Goal: Contribute content: Contribute content

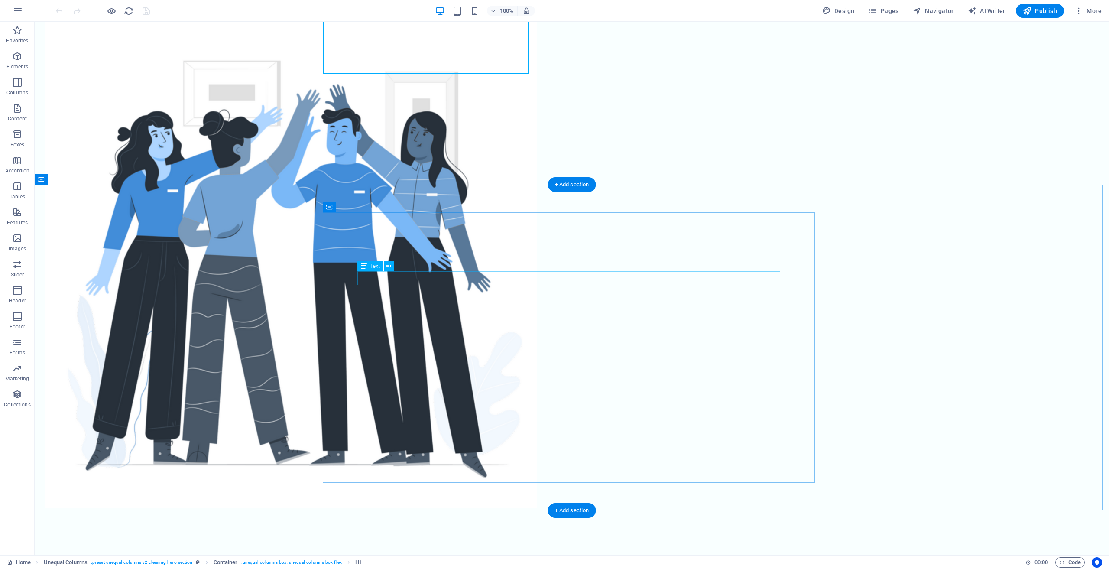
scroll to position [476, 0]
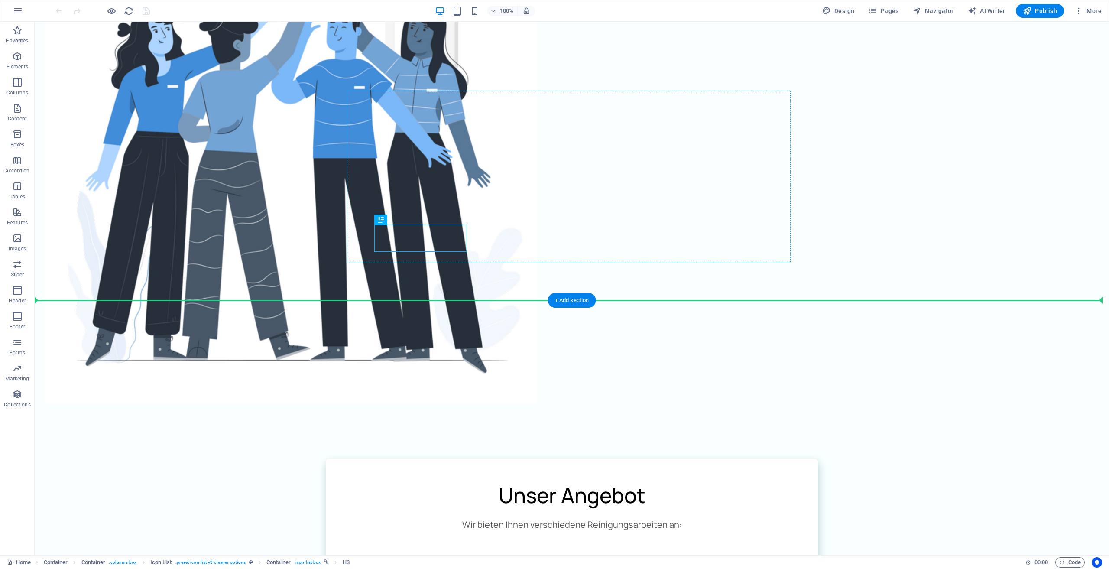
drag, startPoint x: 419, startPoint y: 238, endPoint x: 460, endPoint y: 205, distance: 52.4
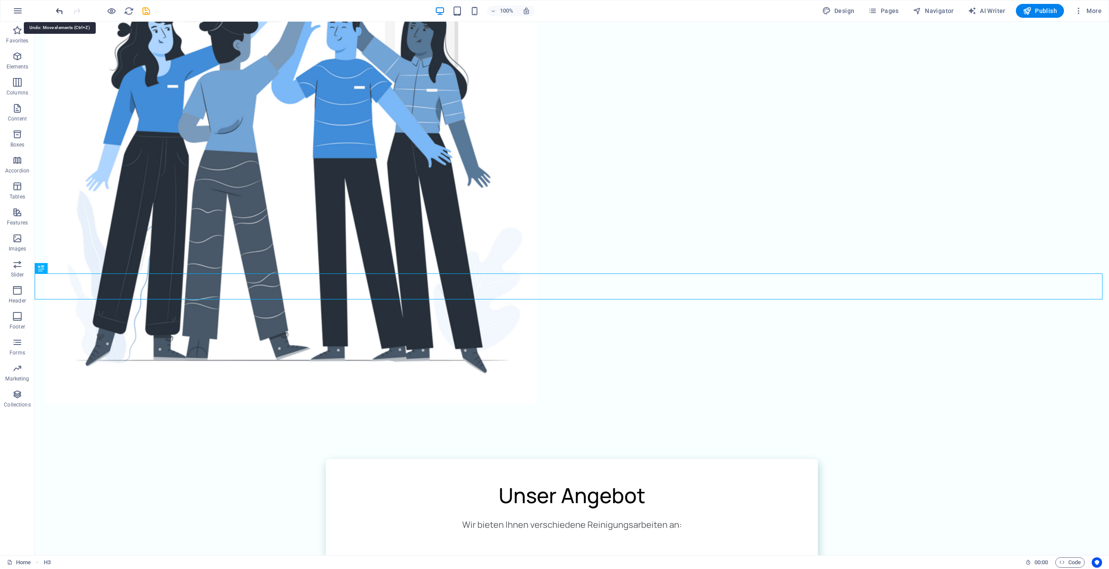
click at [57, 9] on icon "undo" at bounding box center [60, 11] width 10 height 10
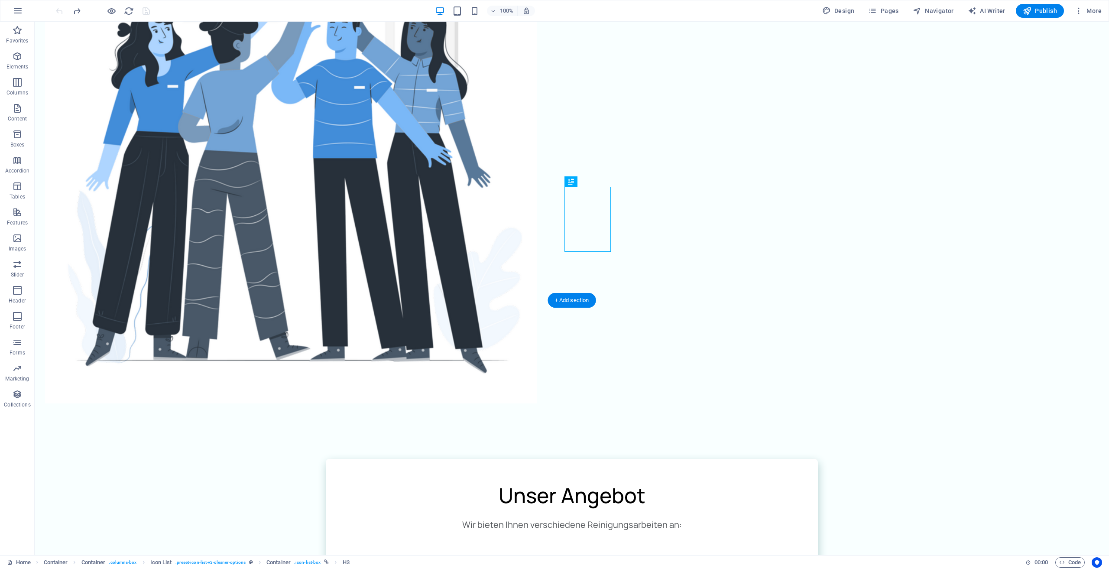
drag, startPoint x: 591, startPoint y: 216, endPoint x: 580, endPoint y: 233, distance: 20.9
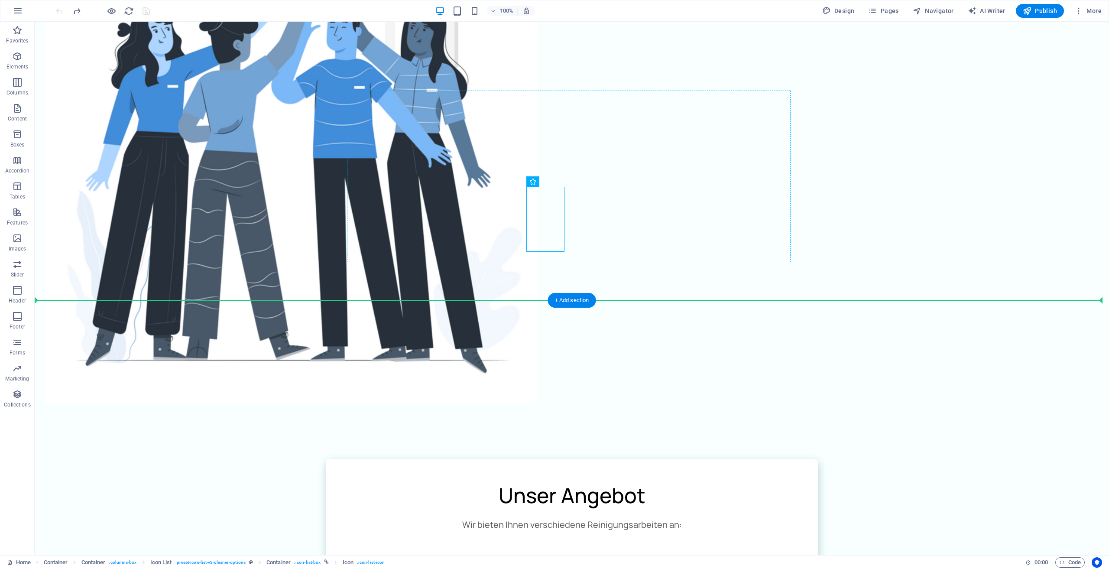
drag, startPoint x: 540, startPoint y: 218, endPoint x: 512, endPoint y: 223, distance: 27.7
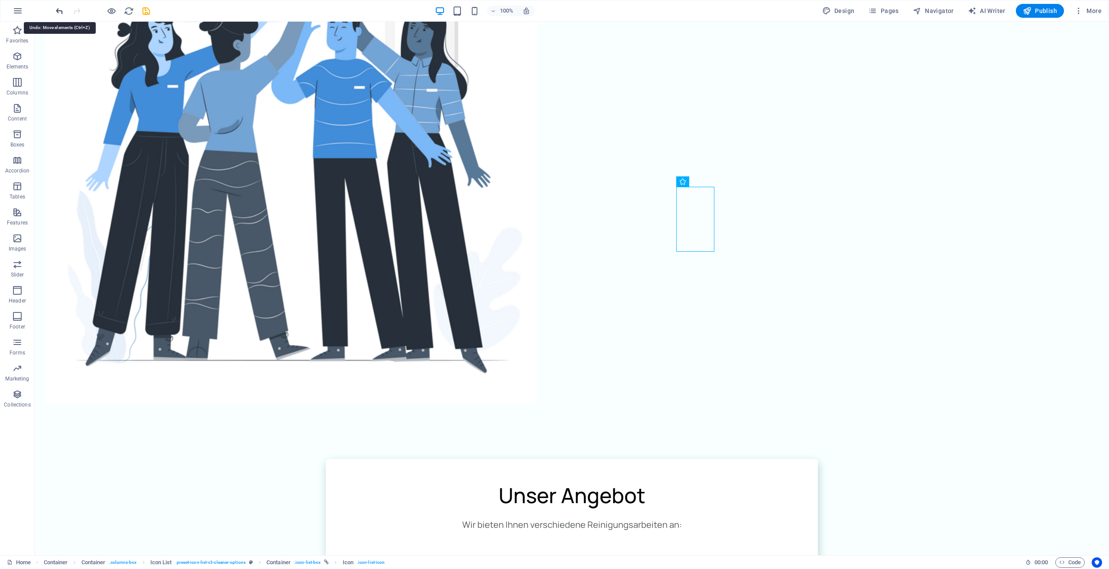
click at [63, 14] on icon "undo" at bounding box center [60, 11] width 10 height 10
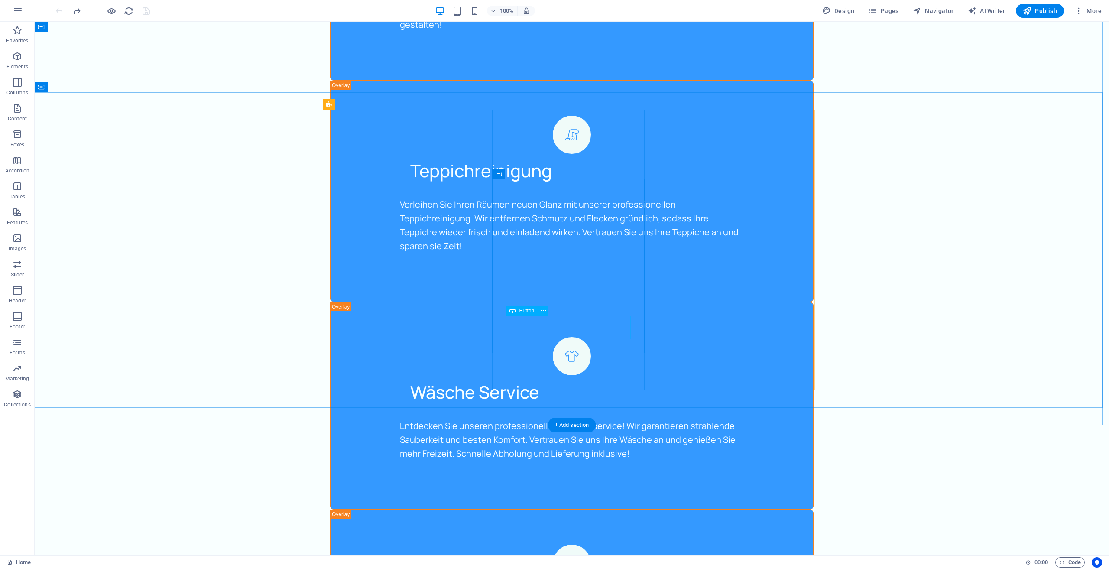
scroll to position [2166, 0]
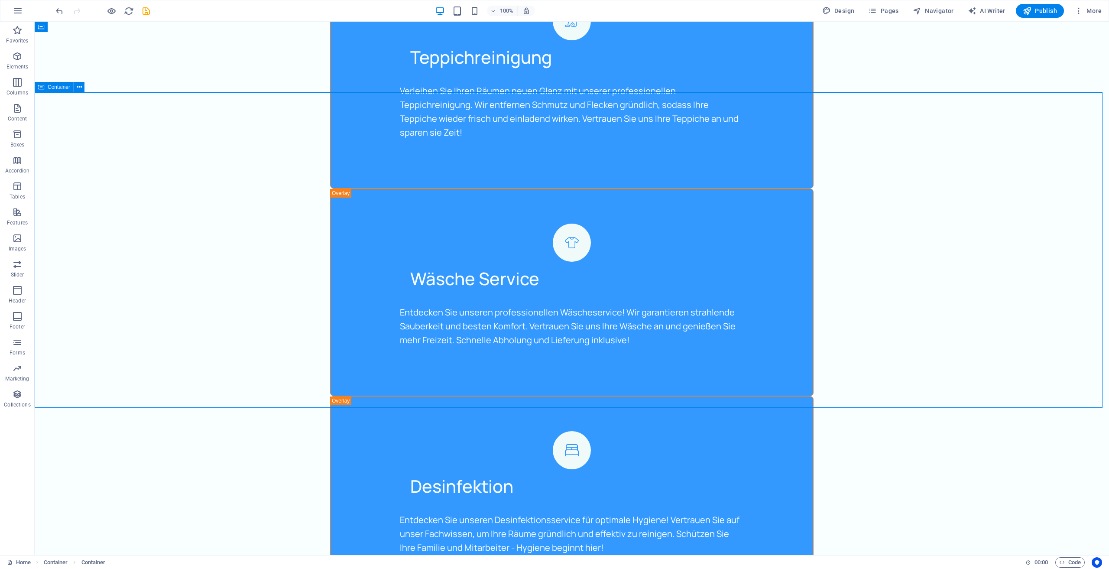
scroll to position [2166, 0]
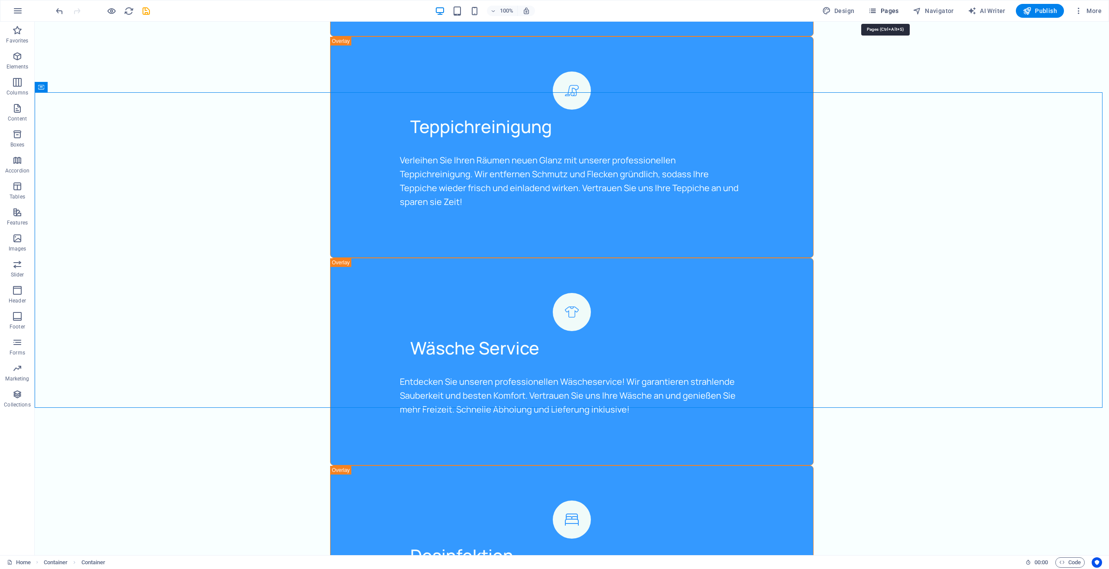
click at [553, 13] on span "Pages" at bounding box center [883, 10] width 30 height 9
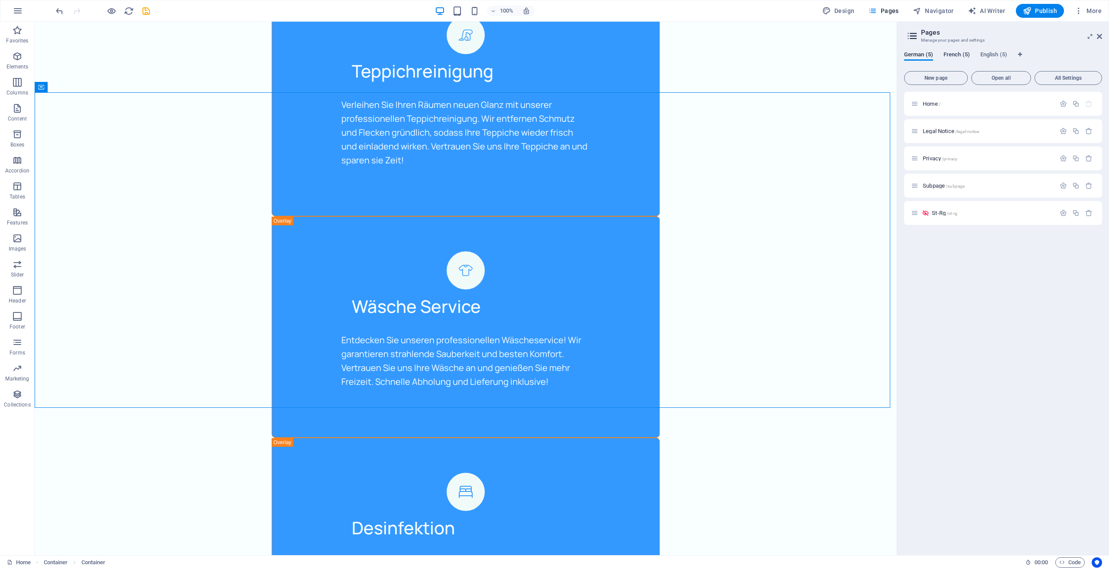
click at [553, 55] on span "French (5)" at bounding box center [956, 55] width 26 height 12
click at [553, 106] on div "Home /" at bounding box center [983, 104] width 144 height 10
click at [553, 104] on span "Home /" at bounding box center [932, 103] width 18 height 6
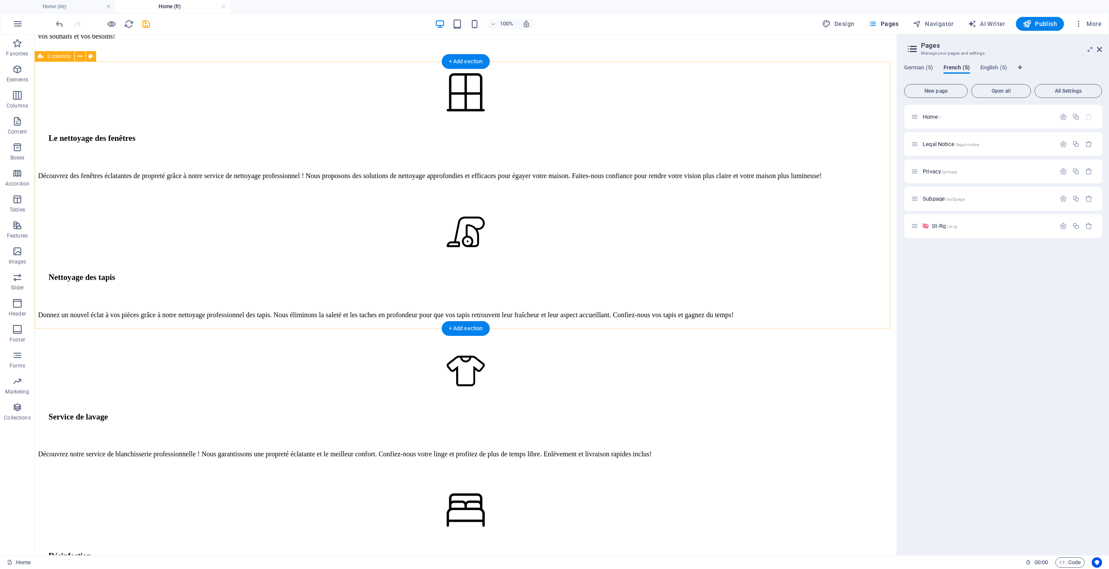
scroll to position [2209, 0]
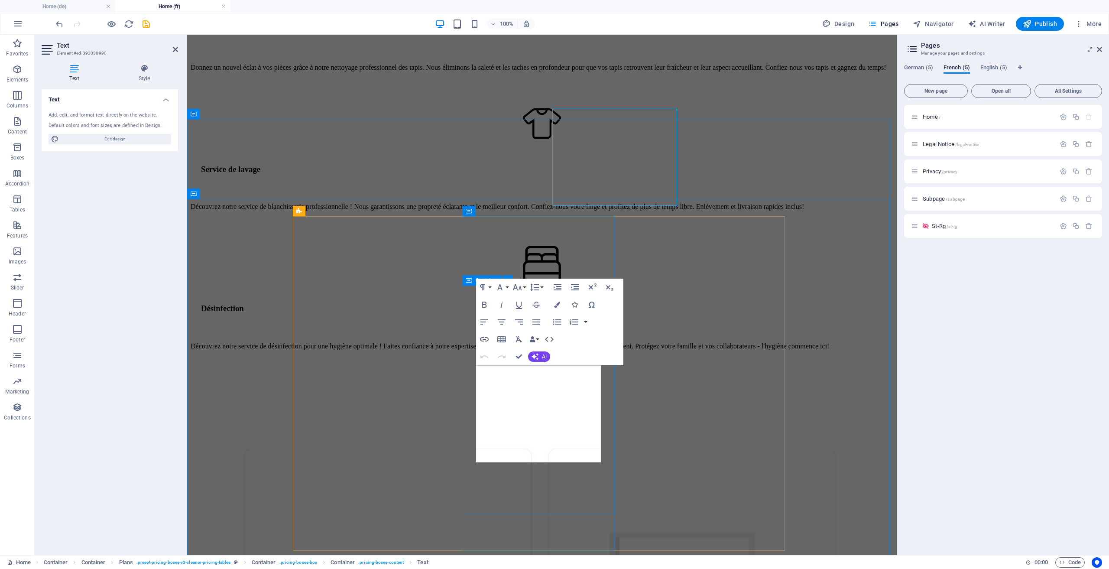
scroll to position [2466, 0]
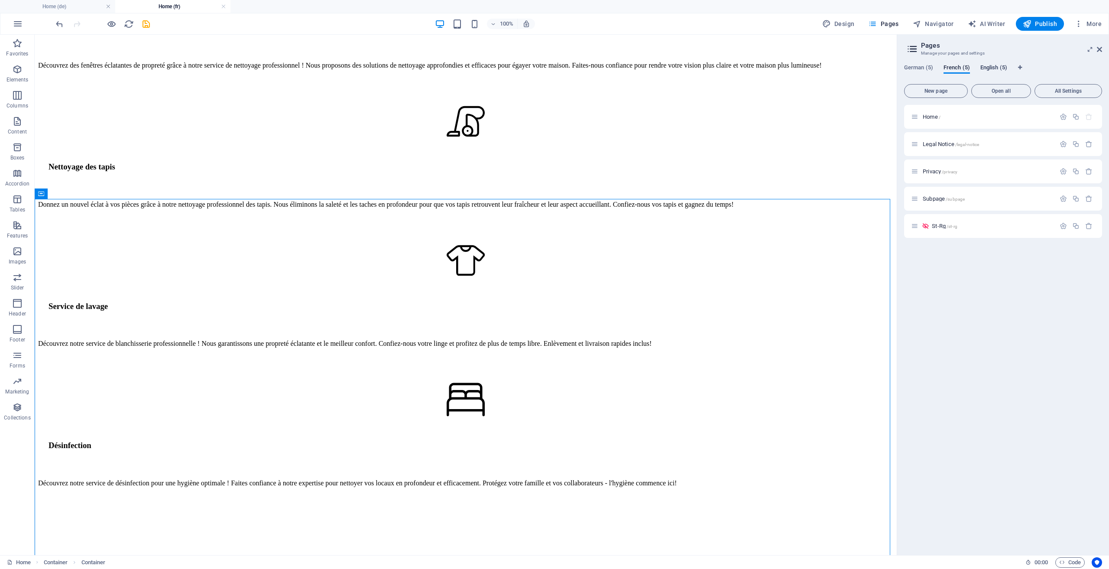
click at [553, 67] on span "English (5)" at bounding box center [993, 68] width 27 height 12
click at [553, 115] on span "Home /" at bounding box center [932, 116] width 18 height 6
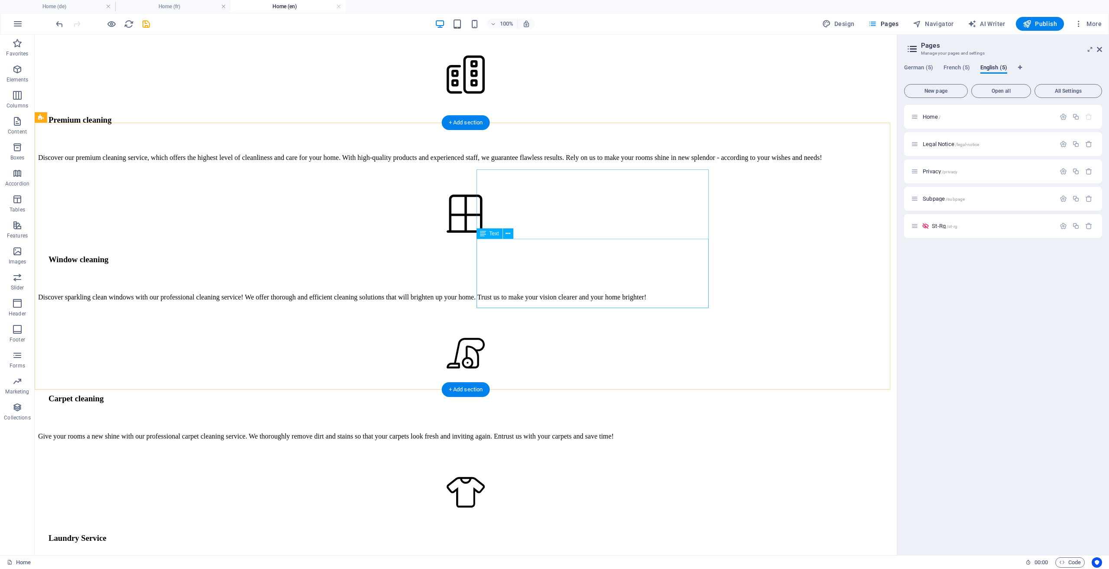
scroll to position [2036, 0]
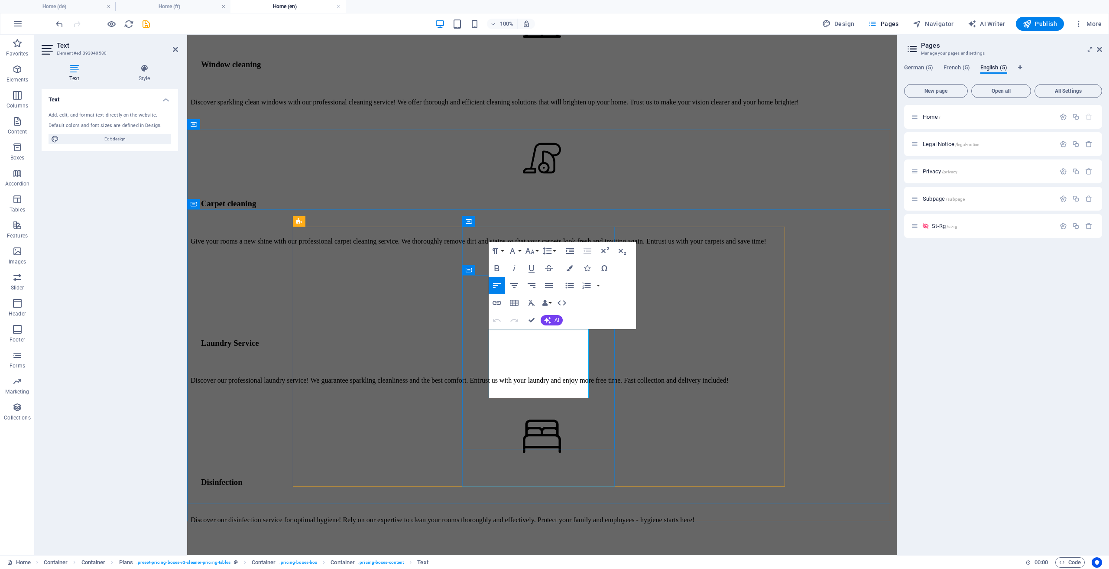
scroll to position [2304, 0]
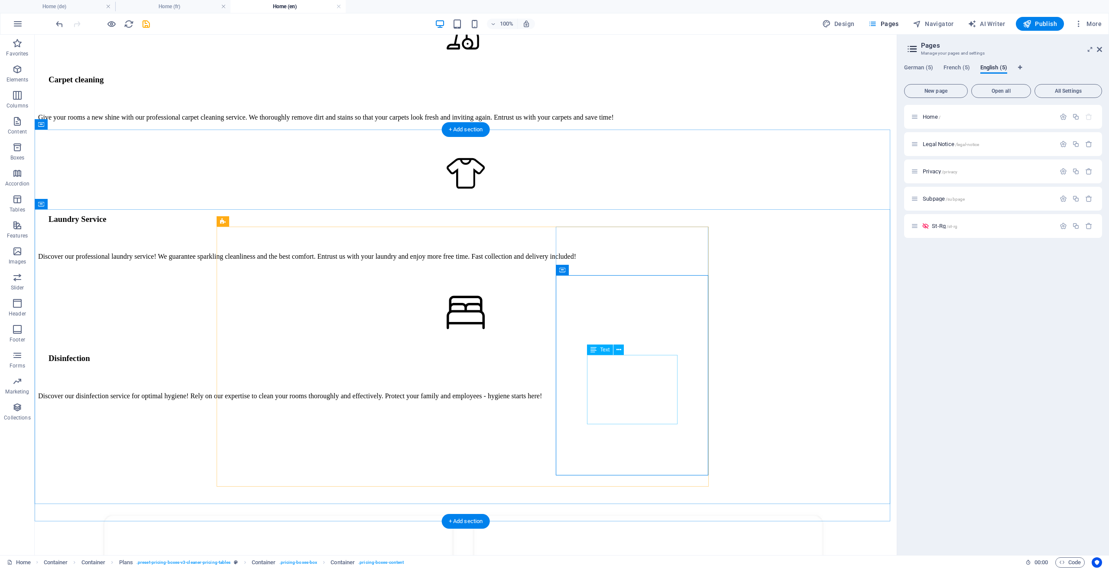
scroll to position [2036, 0]
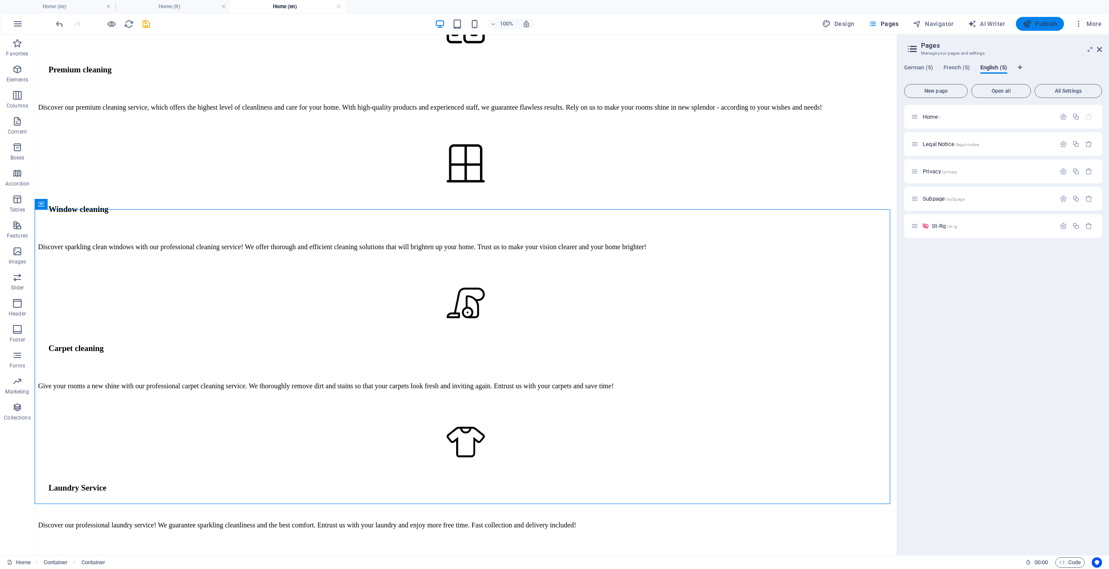
click at [553, 28] on span "Publish" at bounding box center [1040, 23] width 34 height 9
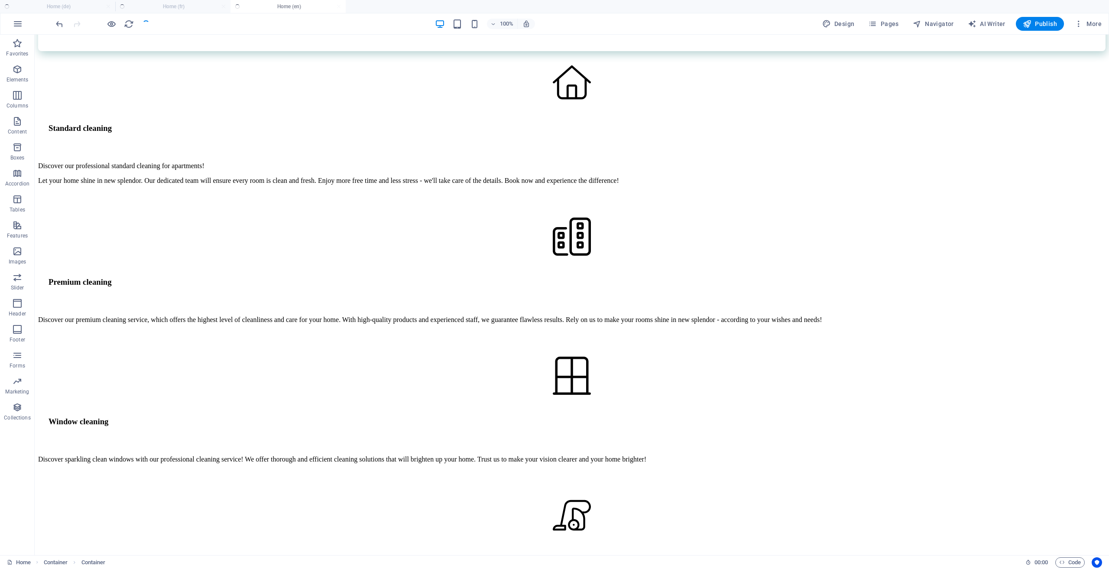
checkbox input "false"
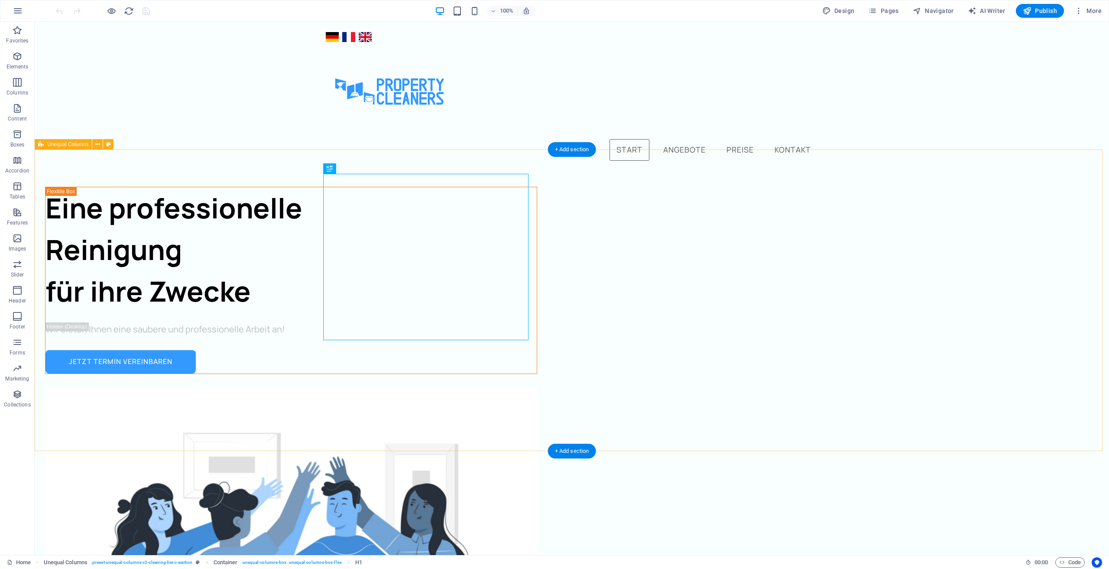
click at [933, 190] on div "Eine professionelle Reinigung für ihre Zwecke Wir bieten Ihnen eine saubere und…" at bounding box center [572, 539] width 1074 height 736
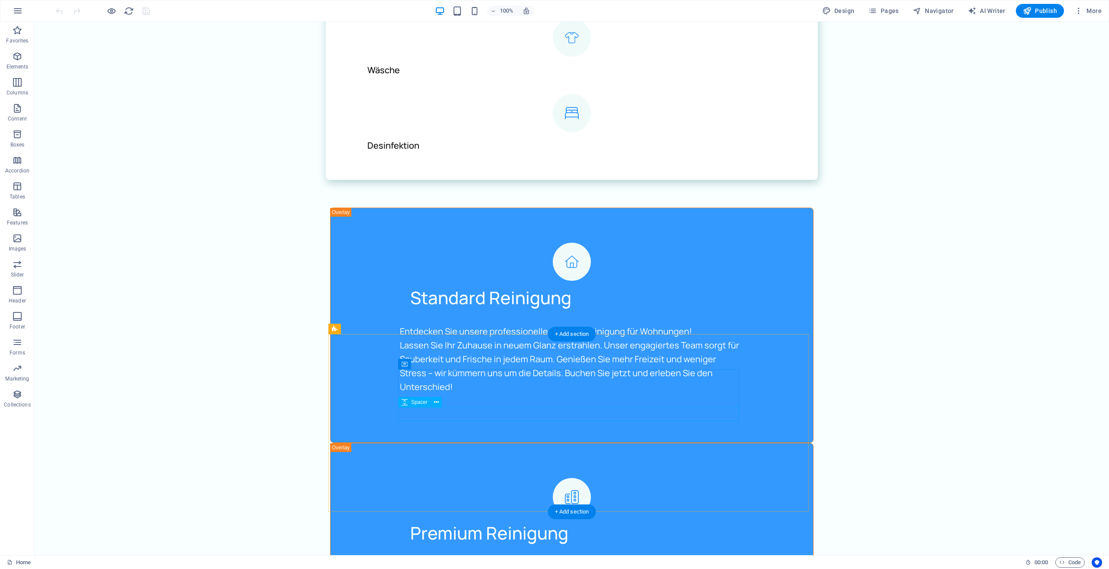
scroll to position [1386, 0]
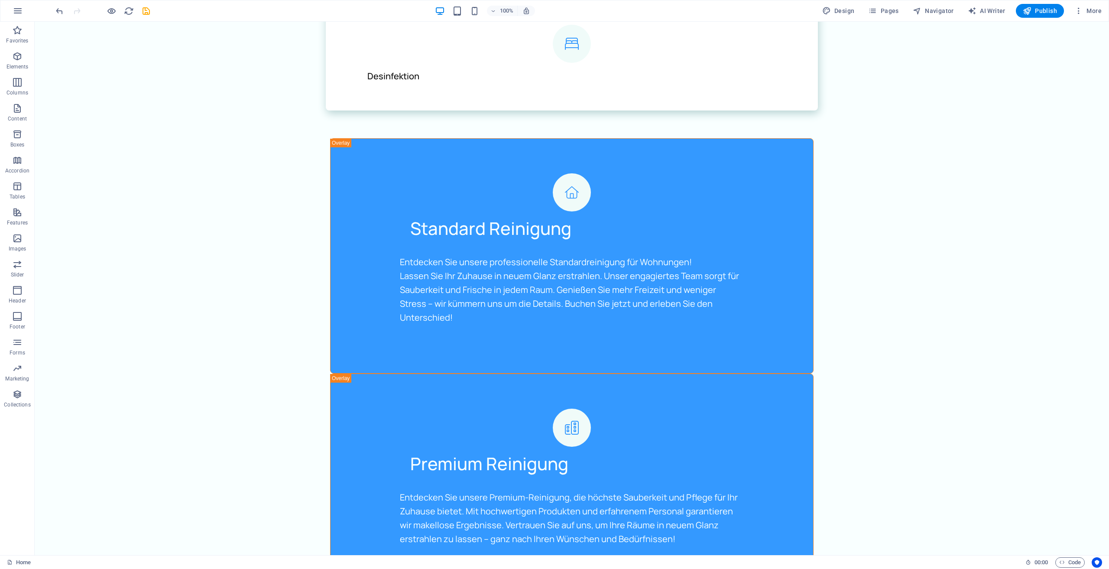
scroll to position [1473, 0]
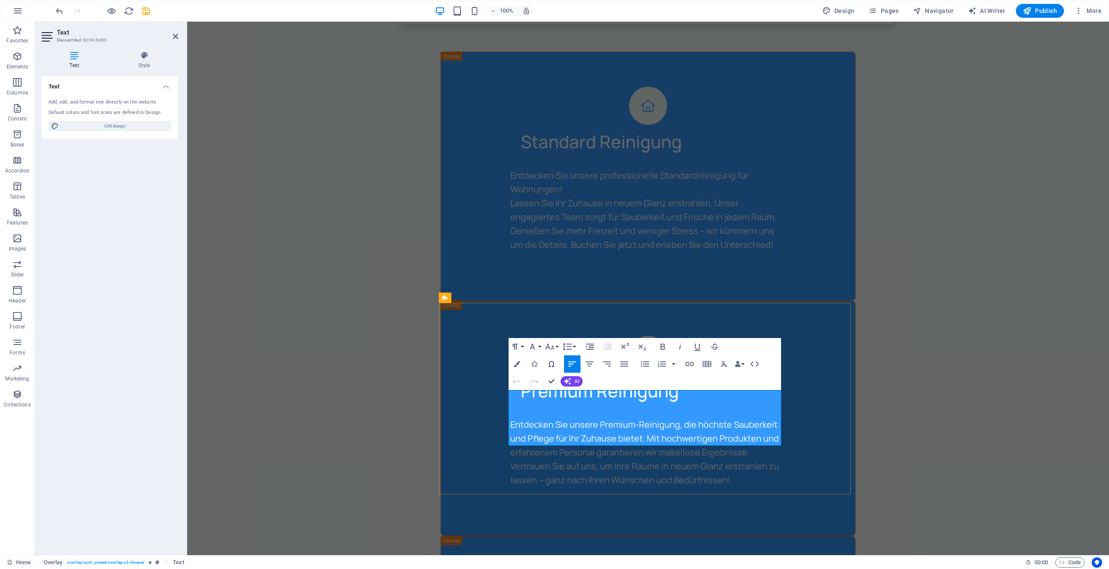
drag, startPoint x: 686, startPoint y: 399, endPoint x: 593, endPoint y: 397, distance: 93.1
click at [564, 380] on button "AI" at bounding box center [571, 381] width 22 height 10
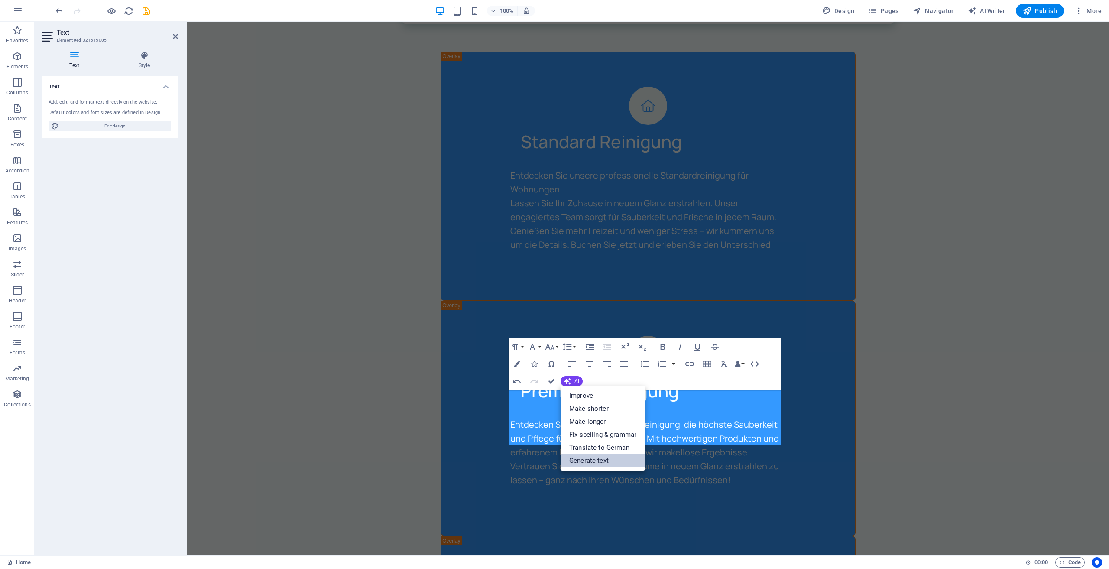
click at [600, 461] on link "Generate text" at bounding box center [602, 460] width 84 height 13
select select "English"
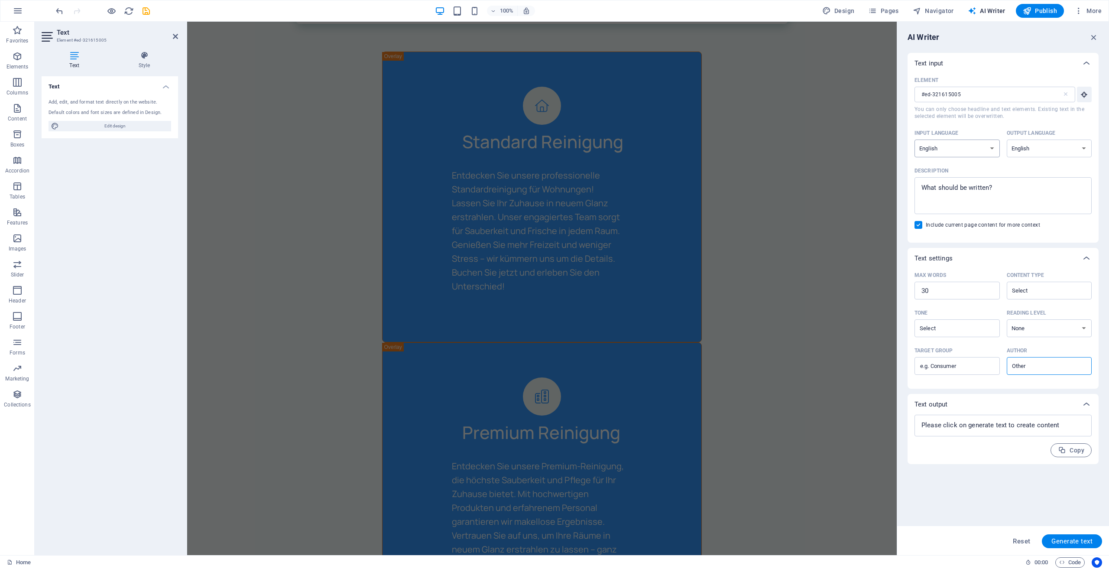
click at [981, 148] on select "Albanian Arabic Armenian Awadhi Azerbaijani Bashkir Basque Belarusian Bengali B…" at bounding box center [956, 148] width 85 height 18
select select "German"
click at [914, 139] on select "Albanian Arabic Armenian Awadhi Azerbaijani Bashkir Basque Belarusian Bengali B…" at bounding box center [956, 148] width 85 height 18
click at [1028, 139] on select "Albanian Arabic Armenian Awadhi Azerbaijani Bashkir Basque Belarusian Bengali B…" at bounding box center [1049, 148] width 85 height 18
select select "German"
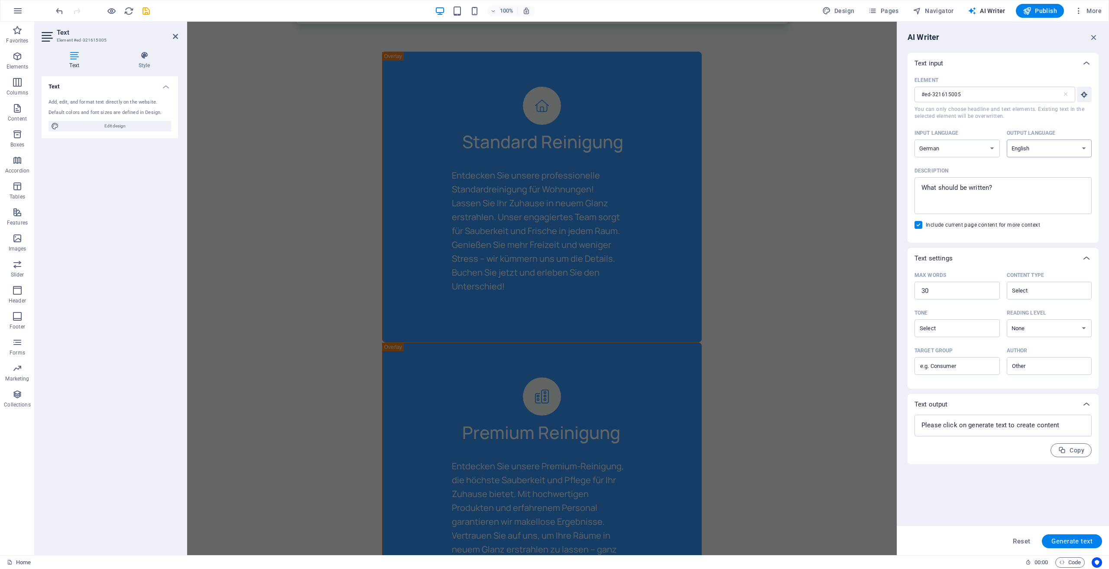
click at [1007, 139] on select "Albanian Arabic Armenian Awadhi Azerbaijani Bashkir Basque Belarusian Bengali B…" at bounding box center [1049, 148] width 85 height 18
drag, startPoint x: 1202, startPoint y: 214, endPoint x: 864, endPoint y: 177, distance: 340.3
type textarea "x"
click at [989, 193] on textarea "Description x ​" at bounding box center [1003, 195] width 168 height 28
type textarea "D"
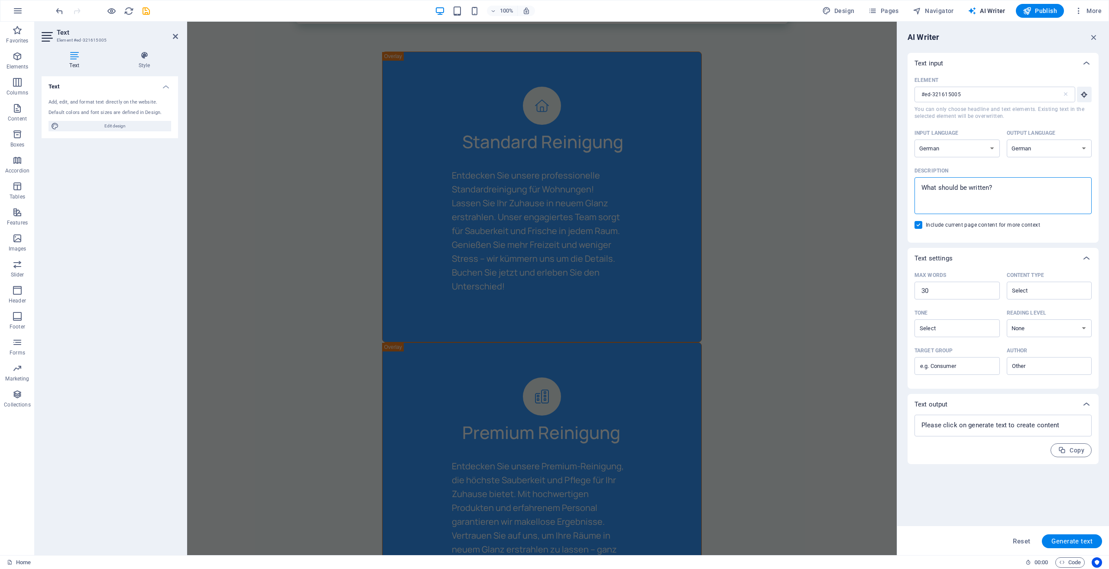
type textarea "x"
type textarea "Da"
type textarea "x"
type textarea "Dam"
type textarea "x"
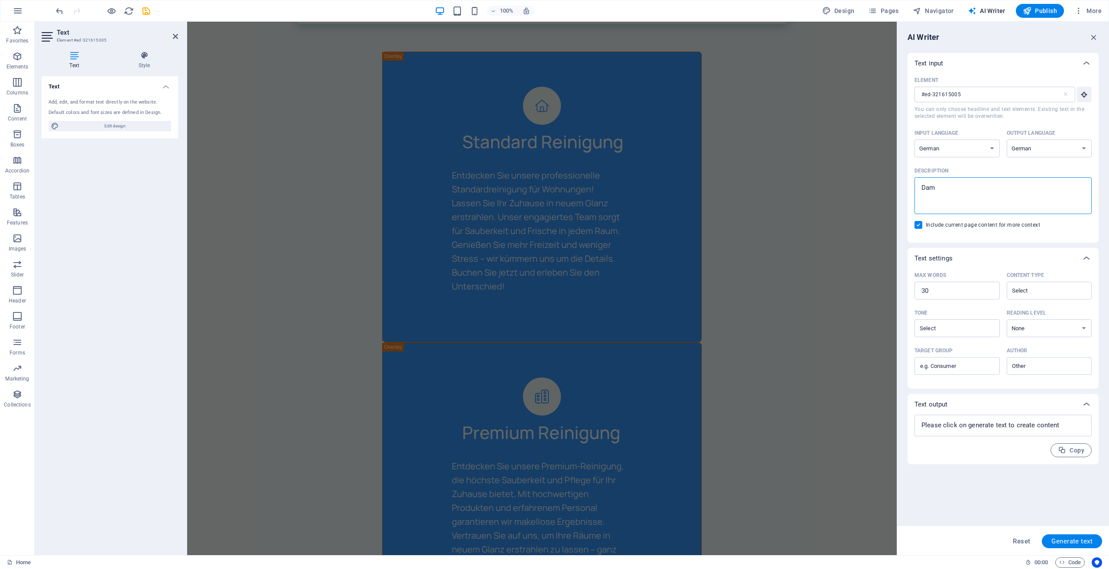
type textarea "Damp"
type textarea "x"
type textarea "Dampr"
type textarea "x"
type textarea "Dampre"
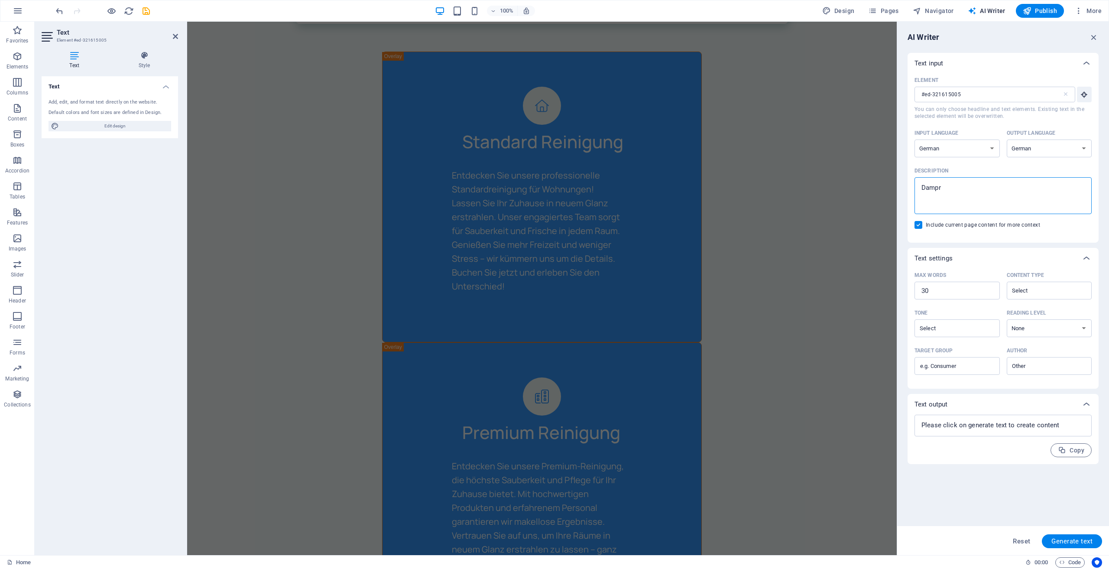
type textarea "x"
type textarea "Damprei"
type textarea "x"
type textarea "Damprein"
type textarea "x"
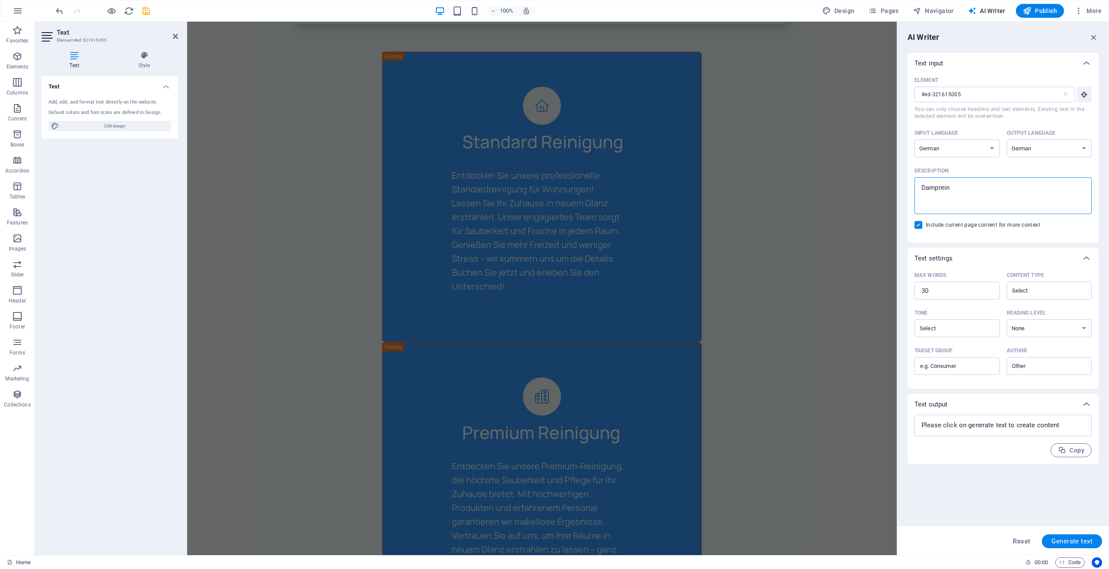
type textarea "Dampreini"
type textarea "x"
type textarea "Dampreinig"
type textarea "x"
type textarea "Dampreinigu"
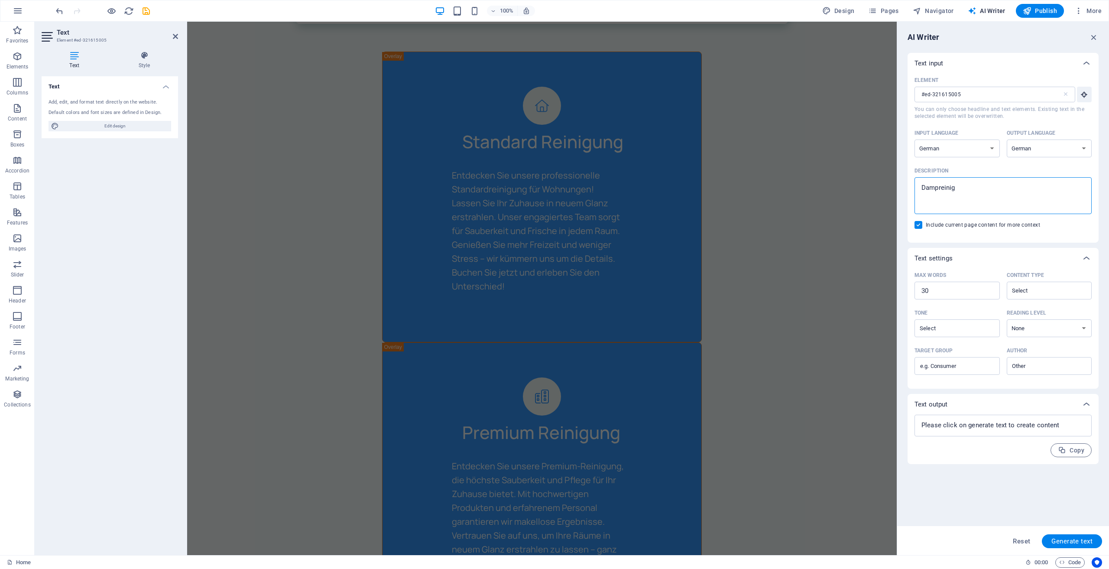
type textarea "x"
type textarea "Dampreinigun"
type textarea "x"
type textarea "Dampreinigung"
type textarea "x"
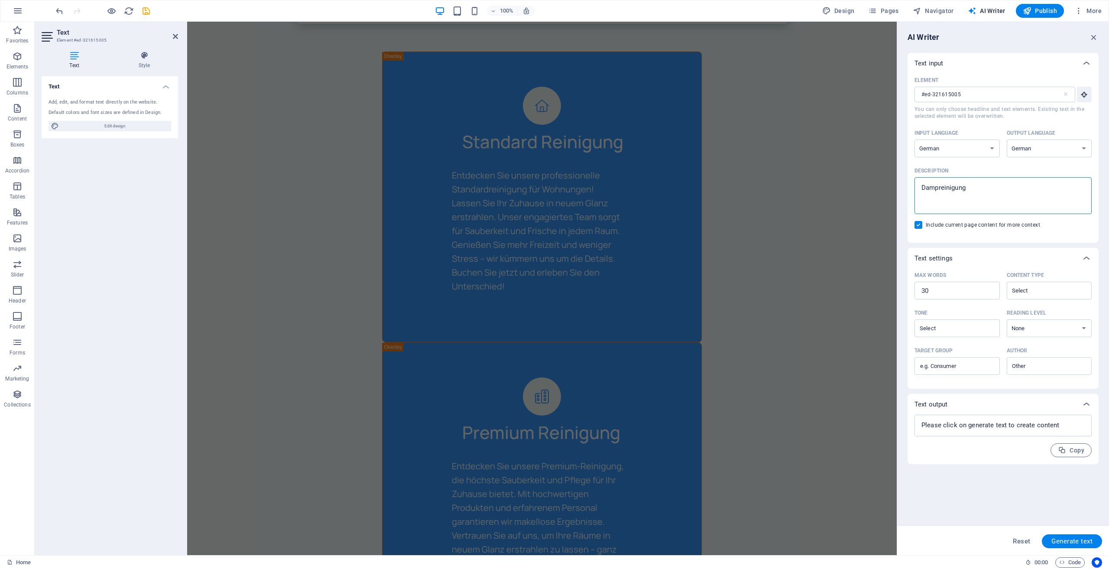
type textarea "Dampreinigung"
type textarea "x"
type textarea "Dampreinigung w"
type textarea "x"
type textarea "Dampreinigung wa"
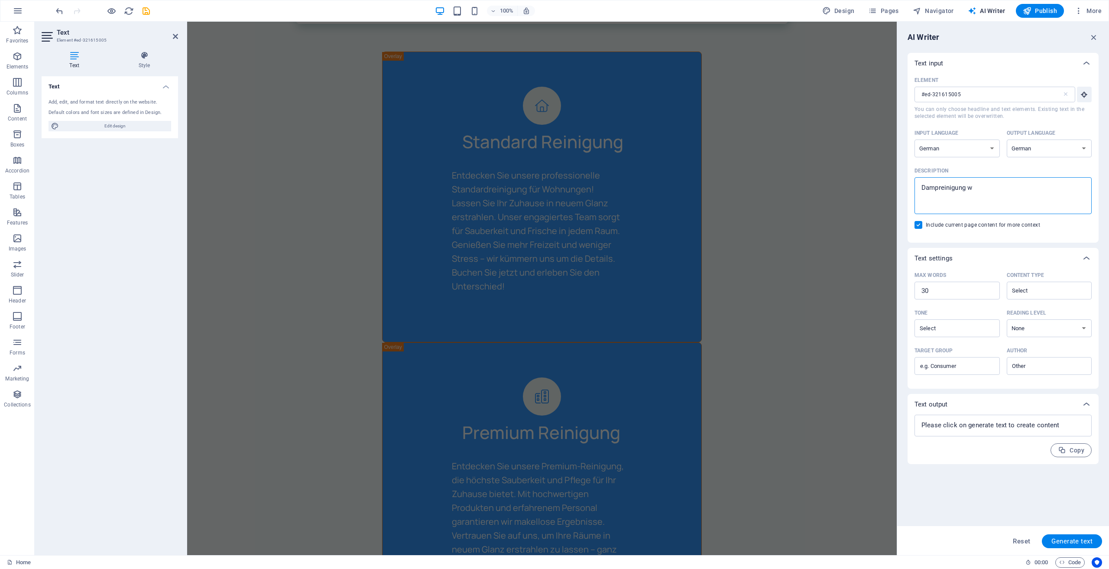
type textarea "x"
type textarea "Dampreinigung was"
type textarea "x"
type textarea "Dampreinigung was"
type textarea "x"
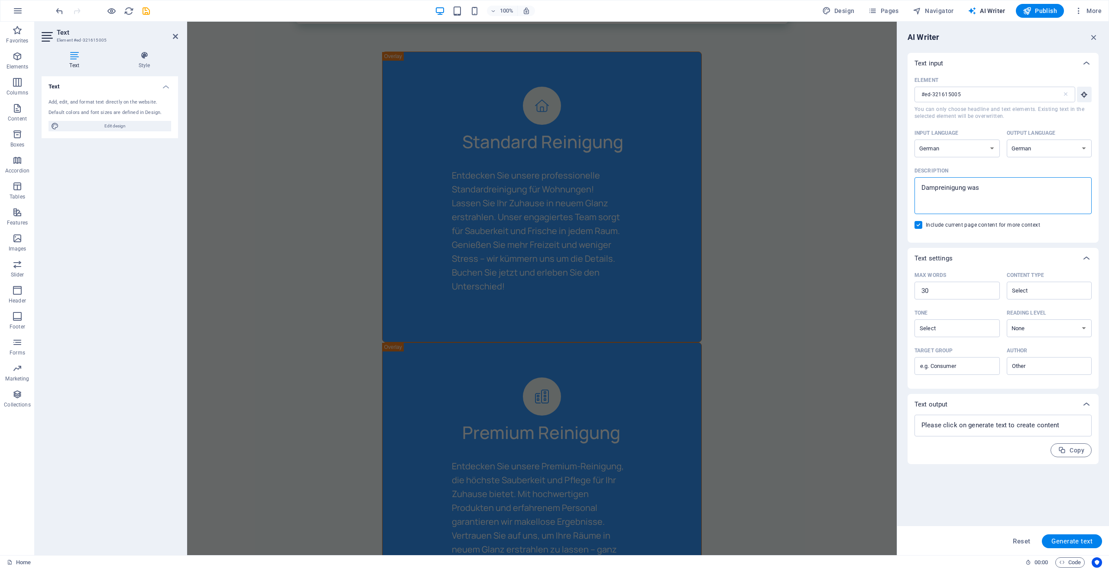
type textarea "Dampreinigung was w"
type textarea "x"
type textarea "Dampreinigung was wi"
type textarea "x"
type textarea "Dampreinigung was wir"
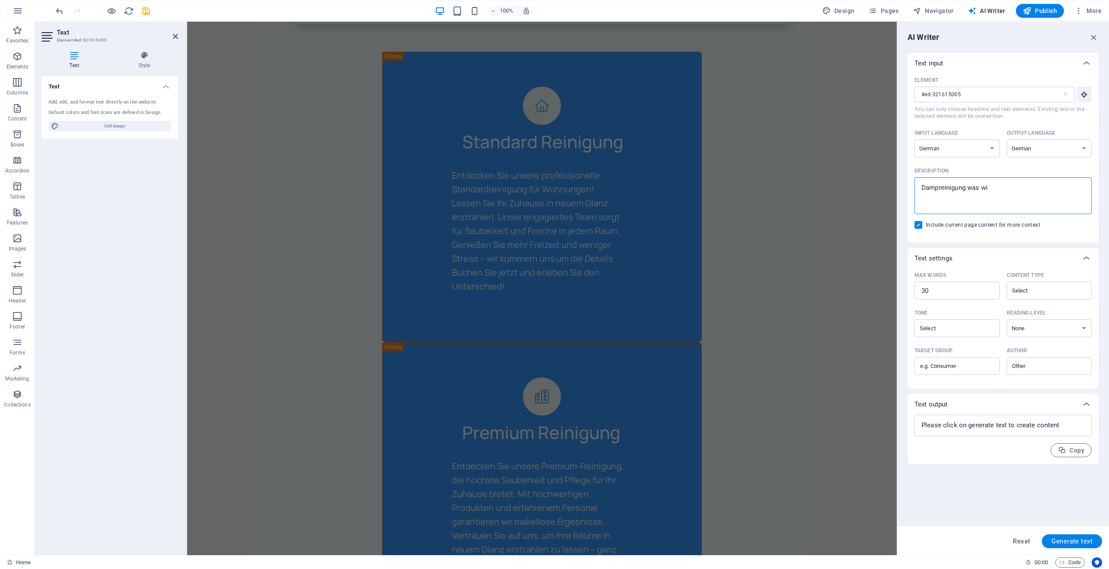
type textarea "x"
type textarea "Dampreinigung was wir"
type textarea "x"
type textarea "Dampreinigung was wir a"
type textarea "x"
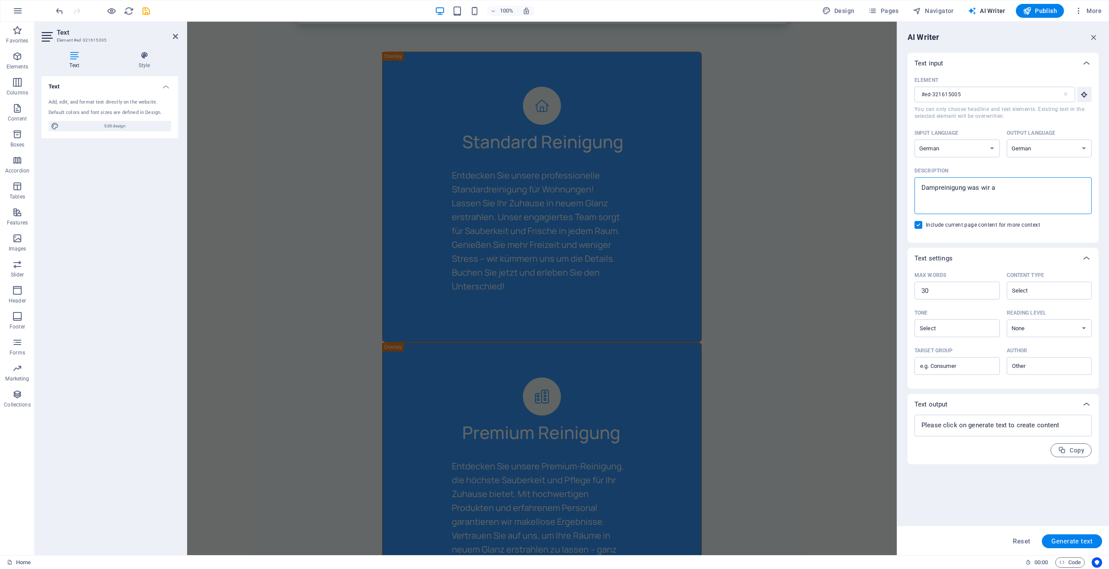
type textarea "Dampreinigung was wir an"
type textarea "x"
type textarea "Dampreinigung was wir anb"
type textarea "x"
type textarea "Dampreinigung was wir anbi"
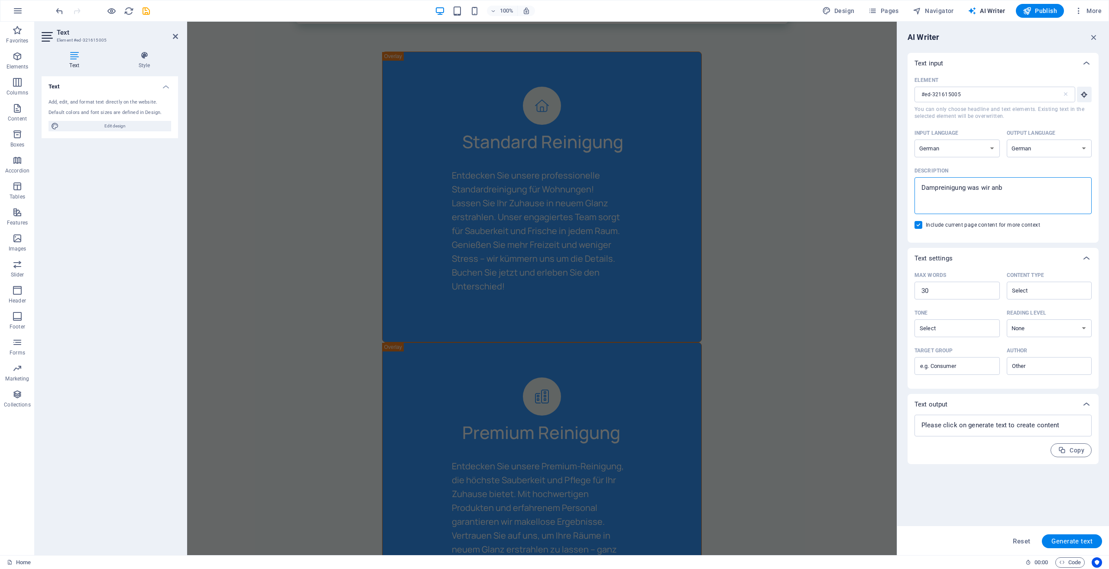
type textarea "x"
type textarea "Dampreinigung was wir anbit"
type textarea "x"
type textarea "Dampreinigung was wir anbitn"
type textarea "x"
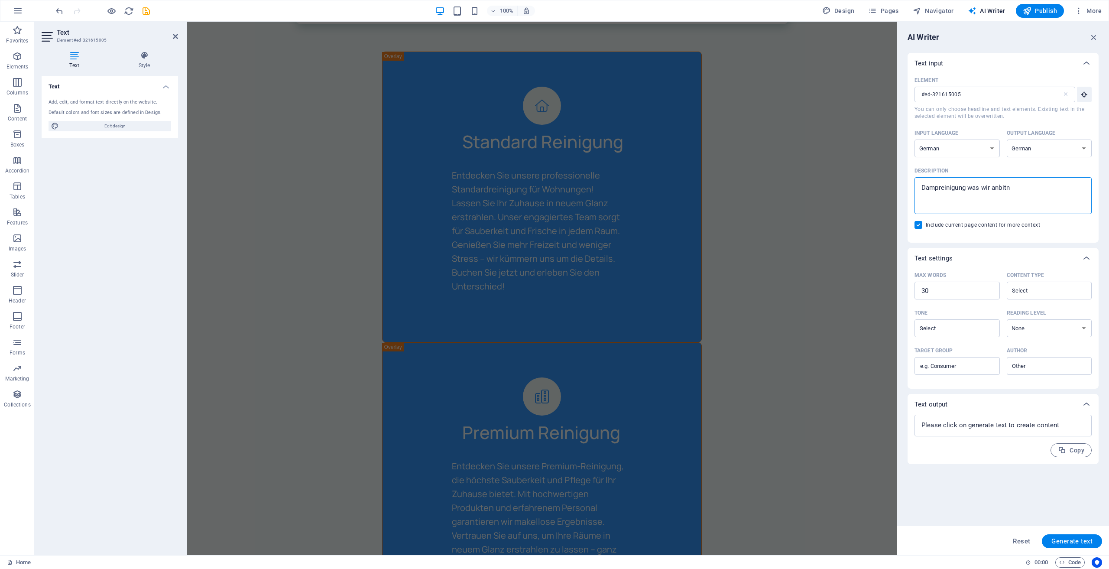
type textarea "Dampreinigung was wir anbit"
type textarea "x"
type textarea "Dampreinigung was wir anbi"
type textarea "x"
type textarea "Dampreinigung was wir anbie"
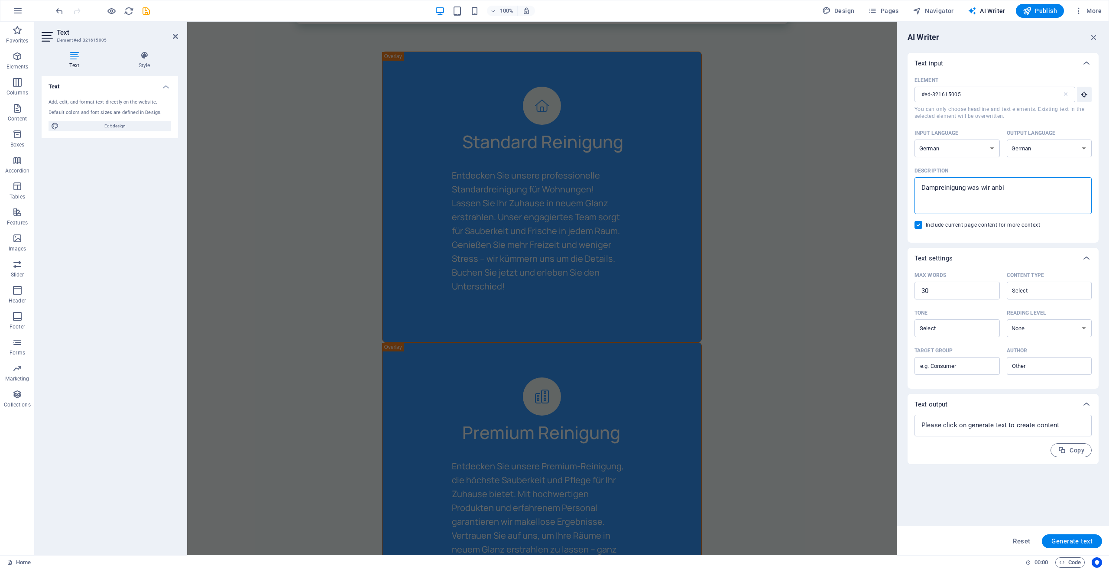
type textarea "x"
type textarea "Dampreinigung was wir anbiet"
type textarea "x"
type textarea "Dampreinigung was wir anbiete"
type textarea "x"
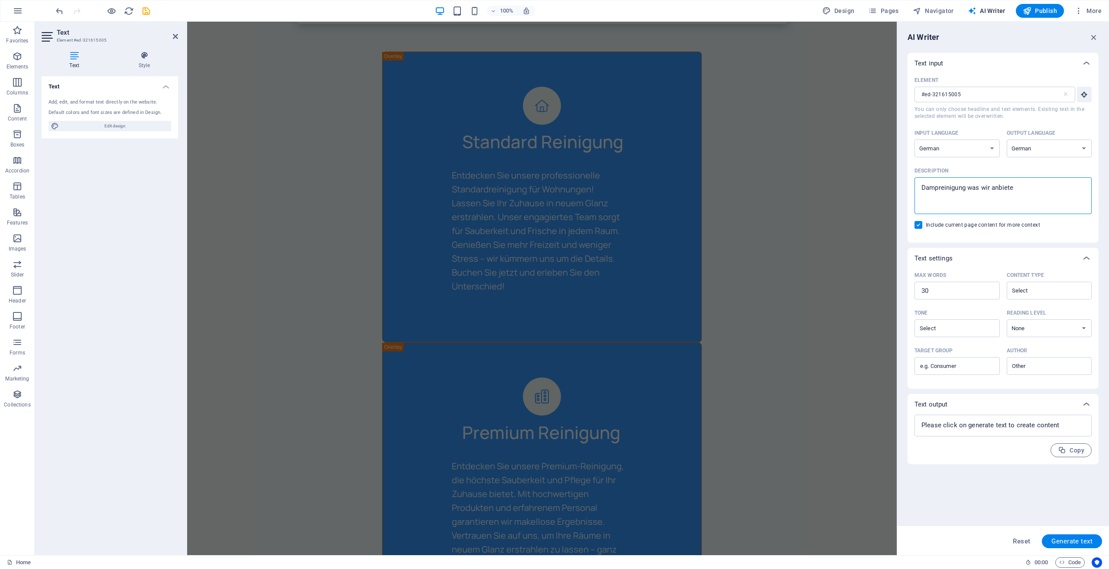
type textarea "Dampreinigung was wir anbieten"
type textarea "x"
type textarea "Dampreinigung was wir anbieten"
type textarea "x"
type textarea "Dampreinigung was wir anbieten d"
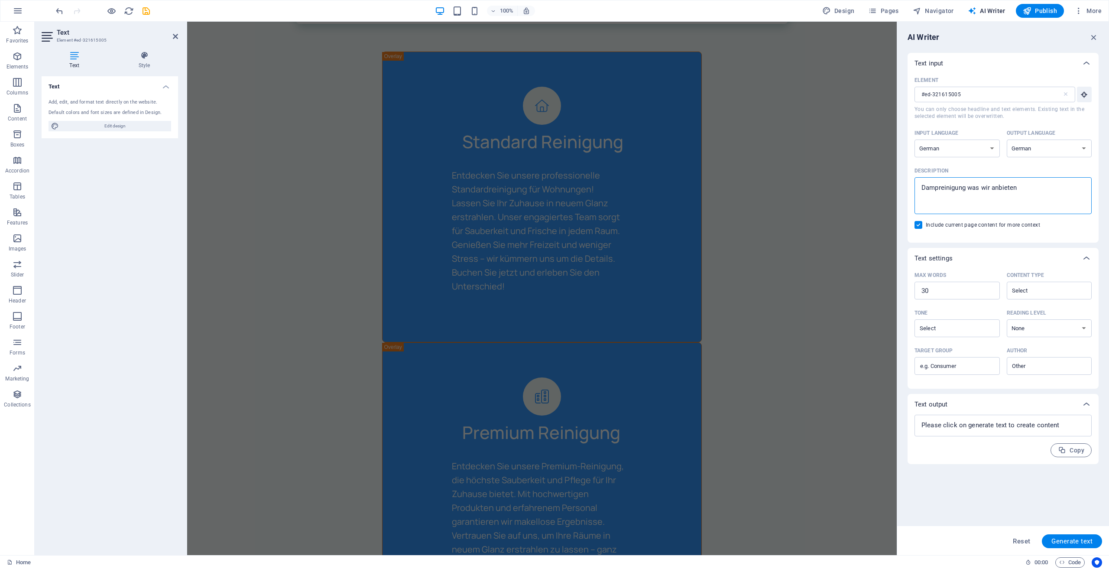
type textarea "x"
type textarea "Dampreinigung was wir anbieten"
type textarea "x"
type textarea "Dampreinigung was wir anbieten w"
type textarea "x"
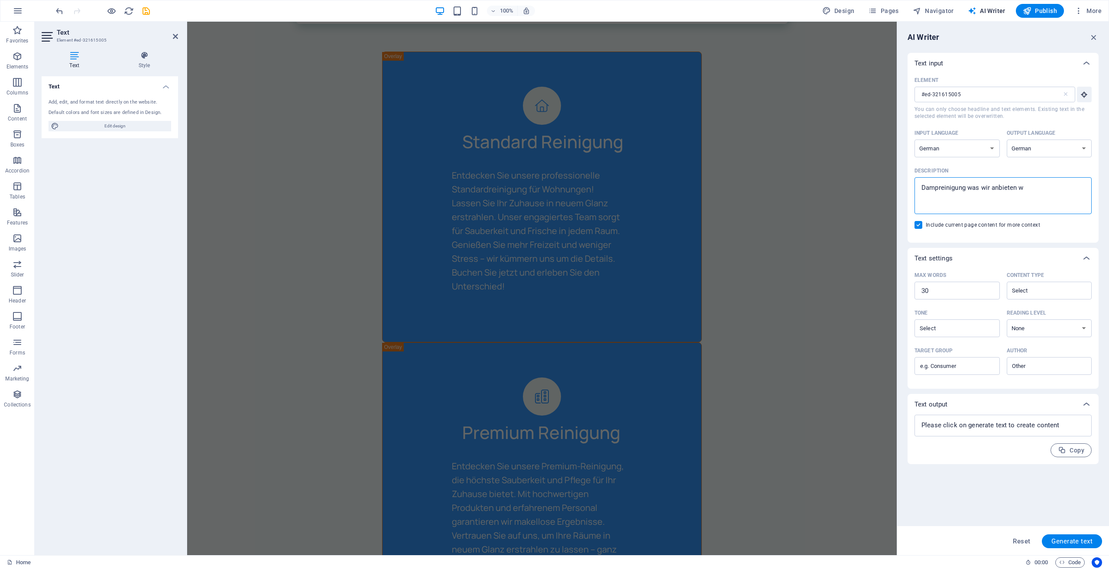
type textarea "Dampreinigung was wir anbieten wa"
type textarea "x"
type textarea "Dampreinigung was wir anbieten was"
type textarea "x"
type textarea "Dampreinigung was wir anbieten was"
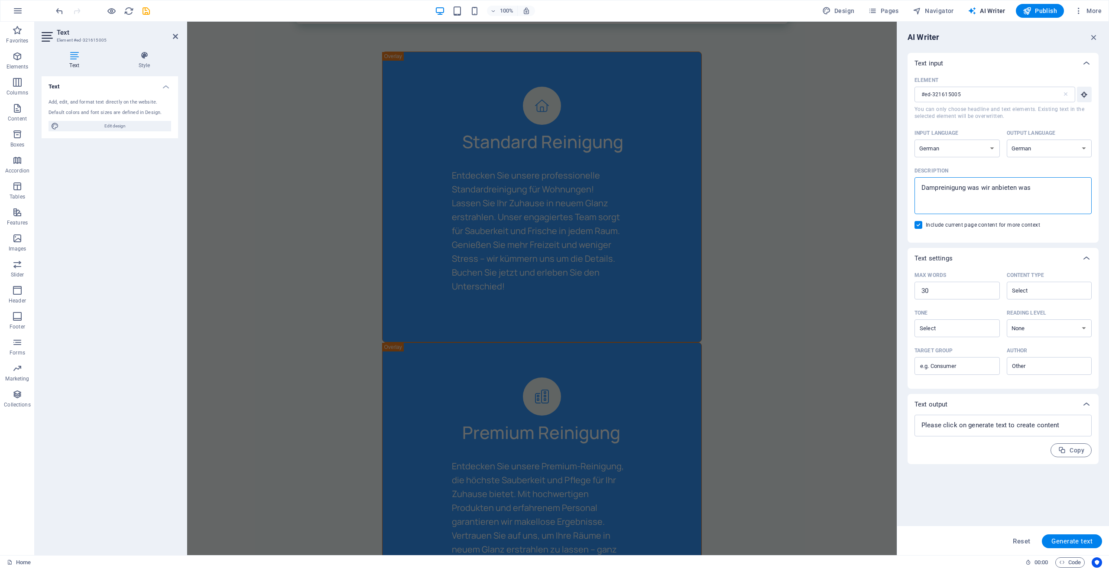
type textarea "x"
type textarea "Dampreinigung was wir anbieten was d"
type textarea "x"
type textarea "Dampreinigung was wir anbieten was di"
type textarea "x"
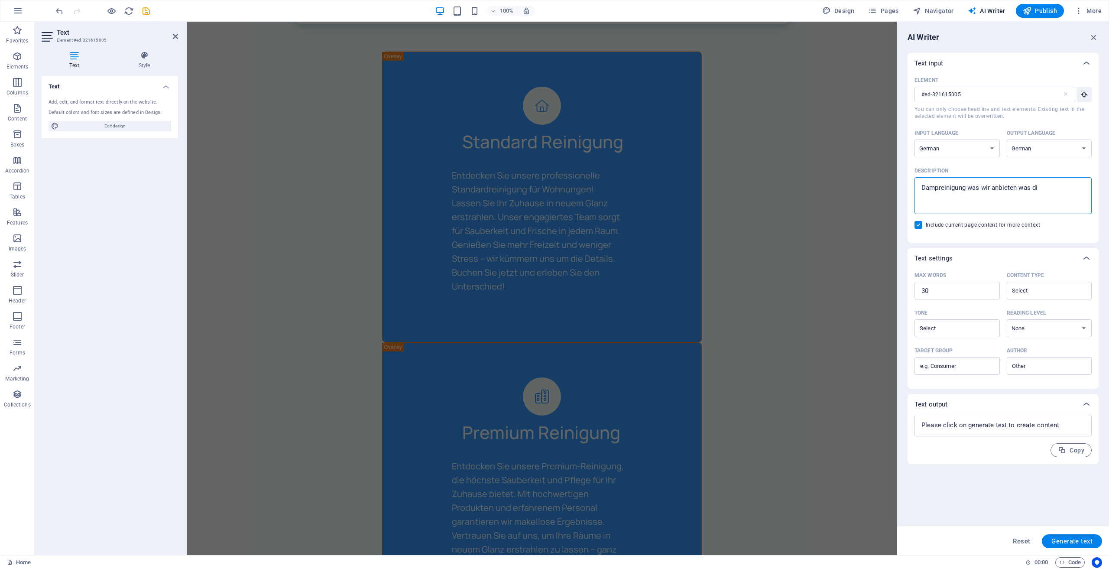
type textarea "Dampreinigung was wir anbieten was die"
type textarea "x"
type textarea "Dampreinigung was wir anbieten was die"
type textarea "x"
type textarea "Dampreinigung was wir anbieten was die V"
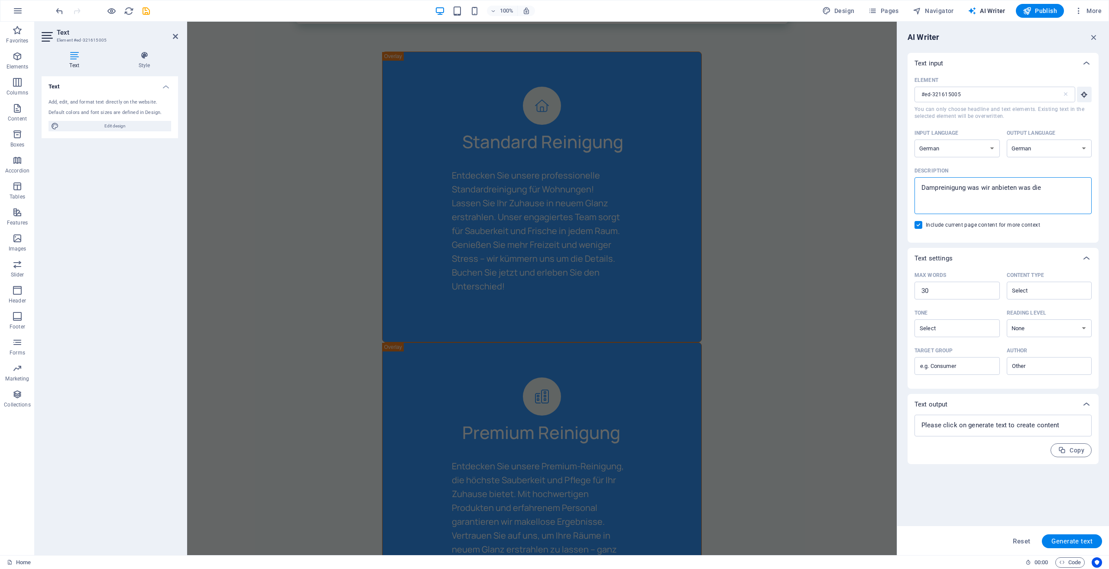
type textarea "x"
type textarea "Dampreinigung was wir anbieten was die Vo"
type textarea "x"
type textarea "Dampreinigung was wir anbieten was die Vor"
type textarea "x"
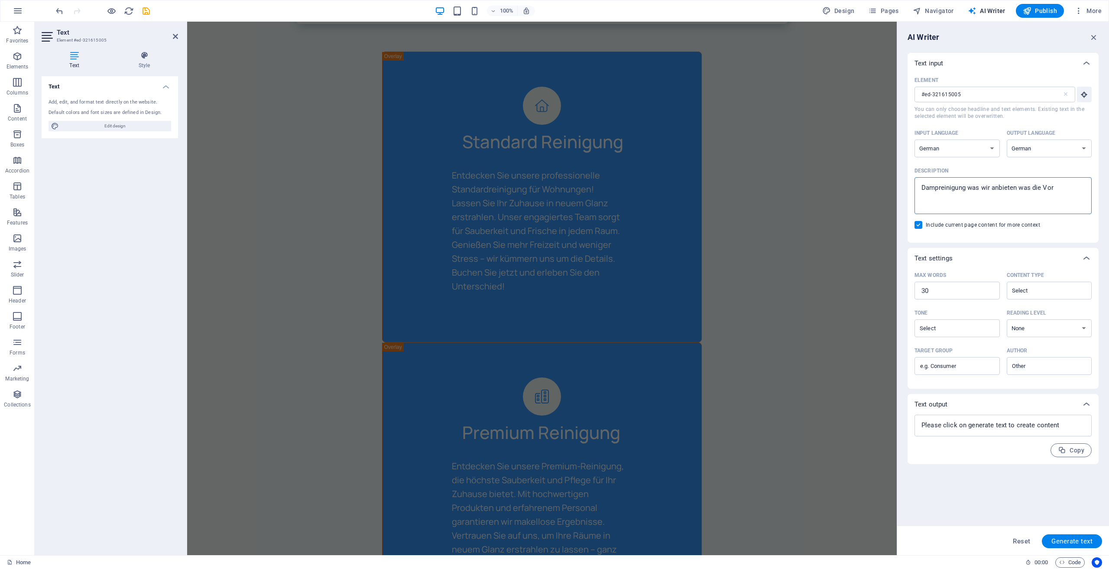
type textarea "Dampreinigung was wir anbieten was die Vort"
type textarea "x"
type textarea "Dampreinigung was wir anbieten was die Vorte"
type textarea "x"
type textarea "Dampreinigung was wir anbieten was die Vortei"
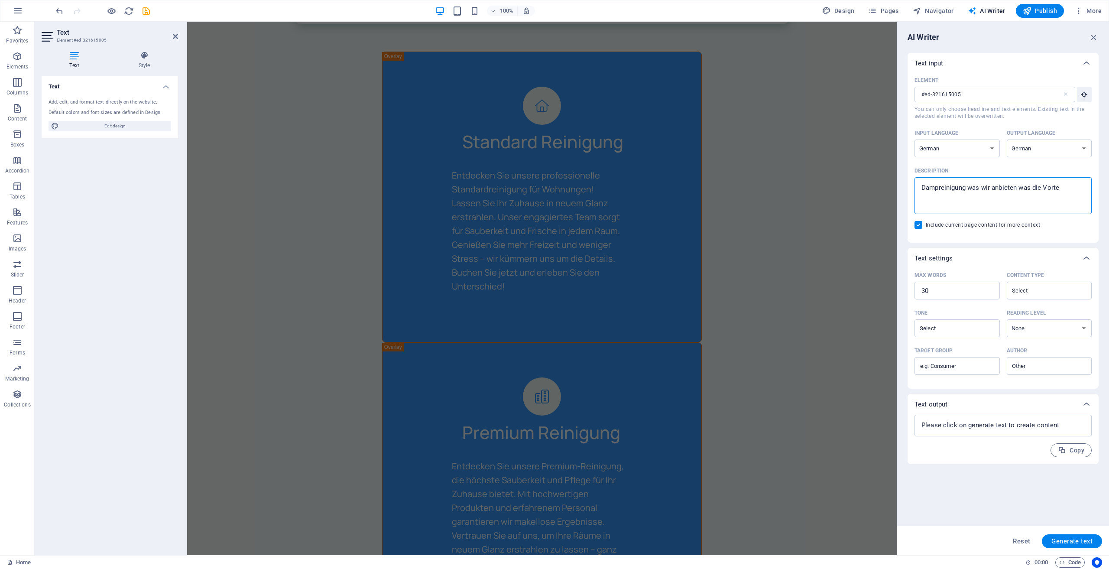
type textarea "x"
type textarea "Dampreinigung was wir anbieten was die Vorteil"
type textarea "x"
type textarea "Dampreinigung was wir anbieten was die Vorteile"
type textarea "x"
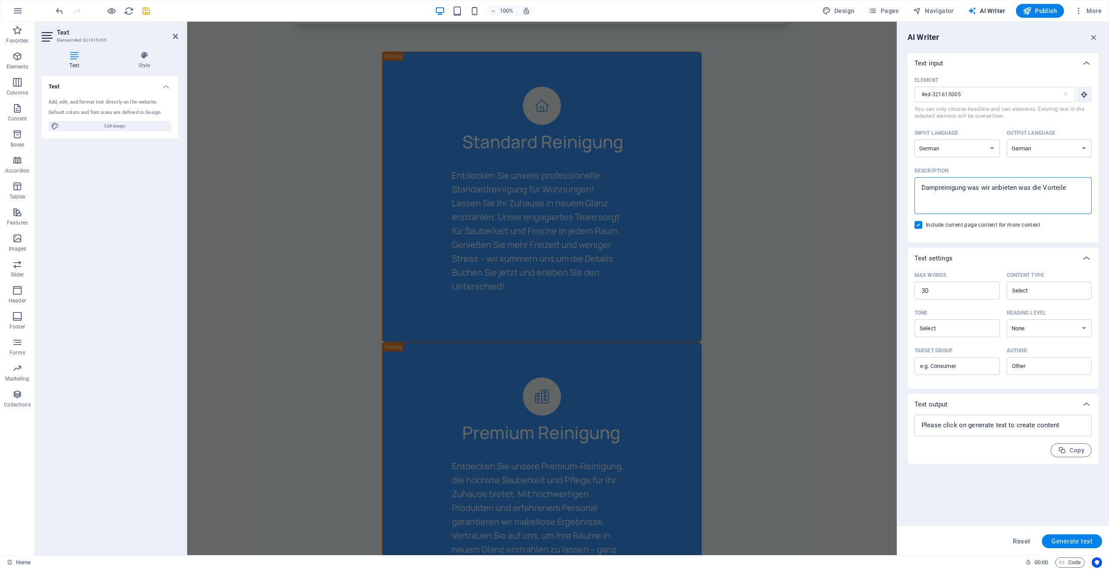
type textarea "Dampreinigung was wir anbieten was die Vorteile"
type textarea "x"
type textarea "Dampreinigung was wir anbieten was die Vorteile s"
type textarea "x"
type textarea "Dampreinigung was wir anbieten was die Vorteile si"
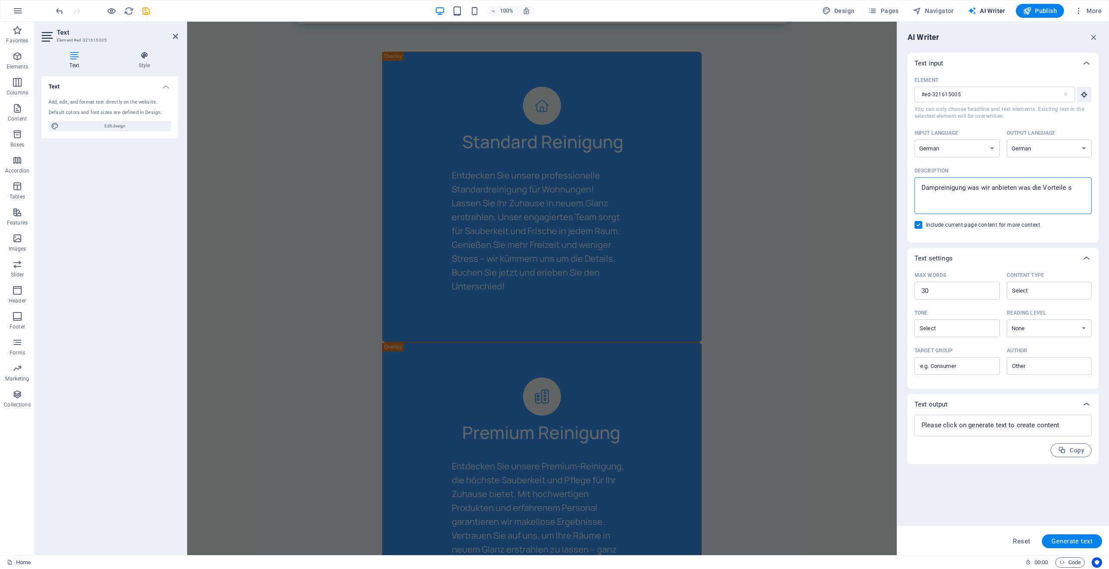
type textarea "x"
type textarea "Dampreinigung was wir anbieten was die Vorteile sin"
type textarea "x"
type textarea "Dampreinigung was wir anbieten was die Vorteile sind"
type textarea "x"
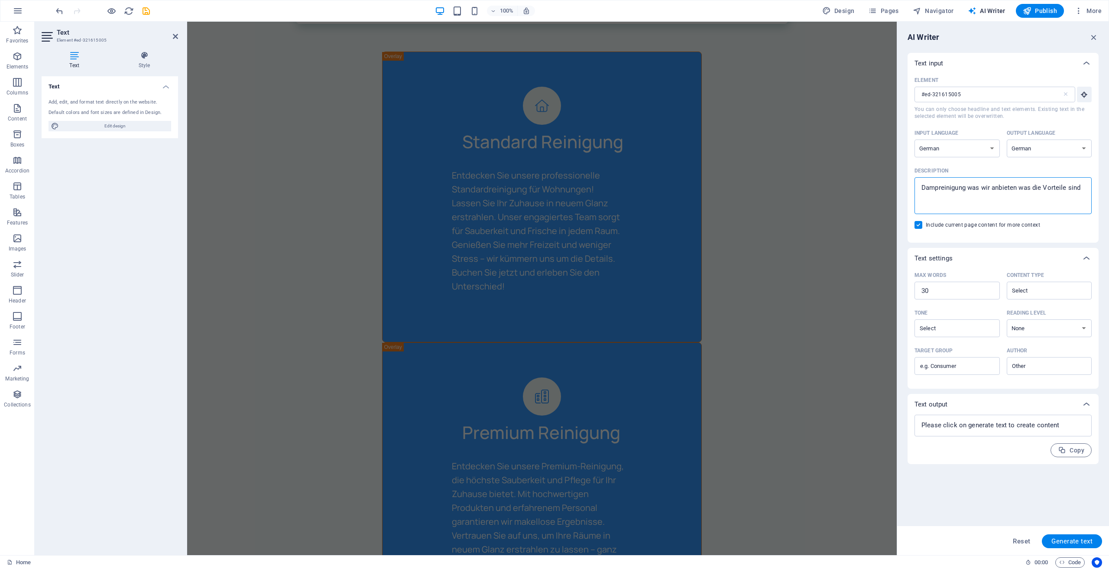
type textarea "Dampreinigung was wir anbieten was die Vorteile sind"
type textarea "x"
type textarea "Dampreinigung was wir anbieten was die Vorteile sind f"
type textarea "x"
type textarea "Dampreinigung was wir anbieten was die Vorteile sind fp"
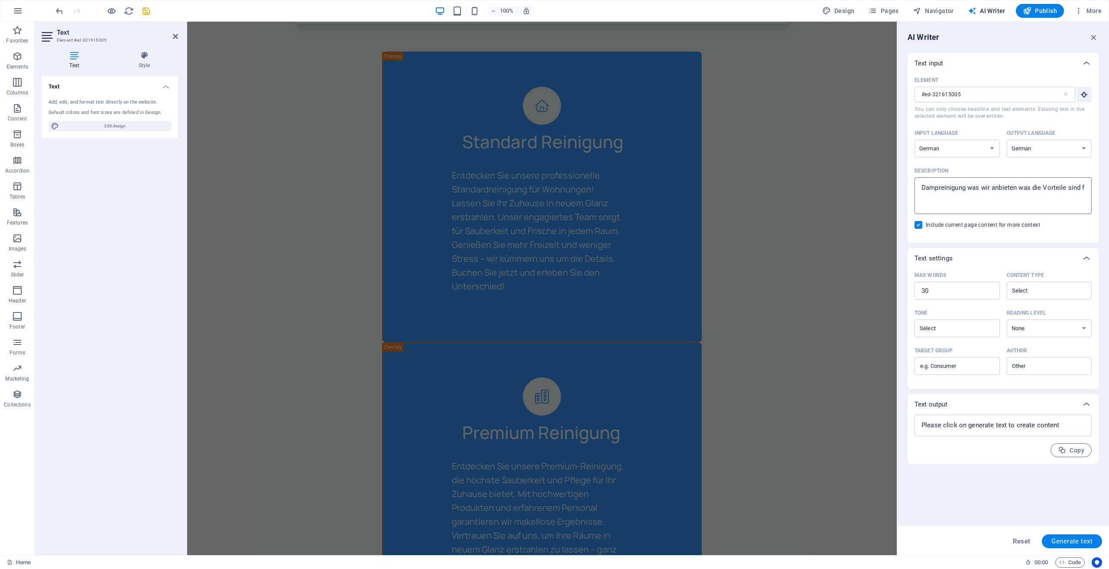
type textarea "x"
type textarea "Dampreinigung was wir anbieten was die Vorteile sind fpr"
type textarea "x"
type textarea "Dampreinigung was wir anbieten was die Vorteile sind fpr"
type textarea "x"
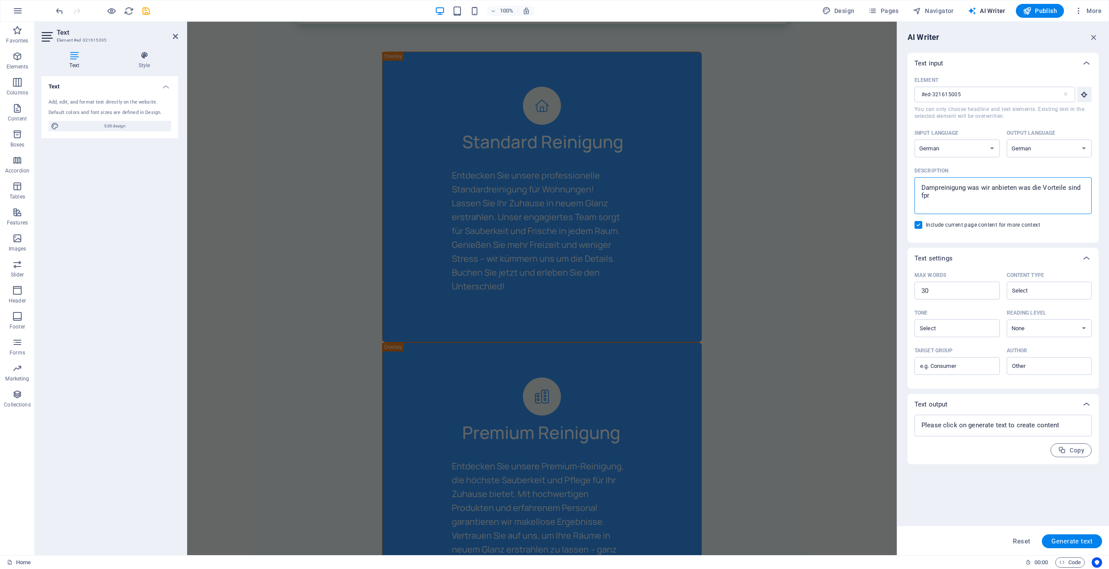
type textarea "Dampreinigung was wir anbieten was die Vorteile sind fpr d"
type textarea "x"
type textarea "Dampreinigung was wir anbieten was die Vorteile sind fpr di"
type textarea "x"
type textarea "Dampreinigung was wir anbieten was die Vorteile sind fpr d"
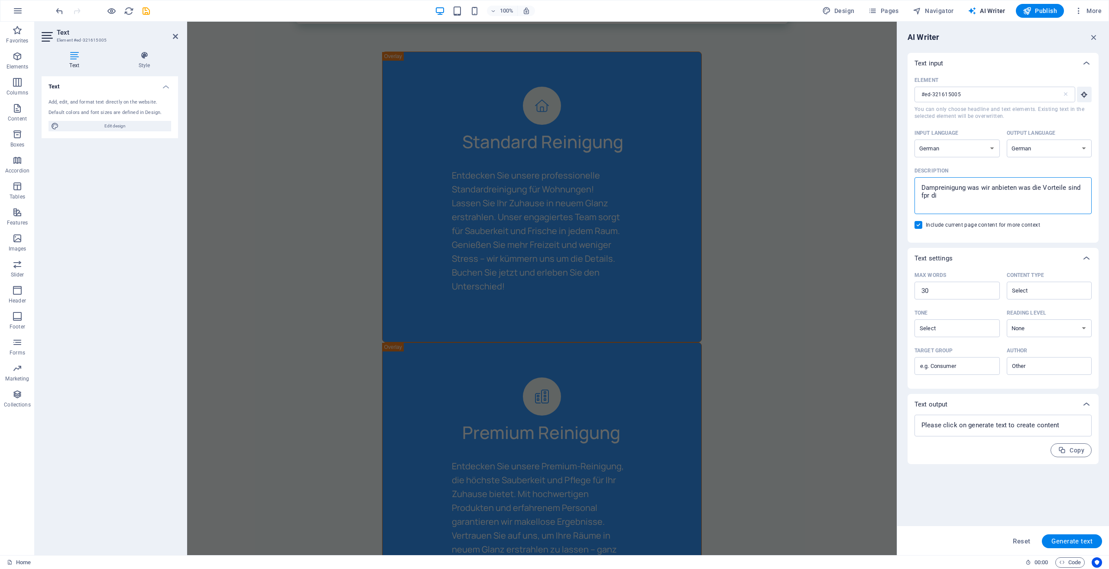
type textarea "x"
type textarea "Dampreinigung was wir anbieten was die Vorteile sind fpr"
type textarea "x"
type textarea "Dampreinigung was wir anbieten was die Vorteile sind fpr"
type textarea "x"
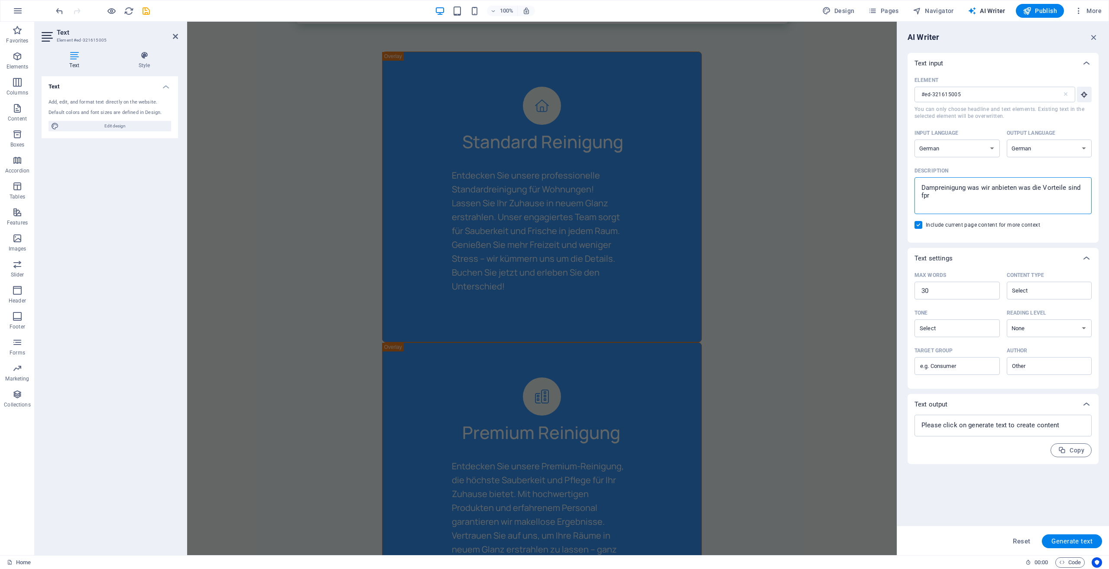
type textarea "Dampreinigung was wir anbieten was die Vorteile sind fp"
type textarea "x"
type textarea "Dampreinigung was wir anbieten was die Vorteile sind f"
type textarea "x"
type textarea "Dampreinigung was wir anbieten was die Vorteile sind fü"
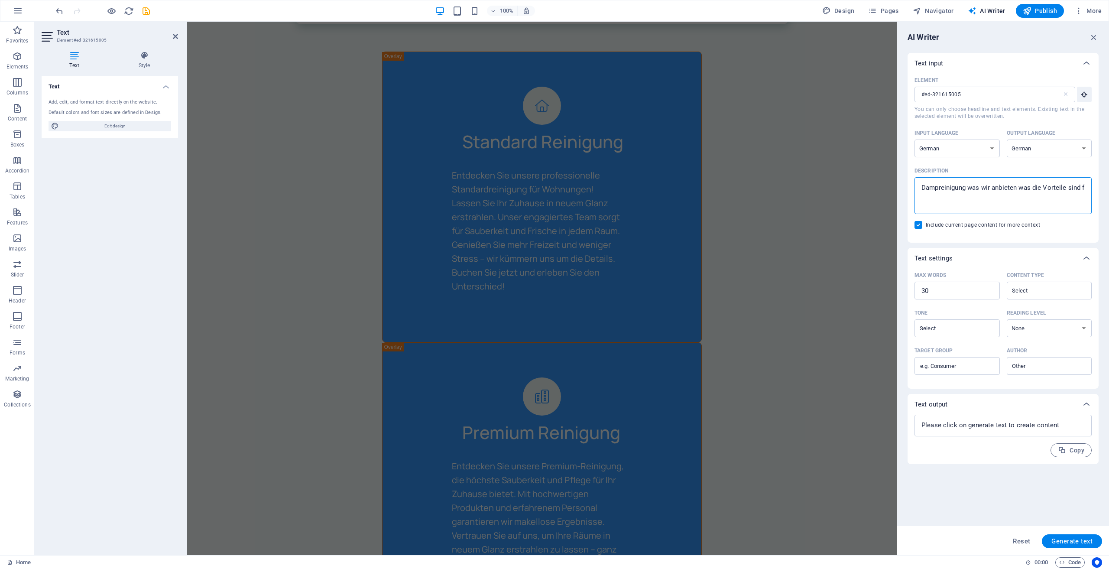
type textarea "x"
type textarea "Dampreinigung was wir anbieten was die Vorteile sind für"
type textarea "x"
type textarea "Dampreinigung was wir anbieten was die Vorteile sind für"
type textarea "x"
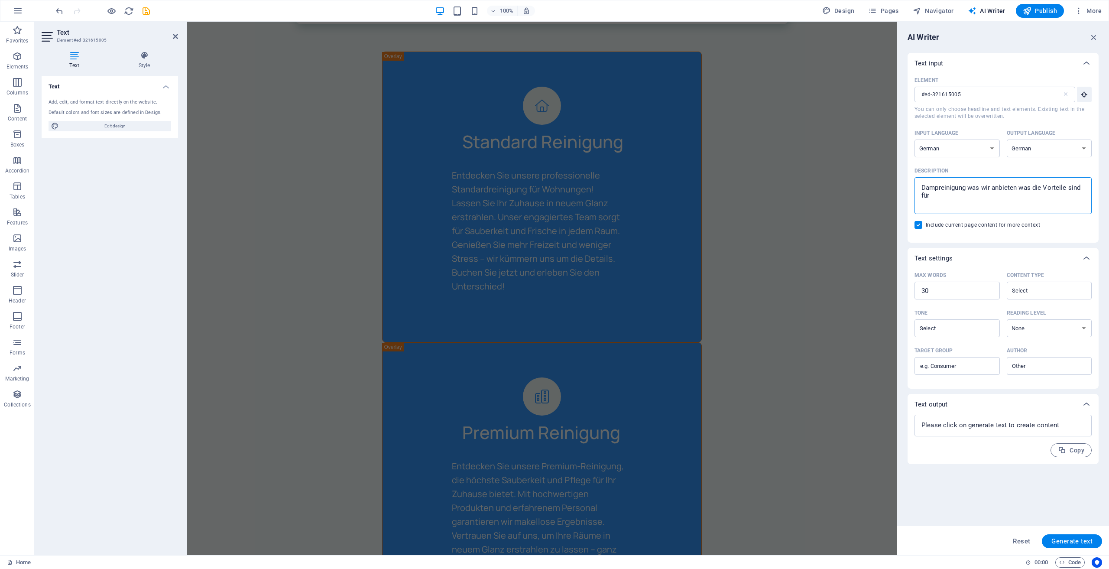
type textarea "Dampreinigung was wir anbieten was die Vorteile sind für d"
type textarea "x"
type textarea "Dampreinigung was wir anbieten was die Vorteile sind für di"
type textarea "x"
type textarea "Dampreinigung was wir anbieten was die Vorteile sind für die"
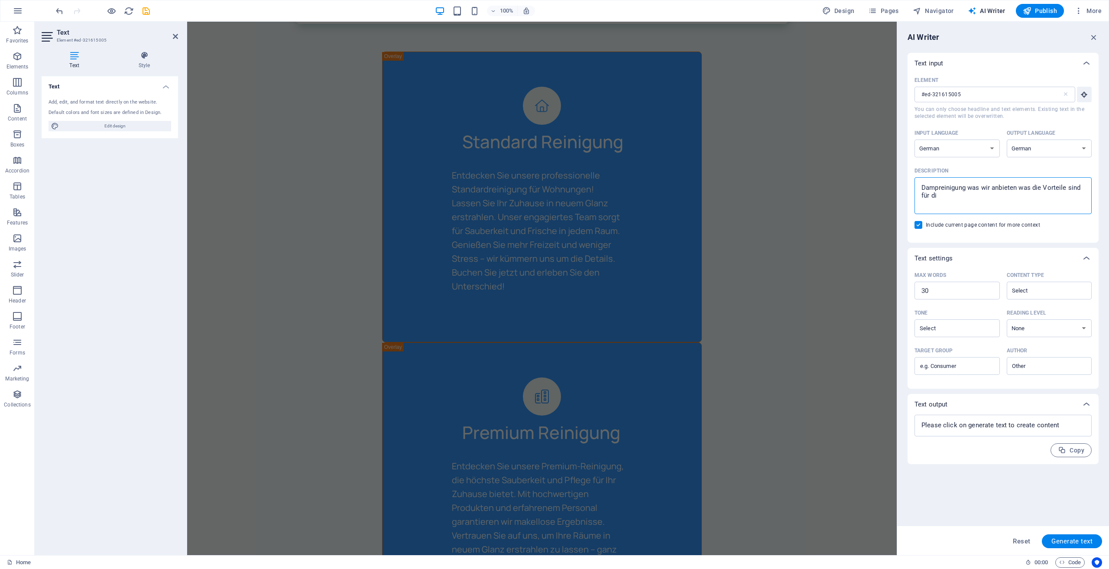
type textarea "x"
type textarea "Dampreinigung was wir anbieten was die Vorteile sind für die"
type textarea "x"
type textarea "Dampreinigung was wir anbieten was die Vorteile sind für die K"
type textarea "x"
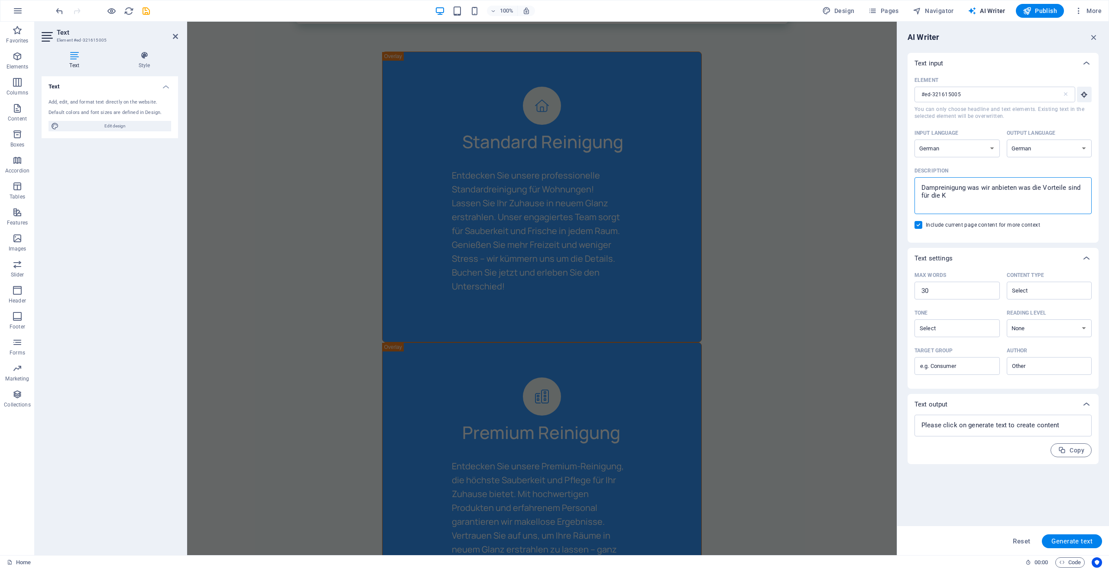
type textarea "Dampreinigung was wir anbieten was die Vorteile sind für die Ku"
type textarea "x"
type textarea "Dampreinigung was wir anbieten was die Vorteile sind für die Kun"
type textarea "x"
type textarea "Dampreinigung was wir anbieten was die Vorteile sind für die Kund"
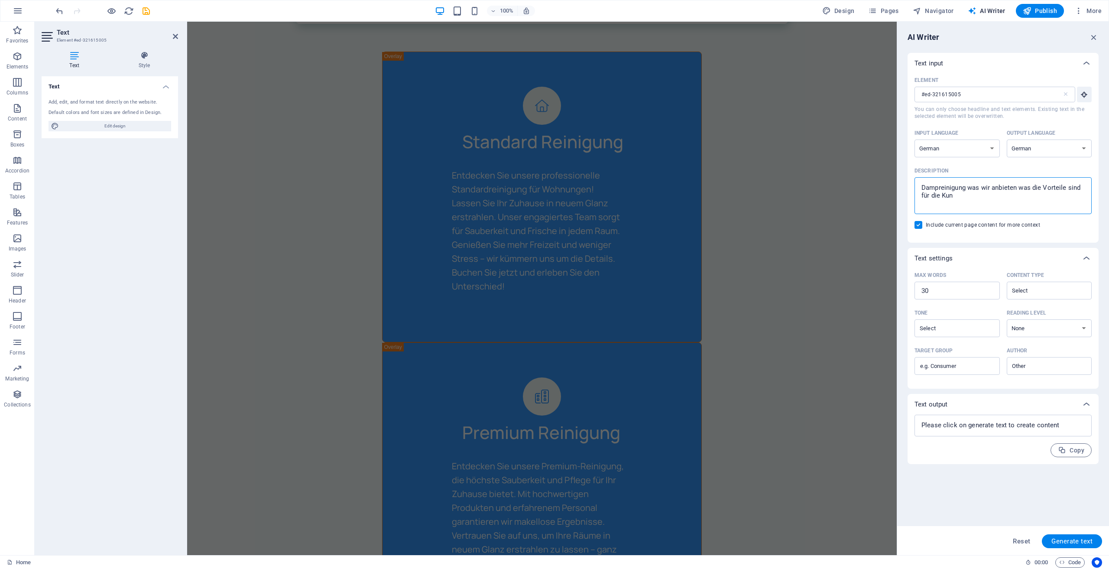
type textarea "x"
type textarea "Dampreinigung was wir anbieten was die Vorteile sind für die [PERSON_NAME]"
type textarea "x"
type textarea "Dampreinigung was wir anbieten was die Vorteile sind für die Kunden"
type textarea "x"
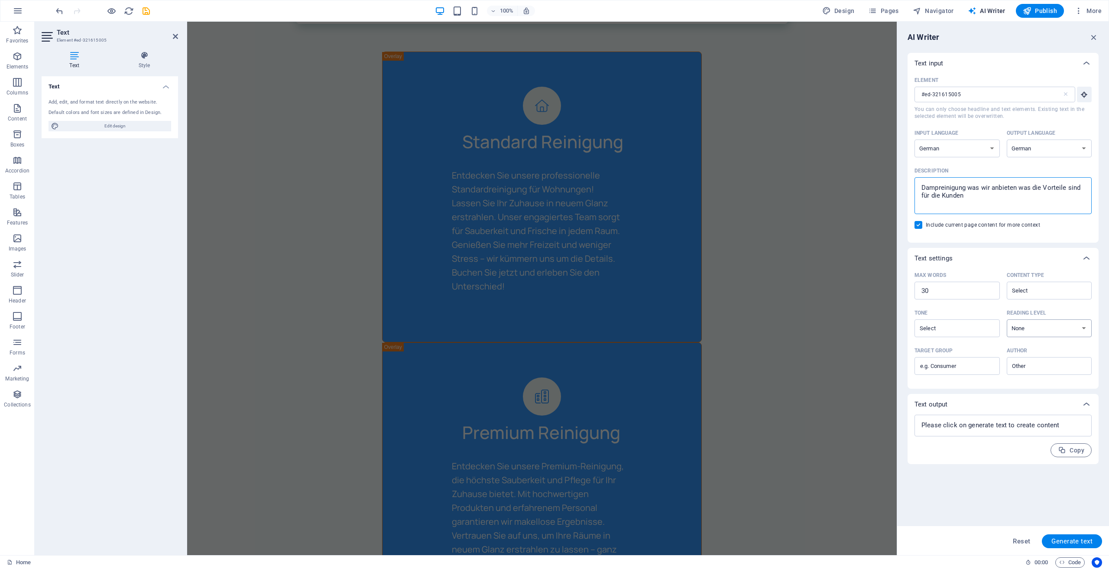
type textarea "Dampreinigung was wir anbieten was die Vorteile sind für die Kunden"
type textarea "x"
click at [1010, 325] on select "None Academic Adult Teen Child" at bounding box center [1049, 328] width 85 height 18
click at [983, 327] on div "​" at bounding box center [956, 328] width 85 height 18
click at [983, 327] on input "Tone ​" at bounding box center [950, 328] width 66 height 13
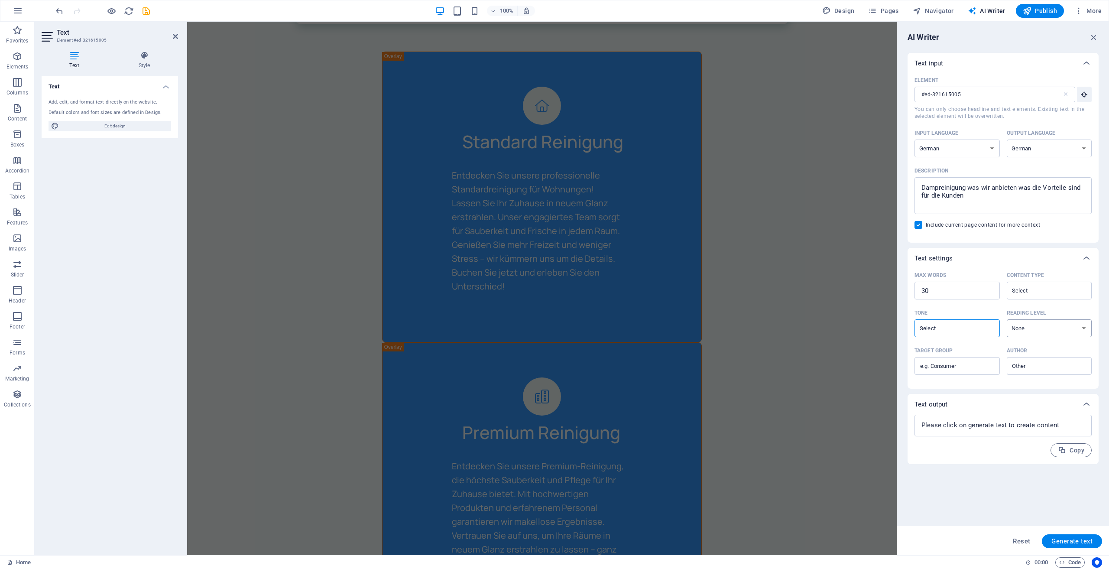
click at [1059, 325] on select "None Academic Adult Teen Child" at bounding box center [1049, 328] width 85 height 18
select select "Adult"
click at [1007, 319] on select "None Academic Adult Teen Child" at bounding box center [1049, 328] width 85 height 18
click at [972, 363] on input "Target group ​" at bounding box center [956, 366] width 85 height 14
click at [968, 454] on div "Copy" at bounding box center [1002, 450] width 177 height 14
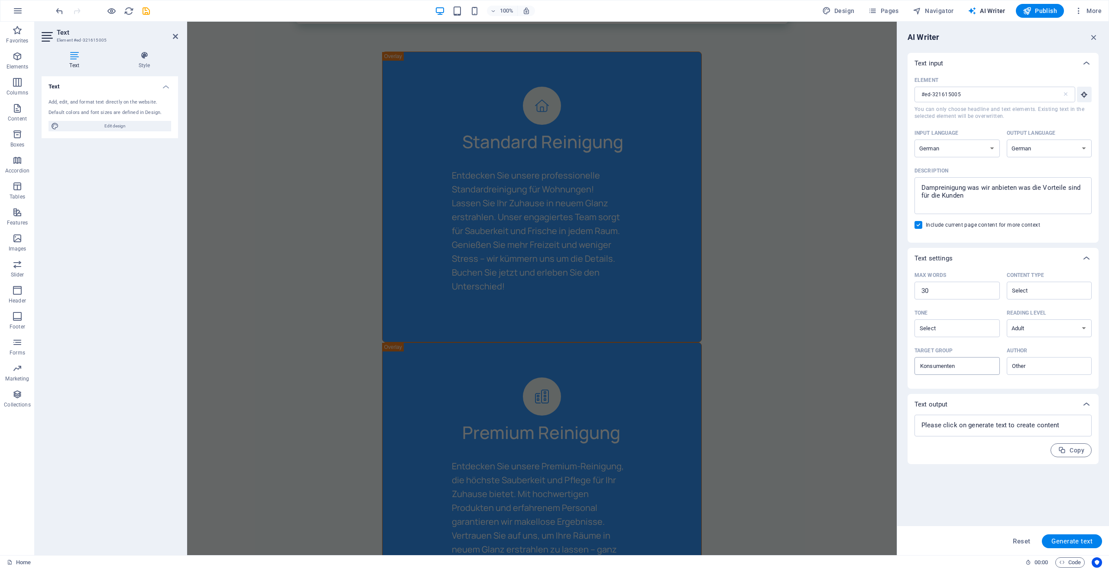
click at [973, 370] on input "Konsumenten" at bounding box center [956, 366] width 85 height 14
drag, startPoint x: 1156, startPoint y: 388, endPoint x: 786, endPoint y: 350, distance: 371.4
type input "Consumer"
click at [1040, 366] on input "Author ​" at bounding box center [1042, 366] width 66 height 13
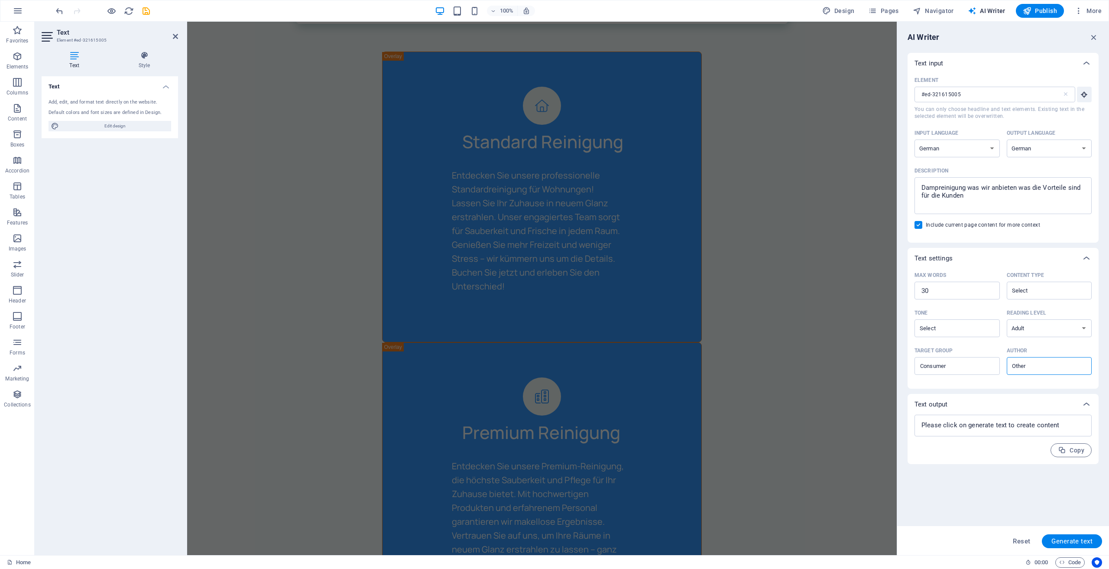
drag, startPoint x: 988, startPoint y: 494, endPoint x: 993, endPoint y: 491, distance: 5.6
click at [988, 494] on div "Text input Element #ed-321615005 ​ You can only choose headline and text elemen…" at bounding box center [1002, 285] width 191 height 464
click at [1071, 541] on span "Generate text" at bounding box center [1071, 541] width 41 height 7
type textarea "x"
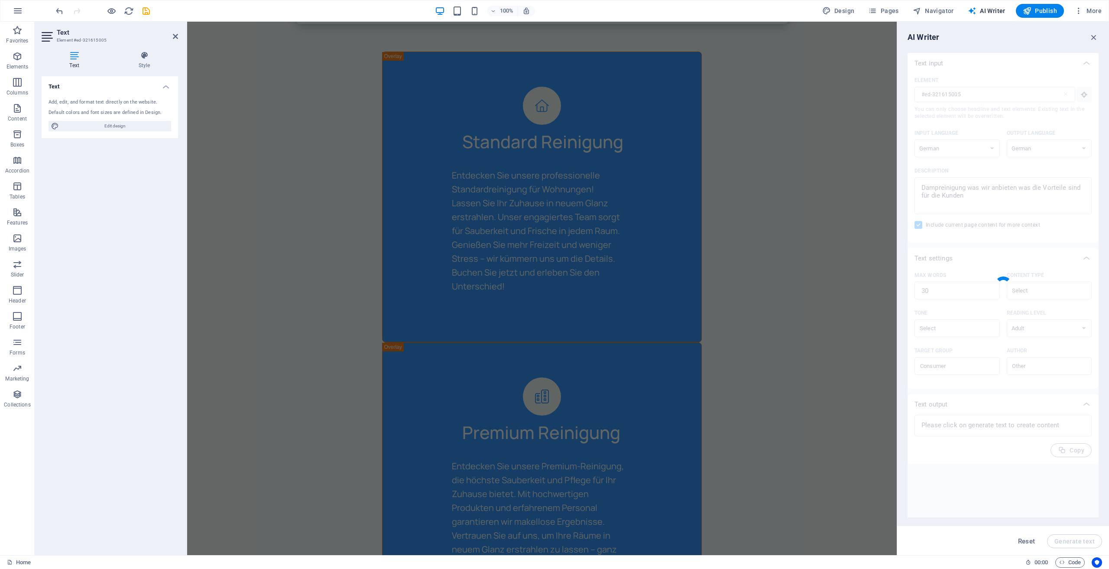
type textarea "x"
type textarea "Entdecken Sie die Vorteile der Dampfreinigung: höchste Hygiene, gründliche Flec…"
type textarea "x"
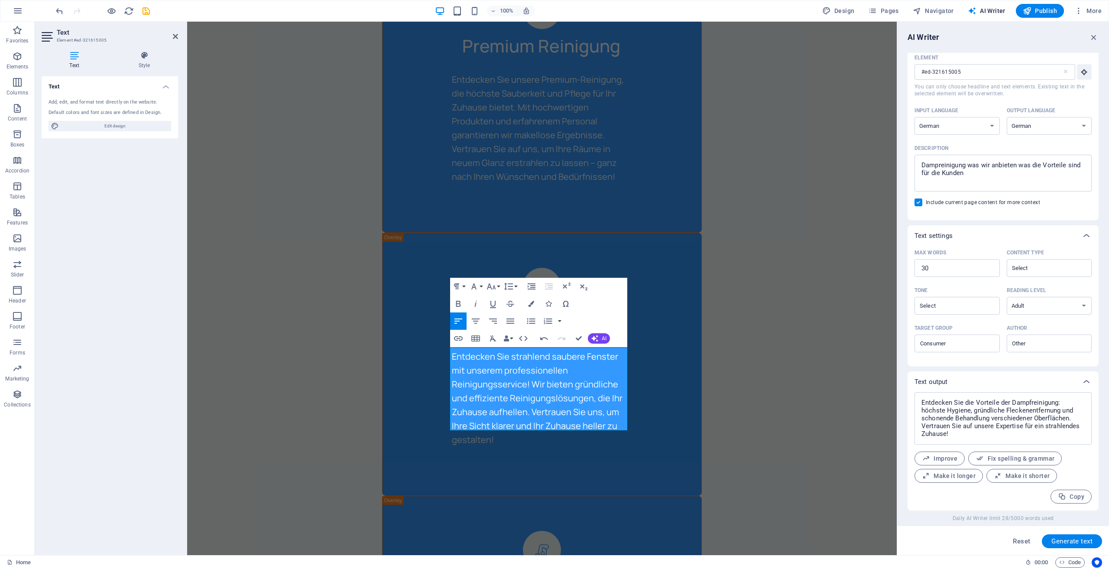
scroll to position [1863, 0]
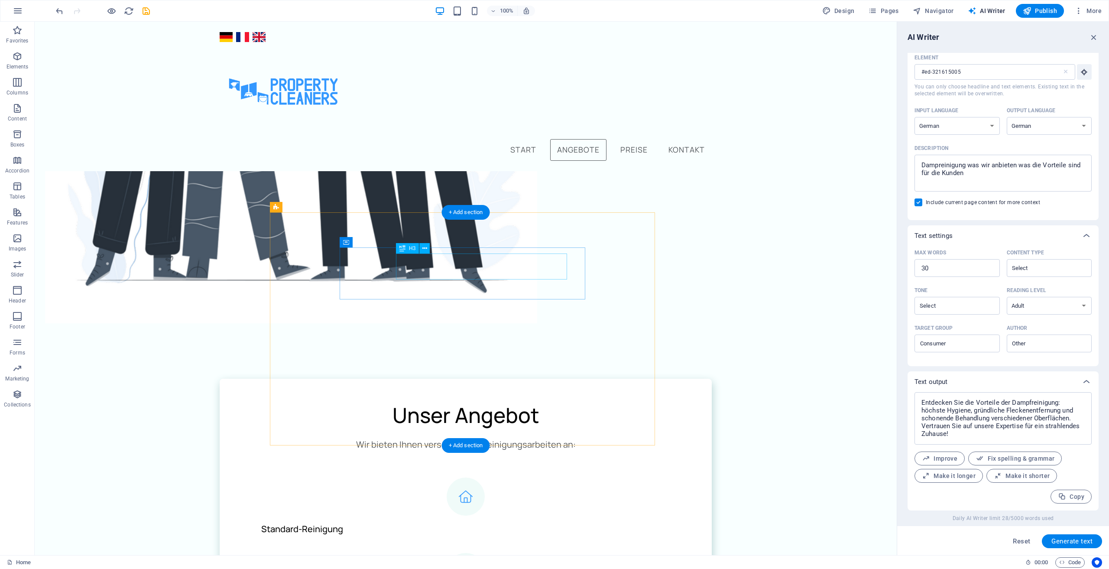
scroll to position [390, 0]
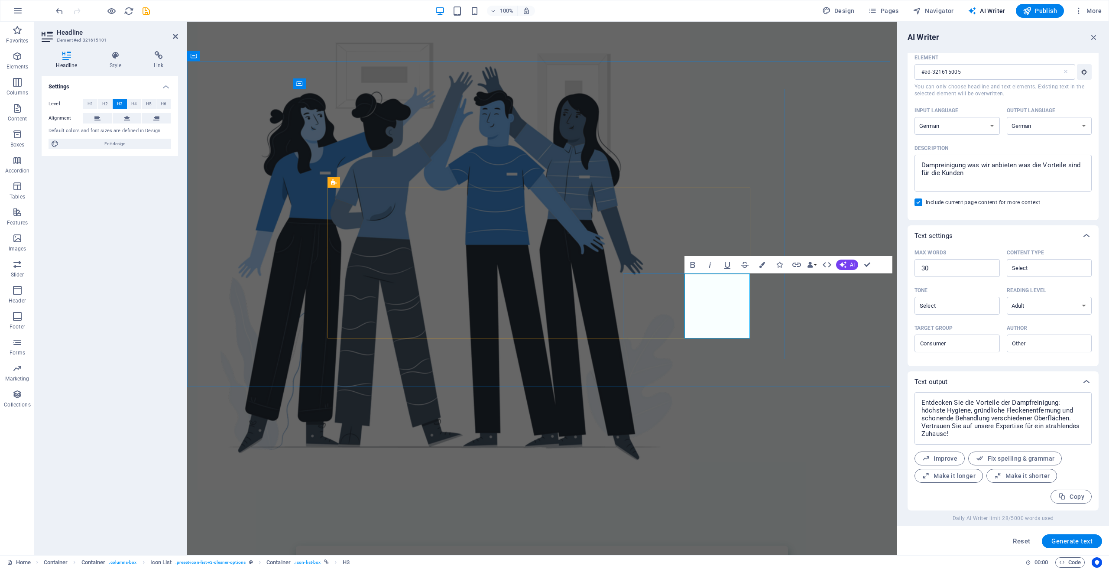
type input "#ed-321615101"
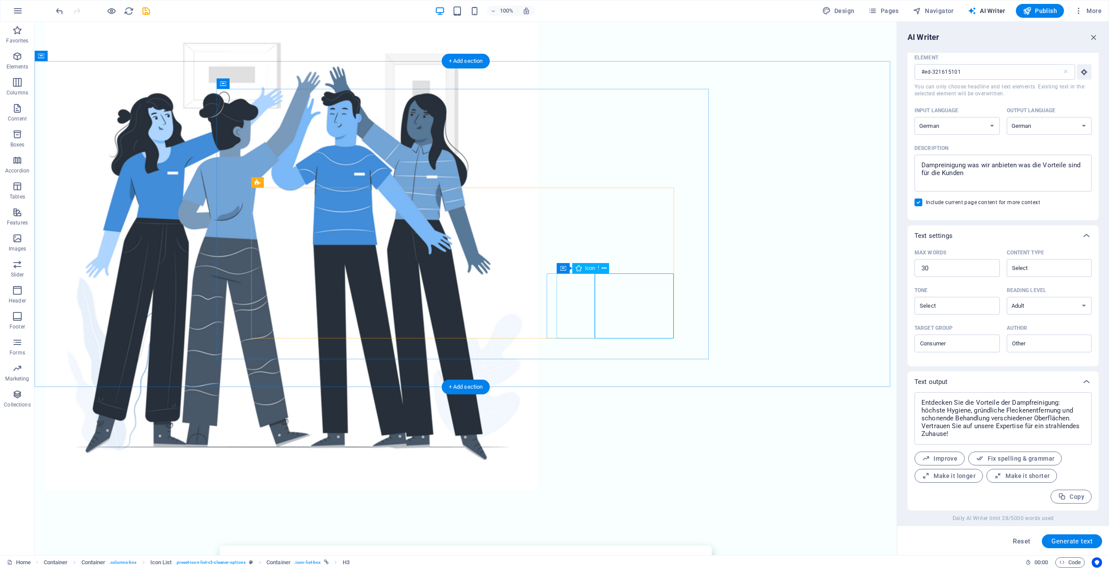
select select "xMidYMid"
select select "px"
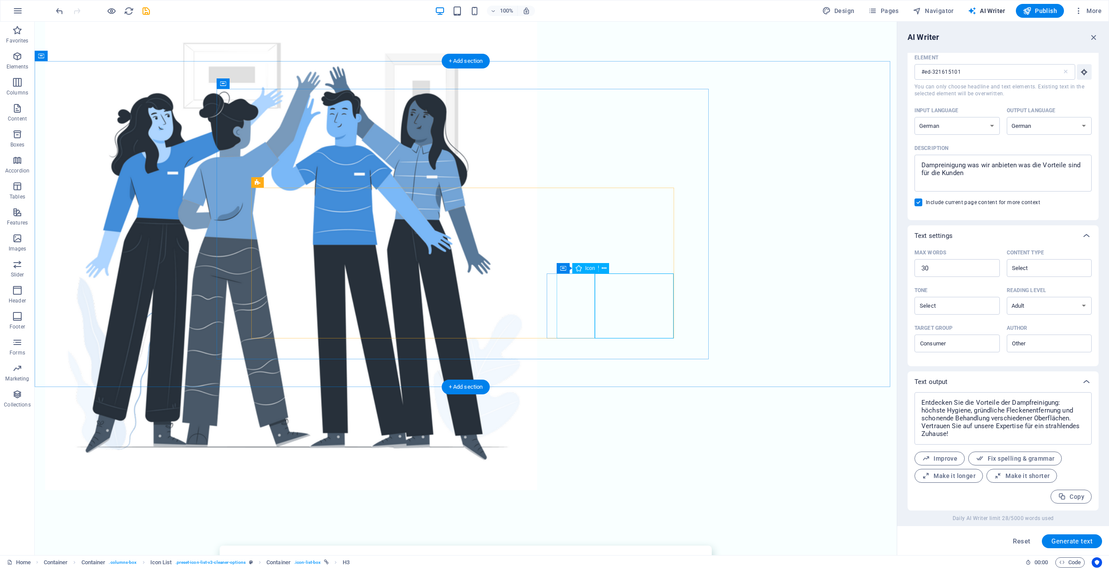
select select "px"
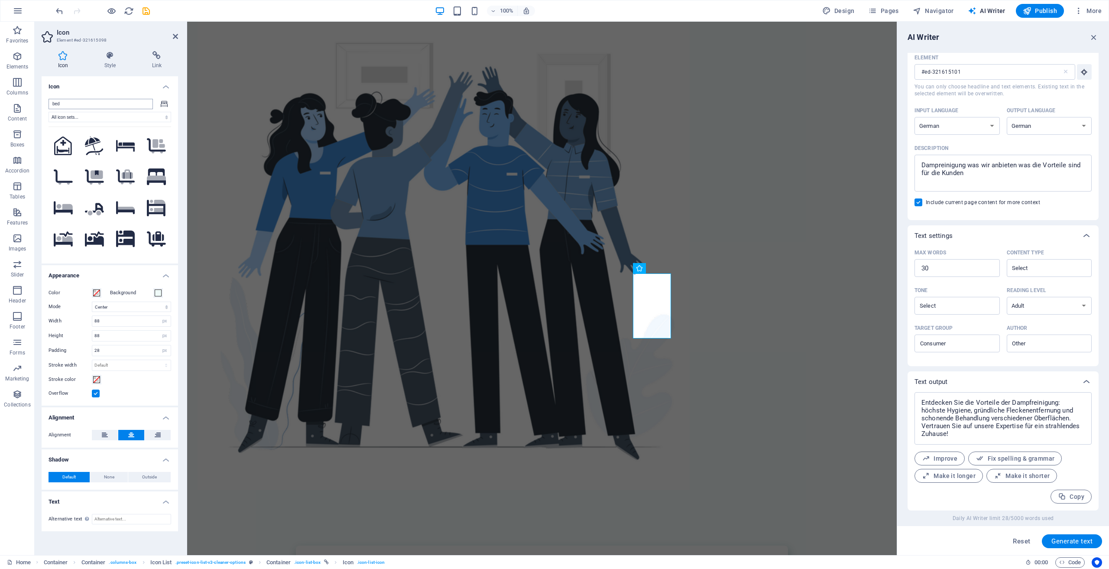
click at [66, 106] on input "bed" at bounding box center [101, 104] width 104 height 10
type input "d"
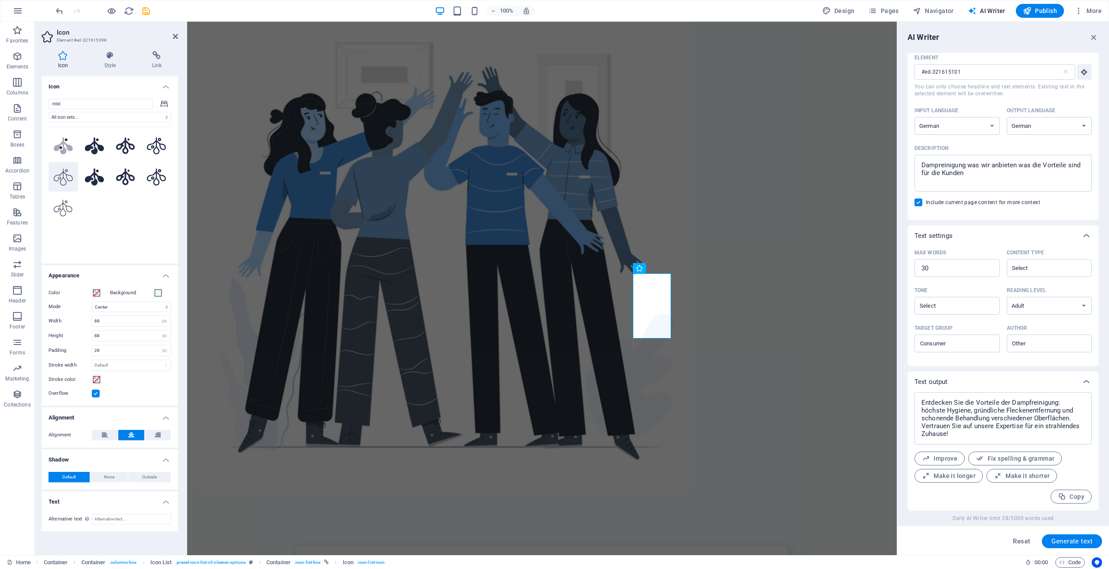
type input "mist"
click at [61, 186] on button at bounding box center [63, 176] width 29 height 29
drag, startPoint x: 91, startPoint y: 106, endPoint x: 44, endPoint y: 100, distance: 47.7
click at [44, 100] on div "mist All icon sets... IcoFont Ionicons FontAwesome Brands FontAwesome Duotone F…" at bounding box center [110, 178] width 136 height 172
click at [78, 115] on select "All icon sets... IcoFont Ionicons FontAwesome Brands FontAwesome Duotone FontAw…" at bounding box center [110, 117] width 123 height 10
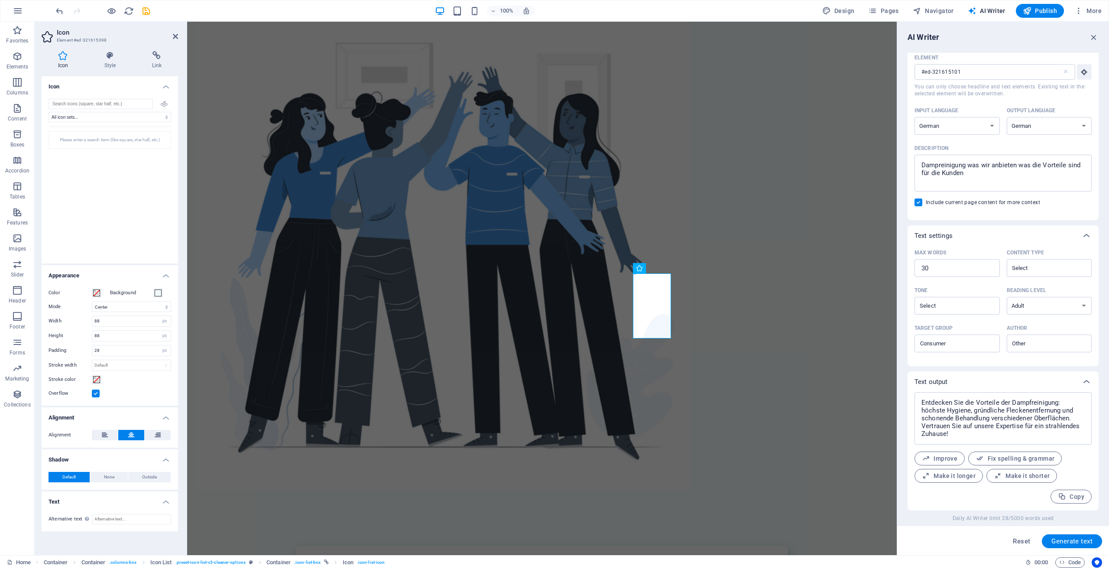
click at [145, 88] on h4 "Icon" at bounding box center [110, 84] width 136 height 16
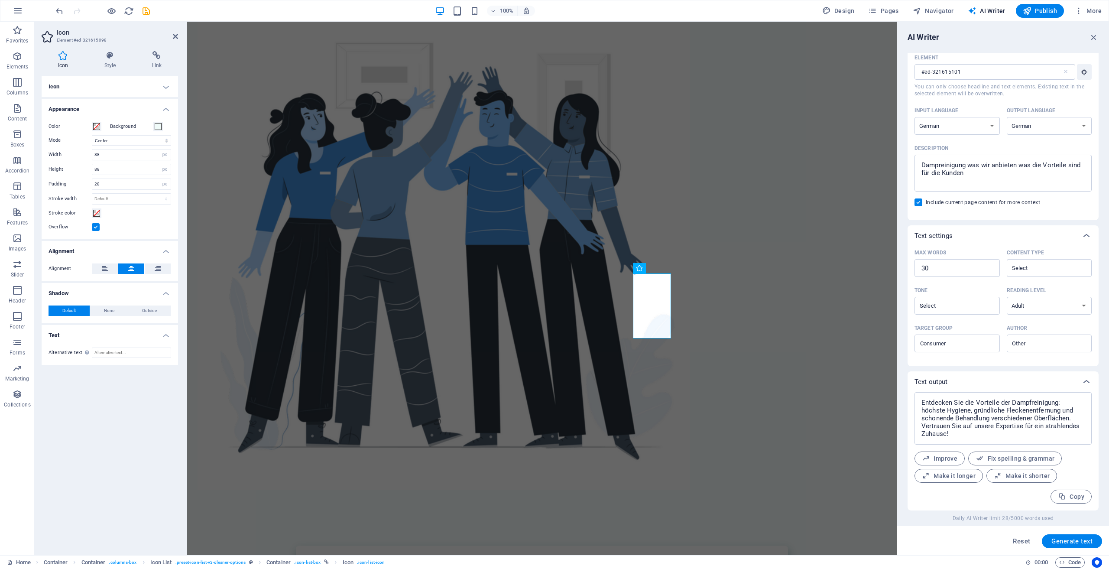
click at [133, 93] on h4 "Icon" at bounding box center [110, 86] width 136 height 21
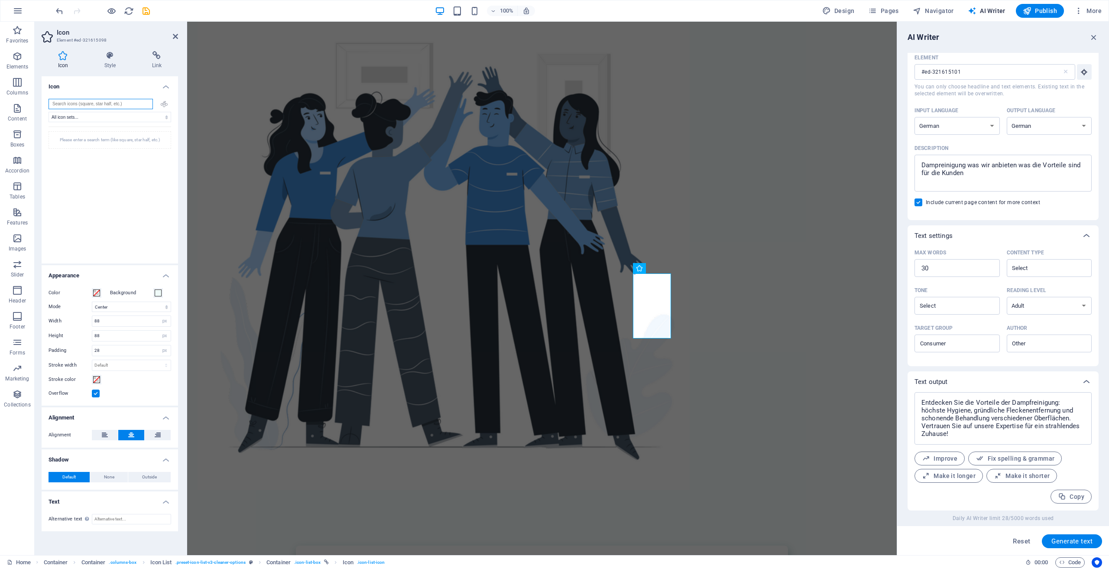
click at [130, 104] on input "search" at bounding box center [101, 104] width 104 height 10
click at [1094, 39] on icon "button" at bounding box center [1094, 37] width 10 height 10
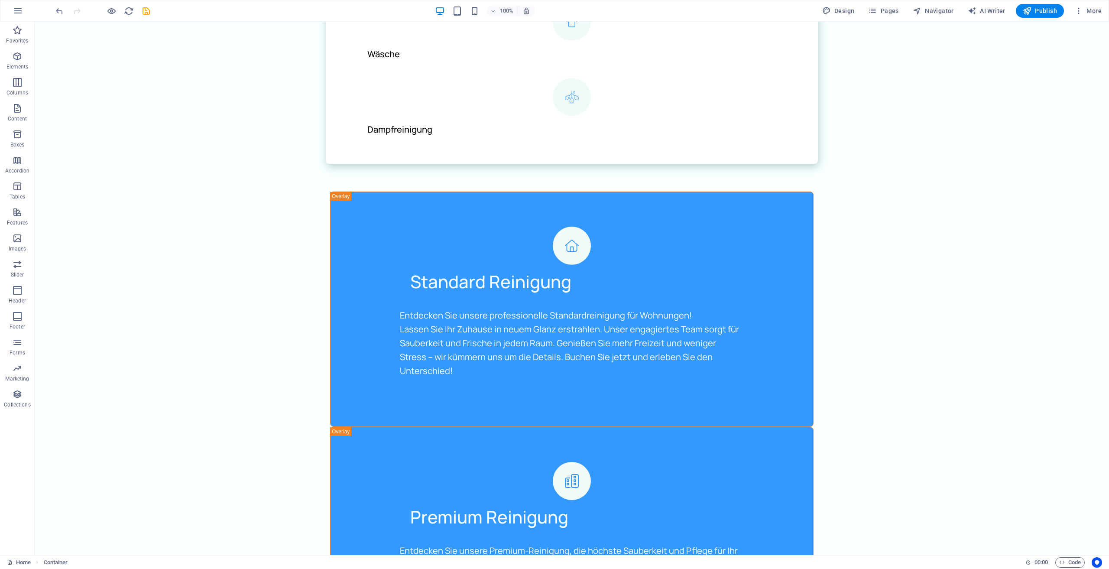
scroll to position [1343, 0]
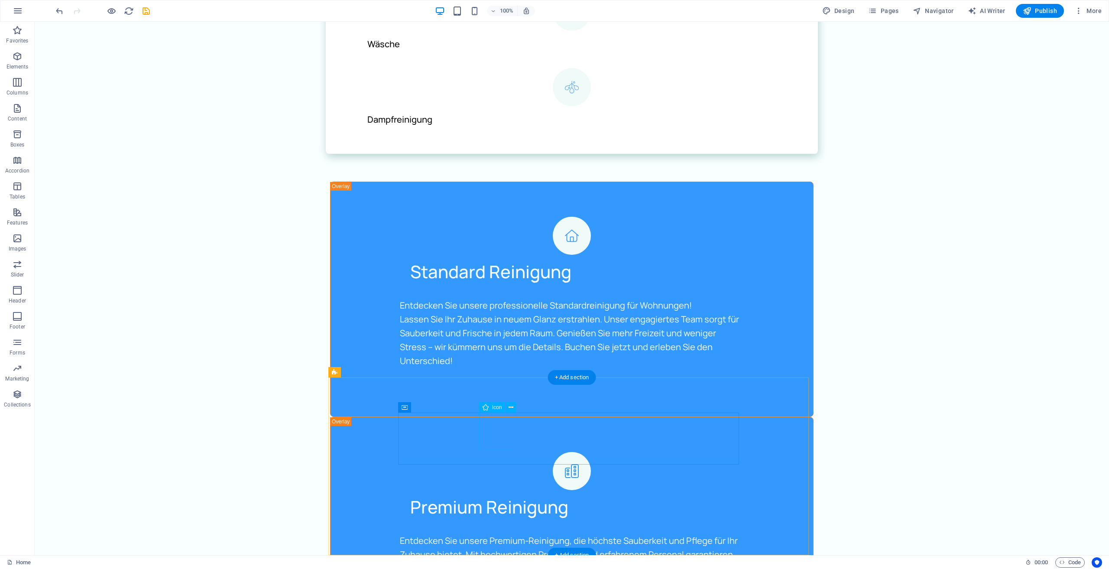
select select "xMidYMid"
select select "px"
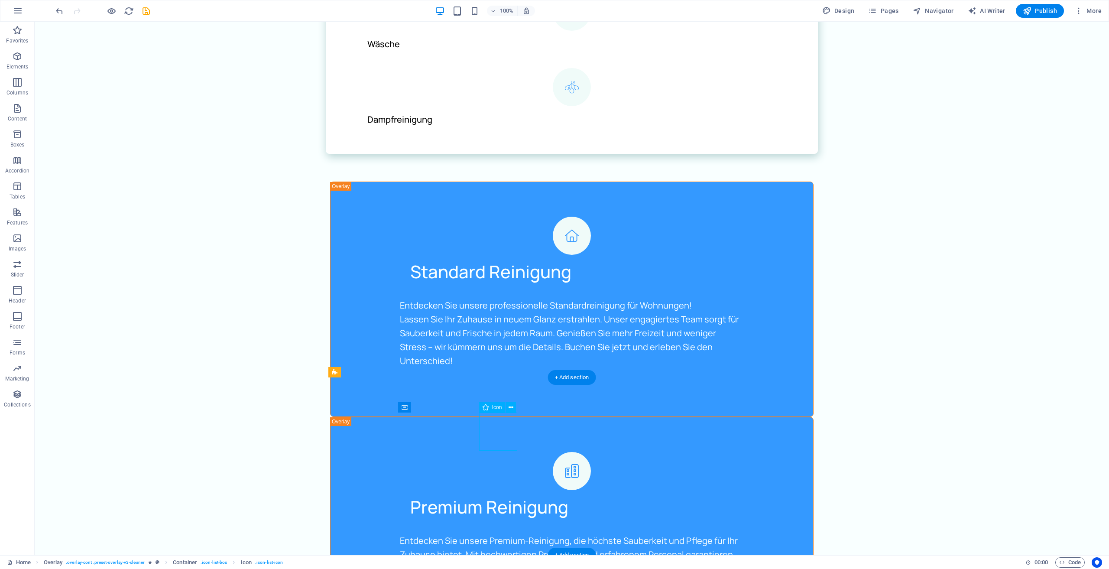
select select "px"
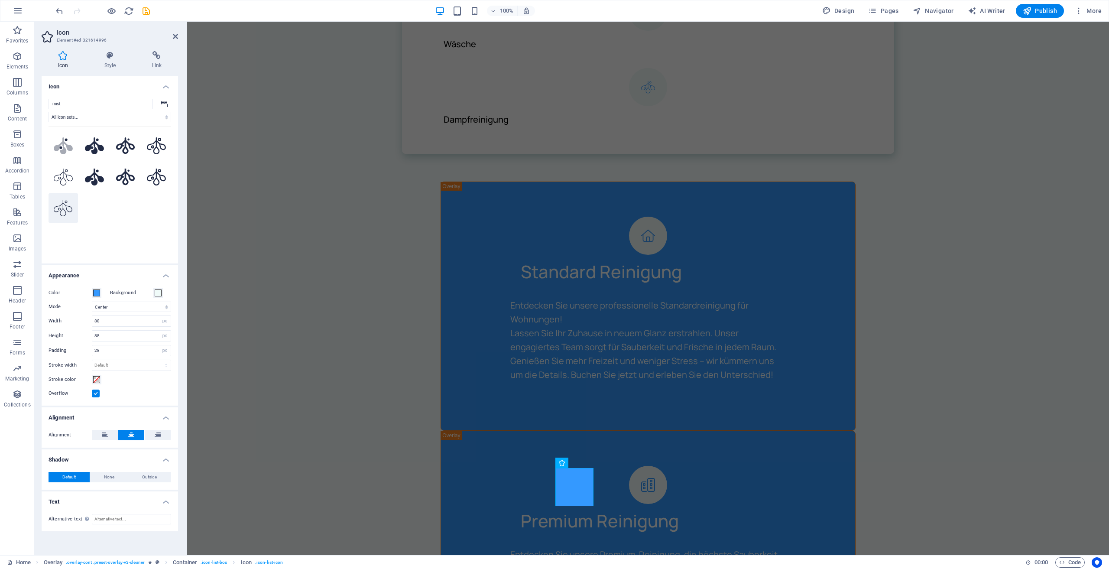
type input "mist"
click at [65, 206] on icon at bounding box center [63, 208] width 19 height 17
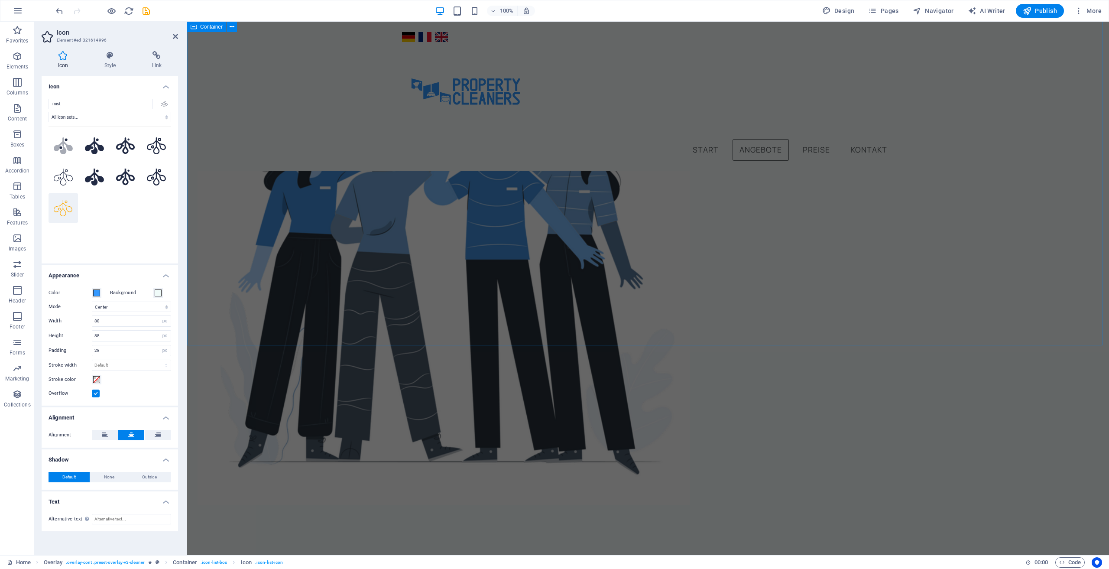
scroll to position [303, 0]
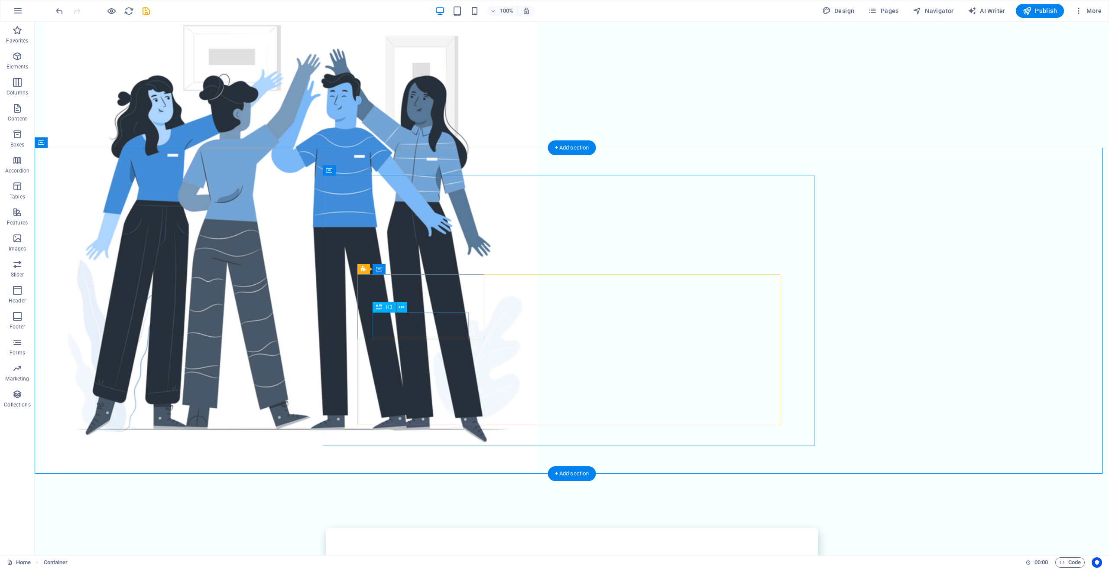
scroll to position [520, 0]
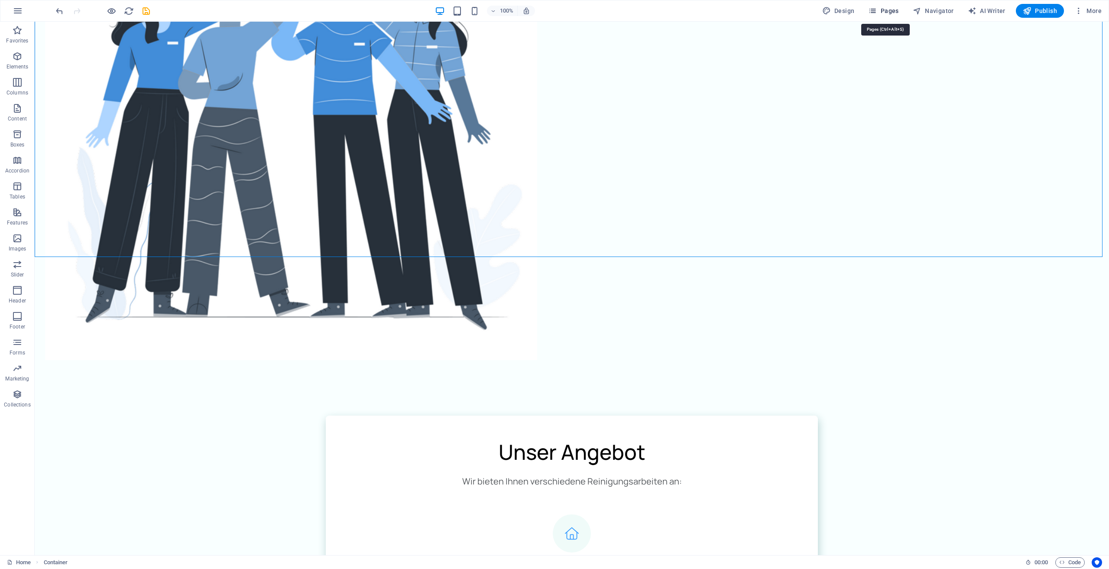
click at [883, 16] on button "Pages" at bounding box center [883, 11] width 37 height 14
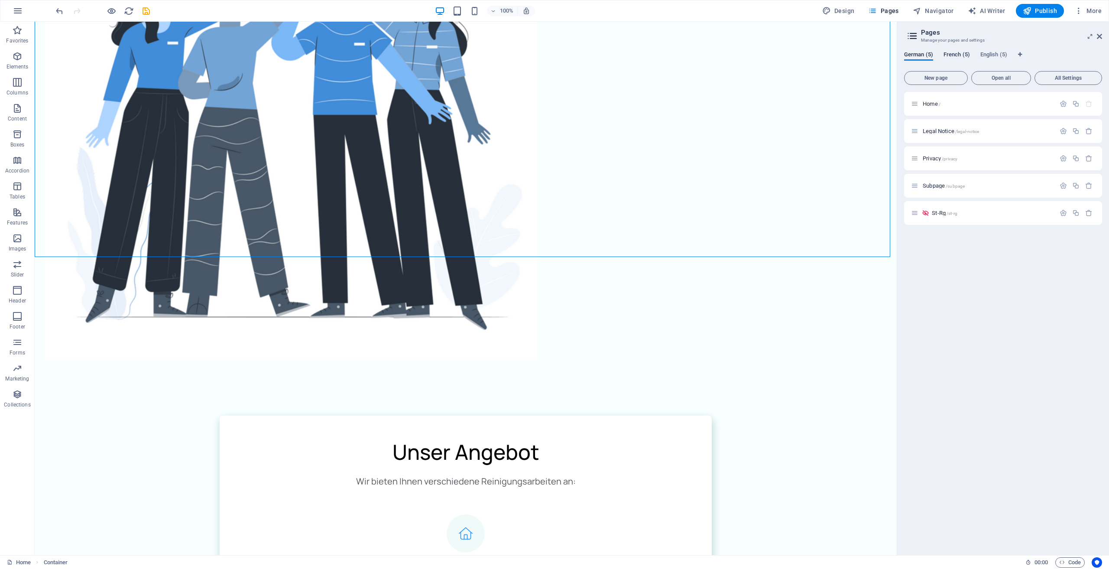
click at [953, 52] on span "French (5)" at bounding box center [956, 55] width 26 height 12
click at [931, 102] on span "Home /" at bounding box center [932, 103] width 18 height 6
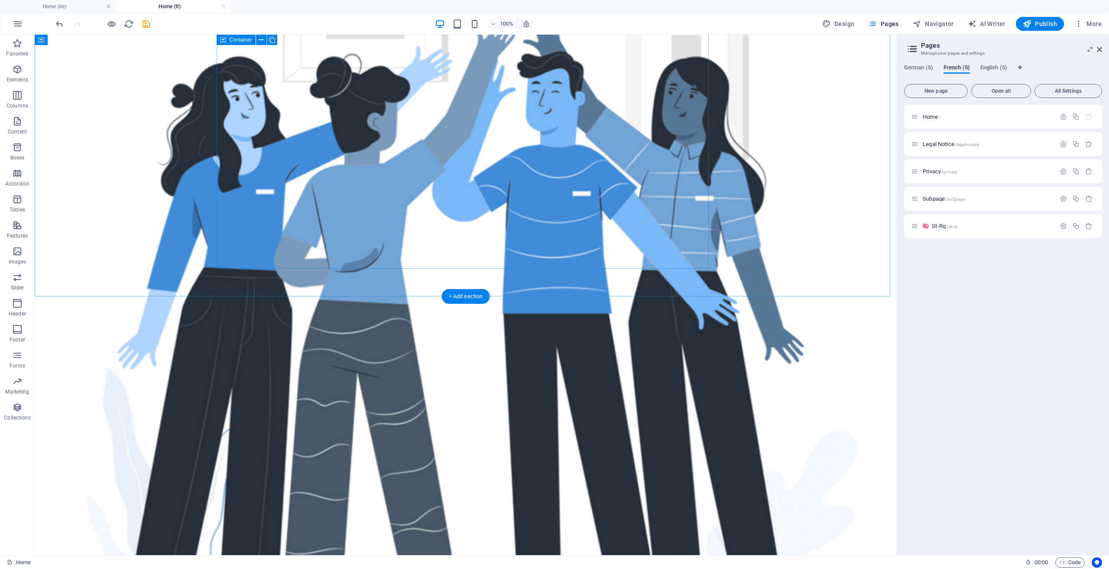
scroll to position [433, 0]
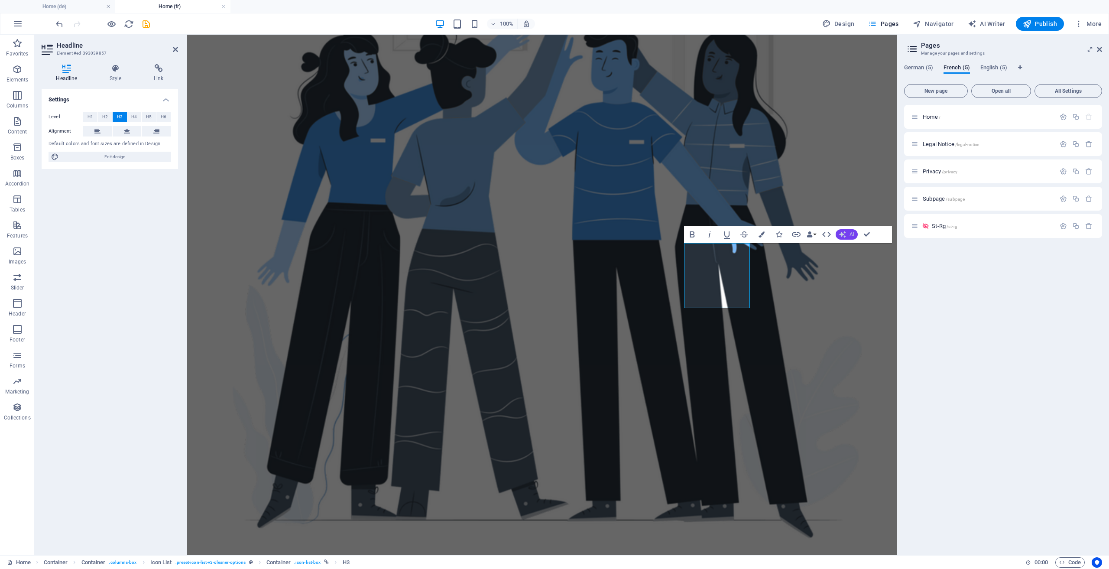
click at [851, 234] on span "AI" at bounding box center [851, 234] width 5 height 5
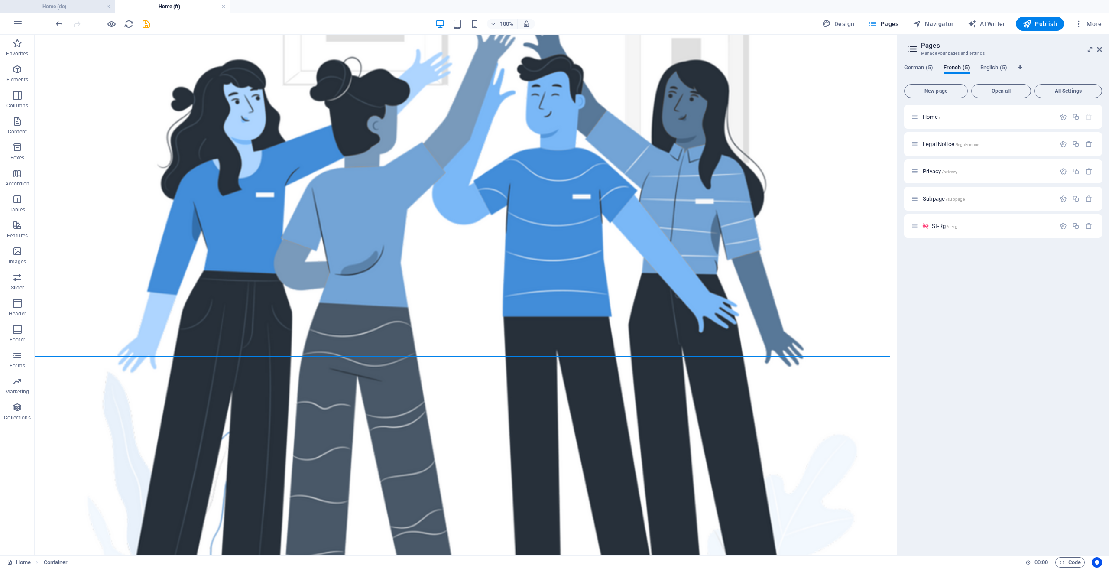
click at [53, 0] on li "Home (de)" at bounding box center [57, 6] width 115 height 13
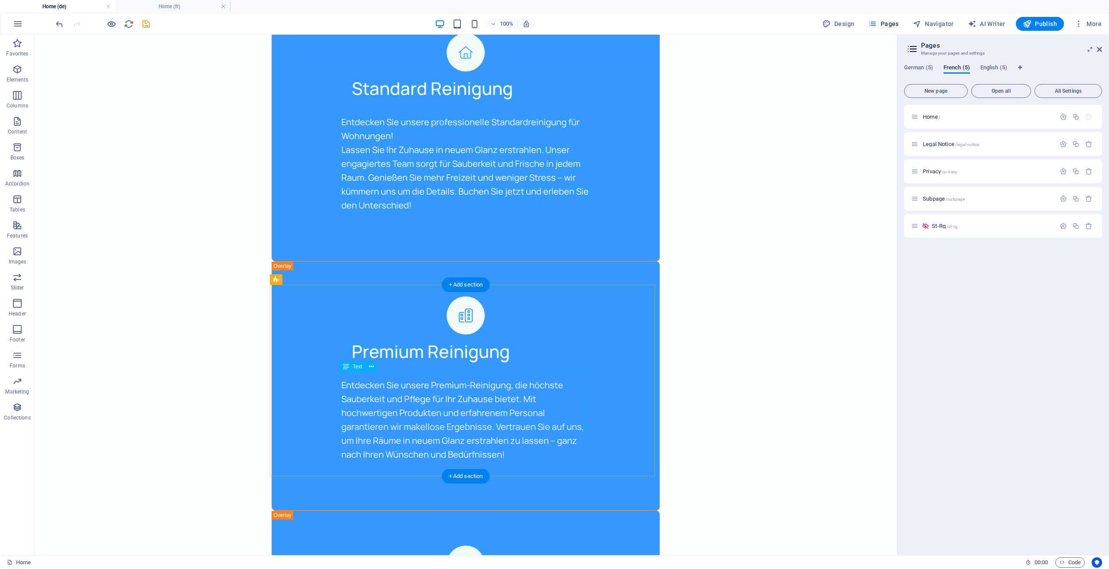
scroll to position [1559, 0]
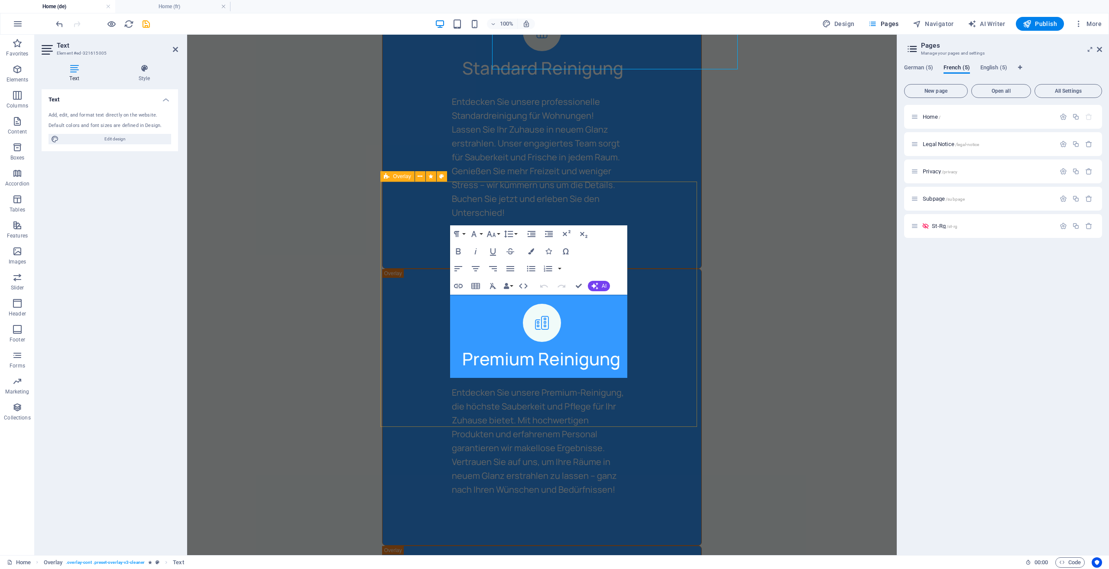
scroll to position [1917, 0]
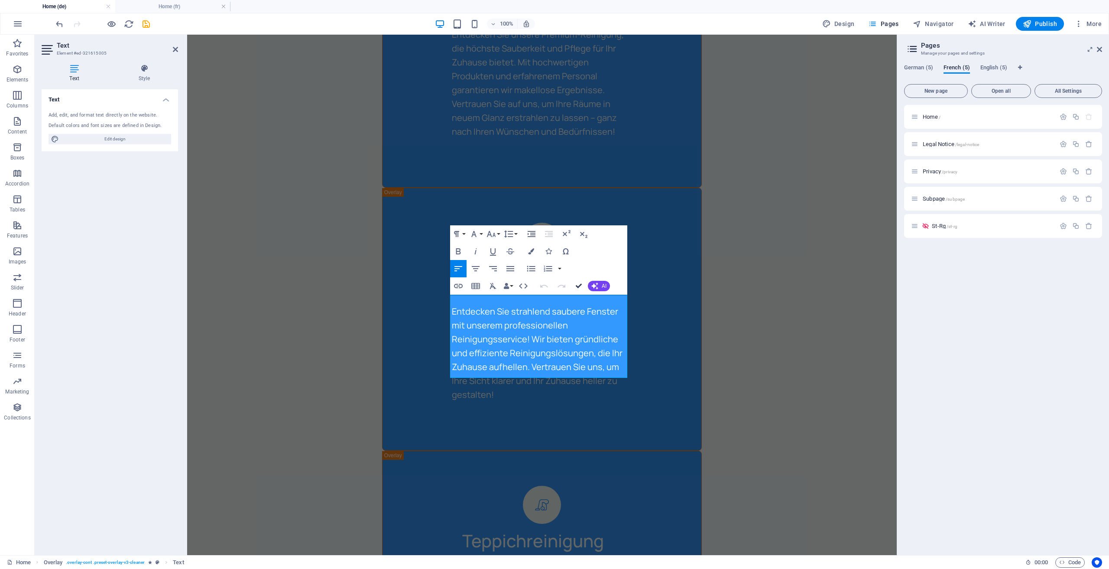
drag, startPoint x: 574, startPoint y: 283, endPoint x: 539, endPoint y: 249, distance: 48.7
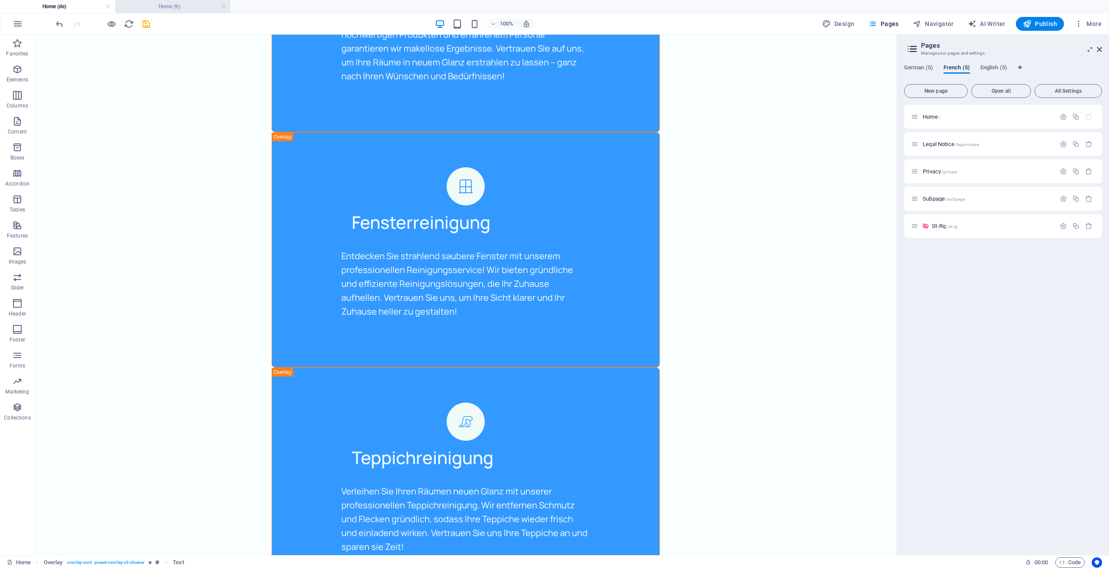
click at [148, 10] on h4 "Home (fr)" at bounding box center [172, 7] width 115 height 10
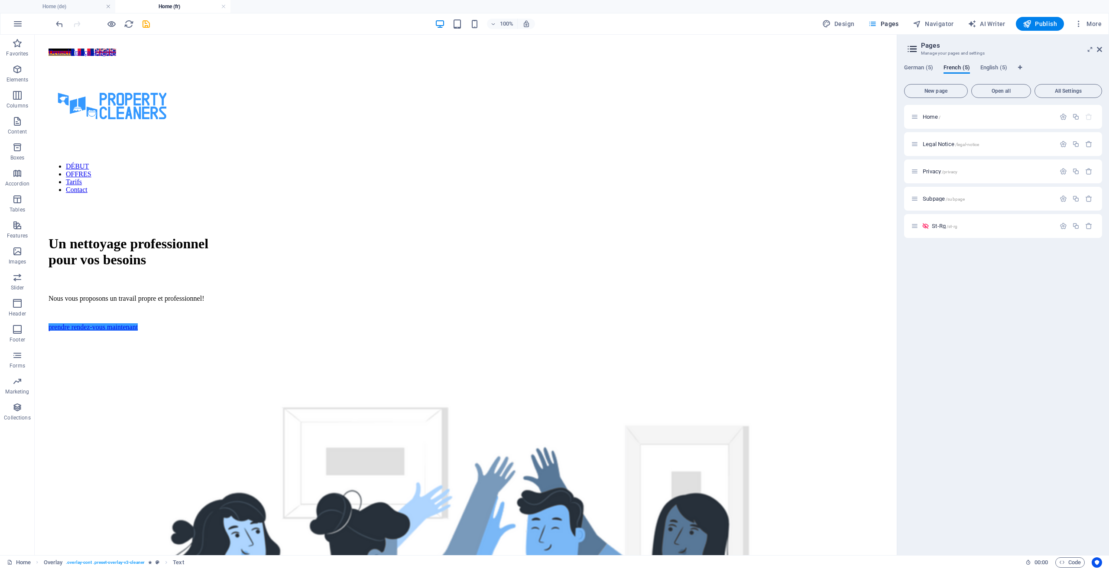
scroll to position [433, 0]
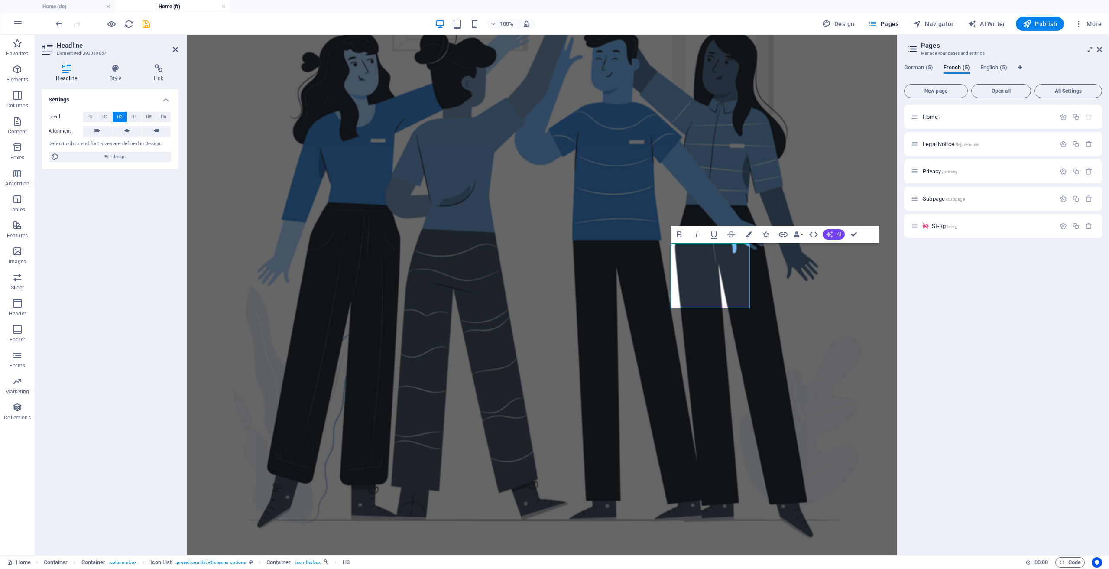
click at [838, 237] on span "AI" at bounding box center [838, 234] width 5 height 5
click at [846, 304] on link "Translate to French" at bounding box center [854, 300] width 84 height 13
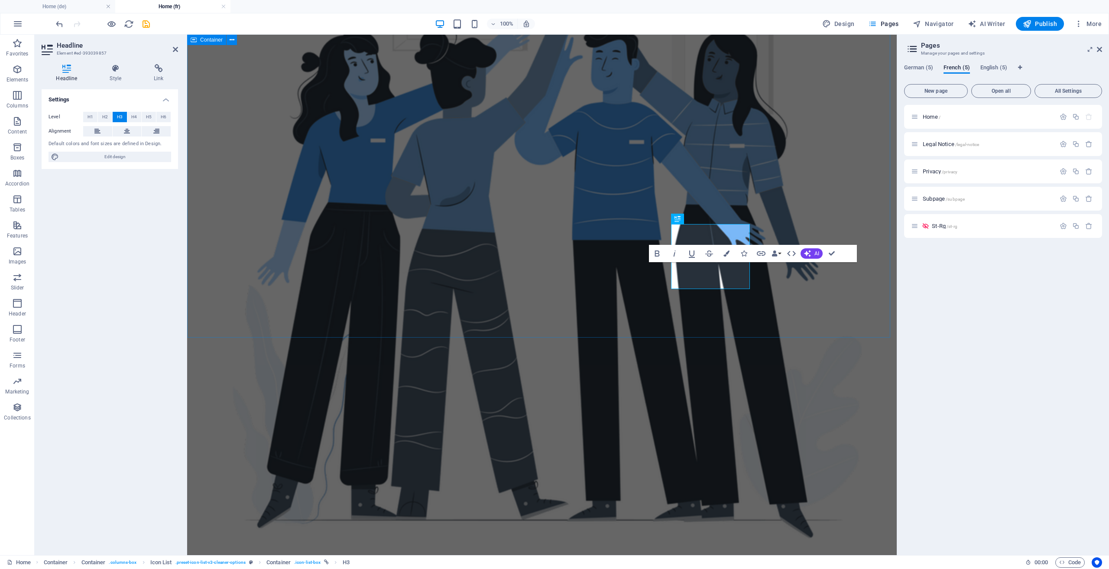
scroll to position [452, 0]
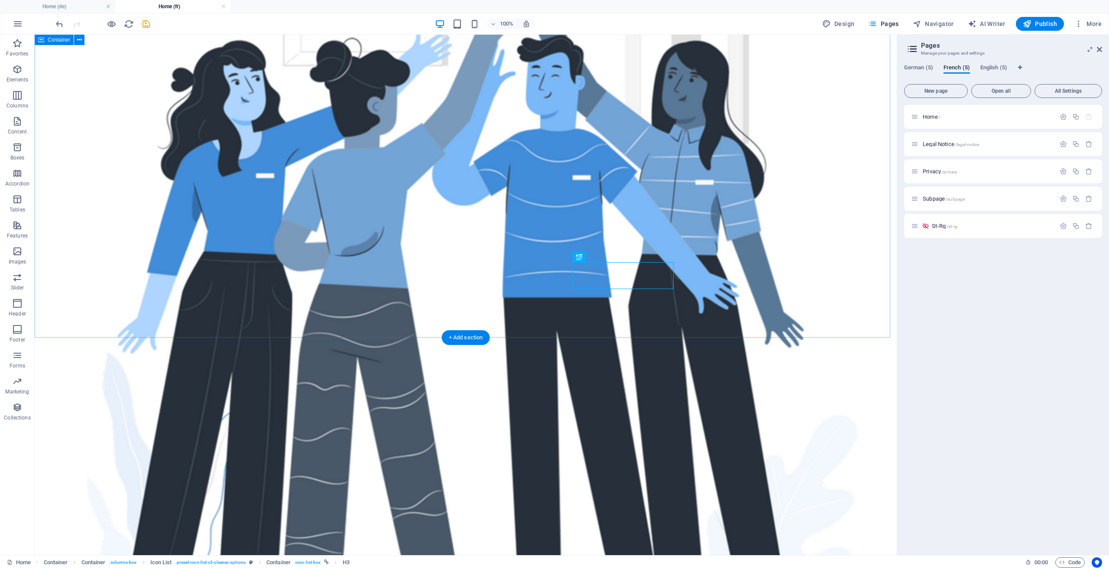
drag, startPoint x: 651, startPoint y: 240, endPoint x: 607, endPoint y: 239, distance: 44.2
click at [58, 24] on icon "undo" at bounding box center [60, 24] width 10 height 10
drag, startPoint x: 773, startPoint y: 262, endPoint x: 715, endPoint y: 254, distance: 58.5
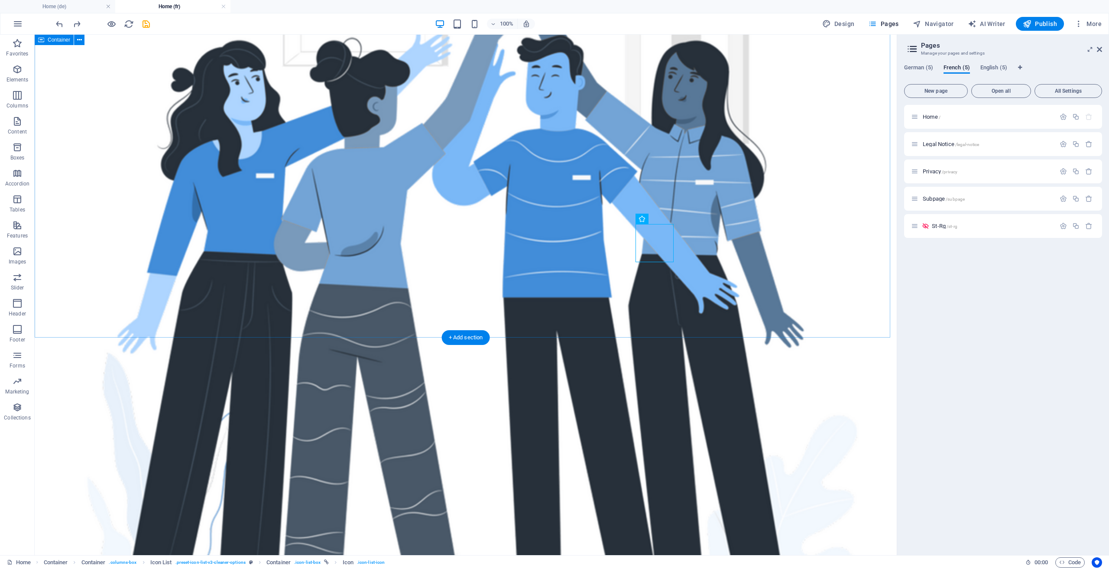
select select "xMidYMid"
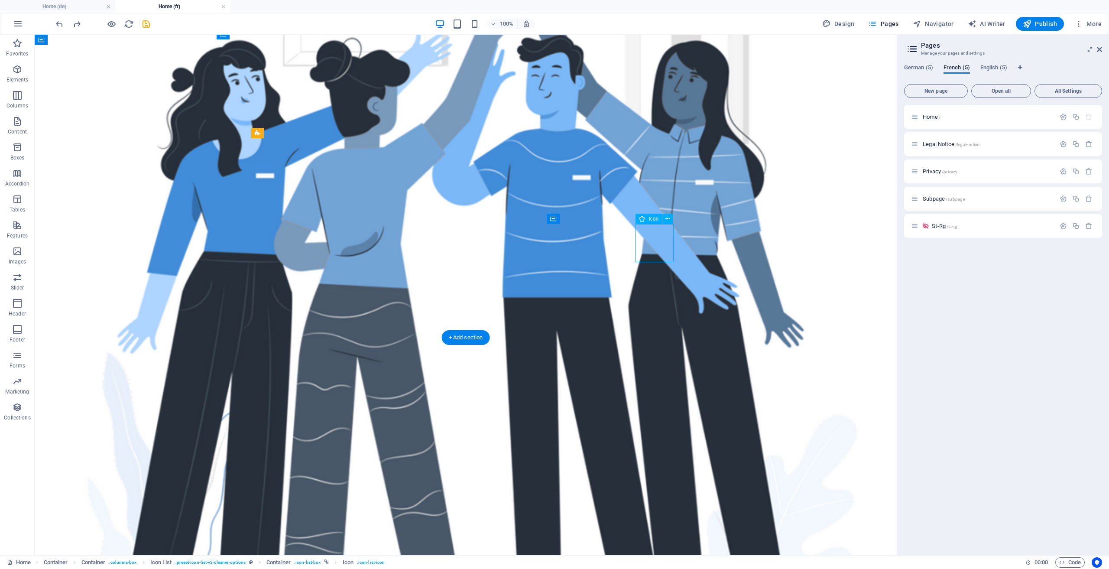
select select "px"
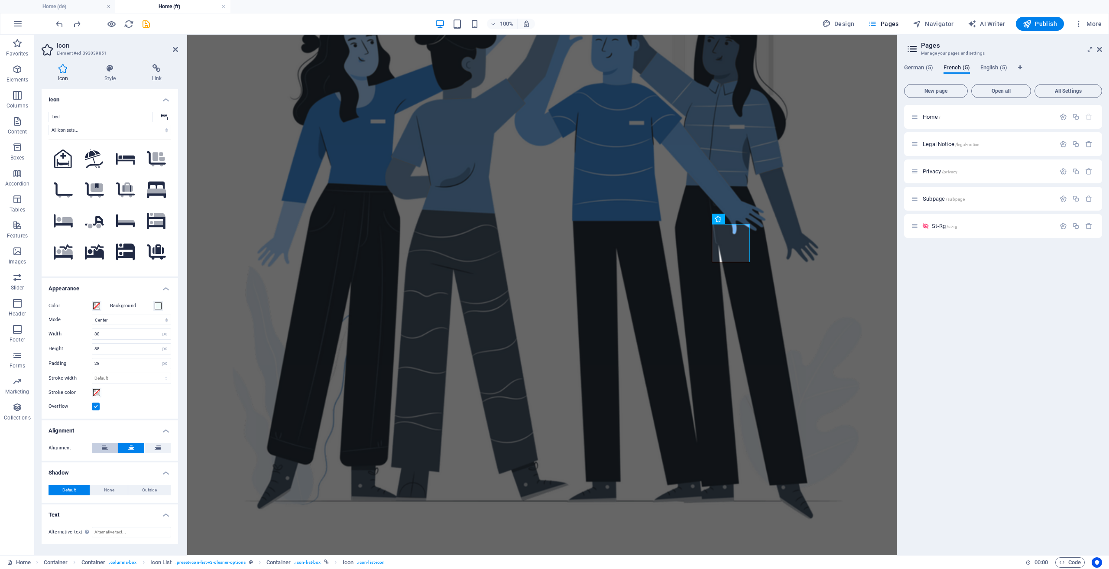
click at [103, 448] on icon at bounding box center [105, 448] width 6 height 10
click at [129, 447] on icon at bounding box center [131, 448] width 6 height 10
click at [115, 489] on button "None" at bounding box center [109, 490] width 38 height 10
click at [78, 484] on div "Default None Outside Color X offset 0 px rem vh vw Y offset 0 px rem vh vw Blur…" at bounding box center [110, 490] width 136 height 25
click at [72, 490] on span "Default" at bounding box center [68, 490] width 13 height 10
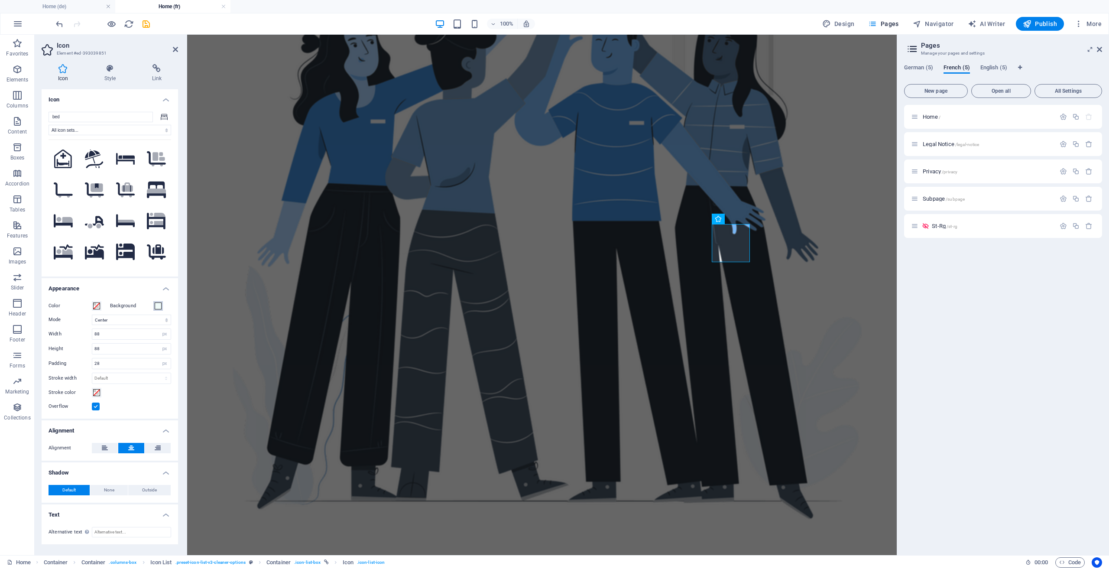
click at [158, 308] on span at bounding box center [158, 305] width 7 height 7
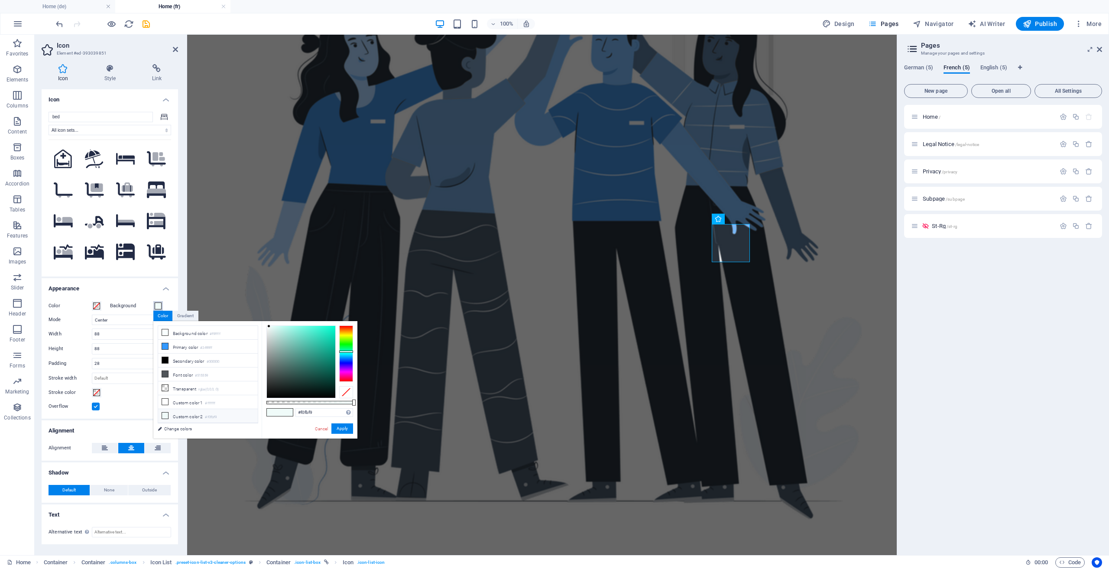
click at [158, 308] on span at bounding box center [158, 305] width 7 height 7
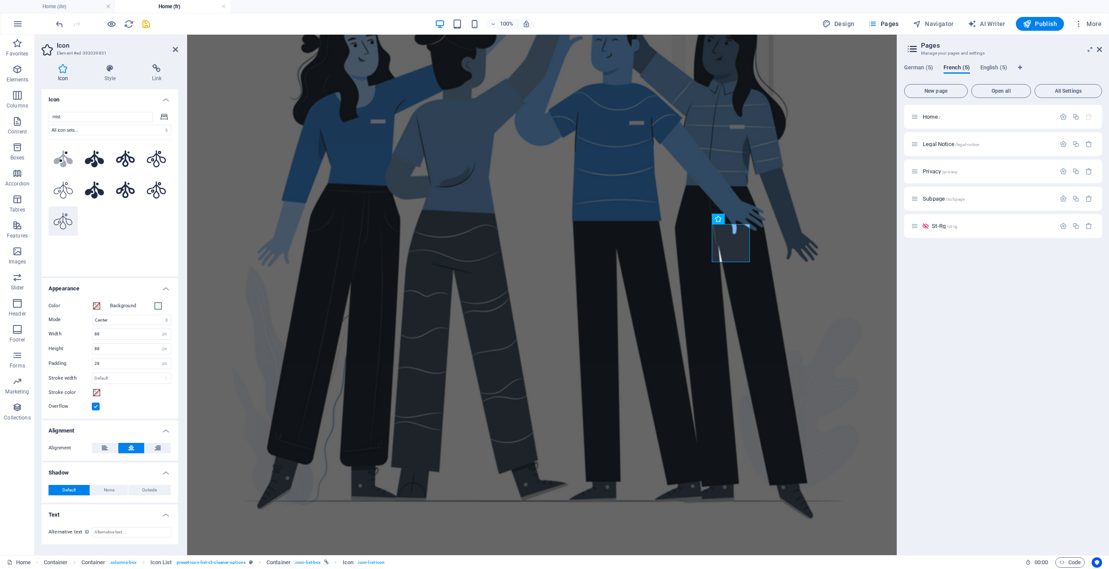
click at [64, 227] on icon at bounding box center [63, 221] width 19 height 17
click at [111, 54] on h3 "Element #ed-393039851" at bounding box center [109, 53] width 104 height 8
click at [110, 65] on icon at bounding box center [110, 68] width 44 height 9
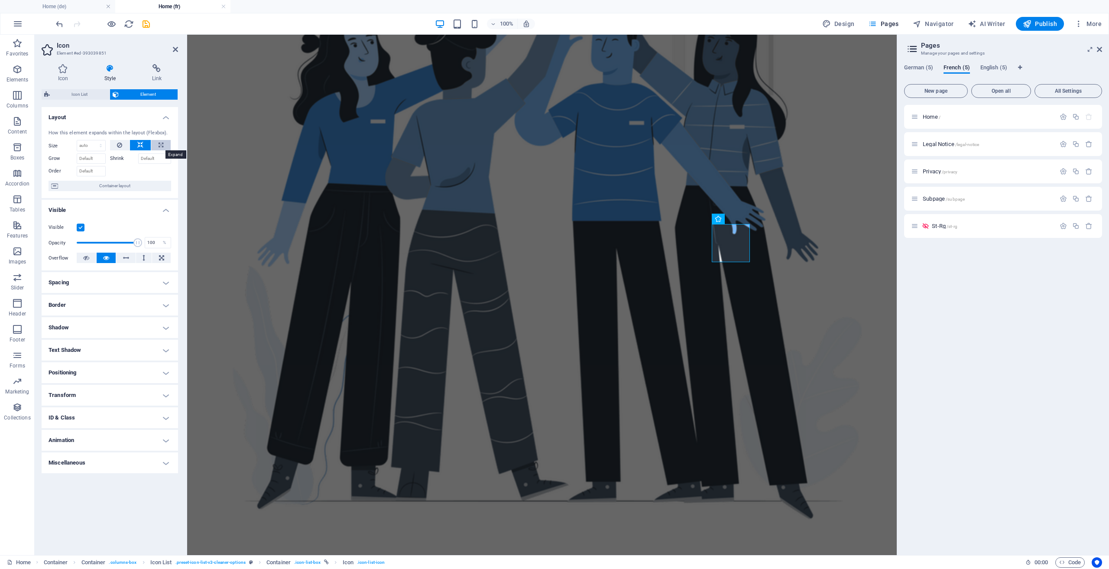
click at [157, 149] on button at bounding box center [160, 145] width 19 height 10
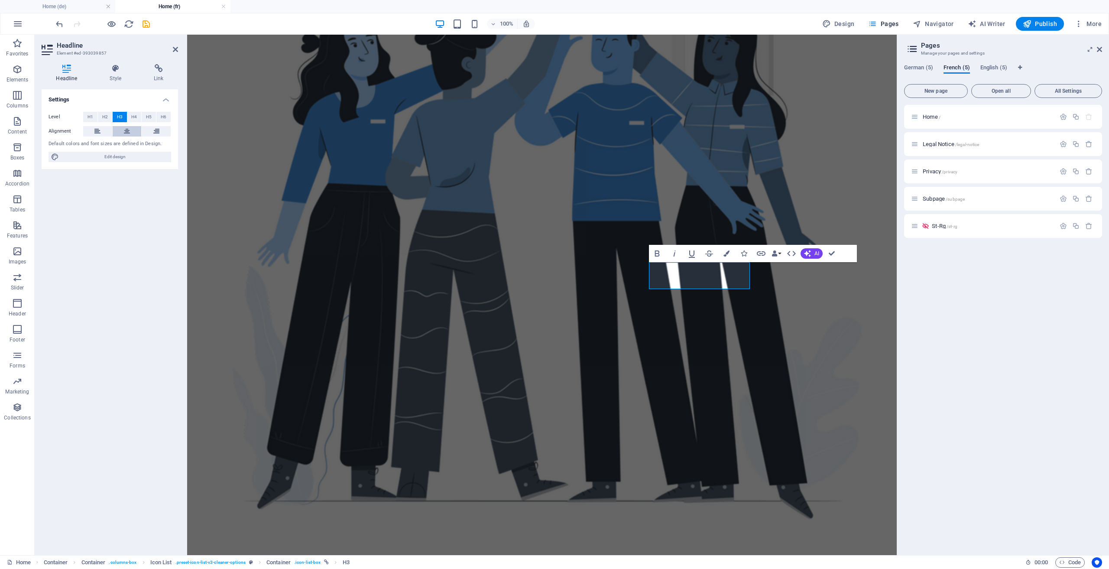
click at [126, 132] on icon at bounding box center [127, 131] width 6 height 10
click at [100, 131] on icon at bounding box center [97, 131] width 6 height 10
click at [120, 129] on button at bounding box center [127, 131] width 29 height 10
click at [117, 67] on icon at bounding box center [115, 68] width 41 height 9
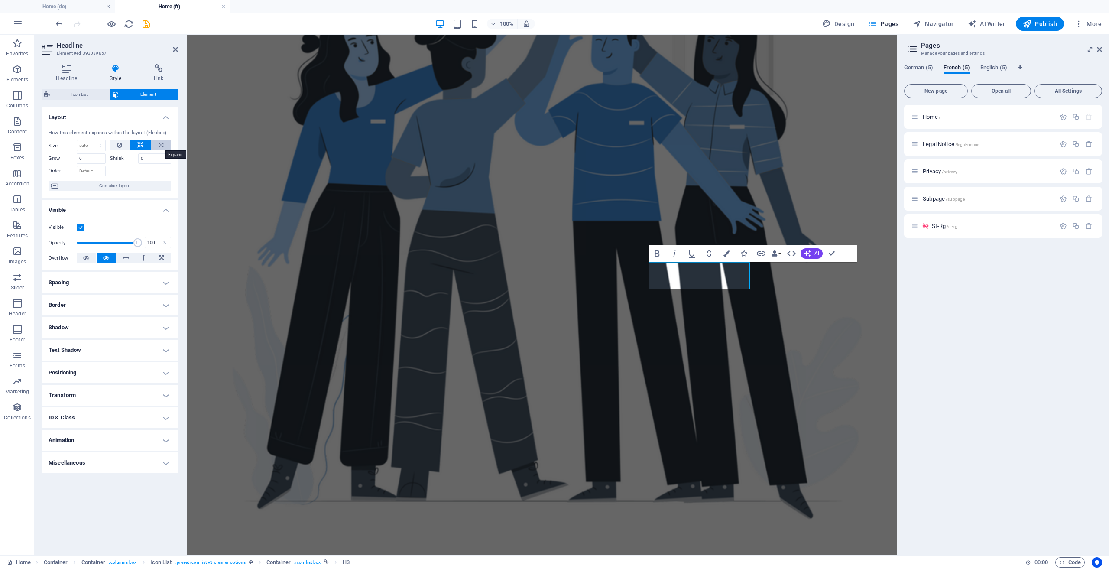
click at [159, 145] on icon at bounding box center [161, 145] width 5 height 10
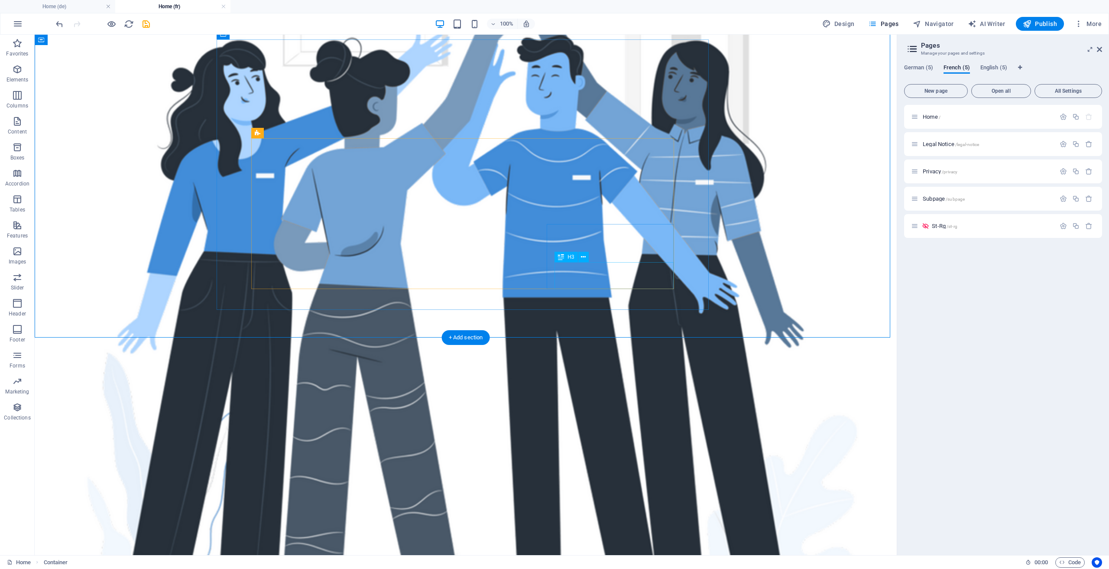
drag, startPoint x: 580, startPoint y: 277, endPoint x: 550, endPoint y: 273, distance: 30.1
click at [61, 23] on icon "undo" at bounding box center [60, 24] width 10 height 10
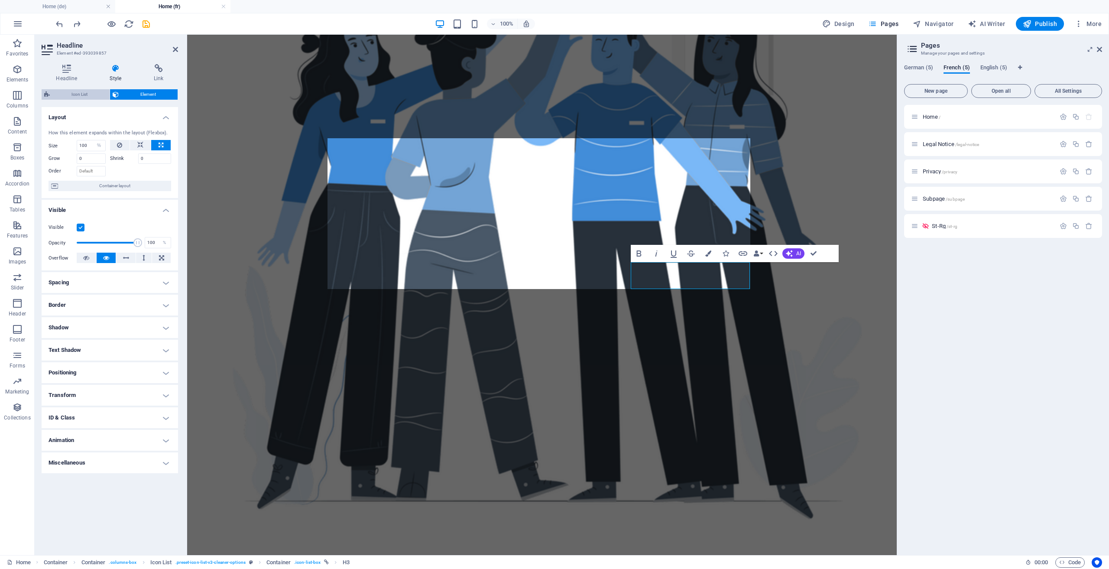
click at [82, 90] on span "Icon List" at bounding box center [79, 94] width 55 height 10
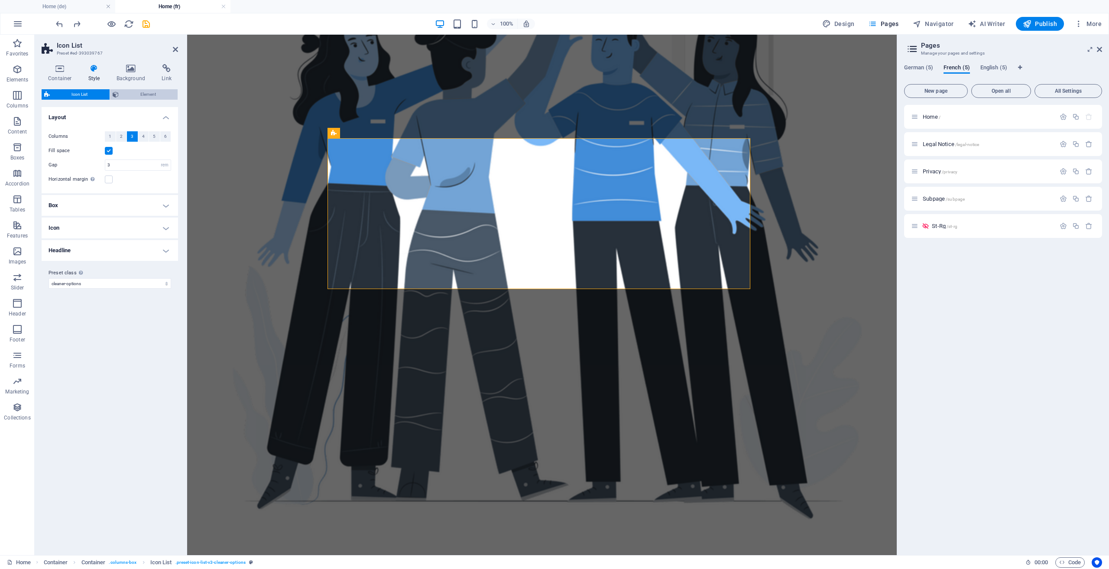
click at [138, 96] on span "Element" at bounding box center [148, 94] width 54 height 10
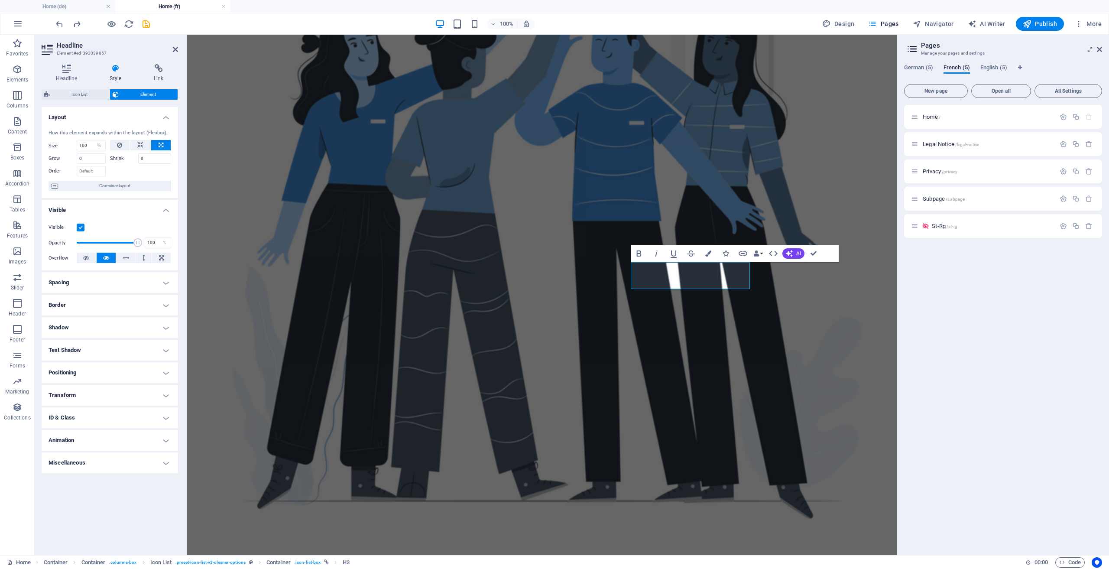
click at [112, 276] on h4 "Spacing" at bounding box center [110, 282] width 136 height 21
click at [106, 403] on h4 "Positioning" at bounding box center [110, 407] width 136 height 21
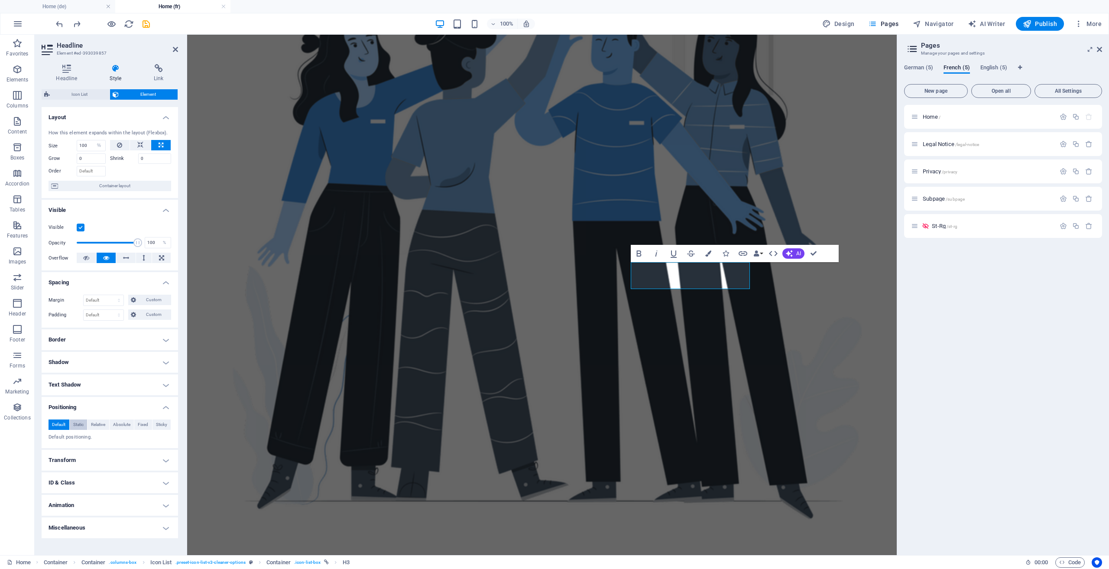
click at [78, 424] on span "Static" at bounding box center [78, 424] width 10 height 10
click at [99, 426] on span "Relative" at bounding box center [98, 424] width 14 height 10
click at [118, 422] on span "Absolute" at bounding box center [121, 424] width 17 height 10
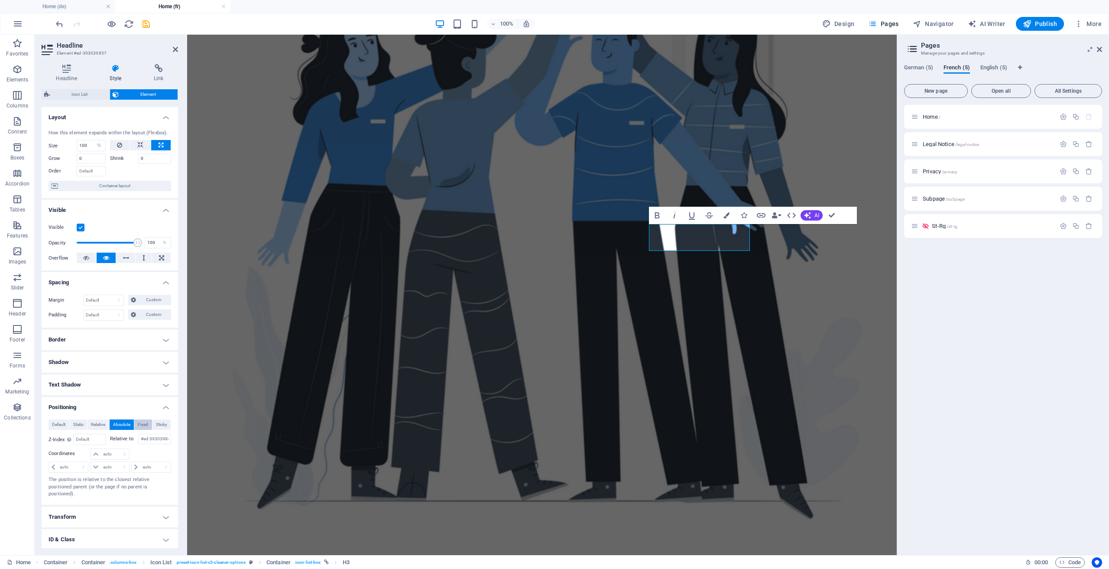
click at [144, 425] on span "Fixed" at bounding box center [143, 424] width 10 height 10
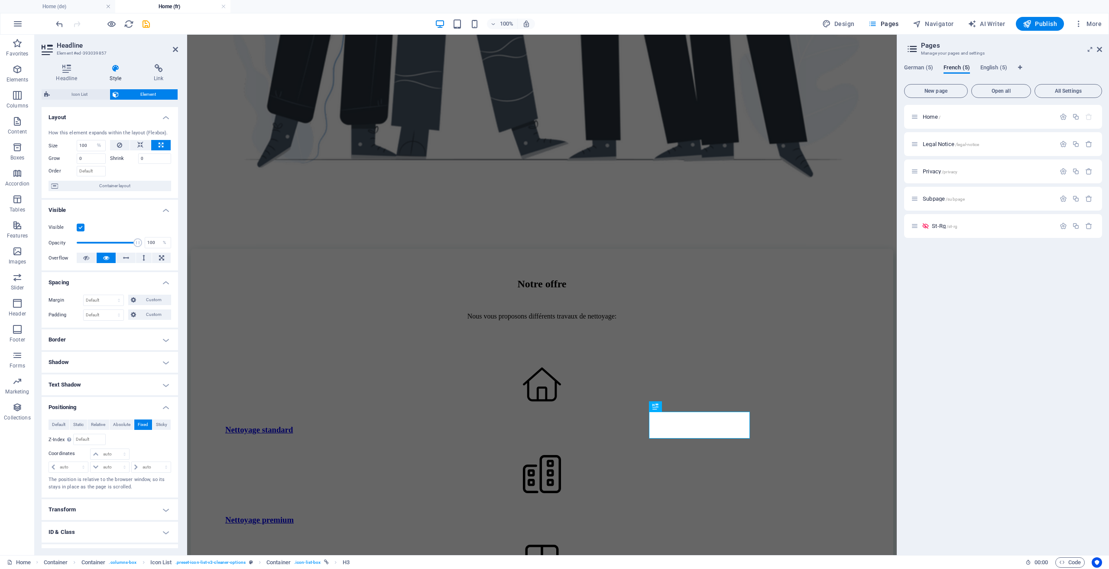
scroll to position [1242, 0]
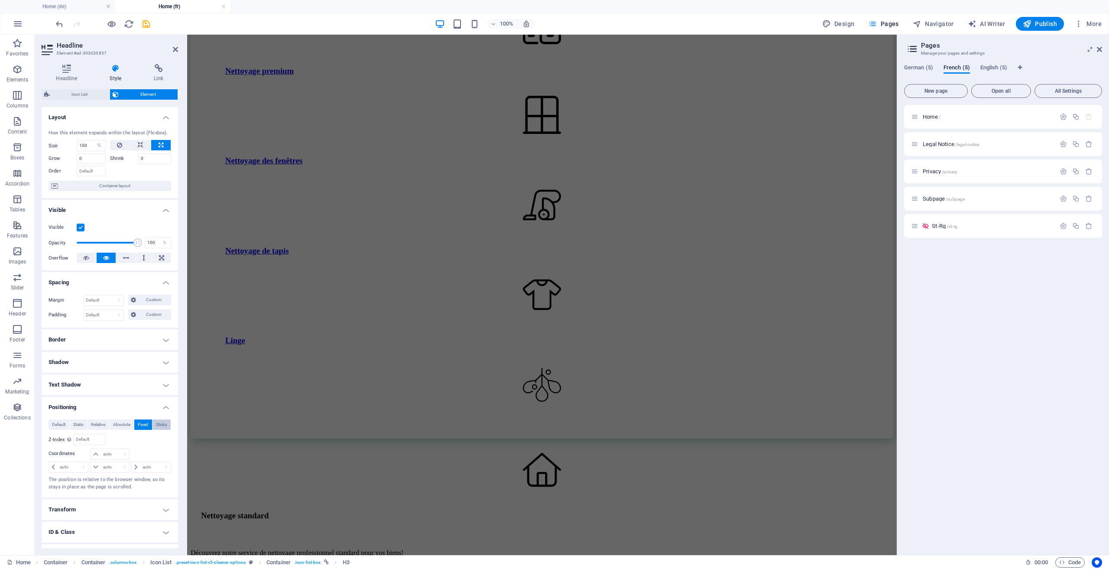
click at [164, 422] on span "Sticky" at bounding box center [161, 424] width 11 height 10
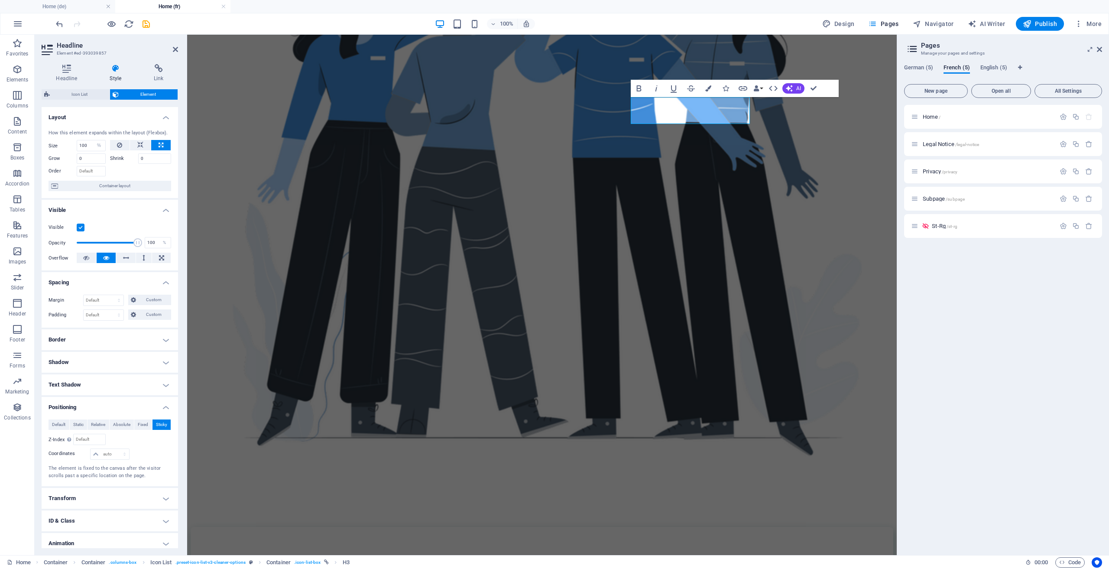
scroll to position [433, 0]
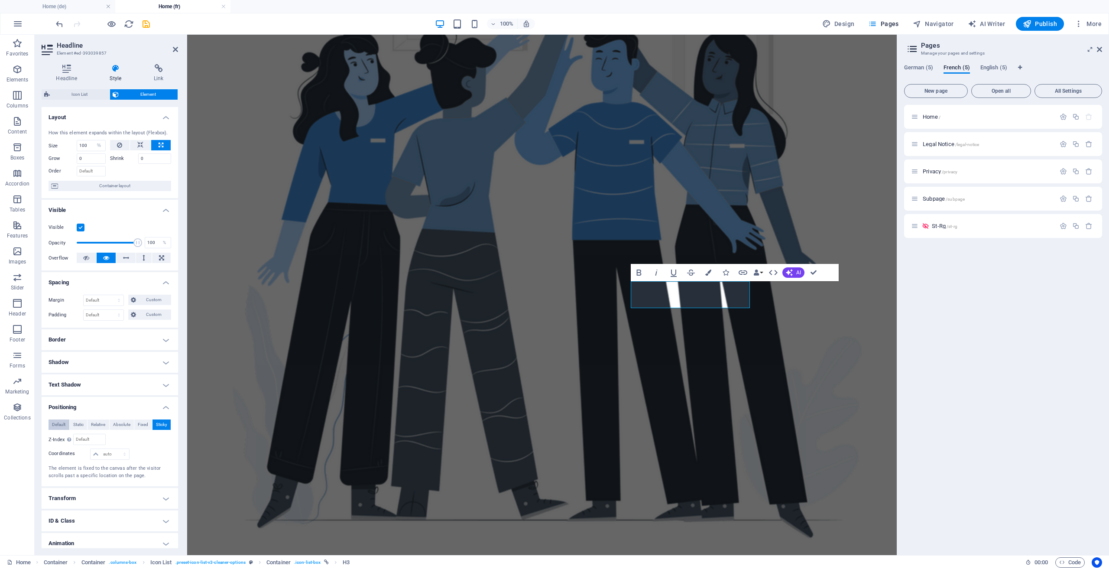
click at [62, 428] on span "Default" at bounding box center [58, 424] width 13 height 10
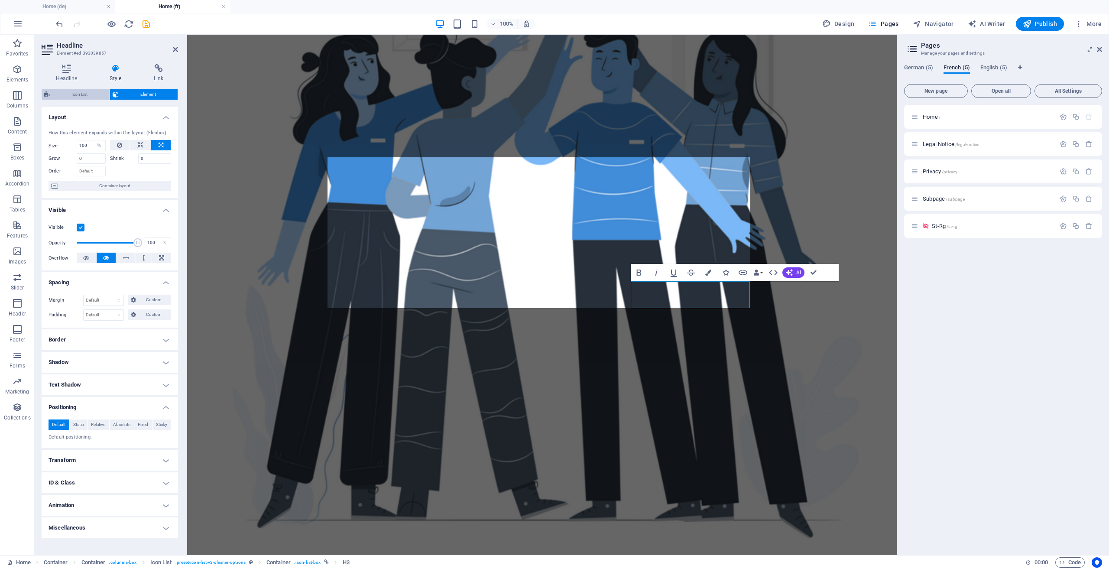
click at [89, 97] on span "Icon List" at bounding box center [79, 94] width 55 height 10
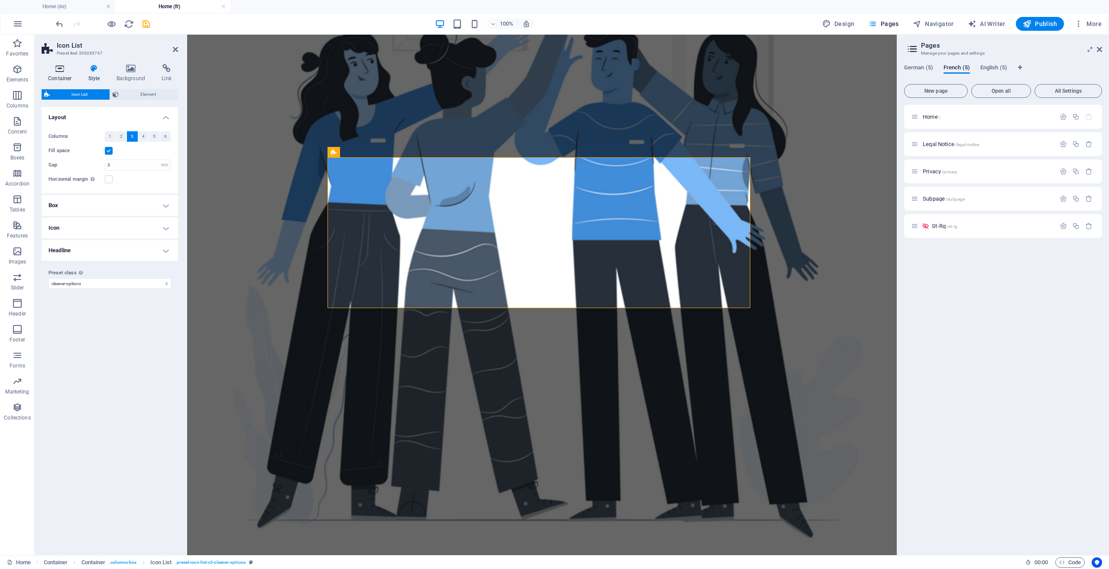
click at [54, 70] on icon at bounding box center [60, 68] width 37 height 9
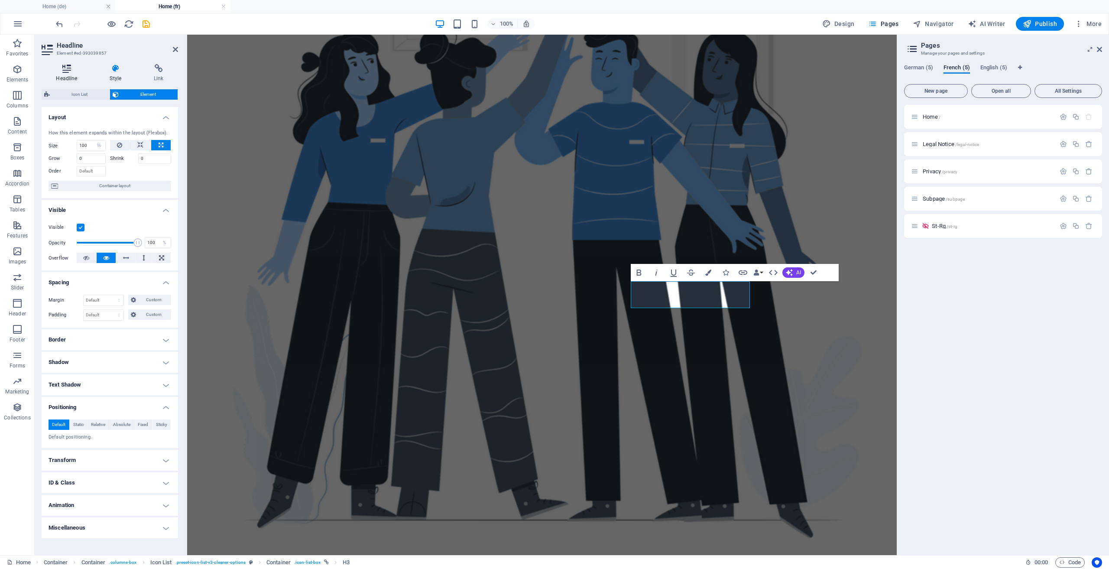
click at [62, 69] on icon at bounding box center [67, 68] width 50 height 9
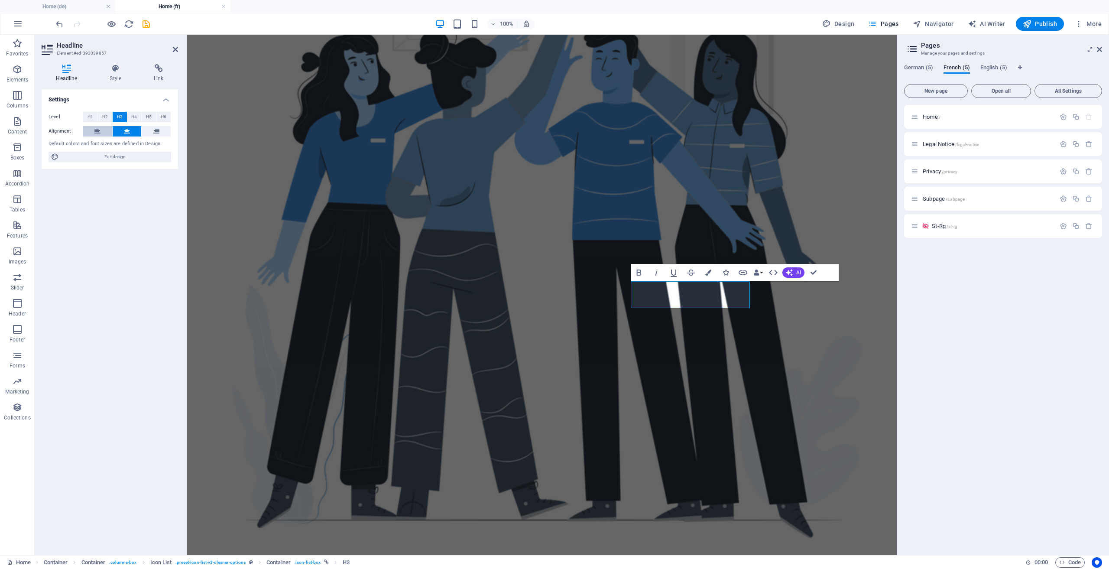
click at [101, 134] on button at bounding box center [97, 131] width 29 height 10
click at [155, 130] on icon at bounding box center [156, 131] width 6 height 10
click at [132, 134] on button at bounding box center [127, 131] width 29 height 10
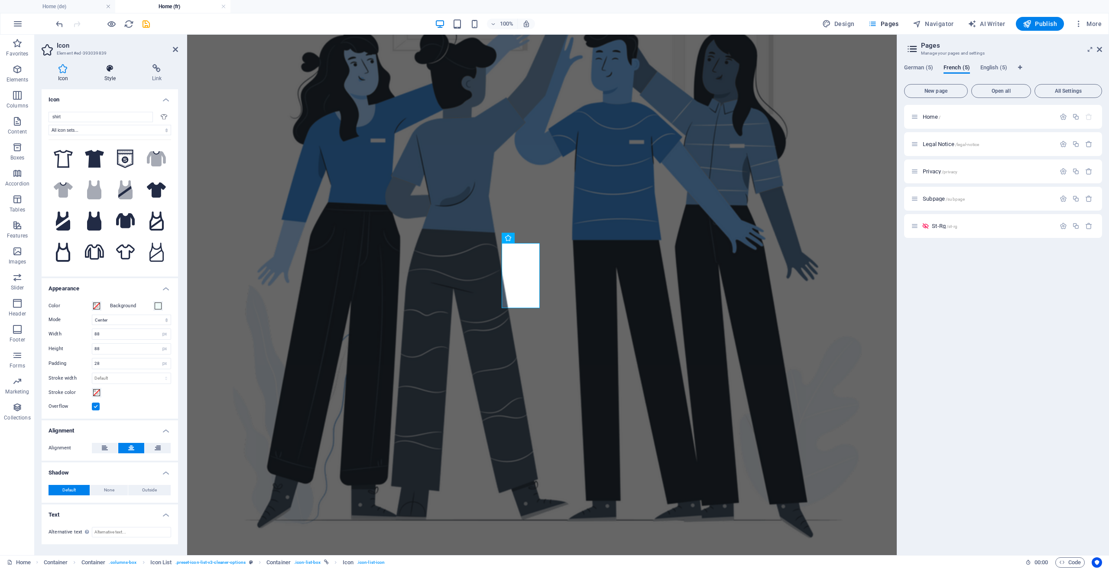
click at [107, 68] on icon at bounding box center [110, 68] width 44 height 9
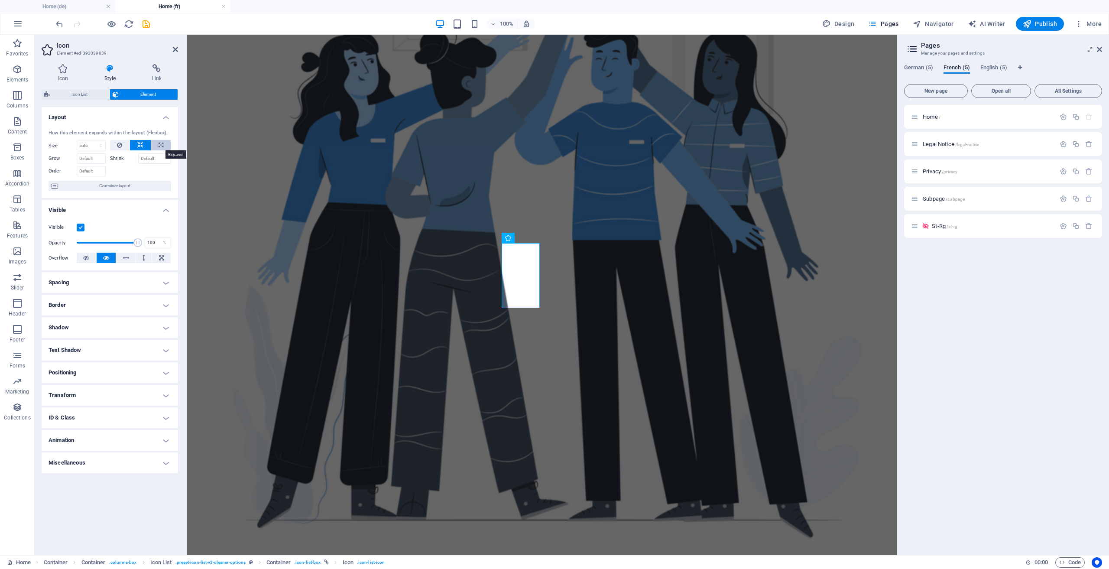
click at [160, 142] on icon at bounding box center [161, 145] width 5 height 10
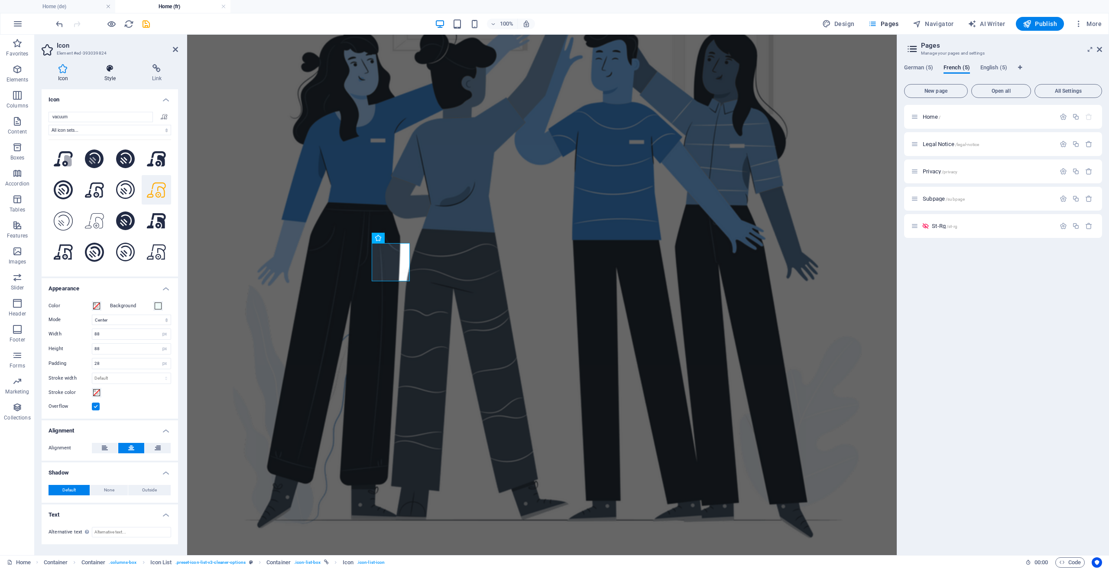
click at [111, 75] on h4 "Style" at bounding box center [112, 73] width 48 height 18
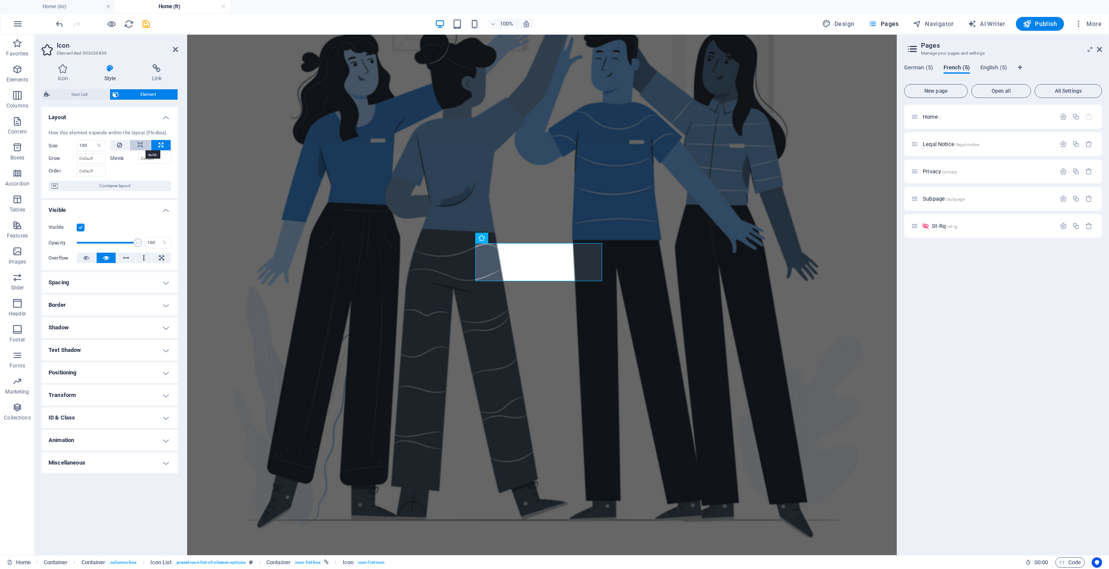
click at [137, 146] on button at bounding box center [140, 145] width 21 height 10
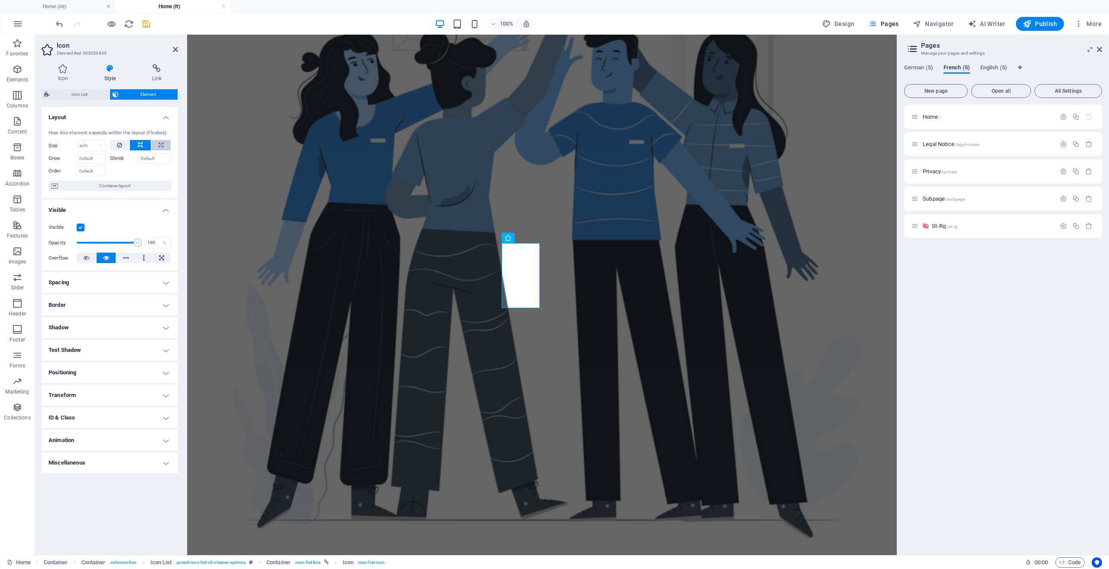
click at [155, 146] on button at bounding box center [160, 145] width 19 height 10
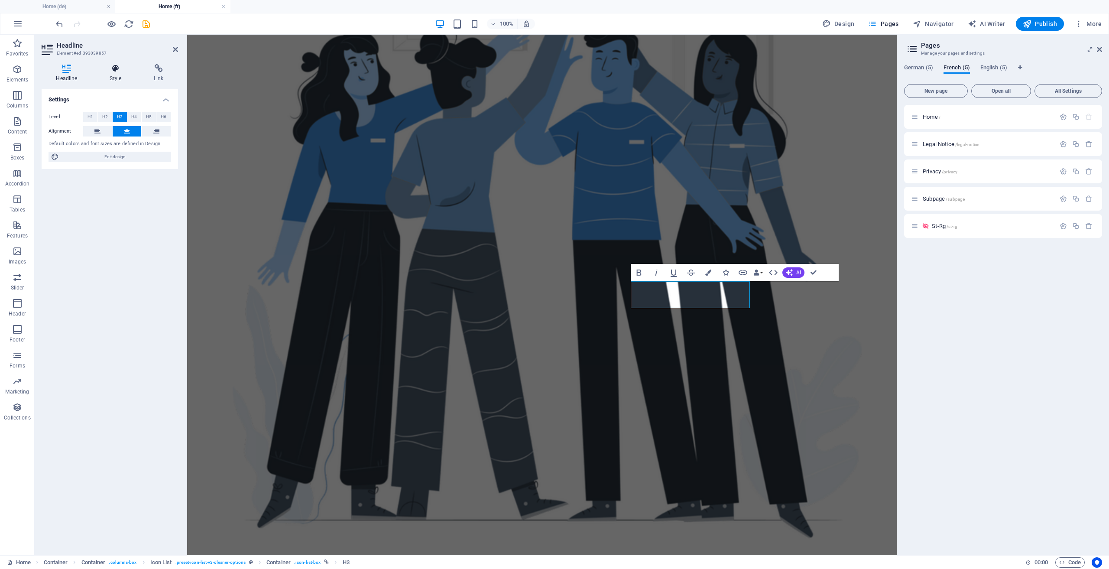
click at [114, 69] on icon at bounding box center [115, 68] width 41 height 9
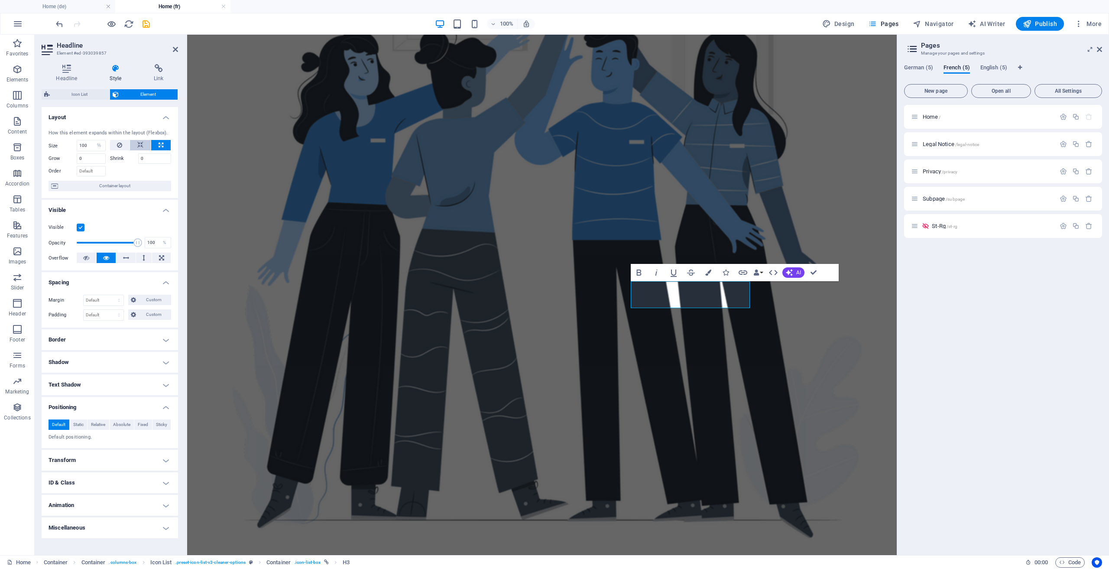
click at [139, 146] on icon at bounding box center [140, 145] width 6 height 10
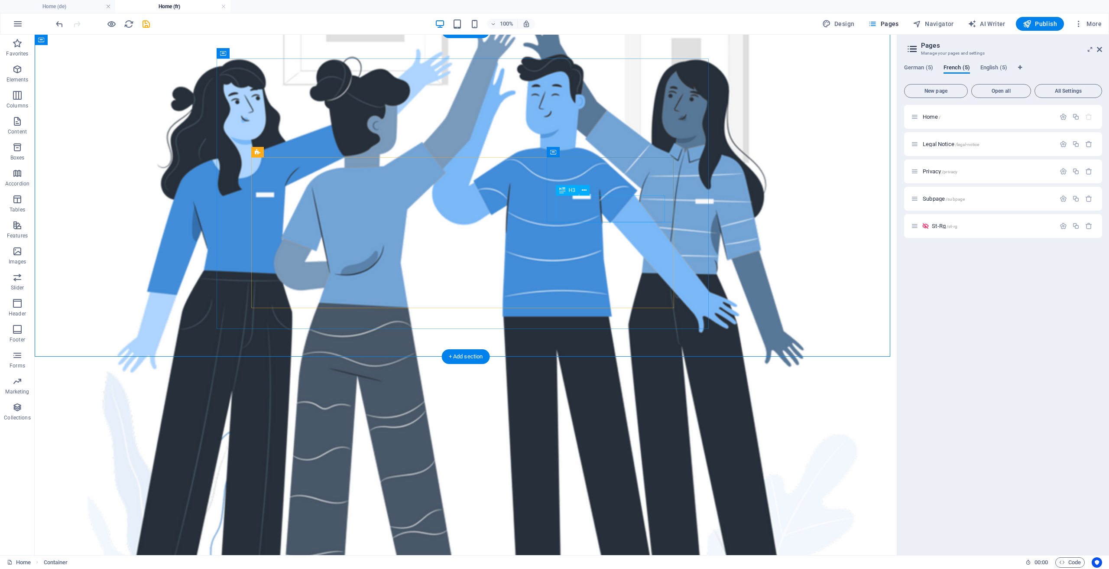
click at [599, 276] on icon at bounding box center [601, 276] width 5 height 9
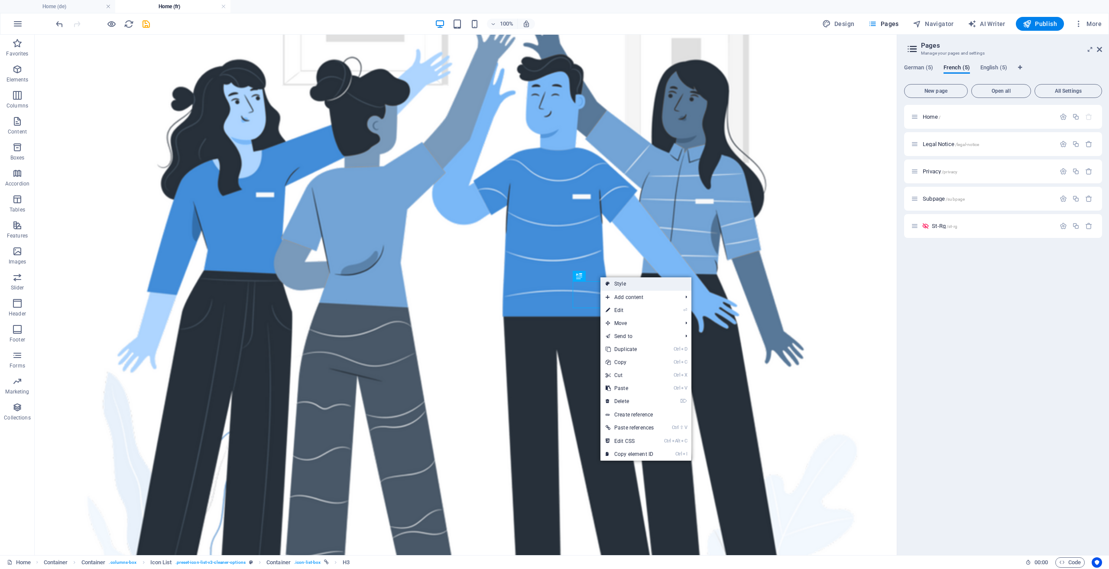
click at [636, 283] on link "Style" at bounding box center [645, 283] width 91 height 13
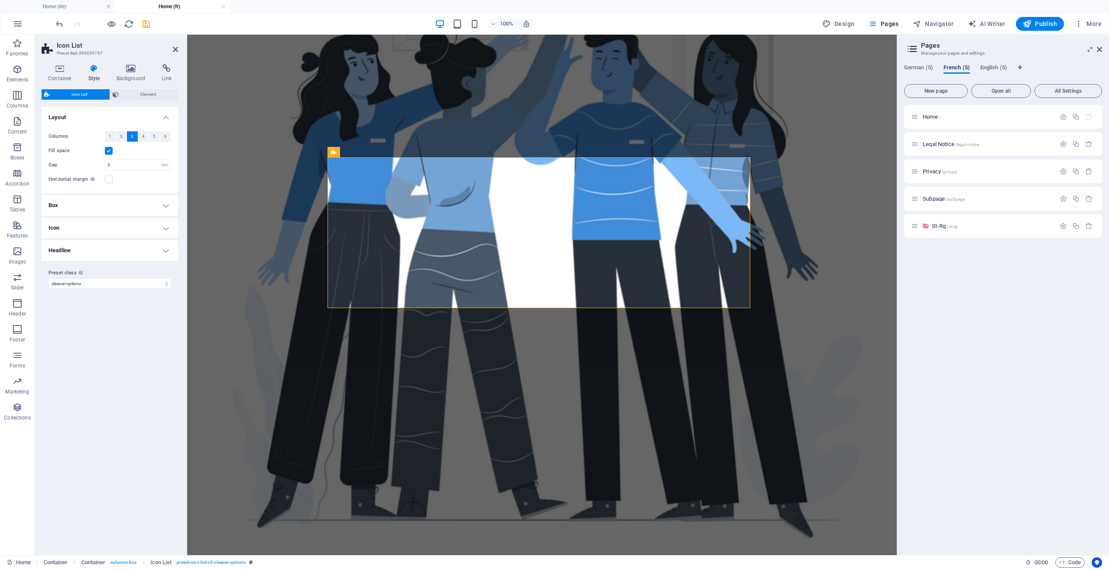
click at [110, 151] on label at bounding box center [109, 151] width 8 height 8
click at [0, 0] on input "Fill space" at bounding box center [0, 0] width 0 height 0
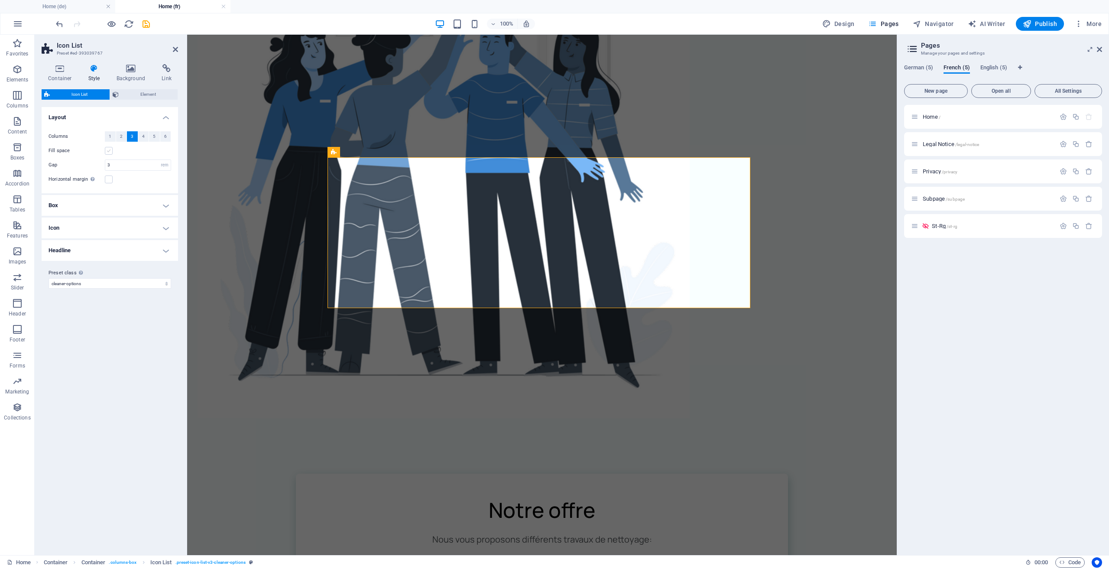
click at [110, 151] on label at bounding box center [109, 151] width 8 height 8
click at [0, 0] on input "Fill space" at bounding box center [0, 0] width 0 height 0
click at [117, 164] on input "3" at bounding box center [137, 165] width 65 height 10
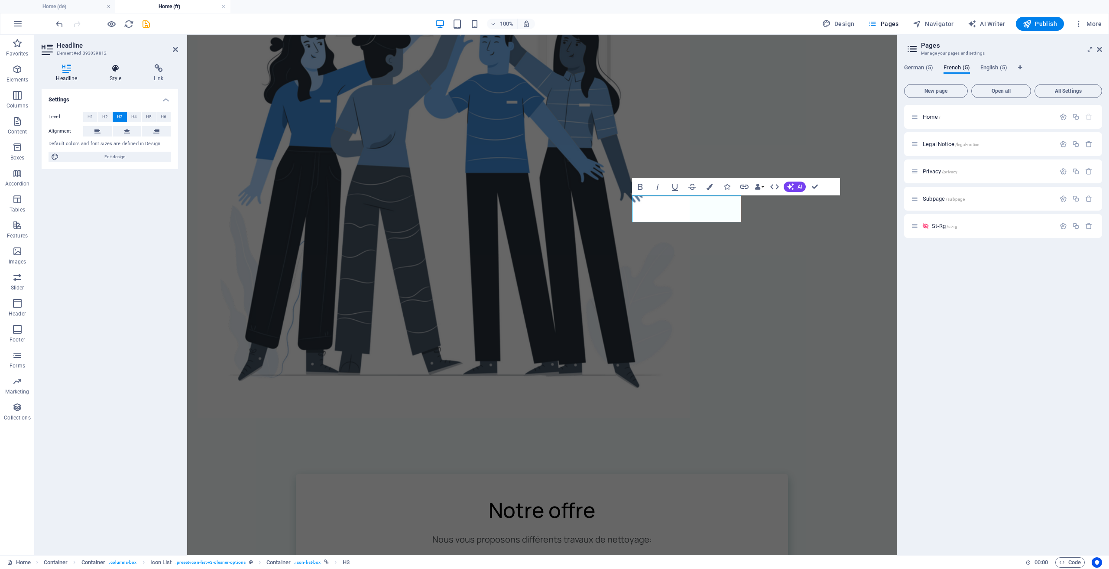
click at [116, 74] on h4 "Style" at bounding box center [117, 73] width 44 height 18
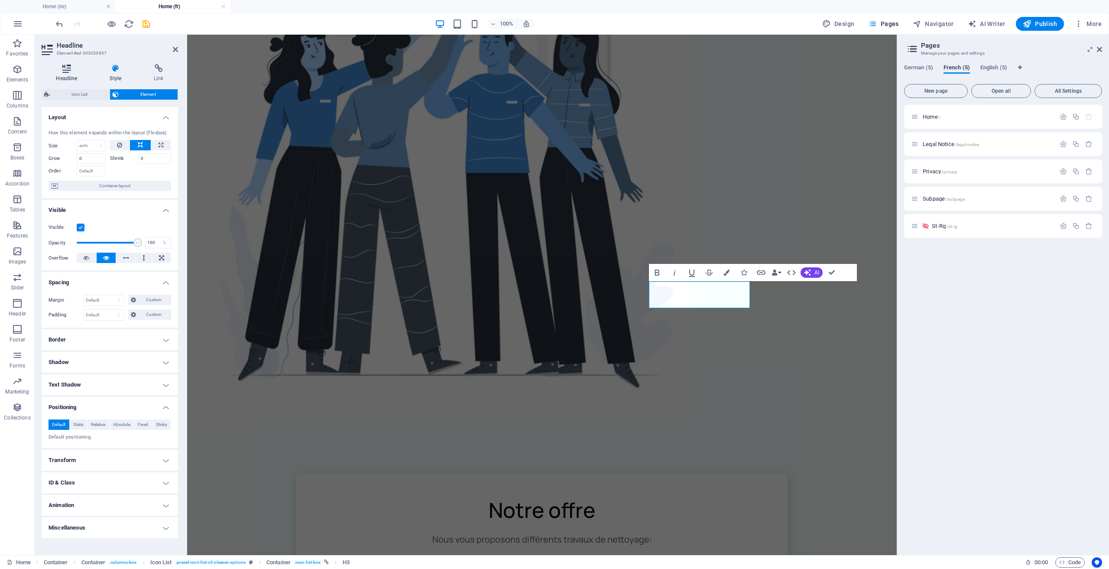
click at [75, 72] on icon at bounding box center [67, 68] width 50 height 9
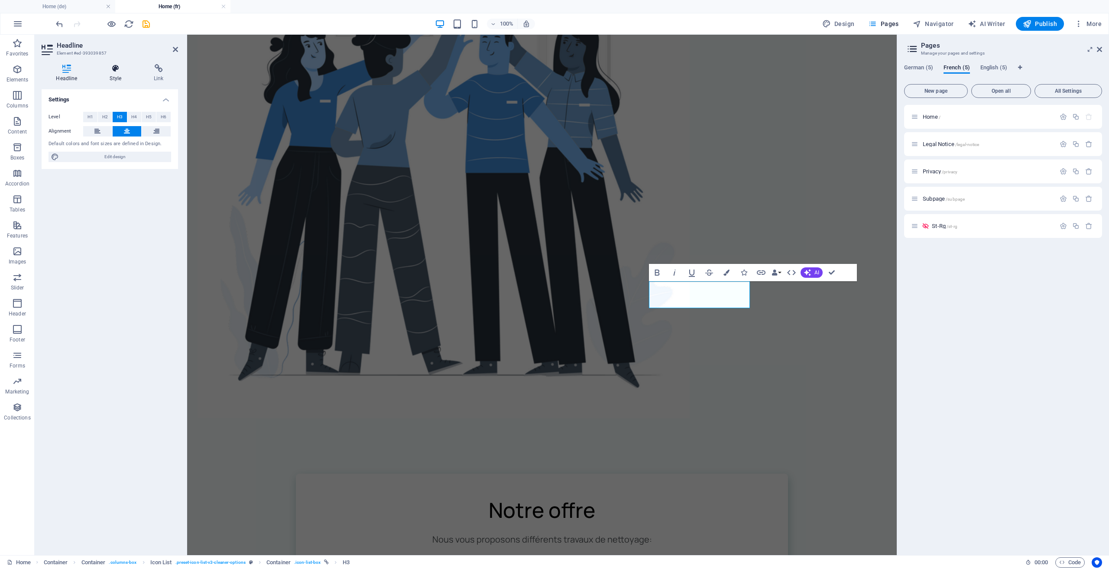
click at [119, 71] on icon at bounding box center [115, 68] width 41 height 9
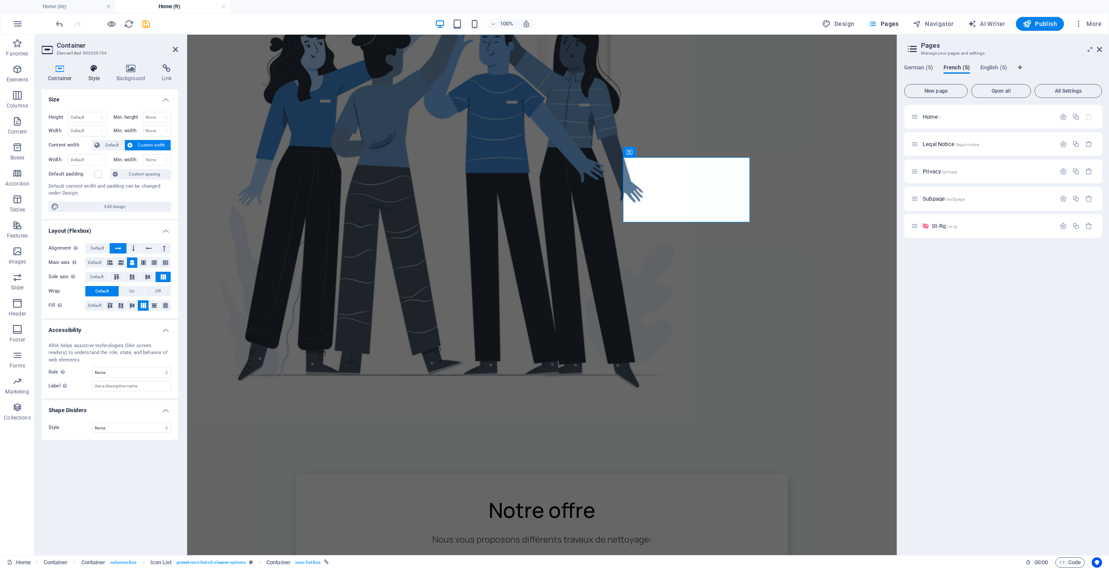
click at [93, 67] on icon at bounding box center [94, 68] width 25 height 9
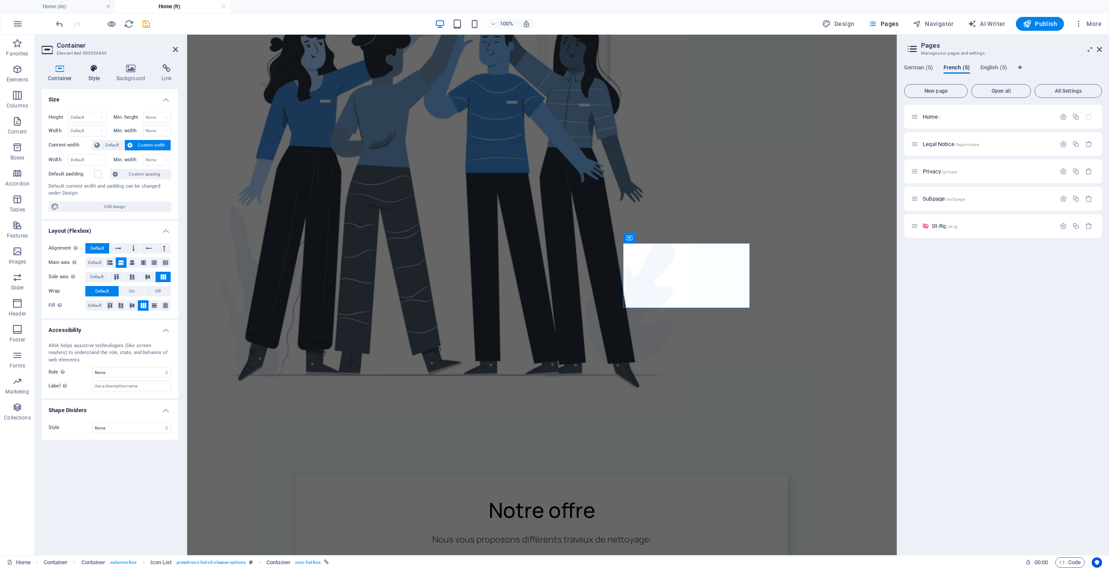
click at [92, 68] on icon at bounding box center [94, 68] width 25 height 9
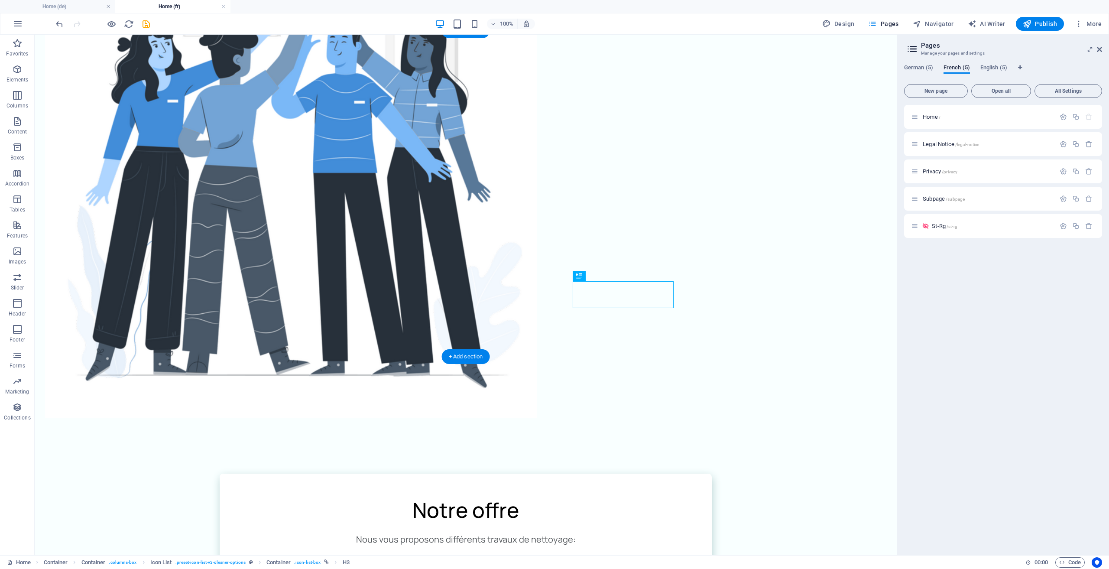
drag, startPoint x: 555, startPoint y: 296, endPoint x: 599, endPoint y: 289, distance: 44.7
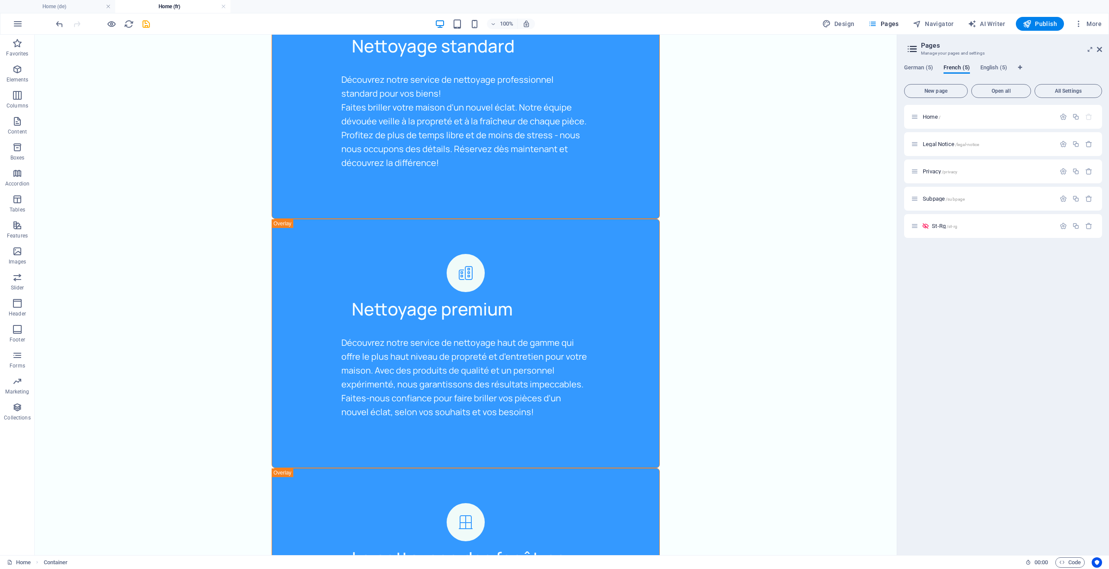
scroll to position [1603, 0]
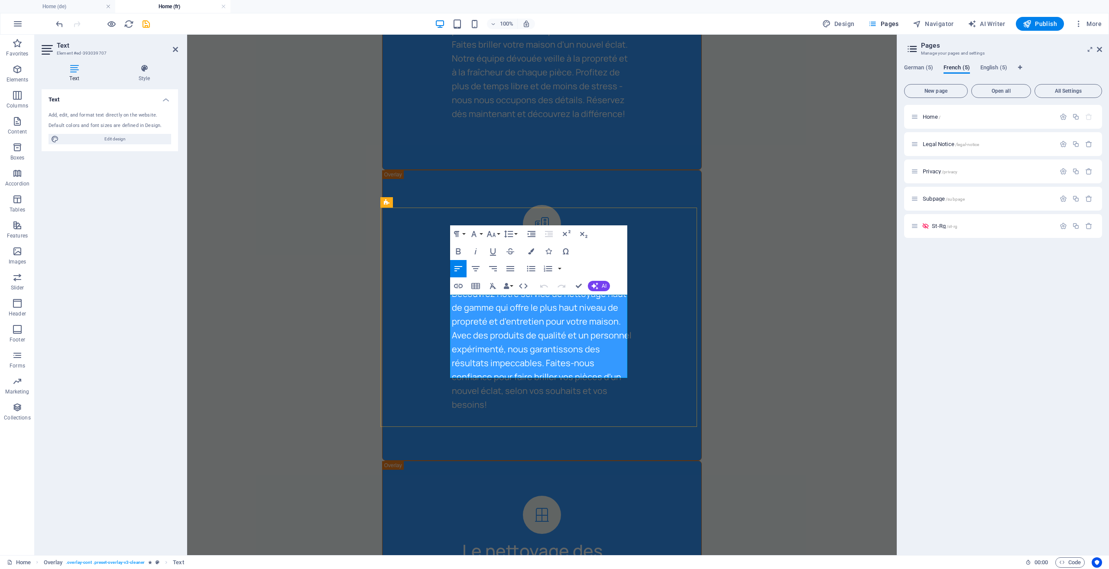
scroll to position [1891, 0]
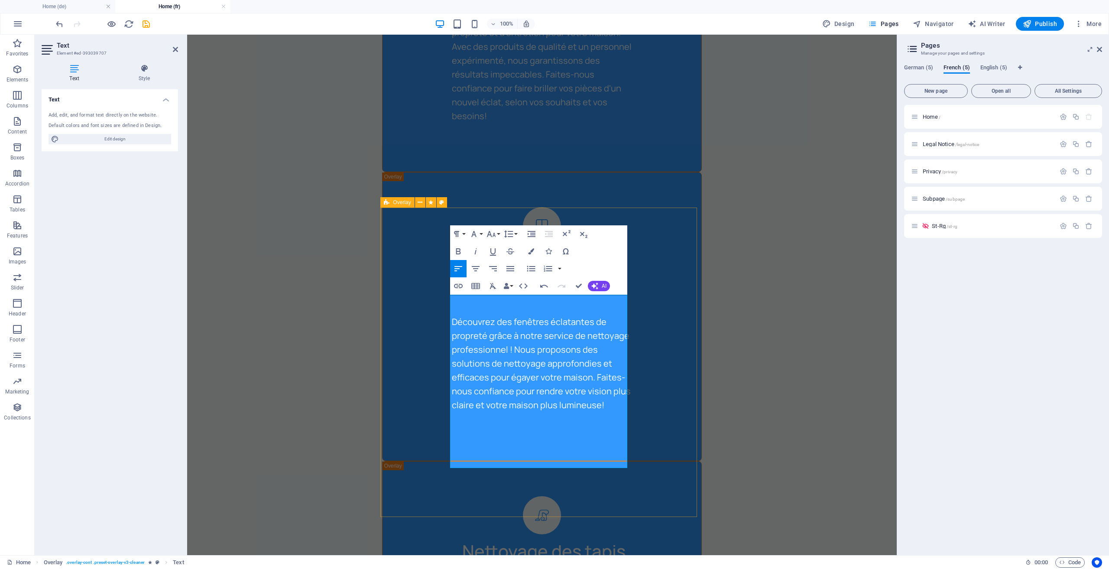
drag, startPoint x: 489, startPoint y: 382, endPoint x: 427, endPoint y: 300, distance: 102.9
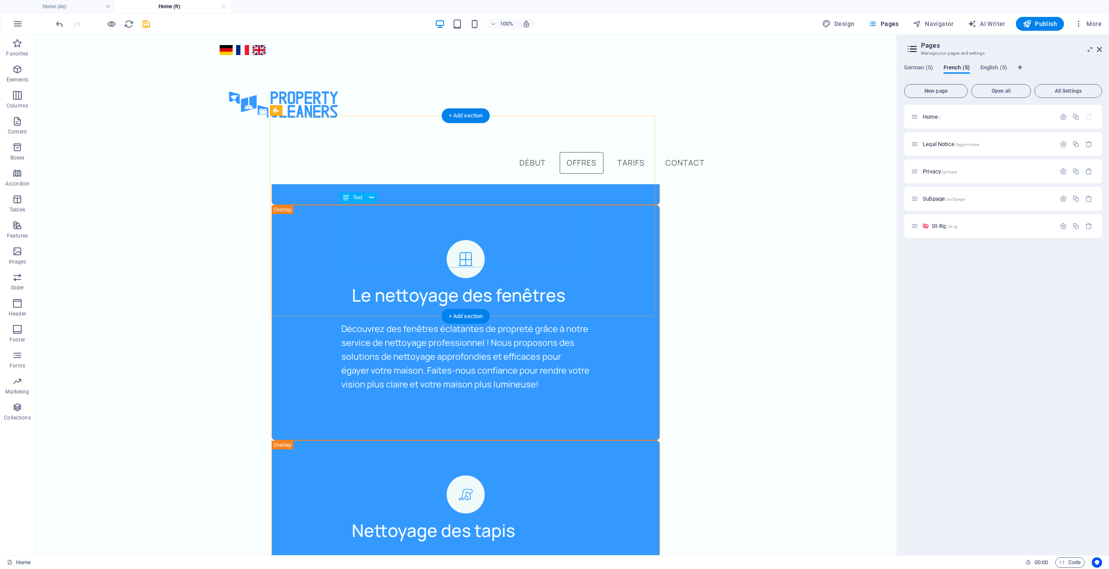
scroll to position [1718, 0]
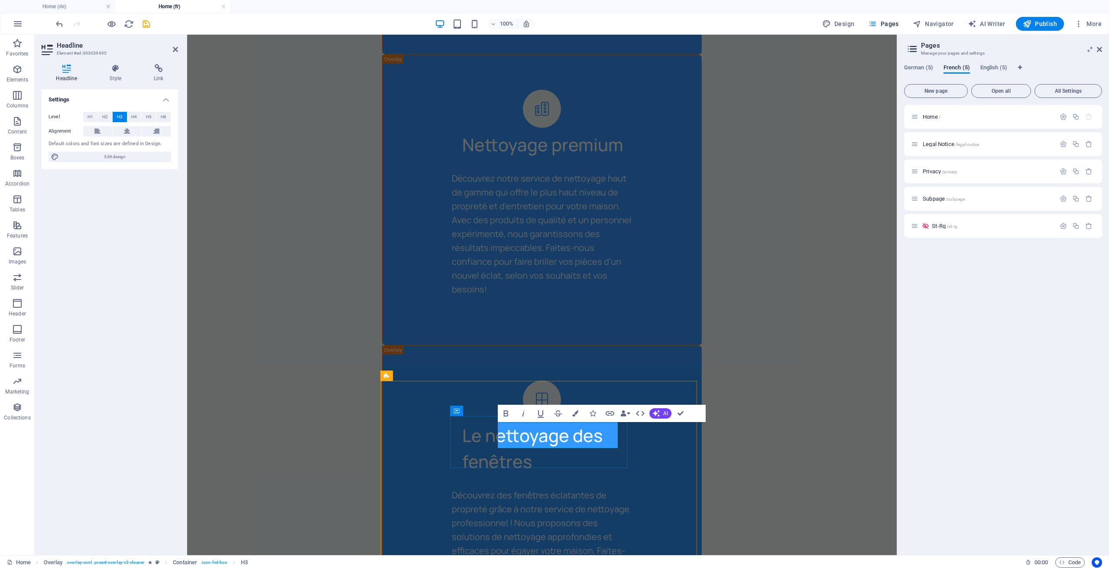
scroll to position [1750, 0]
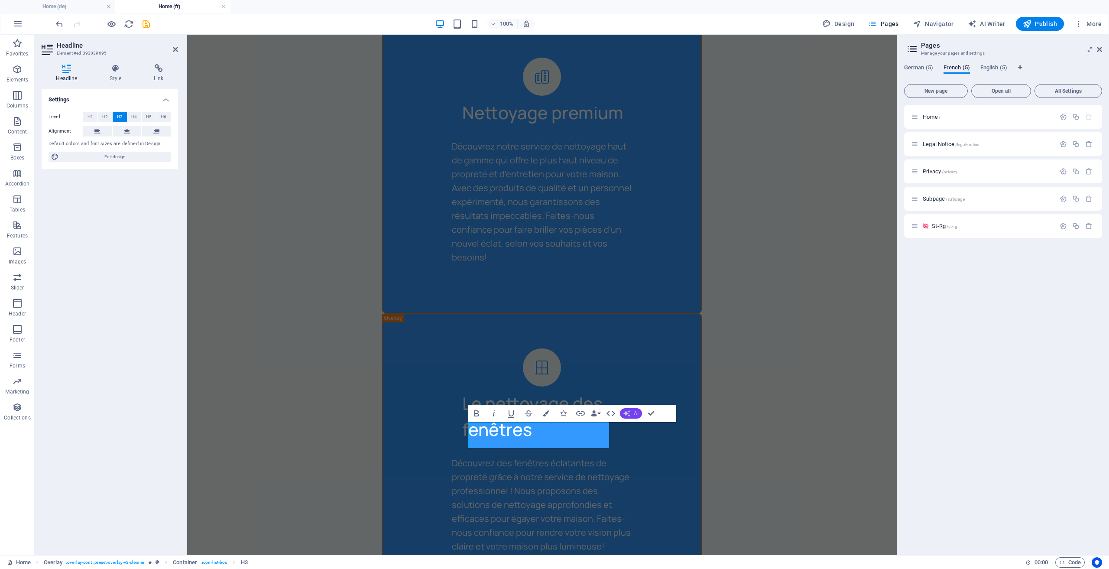
click at [632, 410] on button "AI" at bounding box center [631, 413] width 22 height 10
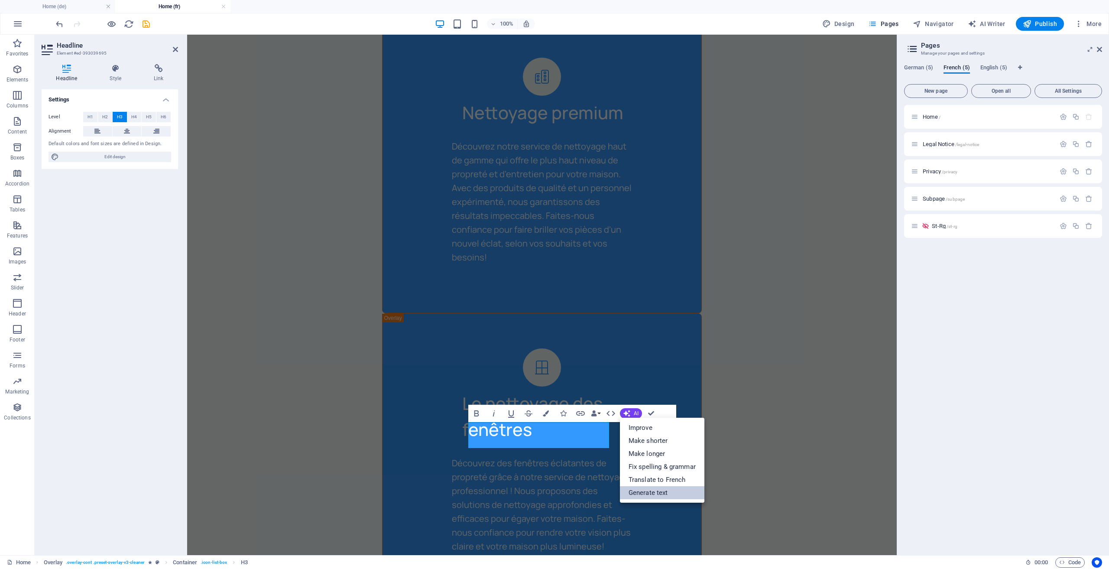
click at [666, 490] on link "Generate text" at bounding box center [662, 492] width 84 height 13
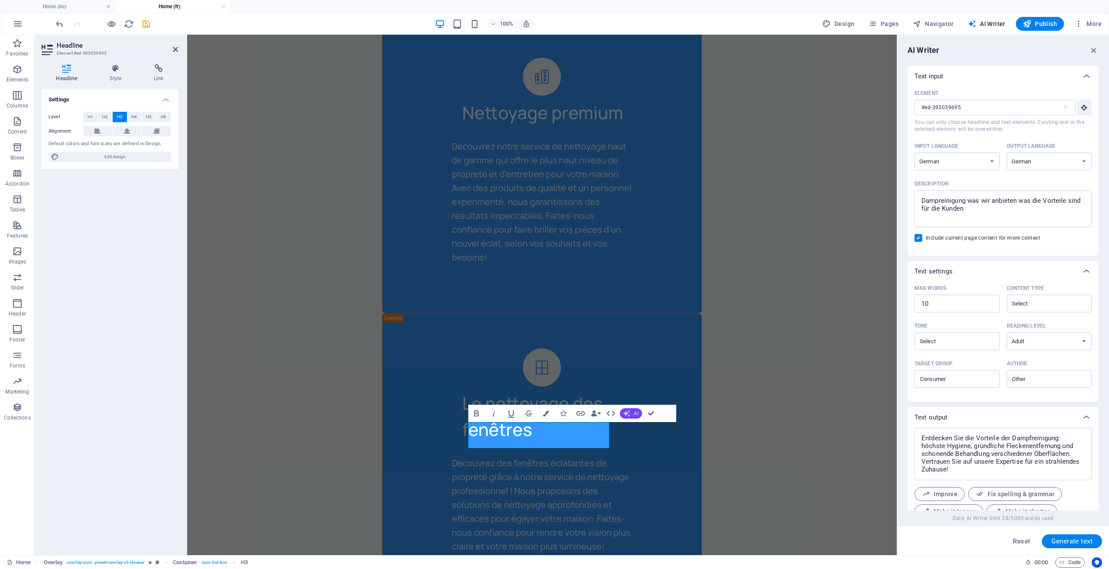
click at [636, 414] on span "AI" at bounding box center [636, 413] width 5 height 5
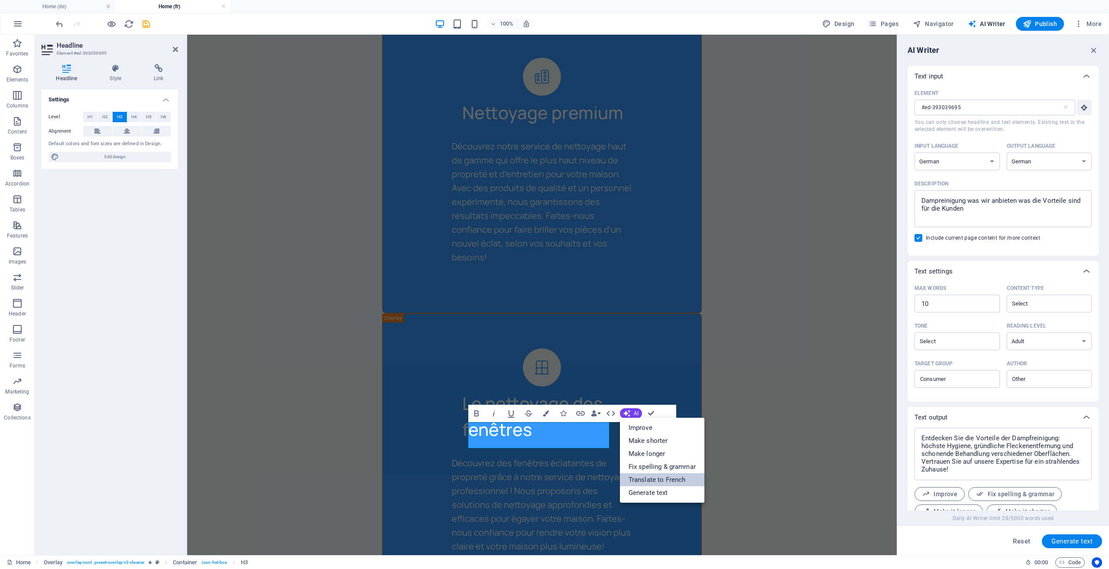
click at [651, 476] on link "Translate to French" at bounding box center [662, 479] width 84 height 13
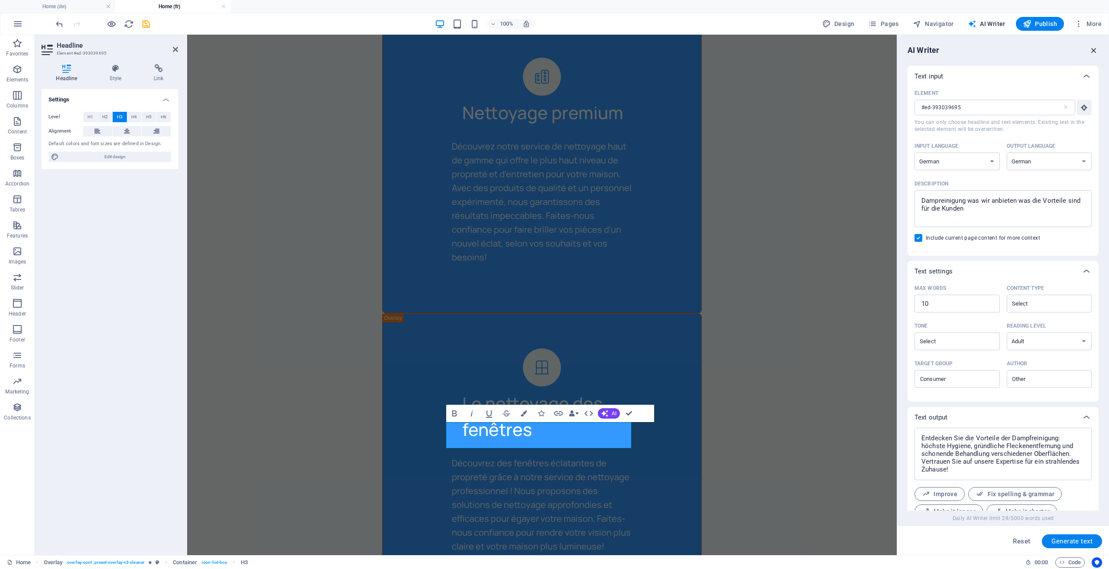
click at [1095, 46] on icon "button" at bounding box center [1094, 50] width 10 height 10
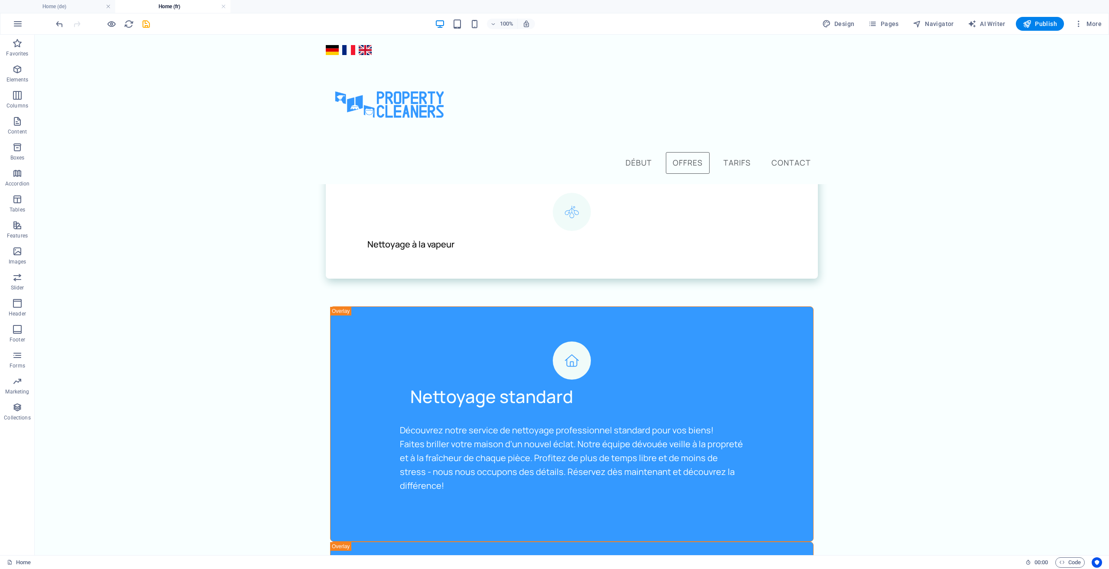
scroll to position [1100, 0]
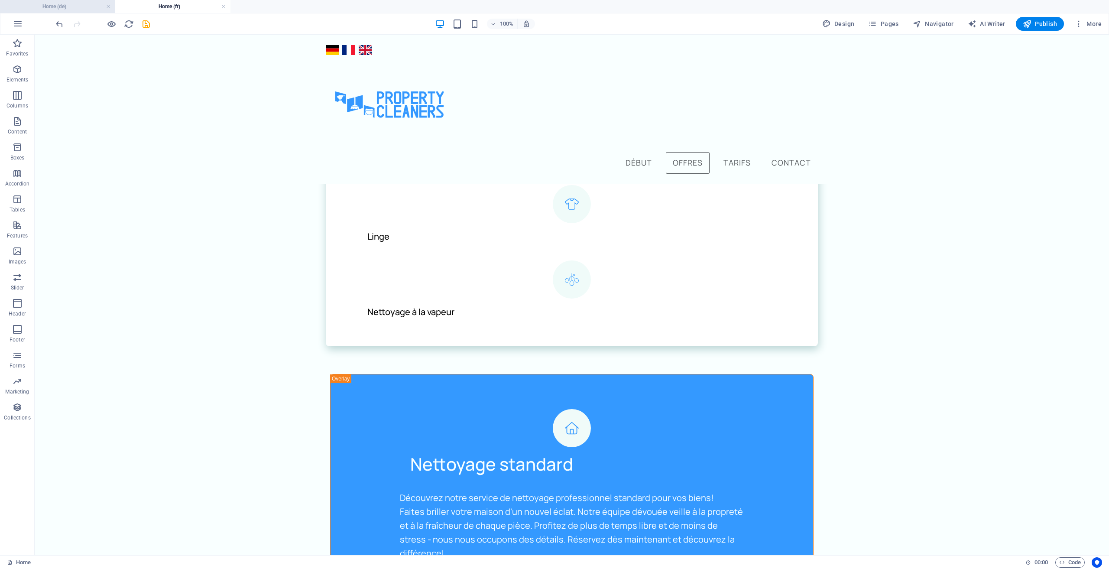
click at [49, 10] on h4 "Home (de)" at bounding box center [57, 7] width 115 height 10
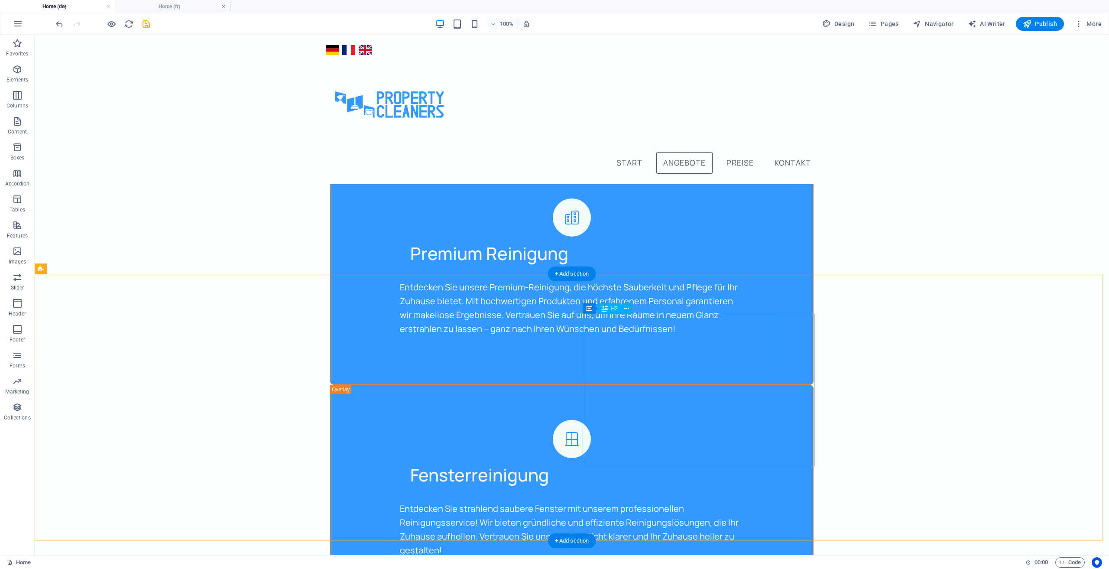
scroll to position [1550, 0]
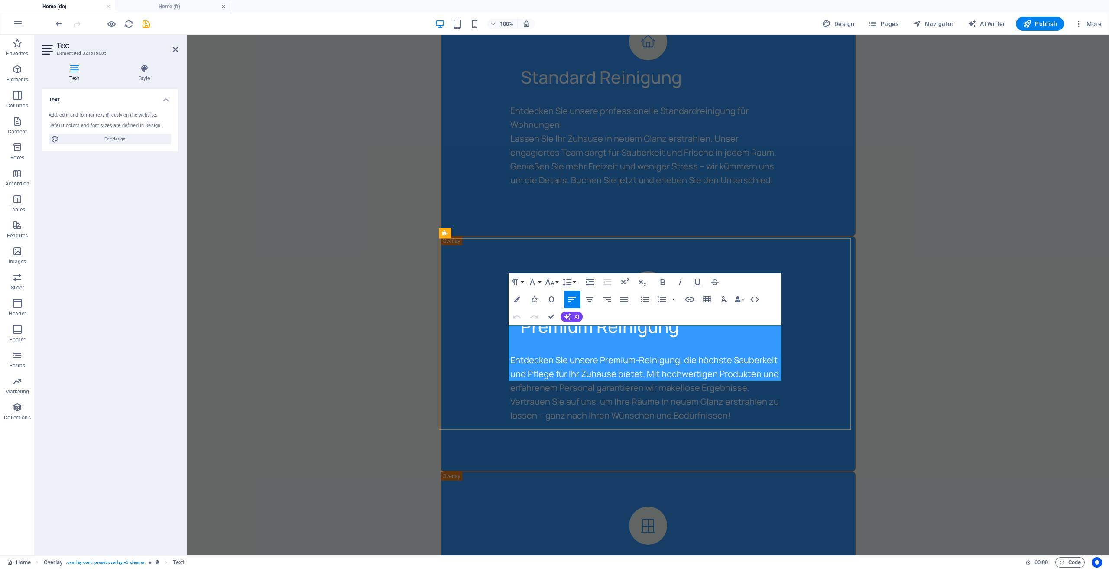
drag, startPoint x: 628, startPoint y: 373, endPoint x: 430, endPoint y: 304, distance: 210.1
copy p "Entdecken Sie die Vorteile der Dampfreinigung: höchste Hygiene, gründliche Flec…"
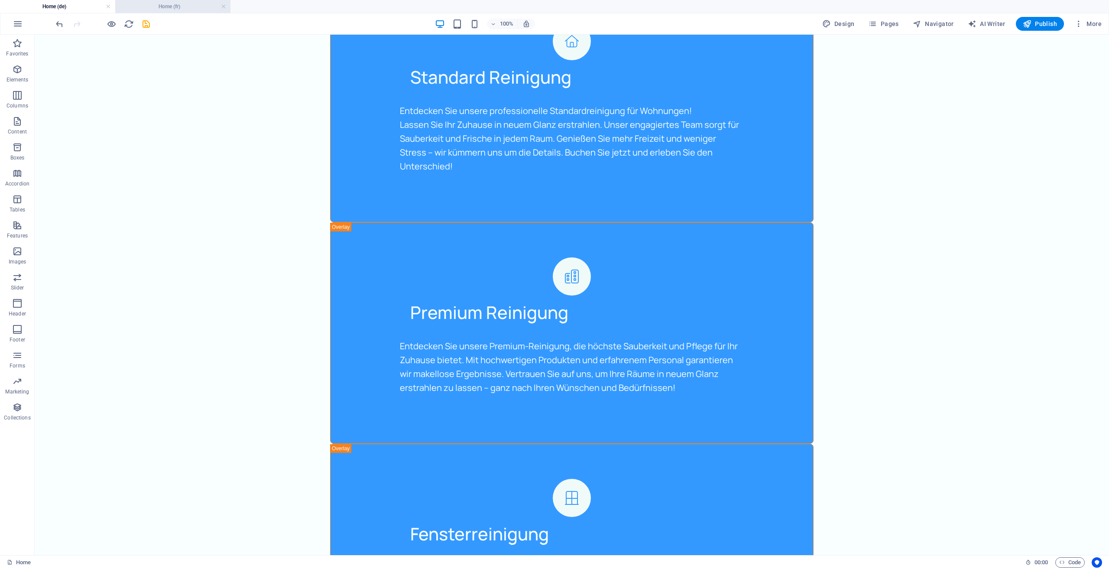
click at [154, 13] on li "Home (fr)" at bounding box center [172, 6] width 115 height 13
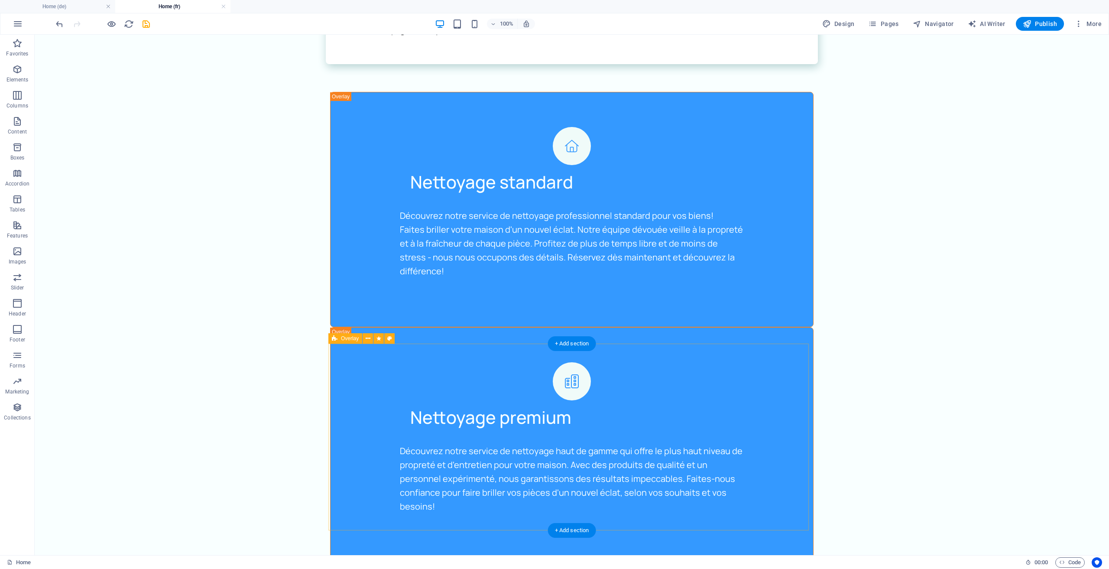
scroll to position [1490, 0]
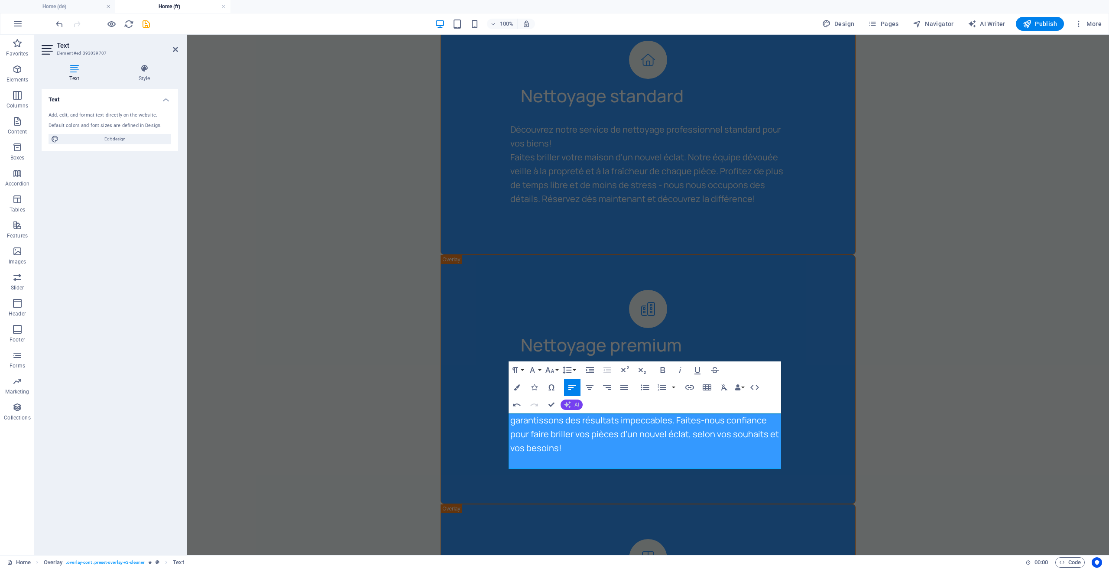
click at [567, 404] on icon "button" at bounding box center [567, 404] width 7 height 7
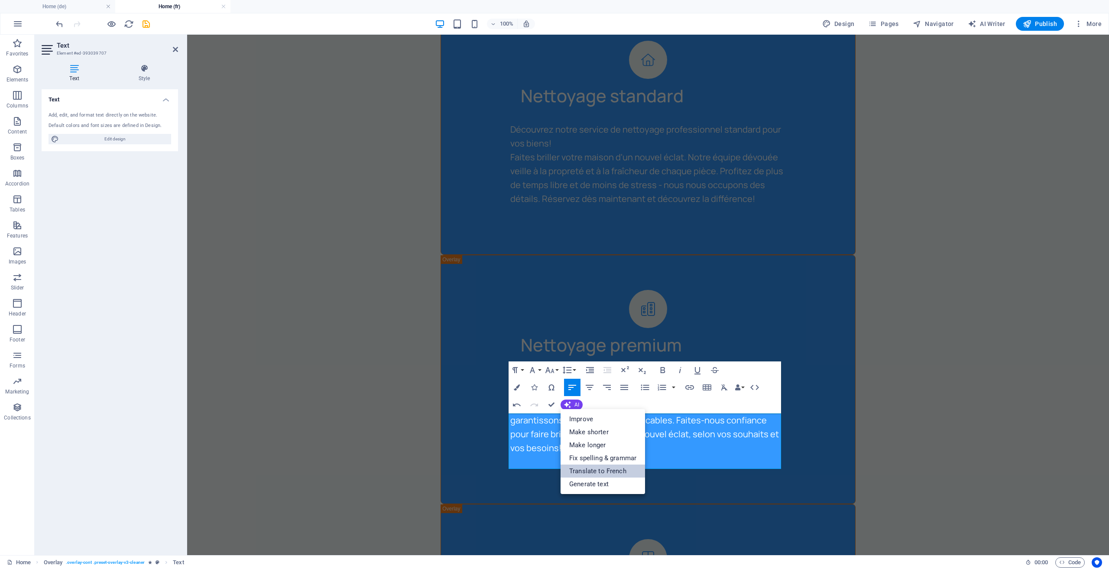
click at [604, 471] on link "Translate to French" at bounding box center [602, 470] width 84 height 13
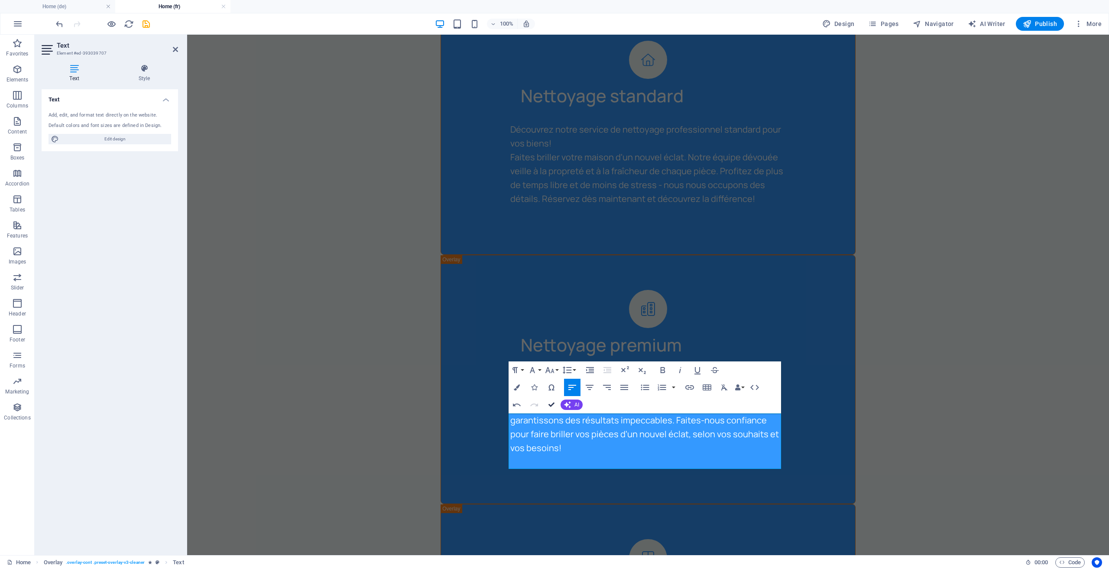
drag, startPoint x: 548, startPoint y: 400, endPoint x: 537, endPoint y: 369, distance: 33.3
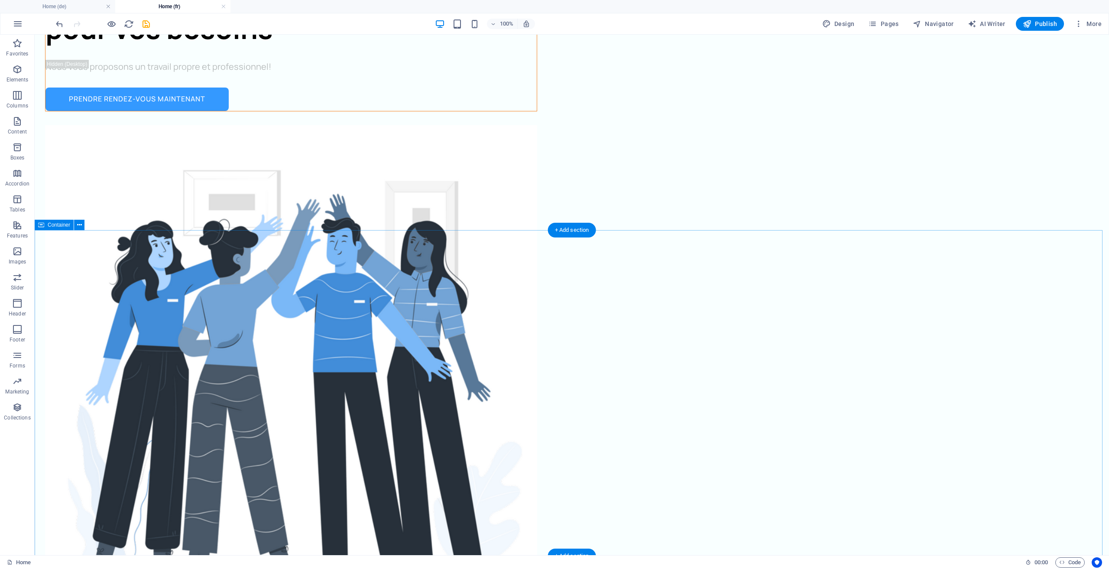
scroll to position [364, 0]
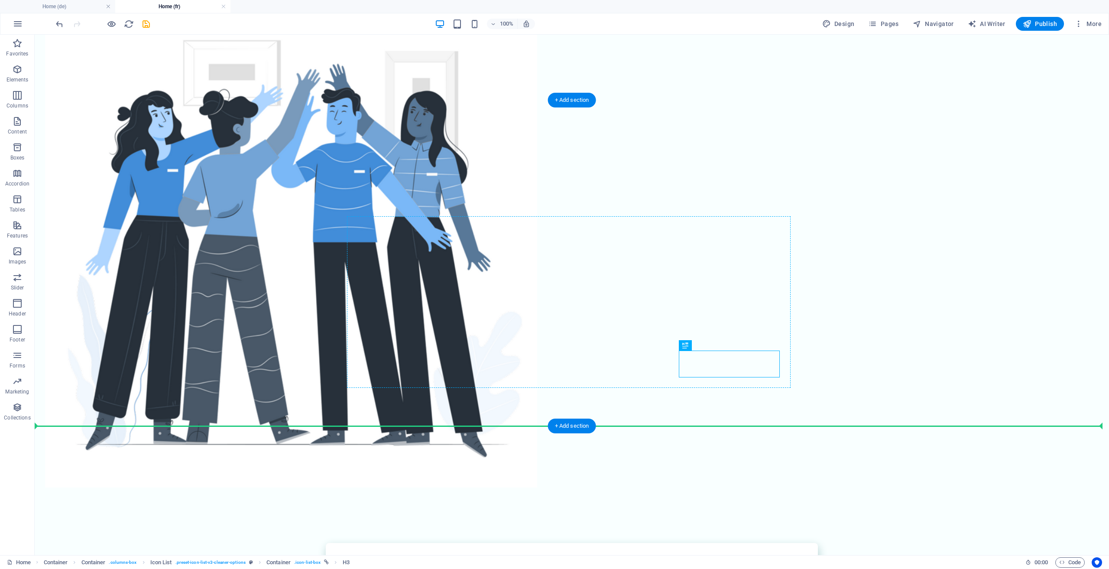
drag, startPoint x: 719, startPoint y: 379, endPoint x: 661, endPoint y: 359, distance: 62.5
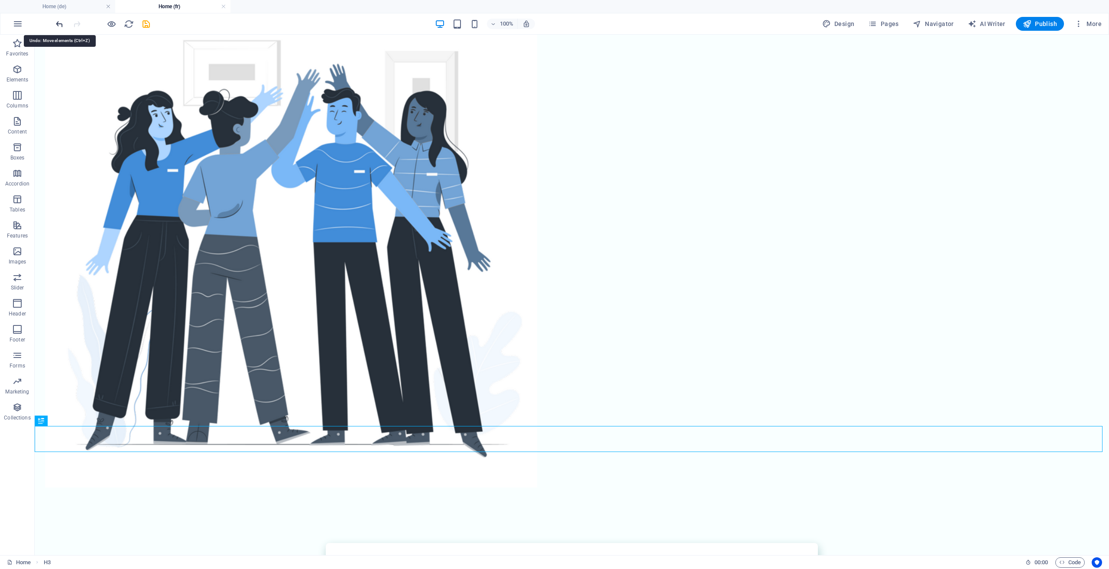
click at [57, 26] on icon "undo" at bounding box center [60, 24] width 10 height 10
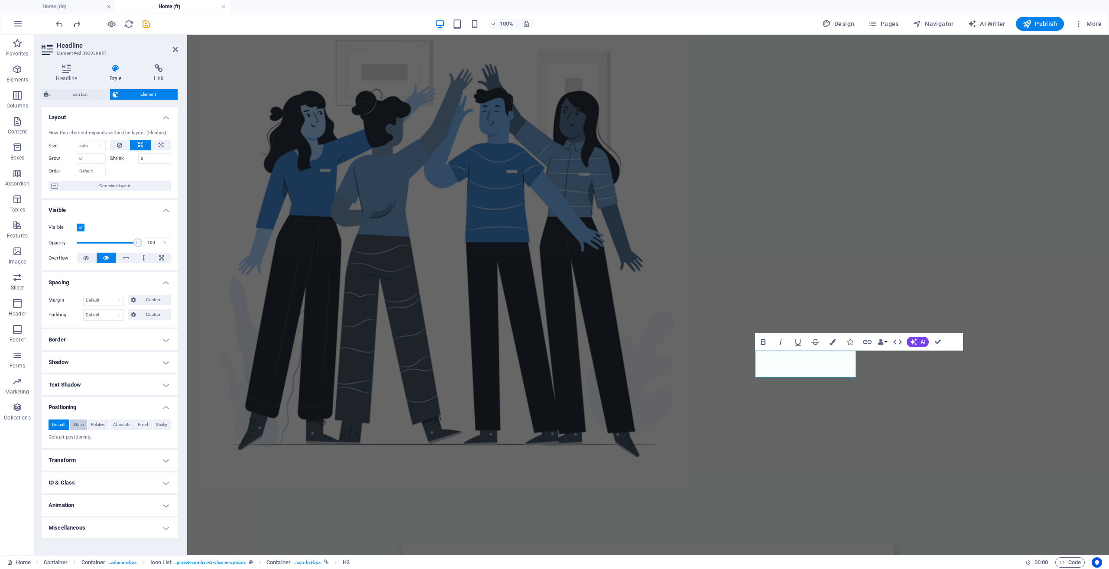
click at [77, 424] on span "Static" at bounding box center [78, 424] width 10 height 10
click at [101, 425] on span "Relative" at bounding box center [98, 424] width 14 height 10
click at [120, 423] on span "Absolute" at bounding box center [121, 424] width 17 height 10
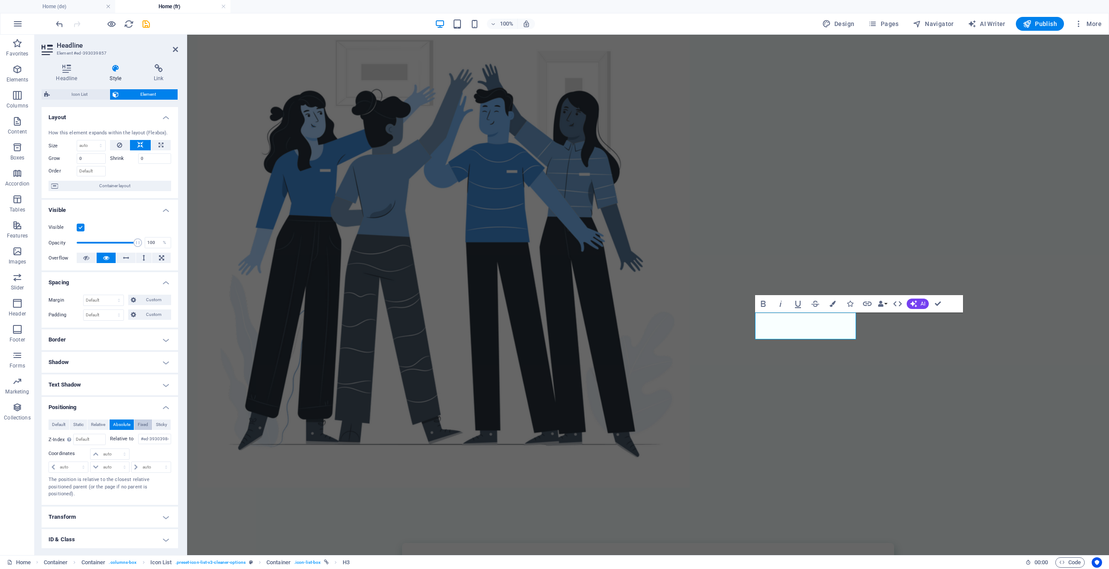
click at [138, 424] on span "Fixed" at bounding box center [143, 424] width 10 height 10
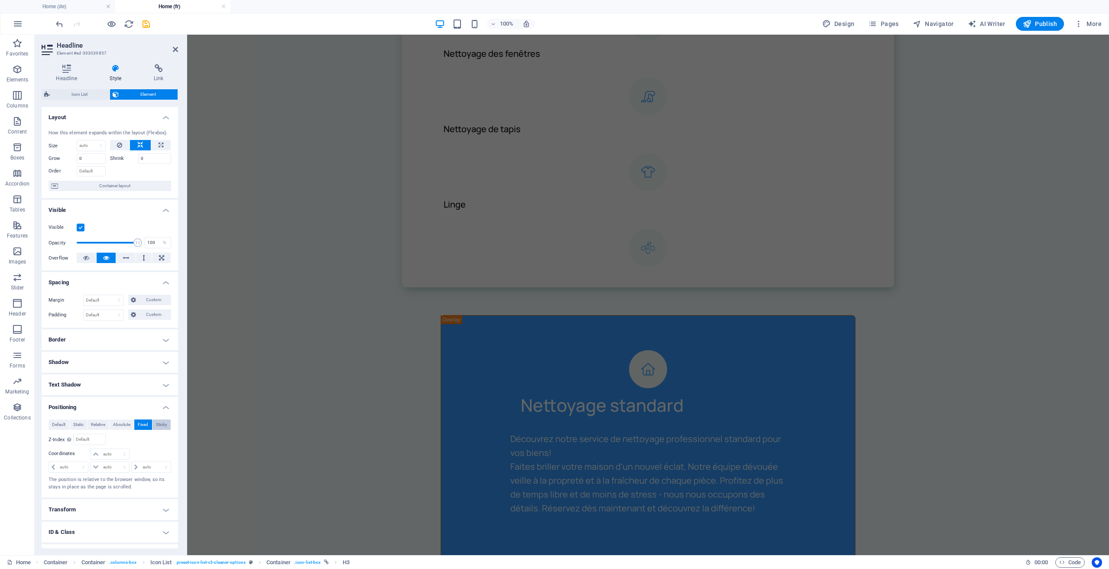
click at [159, 420] on span "Sticky" at bounding box center [161, 424] width 11 height 10
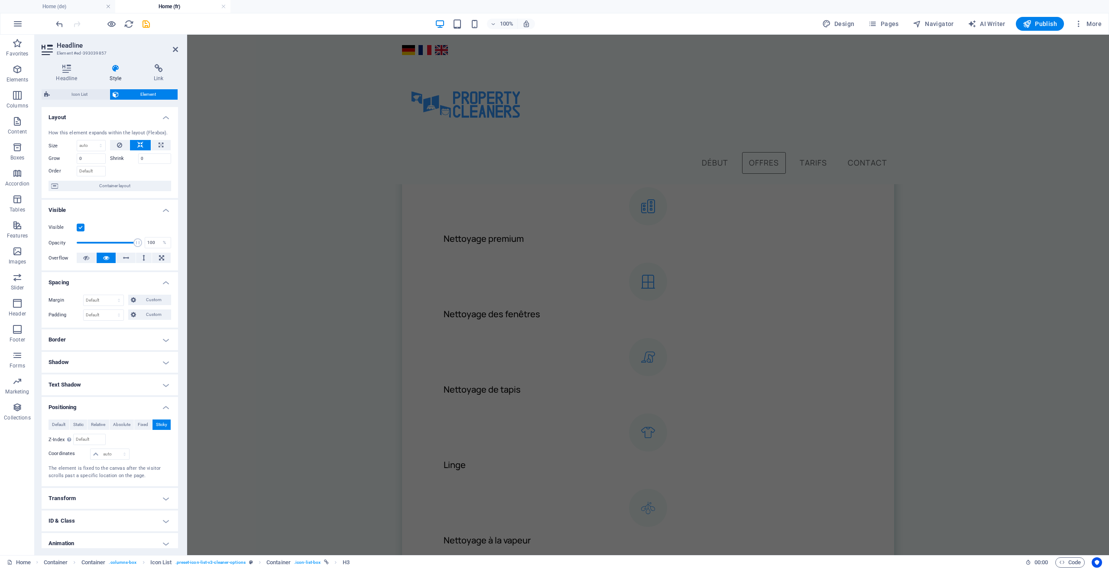
scroll to position [433, 0]
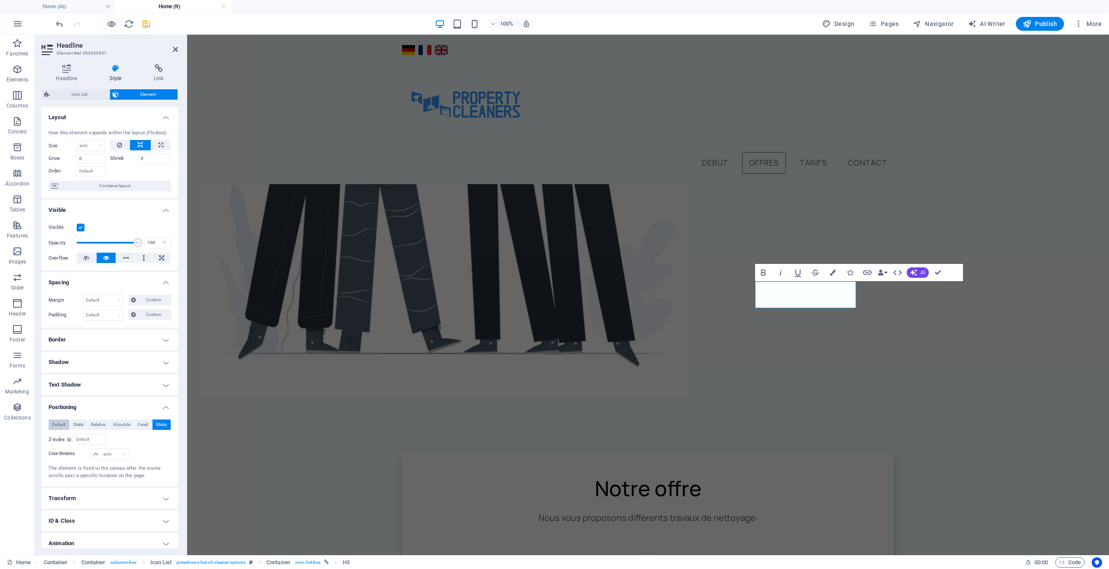
click at [54, 426] on span "Default" at bounding box center [58, 424] width 13 height 10
click at [132, 405] on h4 "Positioning" at bounding box center [110, 405] width 136 height 16
click at [75, 343] on h4 "Border" at bounding box center [110, 339] width 136 height 21
click at [75, 343] on h4 "Border" at bounding box center [110, 337] width 136 height 16
click at [75, 359] on h4 "Shadow" at bounding box center [110, 362] width 136 height 21
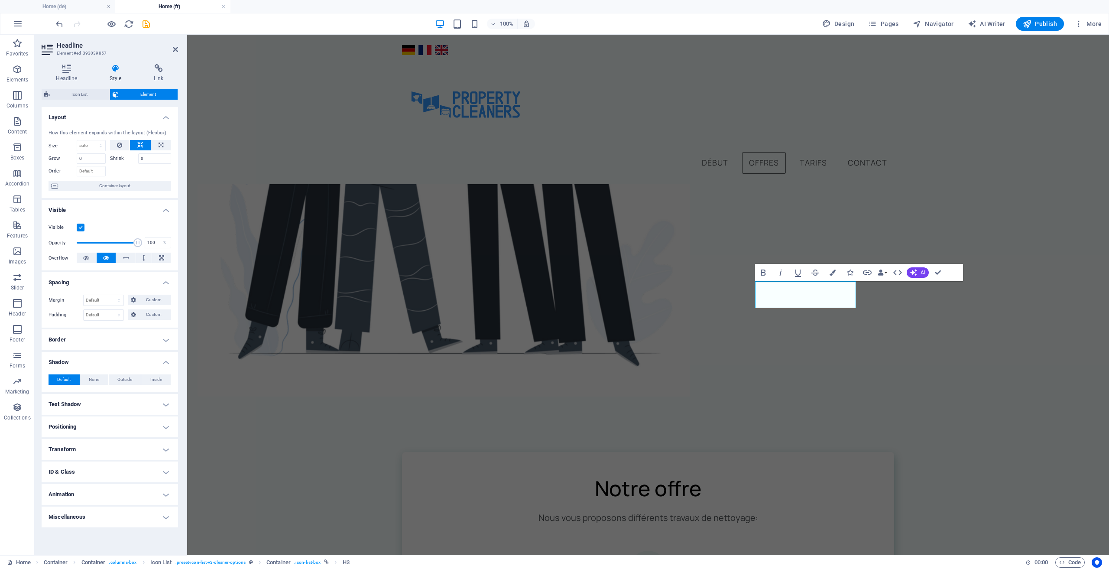
click at [72, 359] on h4 "Shadow" at bounding box center [110, 360] width 136 height 16
click at [87, 282] on h4 "Spacing" at bounding box center [110, 280] width 136 height 16
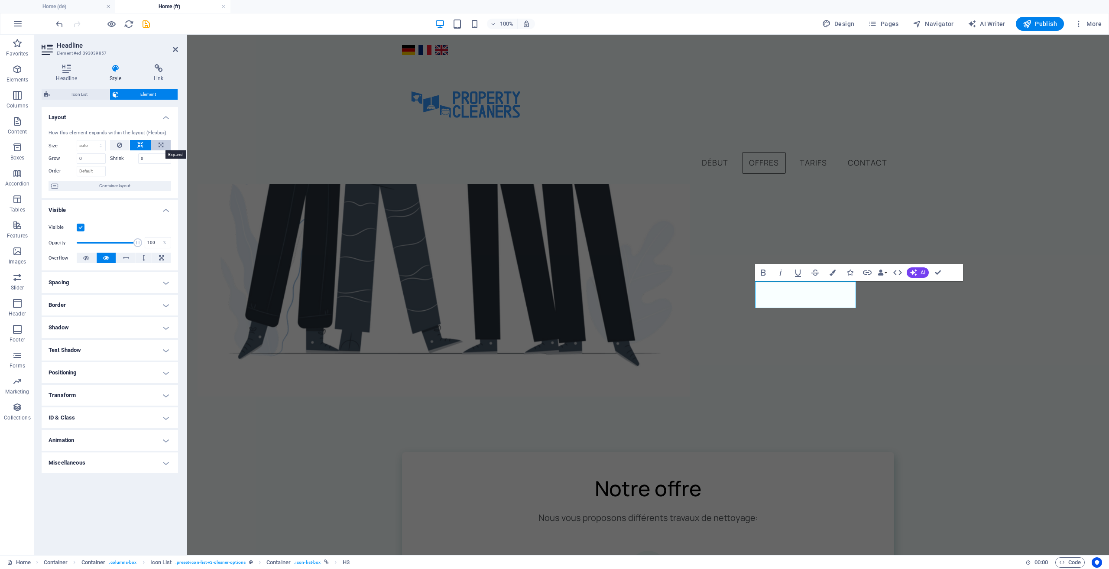
click at [155, 143] on button at bounding box center [160, 145] width 19 height 10
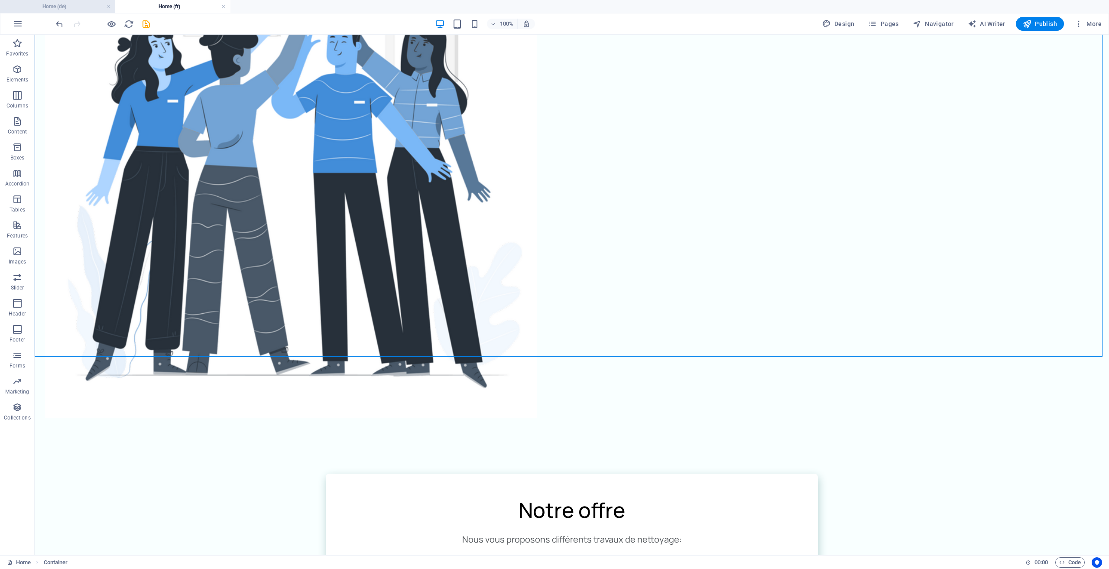
click at [75, 6] on h4 "Home (de)" at bounding box center [57, 7] width 115 height 10
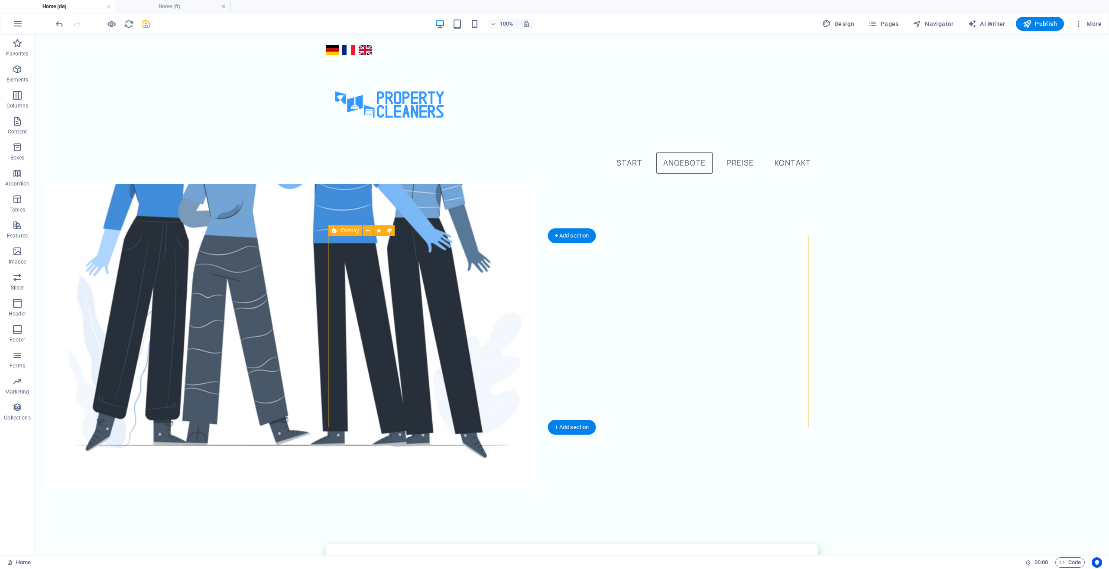
scroll to position [294, 0]
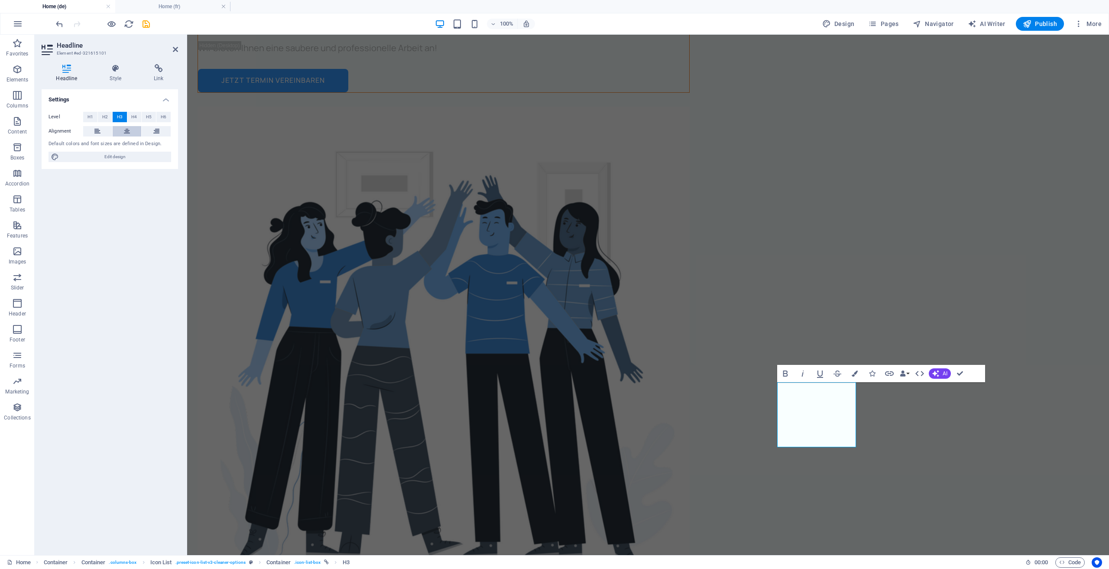
click at [129, 132] on icon at bounding box center [127, 131] width 6 height 10
click at [109, 75] on h4 "Style" at bounding box center [117, 73] width 44 height 18
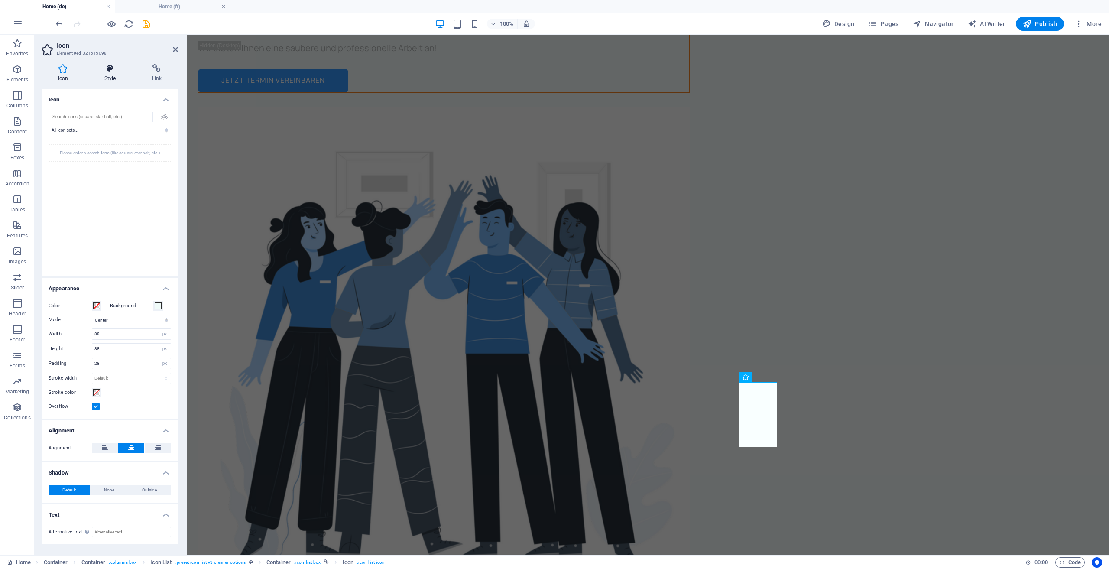
click at [116, 71] on icon at bounding box center [110, 68] width 44 height 9
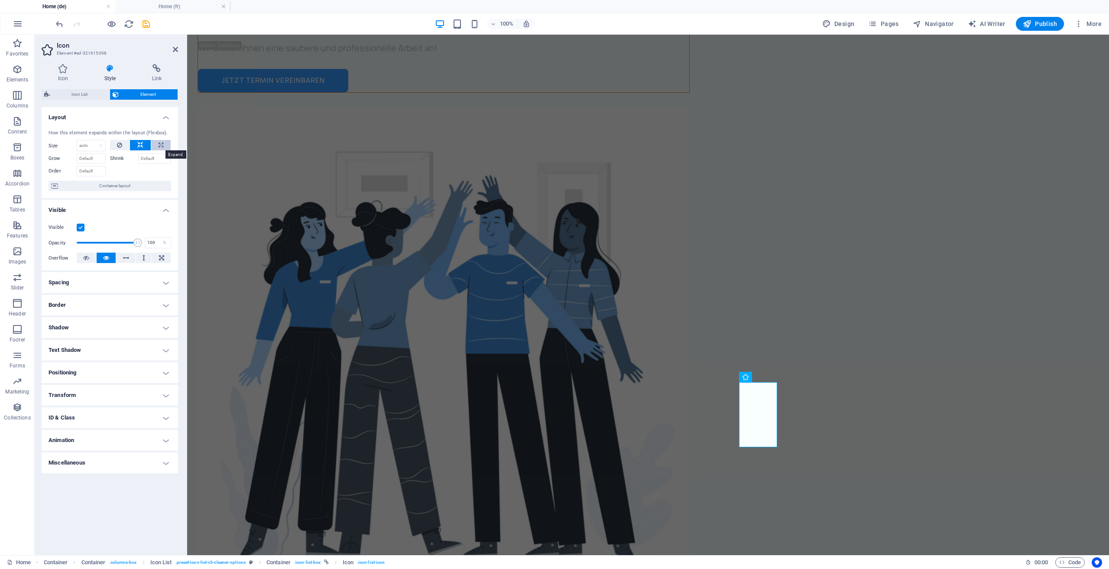
click at [162, 148] on icon at bounding box center [161, 145] width 5 height 10
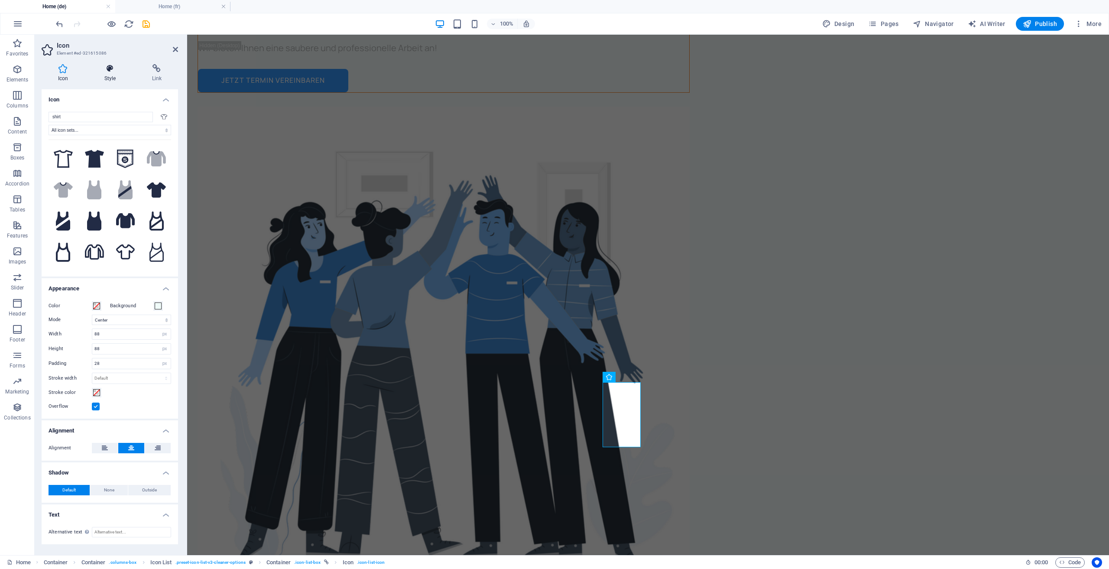
click at [104, 75] on h4 "Style" at bounding box center [112, 73] width 48 height 18
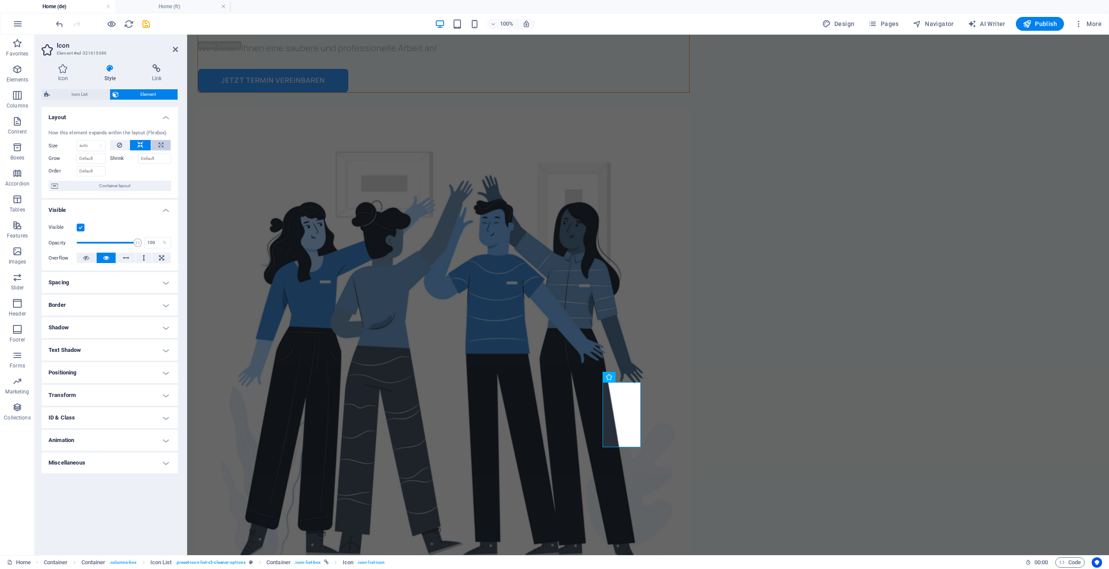
click at [163, 143] on icon at bounding box center [161, 145] width 5 height 10
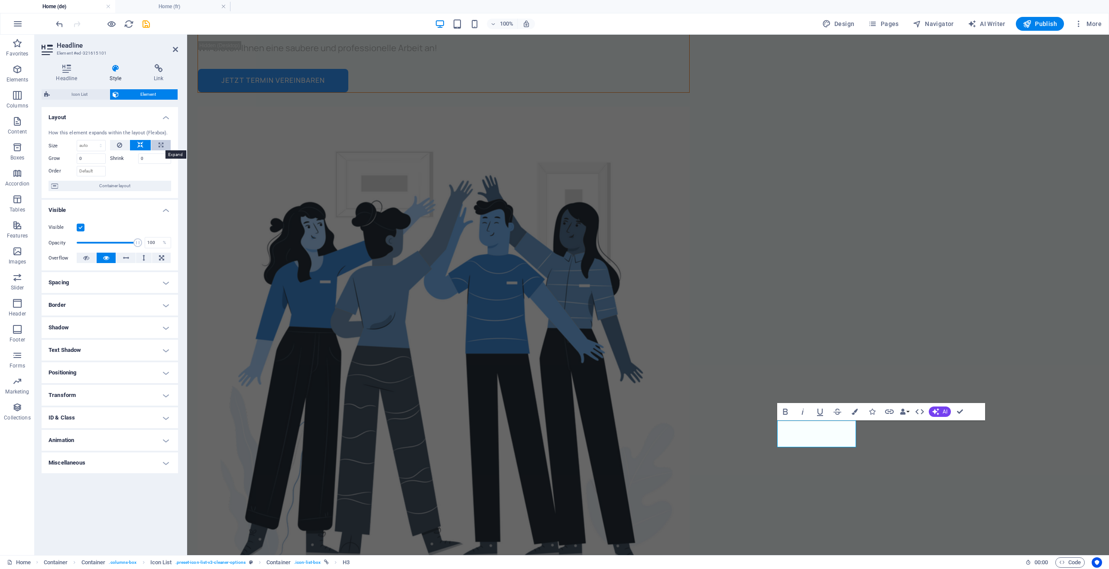
click at [159, 143] on icon at bounding box center [161, 145] width 5 height 10
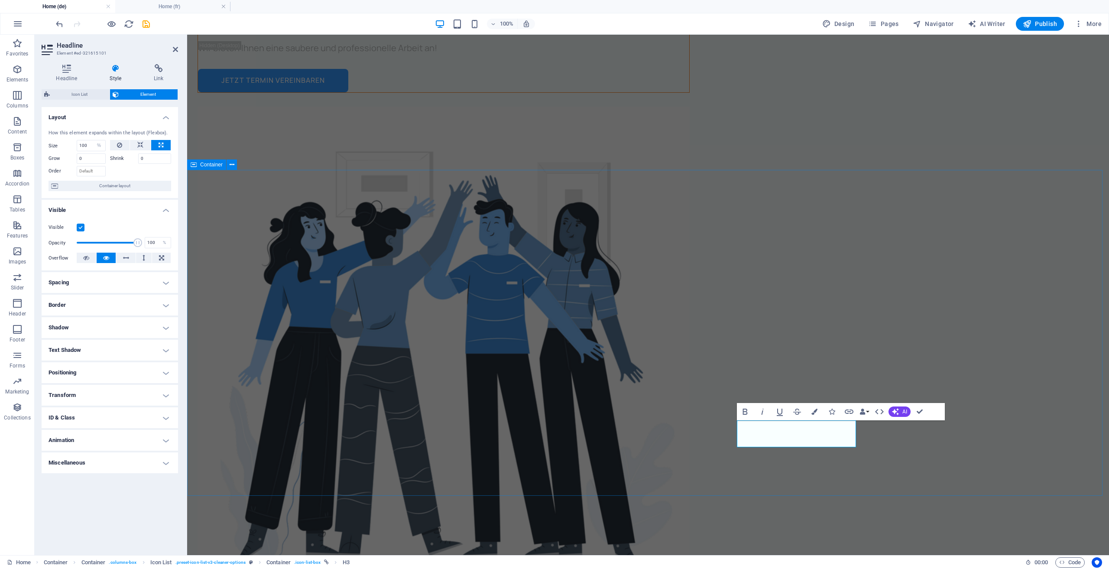
drag, startPoint x: 279, startPoint y: 345, endPoint x: 431, endPoint y: 343, distance: 152.5
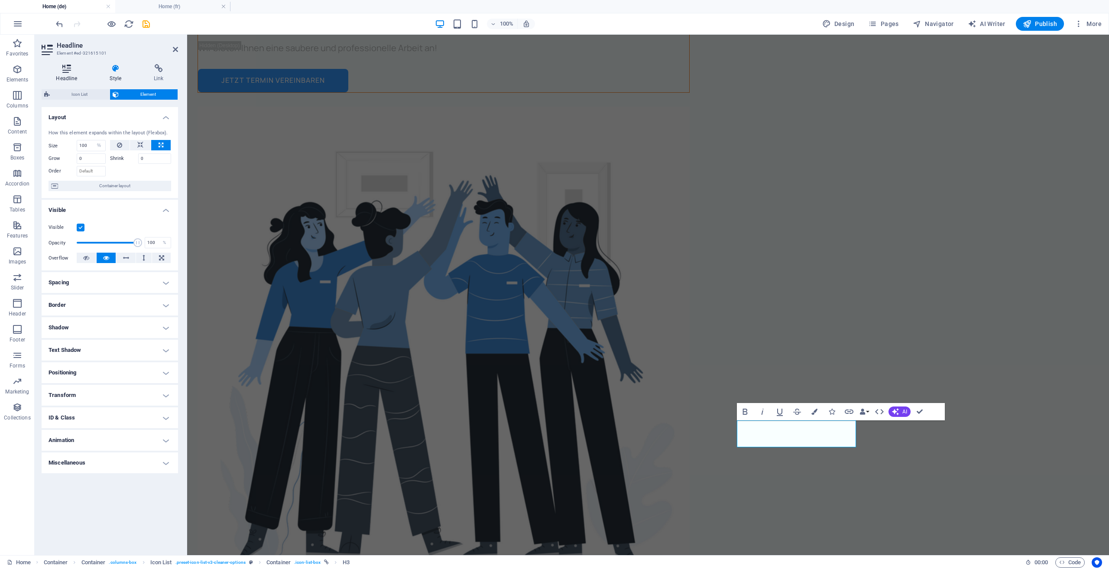
click at [67, 68] on icon at bounding box center [67, 68] width 50 height 9
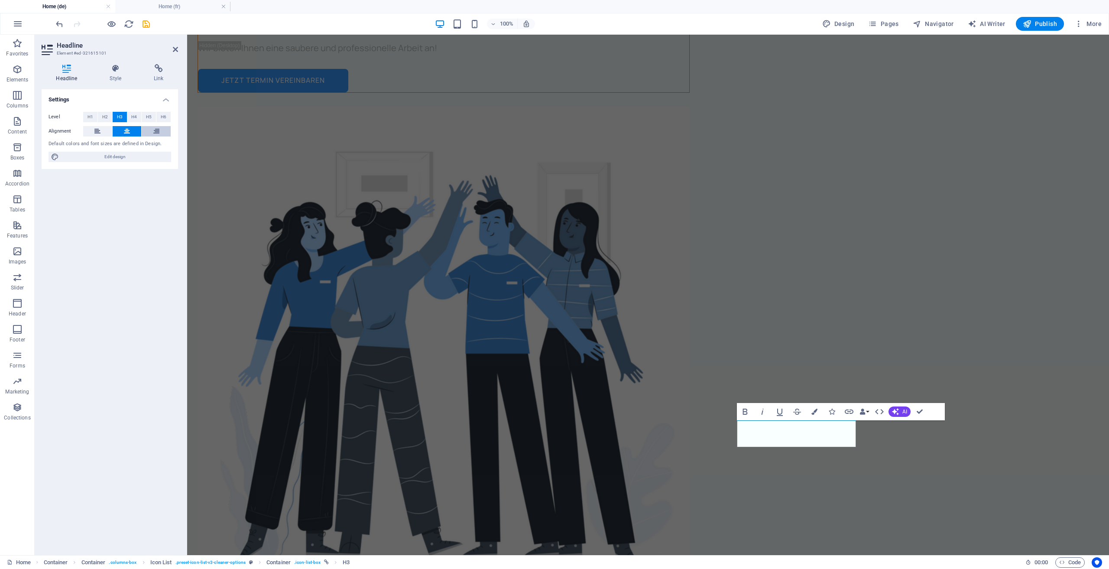
click at [155, 131] on icon at bounding box center [156, 131] width 6 height 10
click at [130, 130] on button at bounding box center [127, 131] width 29 height 10
click at [106, 130] on button at bounding box center [97, 131] width 29 height 10
click at [123, 131] on button at bounding box center [127, 131] width 29 height 10
click at [110, 78] on h4 "Style" at bounding box center [117, 73] width 44 height 18
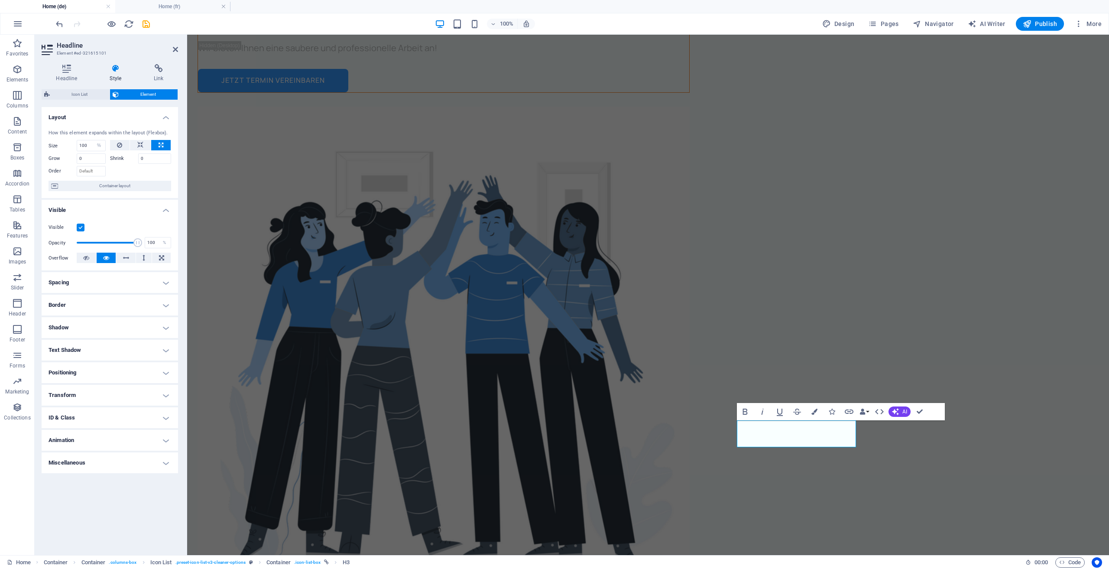
click at [106, 347] on h4 "Text Shadow" at bounding box center [110, 350] width 136 height 21
click at [106, 347] on h4 "Text Shadow" at bounding box center [110, 348] width 136 height 16
click at [106, 347] on h4 "Text Shadow" at bounding box center [110, 350] width 136 height 21
click at [106, 347] on h4 "Text Shadow" at bounding box center [110, 348] width 136 height 16
click at [138, 373] on h4 "Positioning" at bounding box center [110, 372] width 136 height 21
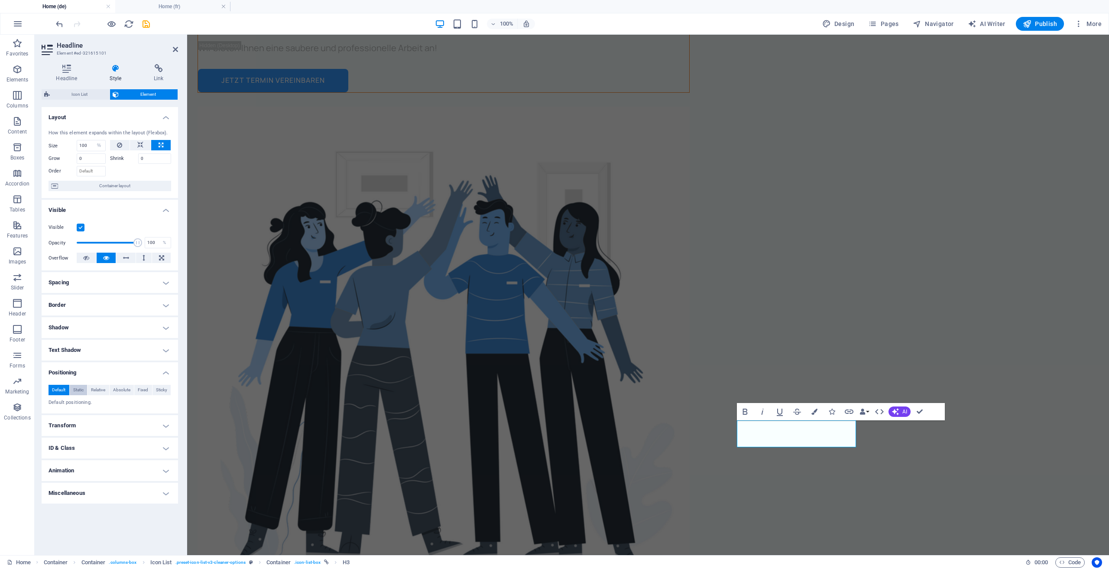
click at [78, 392] on span "Static" at bounding box center [78, 390] width 10 height 10
click at [94, 393] on span "Relative" at bounding box center [98, 390] width 14 height 10
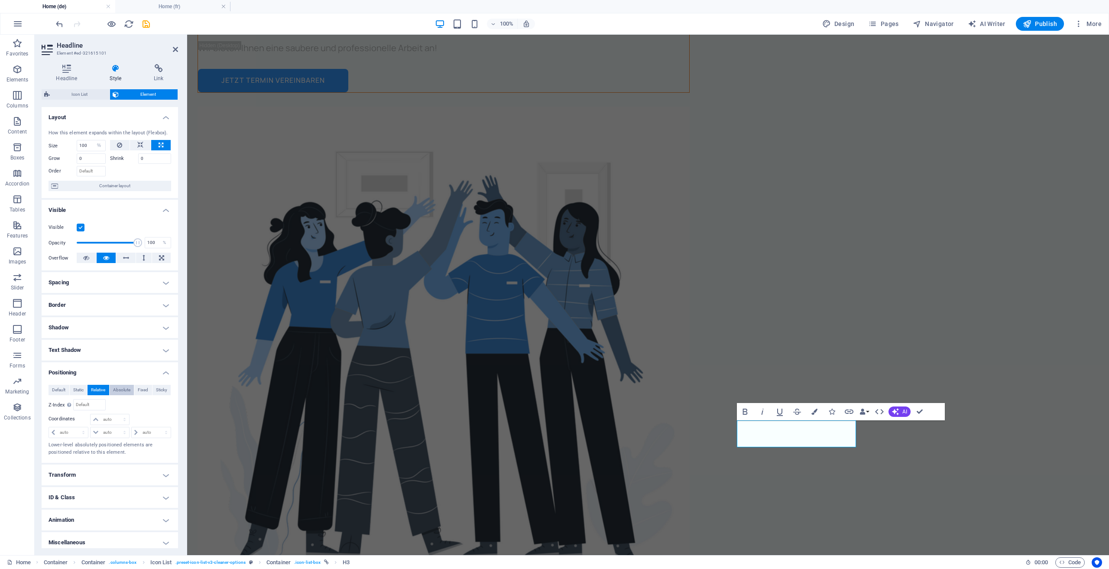
click at [121, 392] on span "Absolute" at bounding box center [121, 390] width 17 height 10
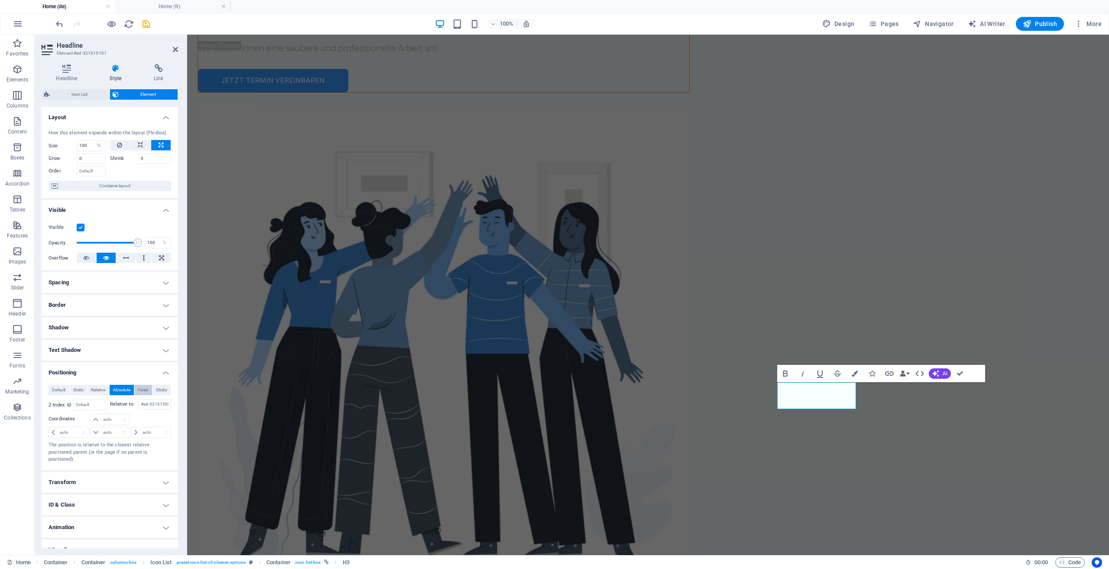
click at [135, 393] on button "Fixed" at bounding box center [143, 390] width 18 height 10
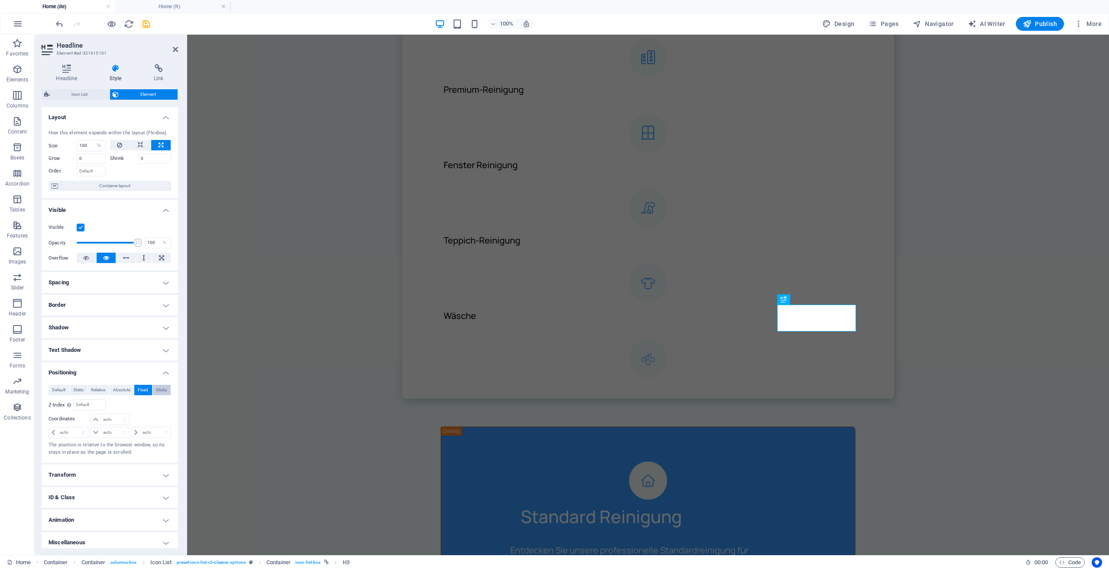
click at [160, 390] on span "Sticky" at bounding box center [161, 390] width 11 height 10
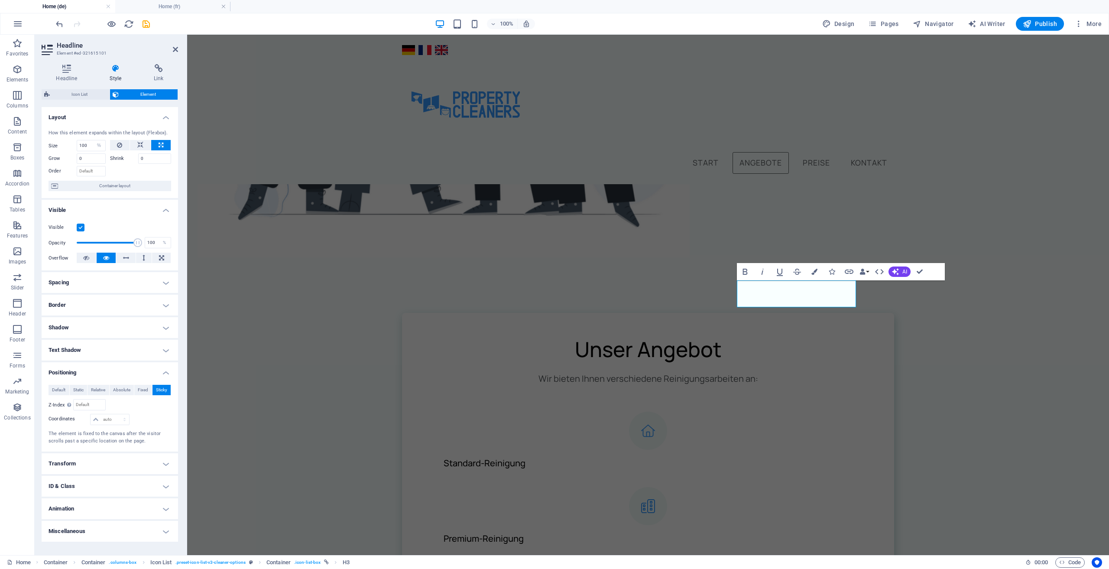
scroll to position [433, 0]
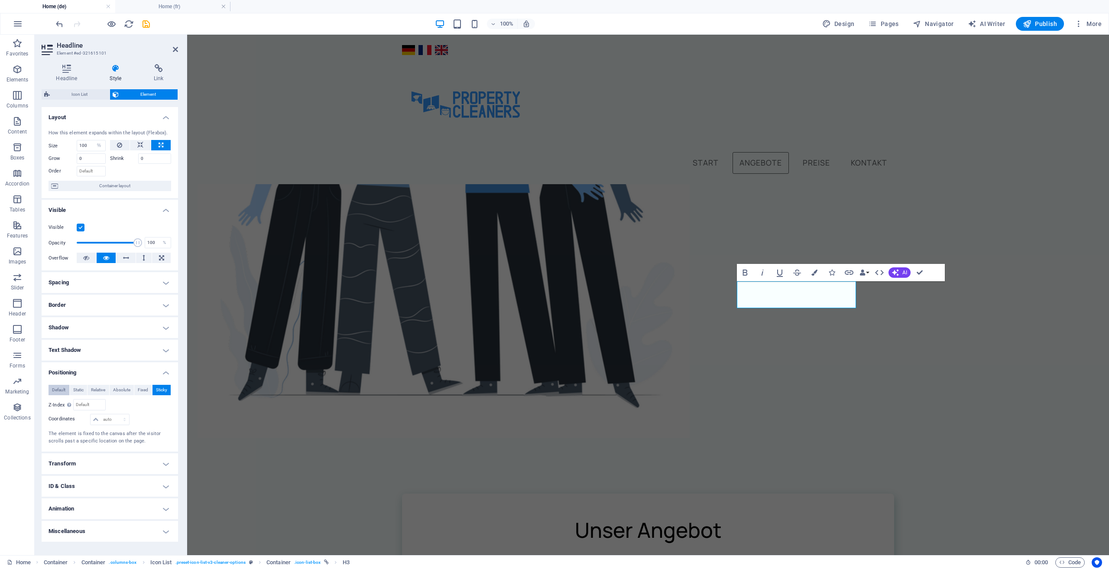
click at [58, 389] on span "Default" at bounding box center [58, 390] width 13 height 10
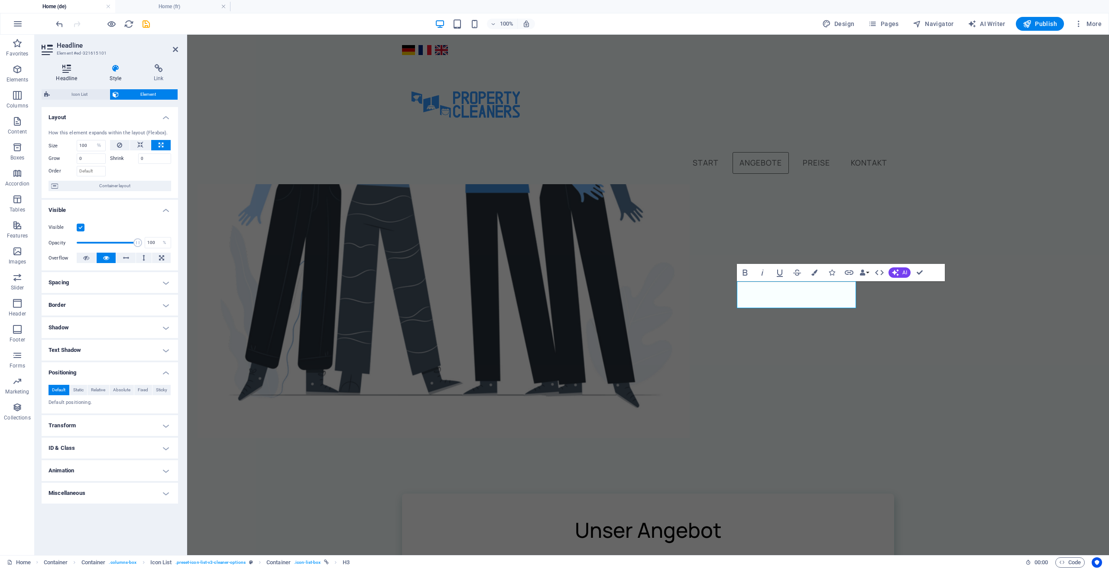
click at [78, 74] on h4 "Headline" at bounding box center [69, 73] width 54 height 18
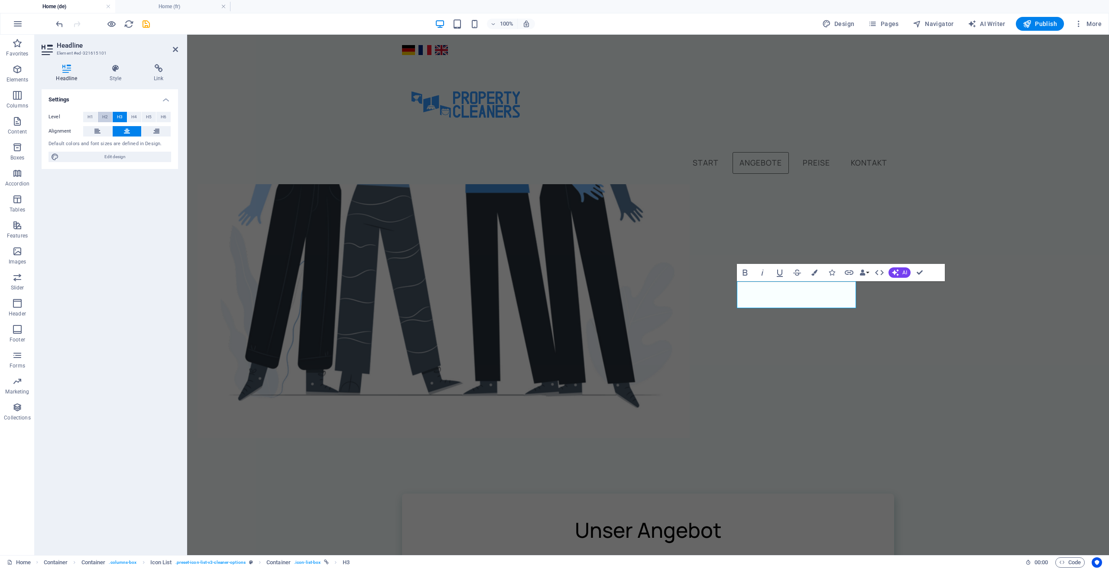
click at [109, 117] on button "H2" at bounding box center [105, 117] width 14 height 10
click at [126, 117] on button "H3" at bounding box center [120, 117] width 14 height 10
click at [139, 115] on button "H4" at bounding box center [134, 117] width 14 height 10
click at [166, 115] on button "H6" at bounding box center [163, 117] width 14 height 10
click at [124, 120] on button "H3" at bounding box center [120, 117] width 14 height 10
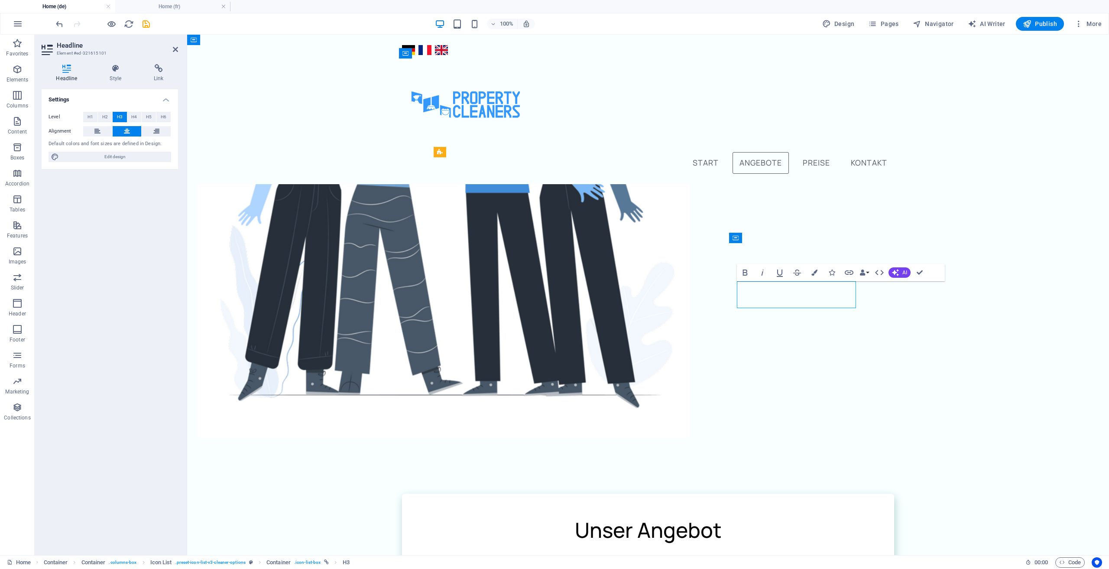
drag, startPoint x: 810, startPoint y: 297, endPoint x: 755, endPoint y: 291, distance: 56.2
click at [105, 128] on button at bounding box center [97, 131] width 29 height 10
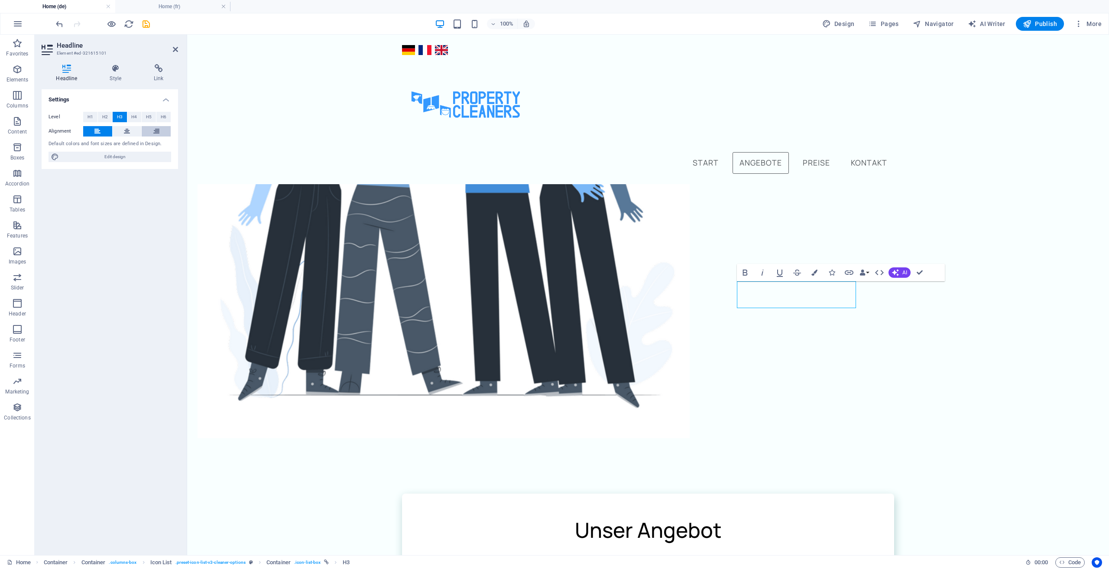
click at [156, 129] on icon at bounding box center [156, 131] width 6 height 10
click at [130, 129] on button at bounding box center [127, 131] width 29 height 10
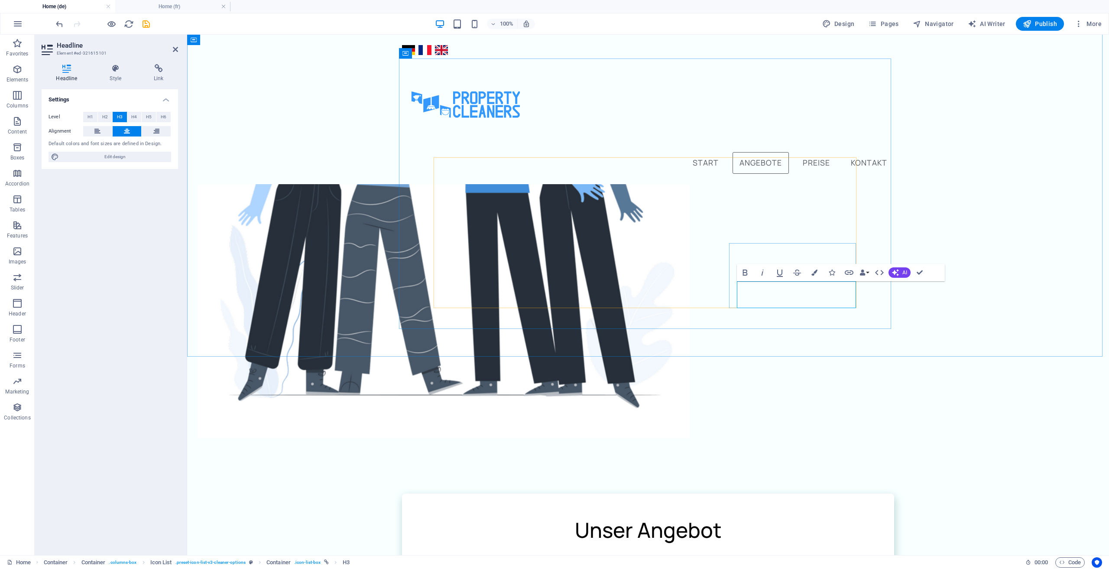
drag, startPoint x: 799, startPoint y: 294, endPoint x: 787, endPoint y: 295, distance: 12.2
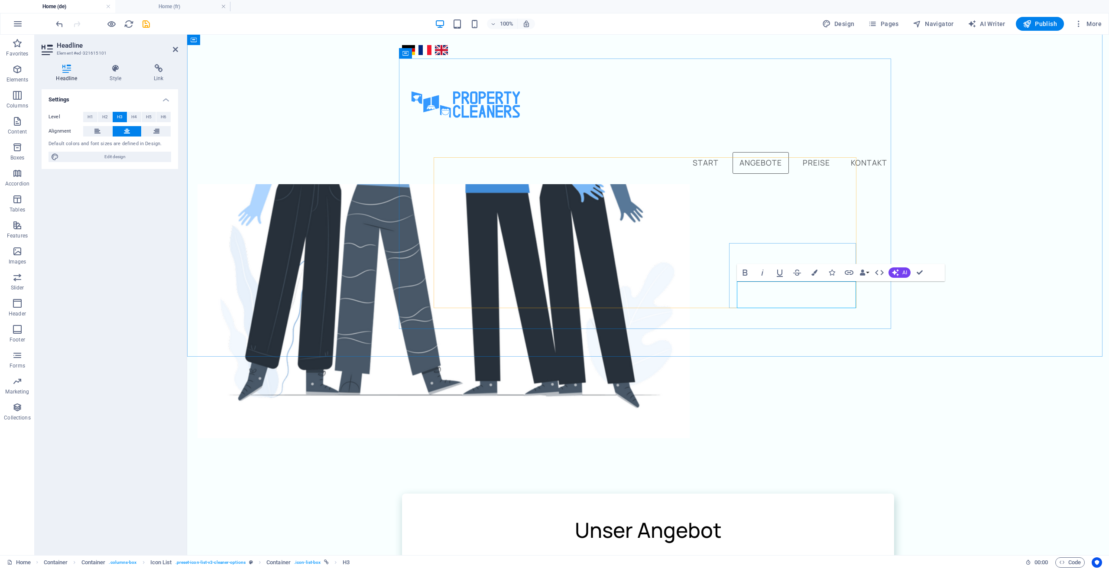
click at [818, 271] on button "Colors" at bounding box center [814, 272] width 16 height 17
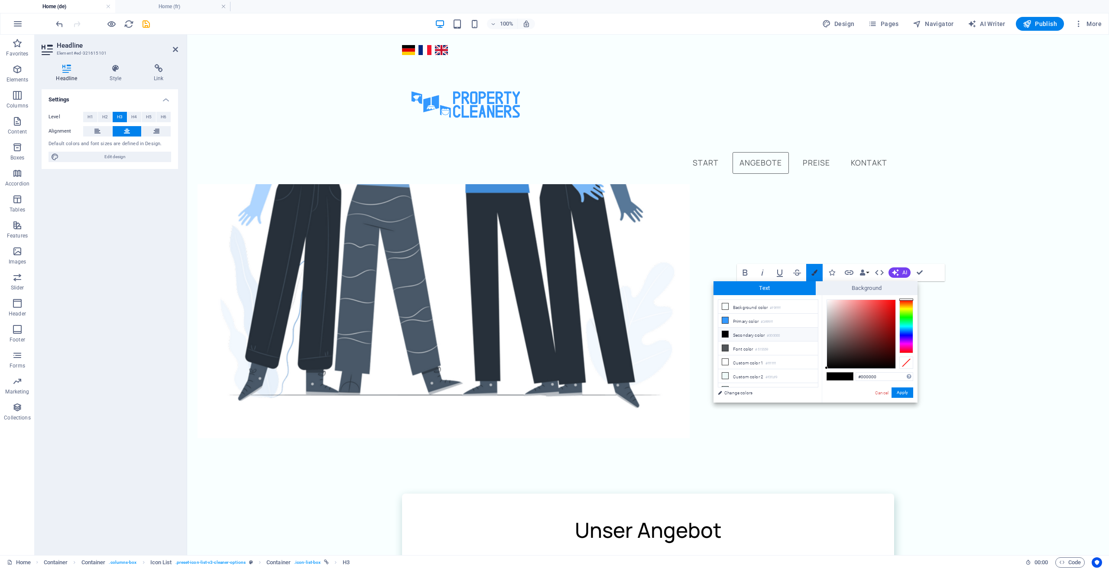
click at [817, 271] on icon "button" at bounding box center [814, 272] width 6 height 6
click at [851, 271] on icon "button" at bounding box center [849, 272] width 9 height 4
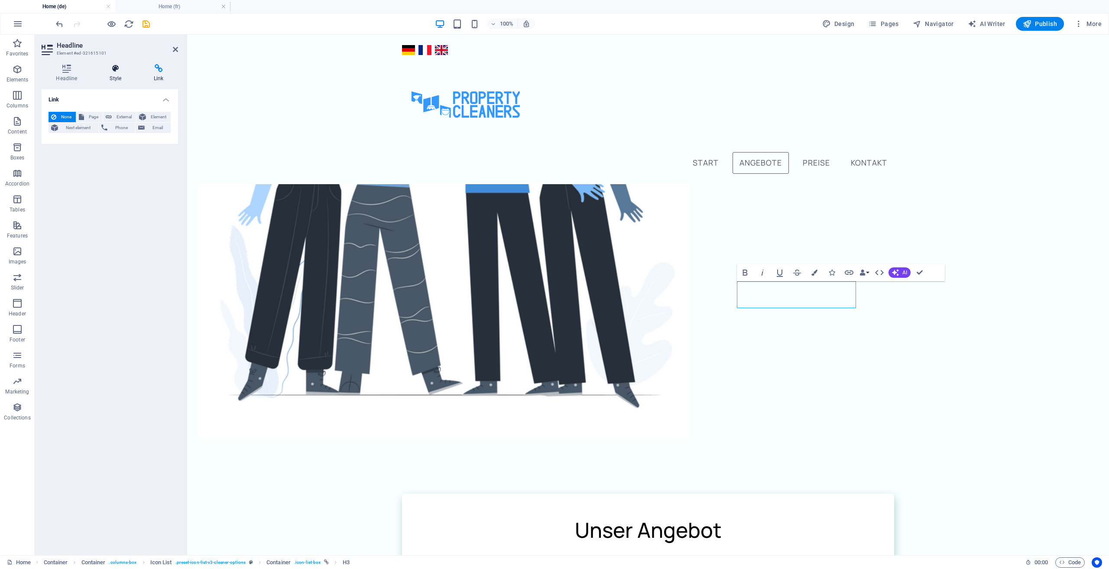
click at [113, 75] on h4 "Style" at bounding box center [117, 73] width 44 height 18
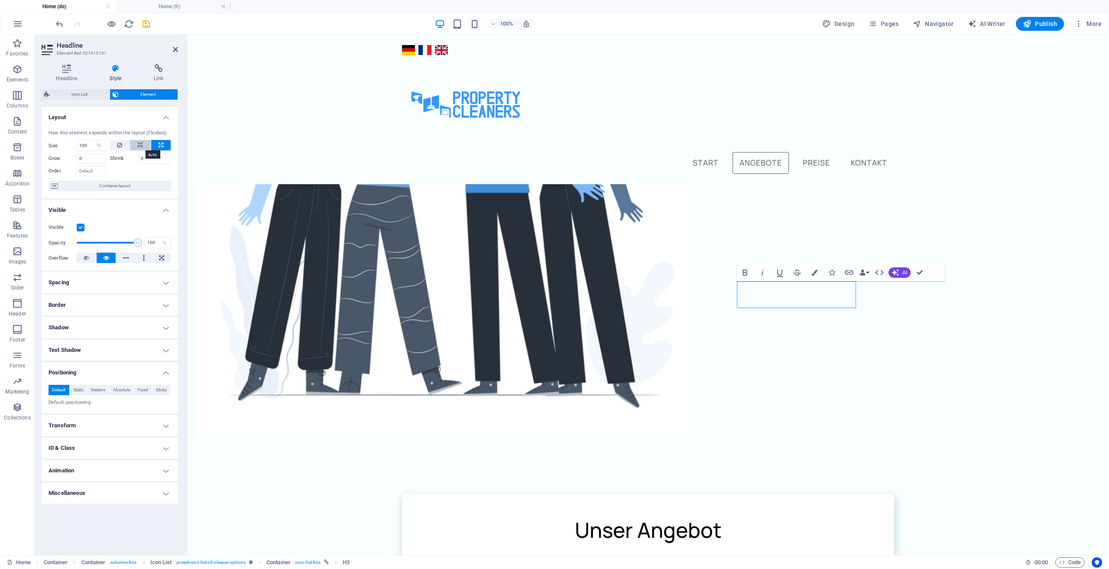
click at [139, 143] on icon at bounding box center [140, 145] width 6 height 10
click at [125, 145] on button at bounding box center [120, 145] width 20 height 10
click at [162, 143] on icon at bounding box center [161, 145] width 5 height 10
click at [141, 144] on icon at bounding box center [140, 145] width 6 height 10
click at [124, 144] on button at bounding box center [120, 145] width 20 height 10
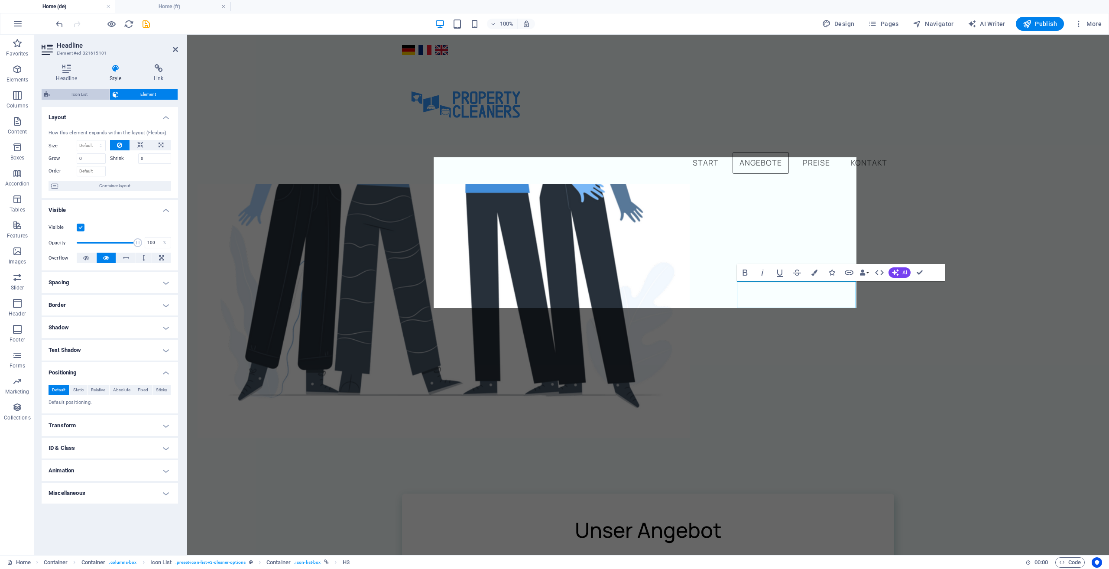
click at [78, 94] on span "Icon List" at bounding box center [79, 94] width 55 height 10
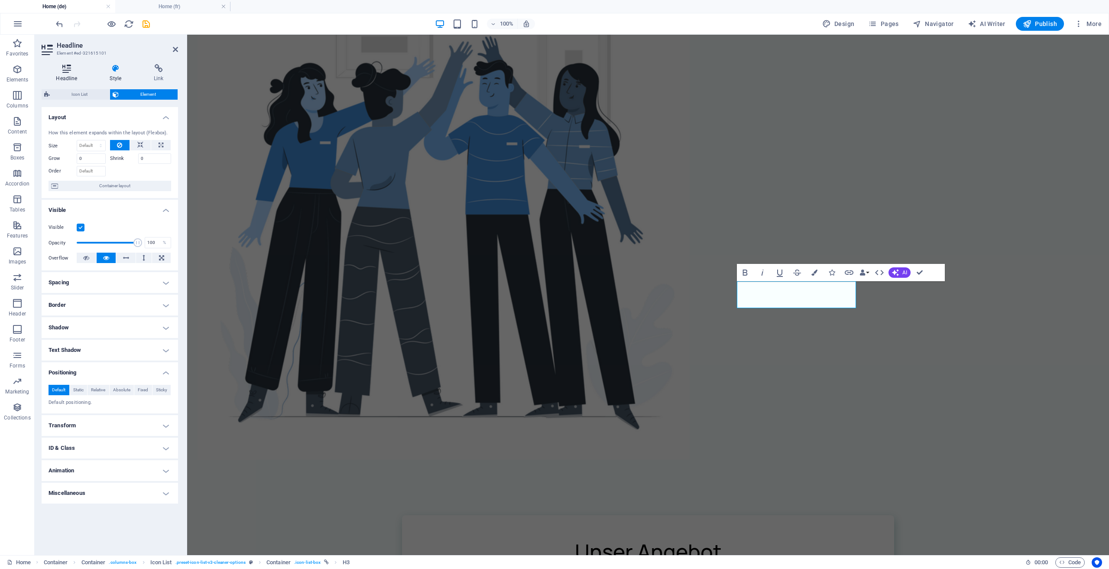
click at [73, 75] on h4 "Headline" at bounding box center [69, 73] width 54 height 18
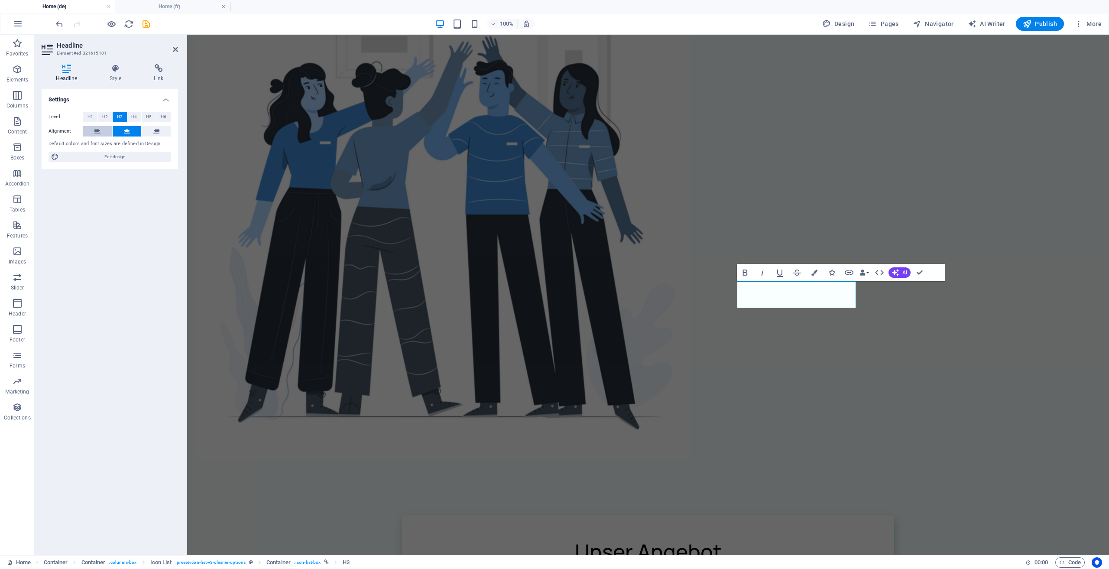
click at [97, 132] on icon at bounding box center [97, 131] width 6 height 10
click at [129, 130] on icon at bounding box center [127, 131] width 6 height 10
click at [131, 116] on span "H4" at bounding box center [134, 117] width 6 height 10
click at [122, 117] on span "H3" at bounding box center [120, 117] width 6 height 10
click at [152, 116] on span "H5" at bounding box center [149, 117] width 6 height 10
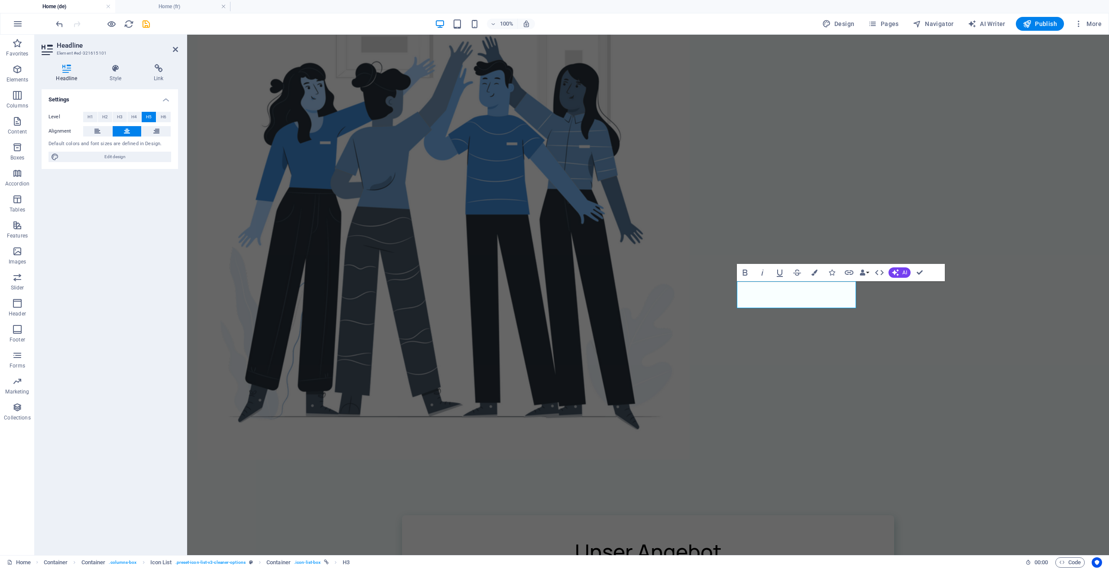
click at [154, 116] on button "H5" at bounding box center [149, 117] width 14 height 10
click at [165, 113] on span "H6" at bounding box center [164, 117] width 6 height 10
click at [119, 120] on span "H3" at bounding box center [120, 117] width 6 height 10
click at [103, 129] on button at bounding box center [97, 131] width 29 height 10
click at [152, 133] on button at bounding box center [156, 131] width 29 height 10
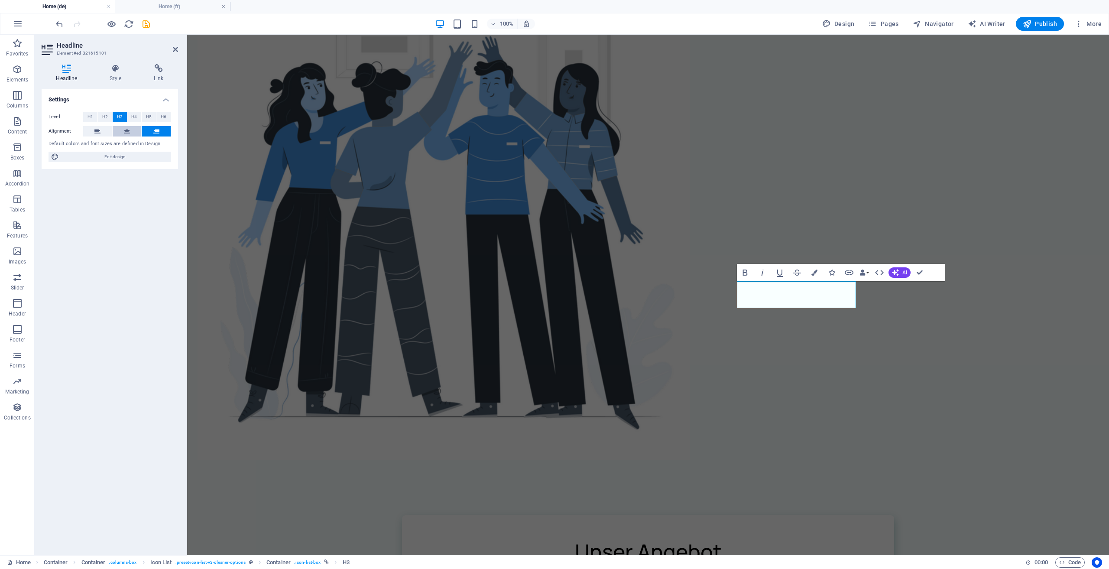
click at [133, 135] on button at bounding box center [127, 131] width 29 height 10
click at [110, 135] on button at bounding box center [97, 131] width 29 height 10
click at [135, 135] on button at bounding box center [127, 131] width 29 height 10
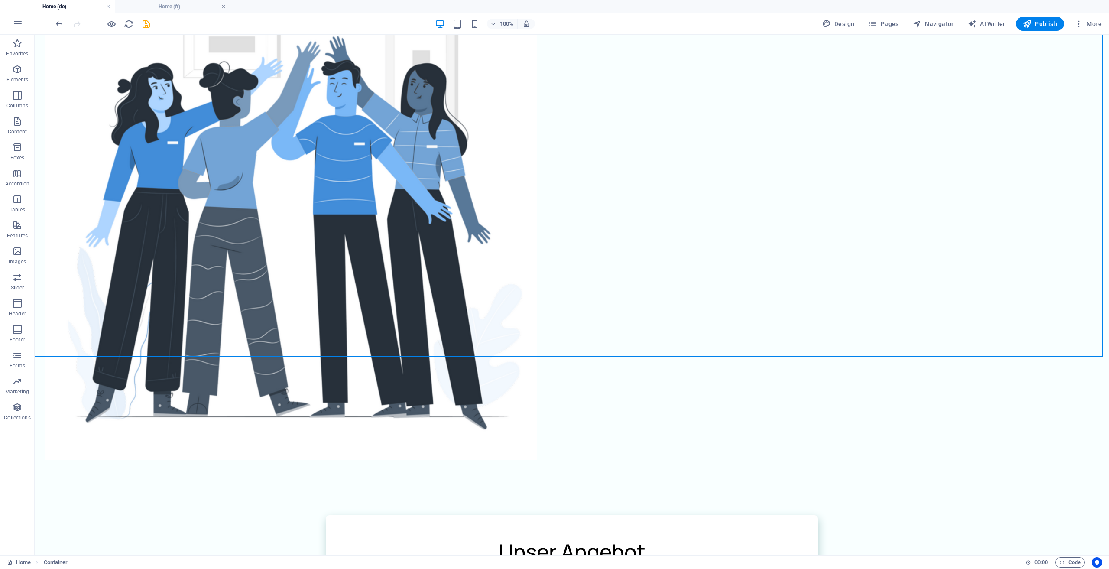
drag, startPoint x: 1069, startPoint y: 366, endPoint x: 966, endPoint y: 365, distance: 103.1
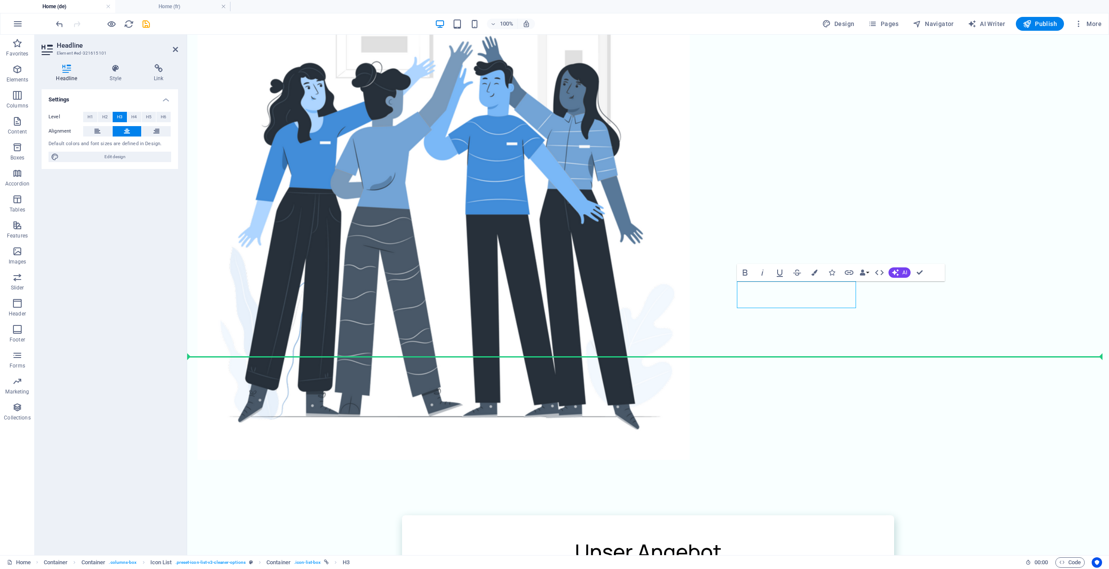
drag, startPoint x: 815, startPoint y: 294, endPoint x: 864, endPoint y: 294, distance: 49.4
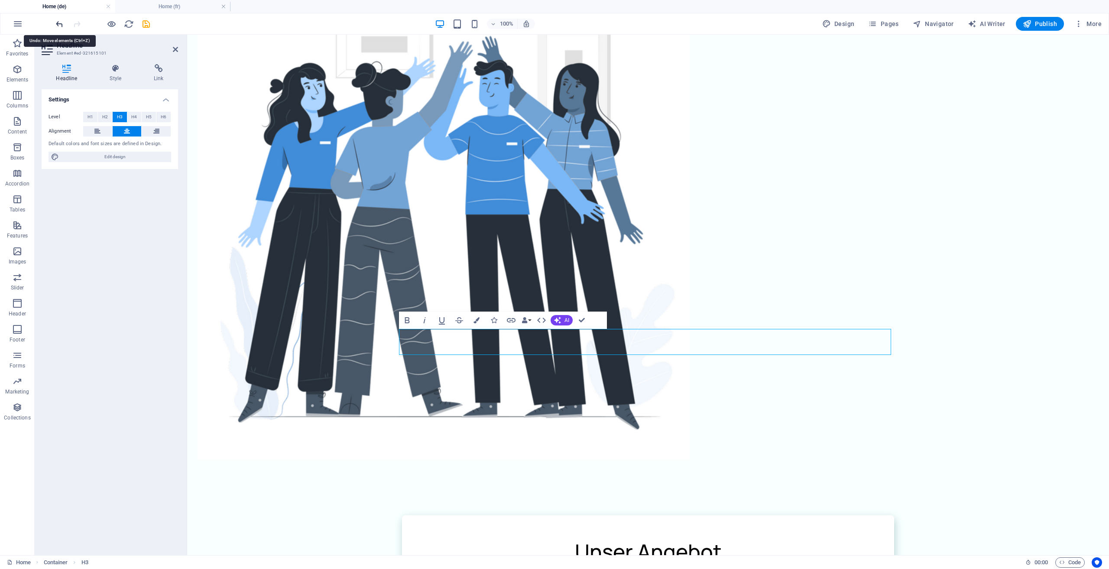
click at [58, 25] on icon "undo" at bounding box center [60, 24] width 10 height 10
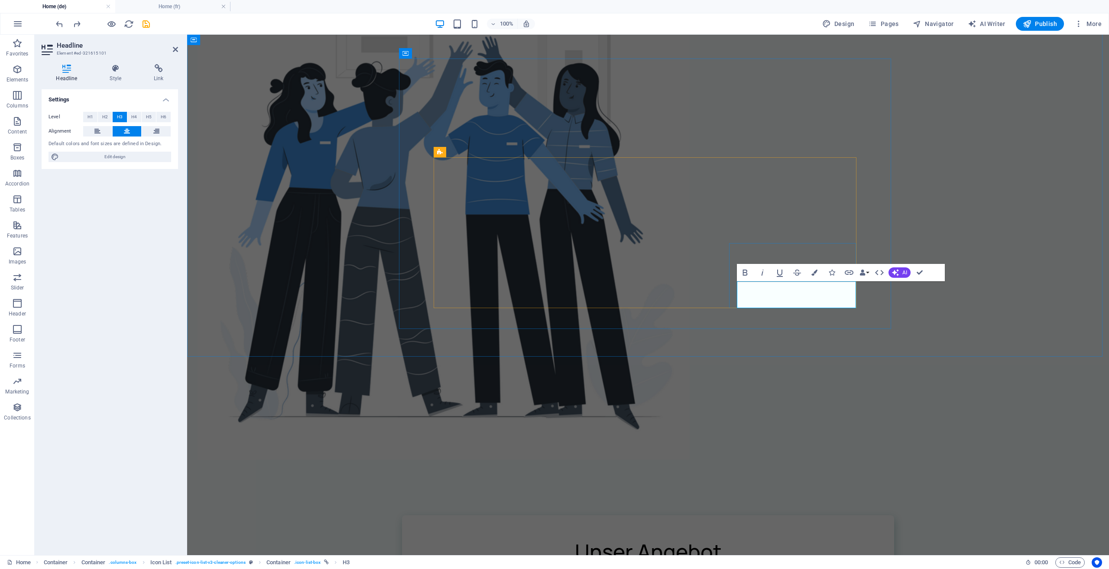
drag, startPoint x: 922, startPoint y: 272, endPoint x: 898, endPoint y: 239, distance: 40.7
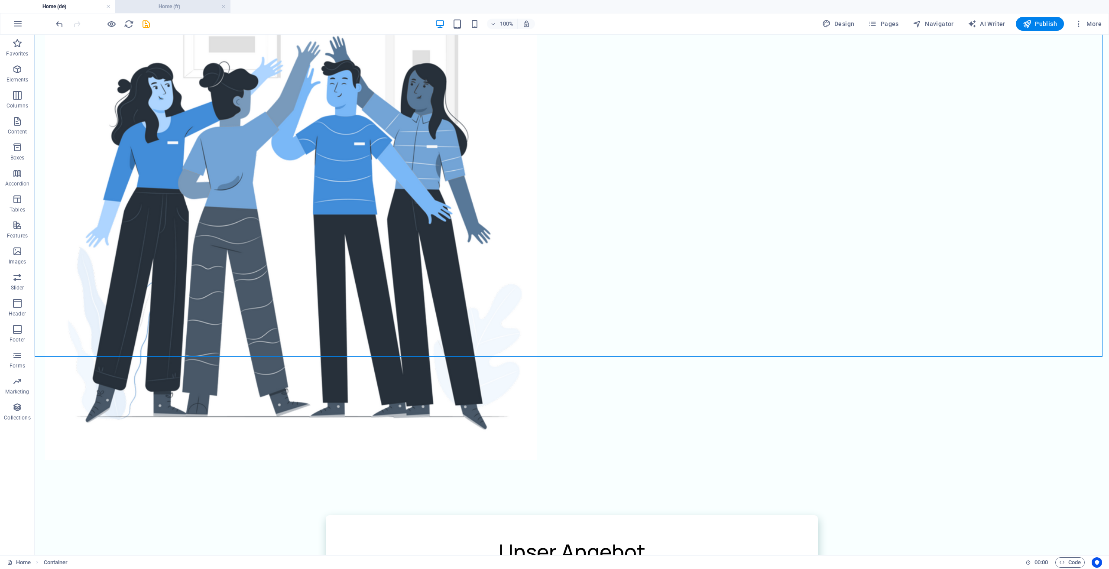
click at [158, 12] on li "Home (fr)" at bounding box center [172, 6] width 115 height 13
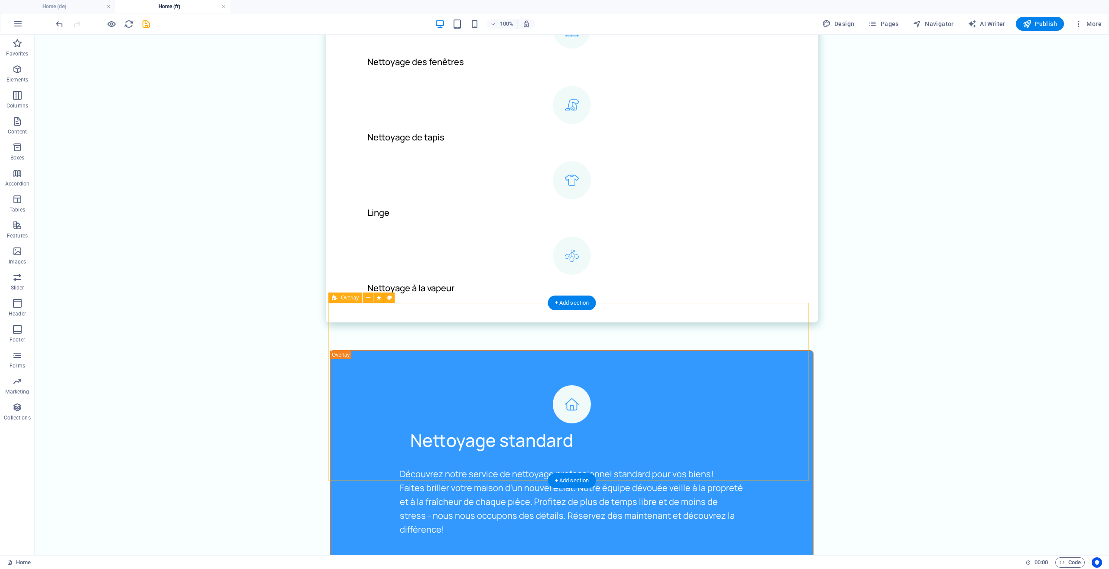
scroll to position [1256, 0]
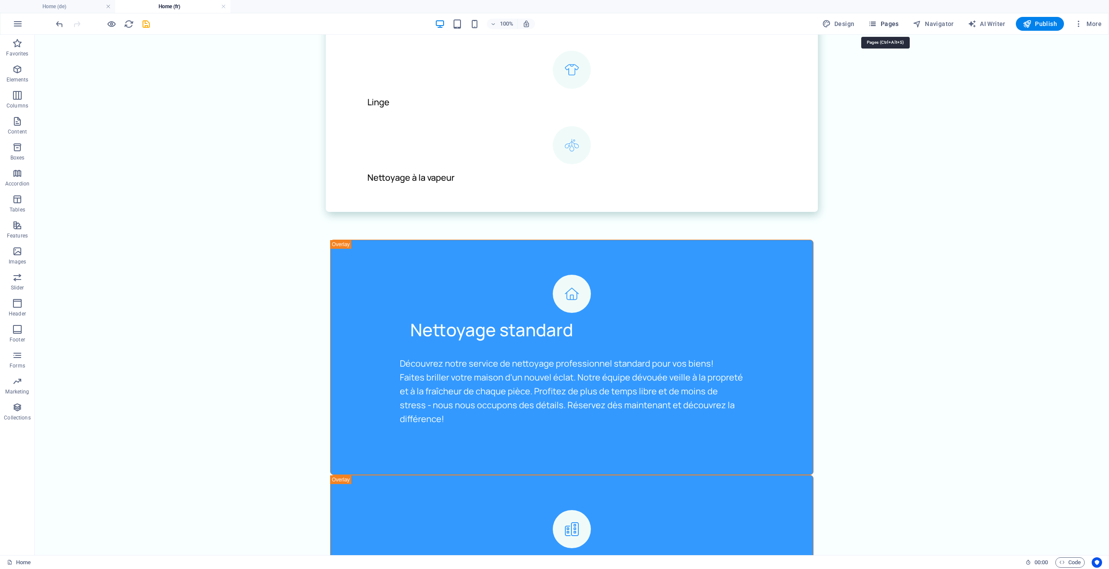
click at [887, 29] on button "Pages" at bounding box center [883, 24] width 37 height 14
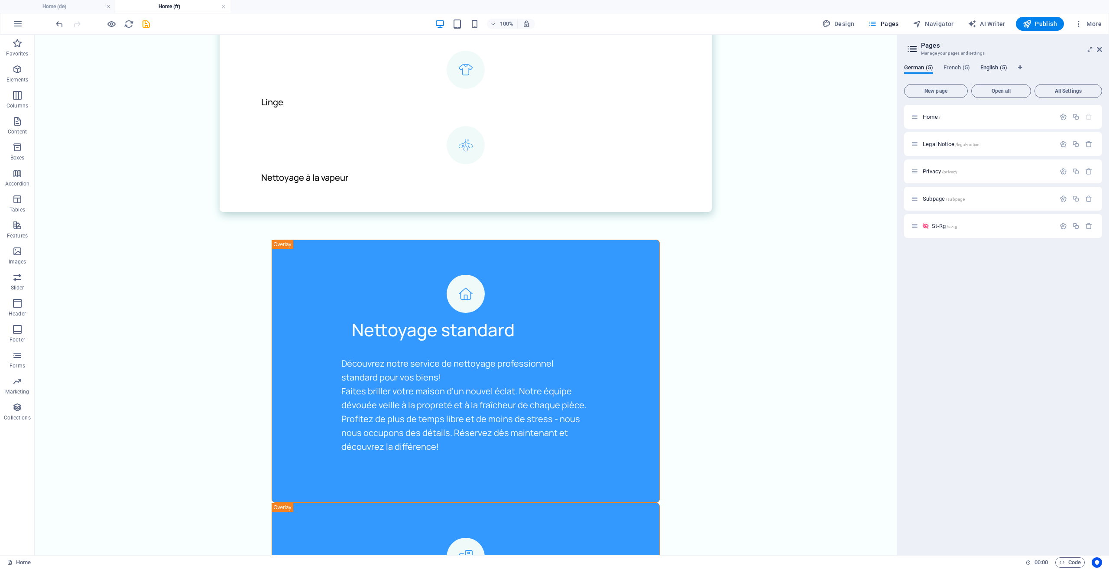
click at [991, 66] on span "English (5)" at bounding box center [993, 68] width 27 height 12
click at [929, 115] on span "Home /" at bounding box center [932, 116] width 18 height 6
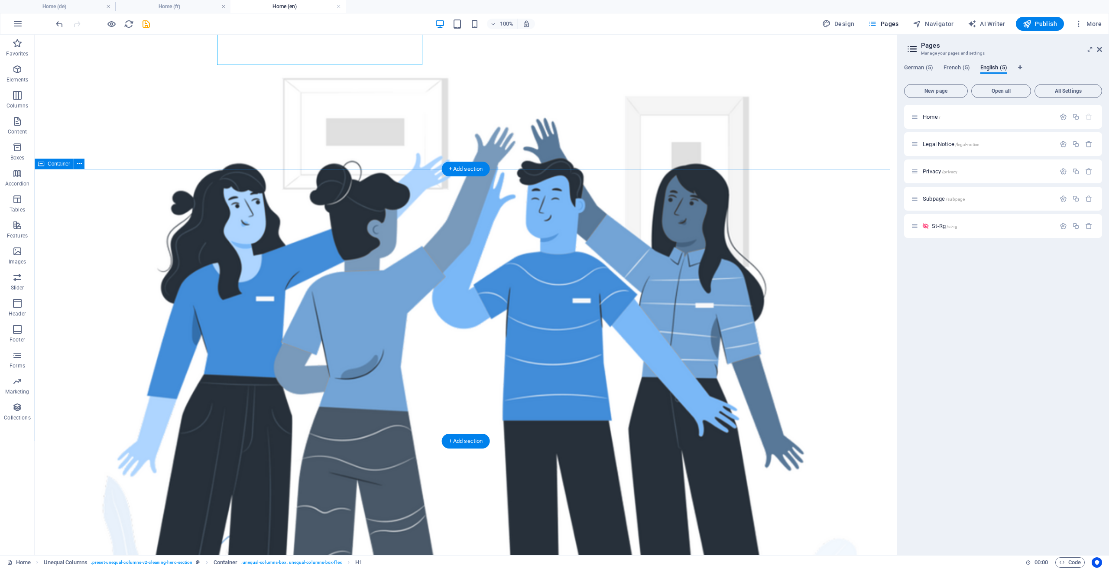
scroll to position [347, 0]
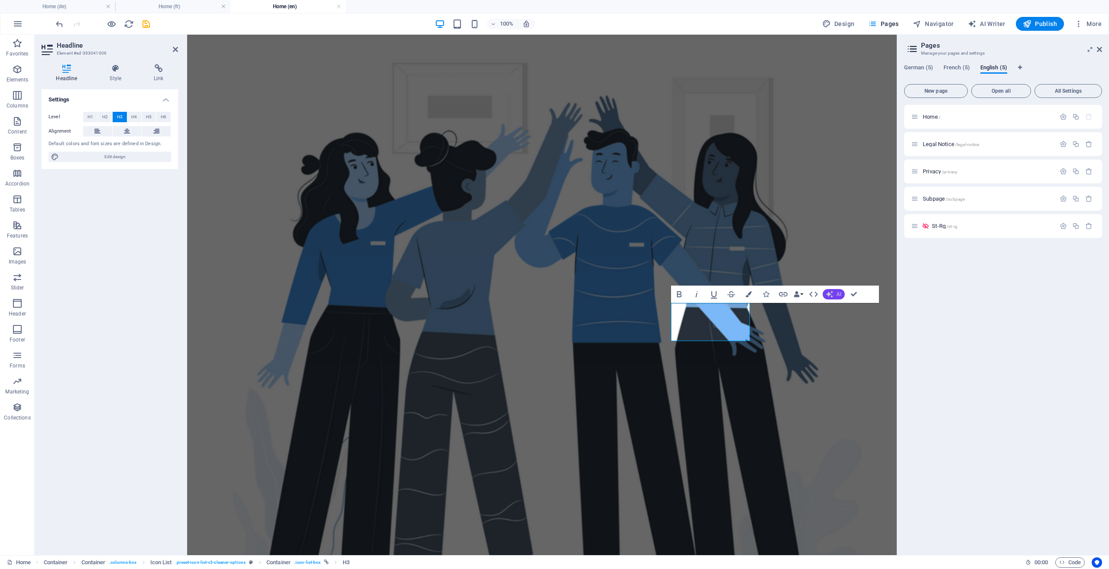
click at [837, 295] on span "AI" at bounding box center [838, 294] width 5 height 5
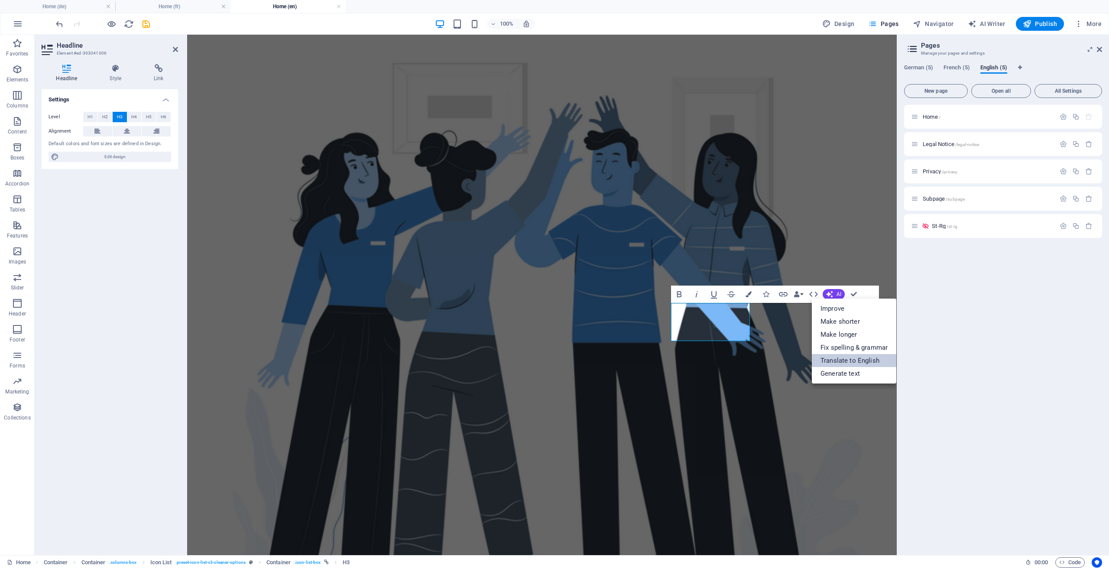
click at [870, 363] on link "Translate to English" at bounding box center [854, 360] width 84 height 13
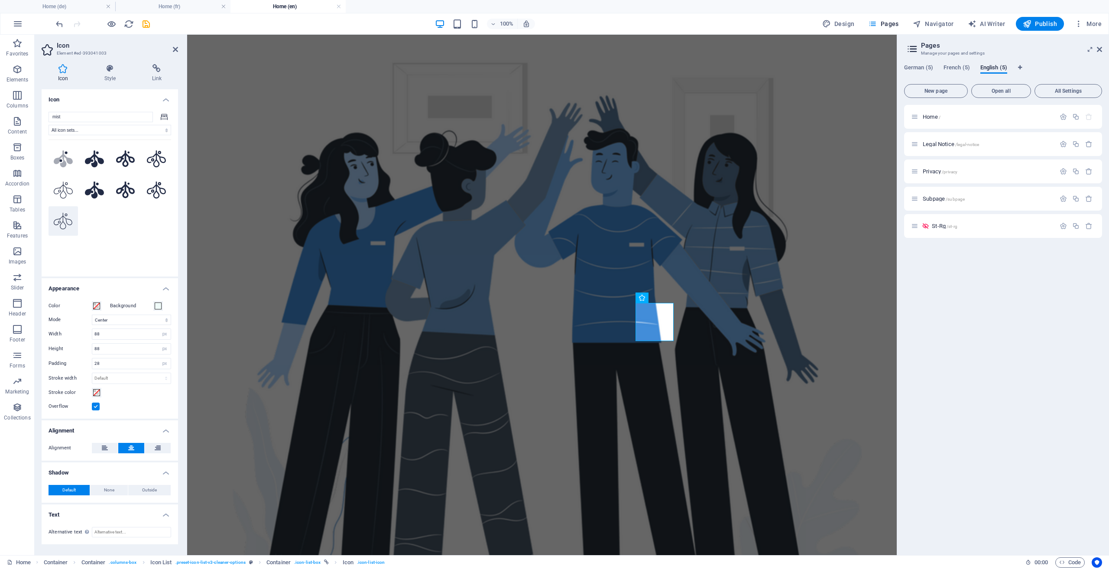
click at [57, 227] on icon at bounding box center [63, 221] width 19 height 17
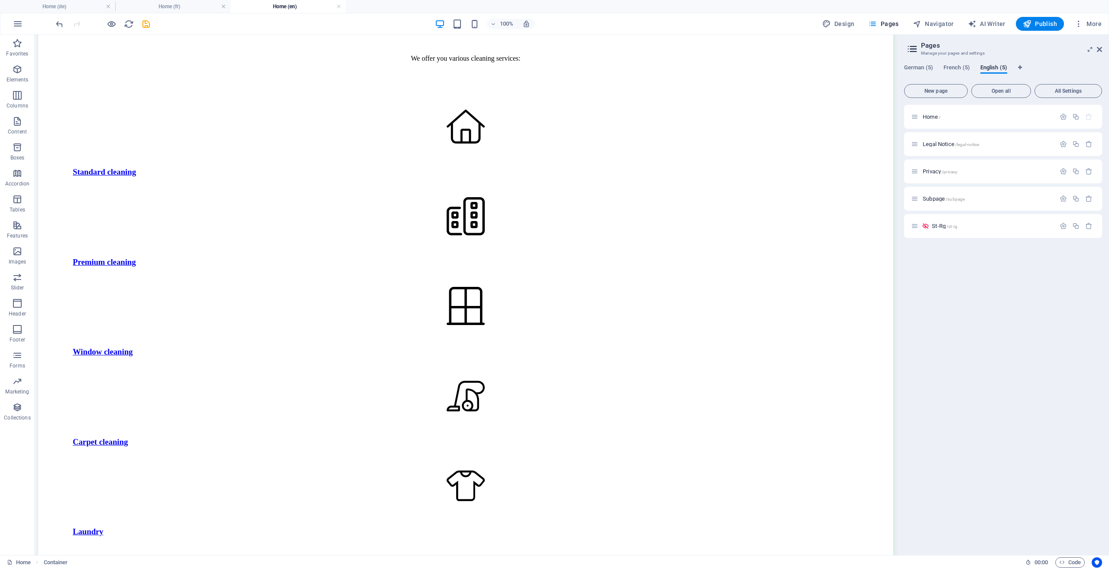
scroll to position [1343, 0]
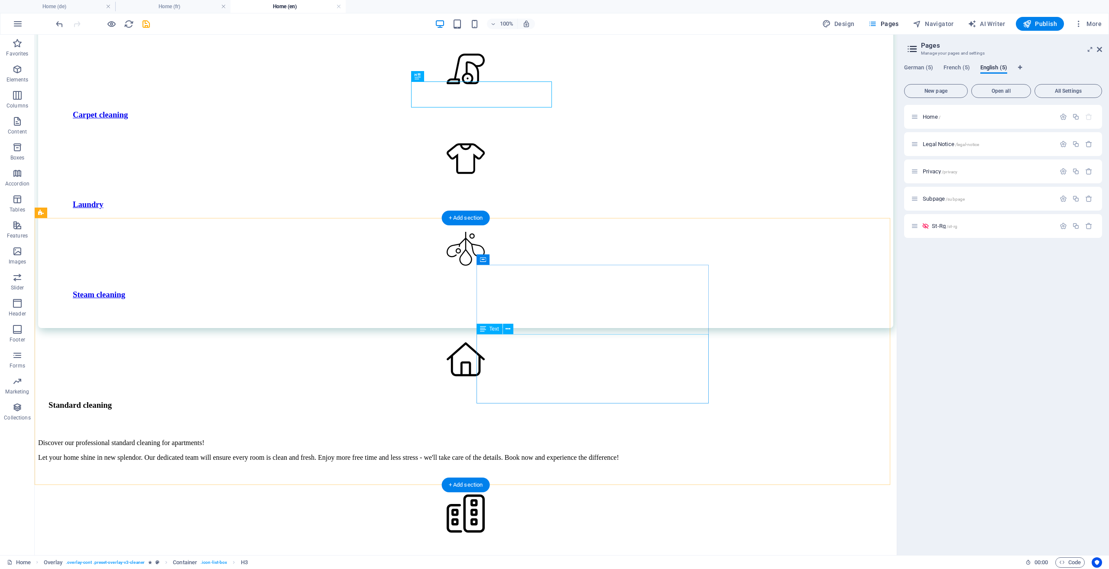
scroll to position [1494, 0]
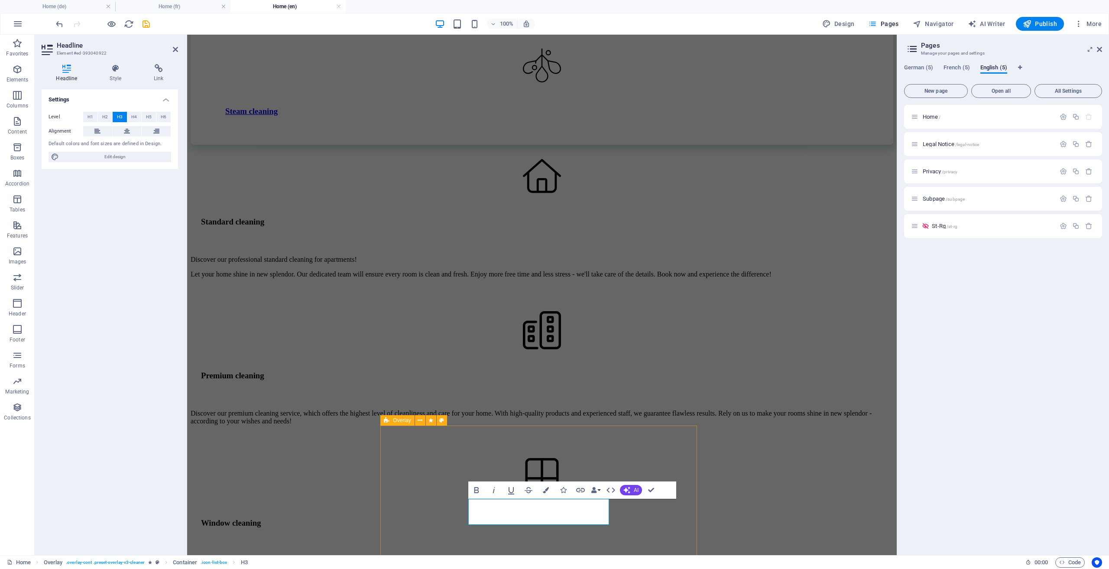
scroll to position [1635, 0]
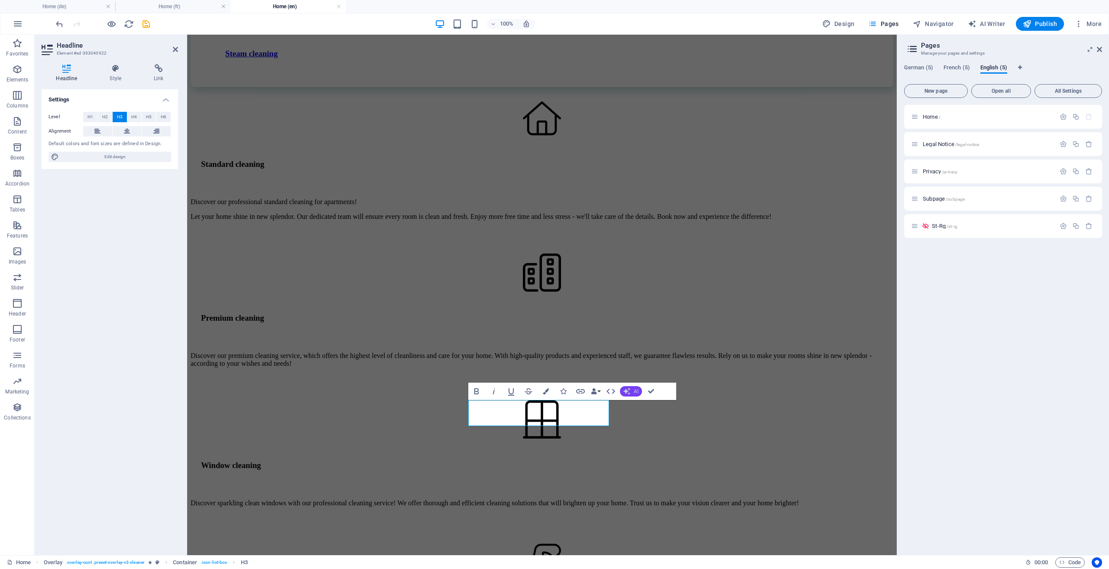
click at [637, 394] on span "AI" at bounding box center [636, 391] width 5 height 5
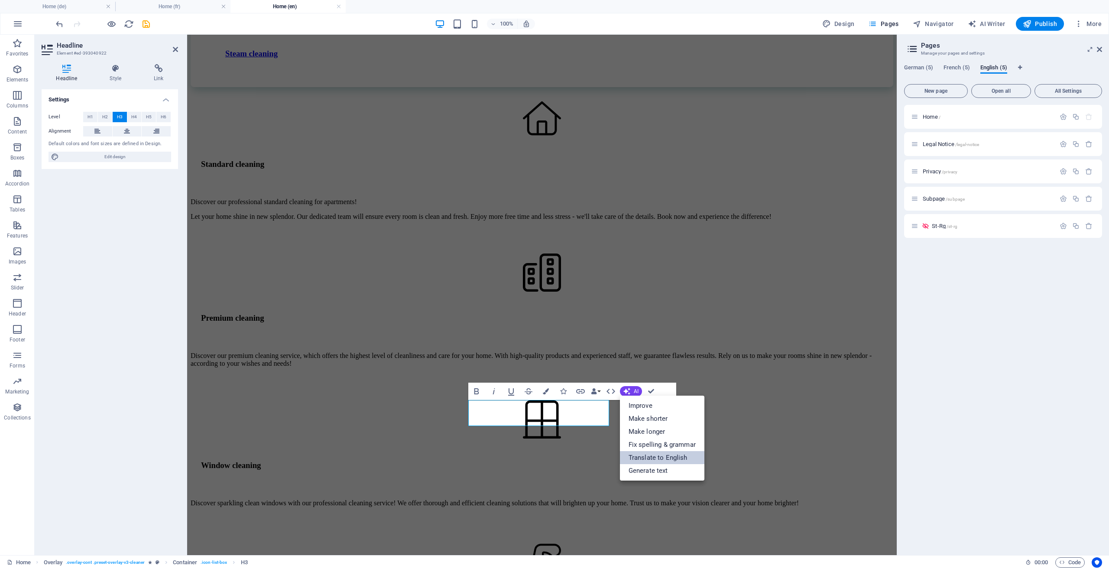
click at [664, 460] on link "Translate to English" at bounding box center [662, 457] width 84 height 13
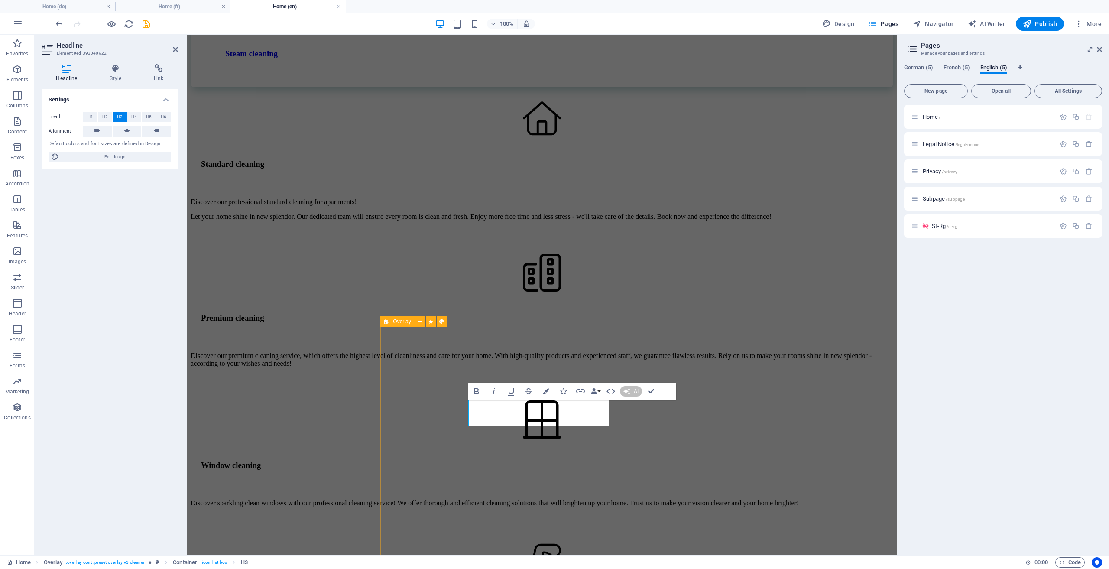
scroll to position [1603, 0]
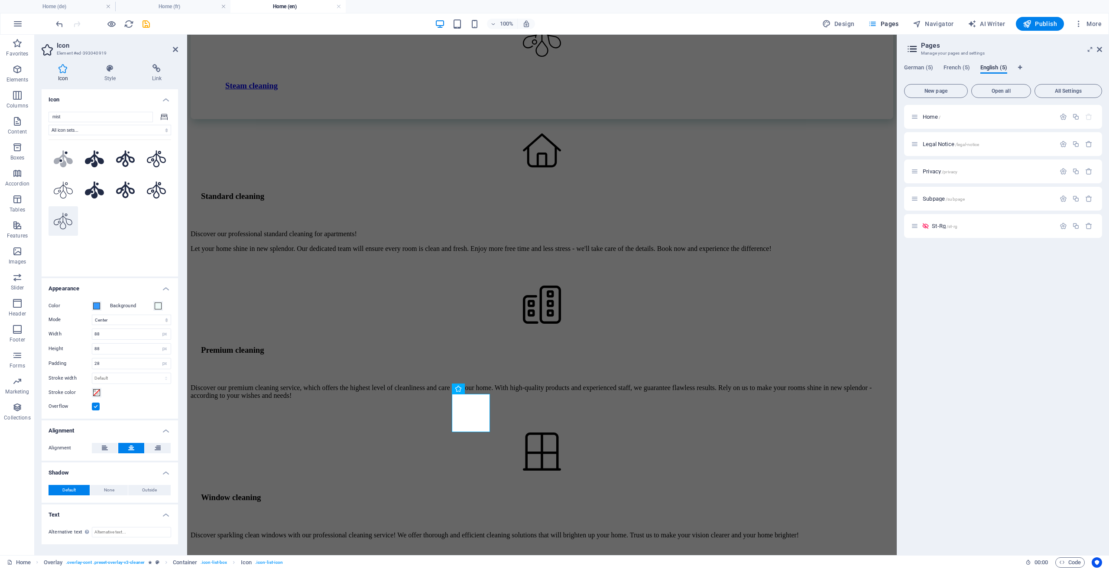
click at [72, 214] on icon at bounding box center [63, 221] width 19 height 17
click at [179, 47] on aside "Icon Element #ed-393040919 Icon Style Link Icon mist All icon sets... IcoFont I…" at bounding box center [111, 295] width 152 height 520
drag, startPoint x: 176, startPoint y: 48, endPoint x: 357, endPoint y: 232, distance: 257.9
click at [176, 48] on icon at bounding box center [175, 49] width 5 height 7
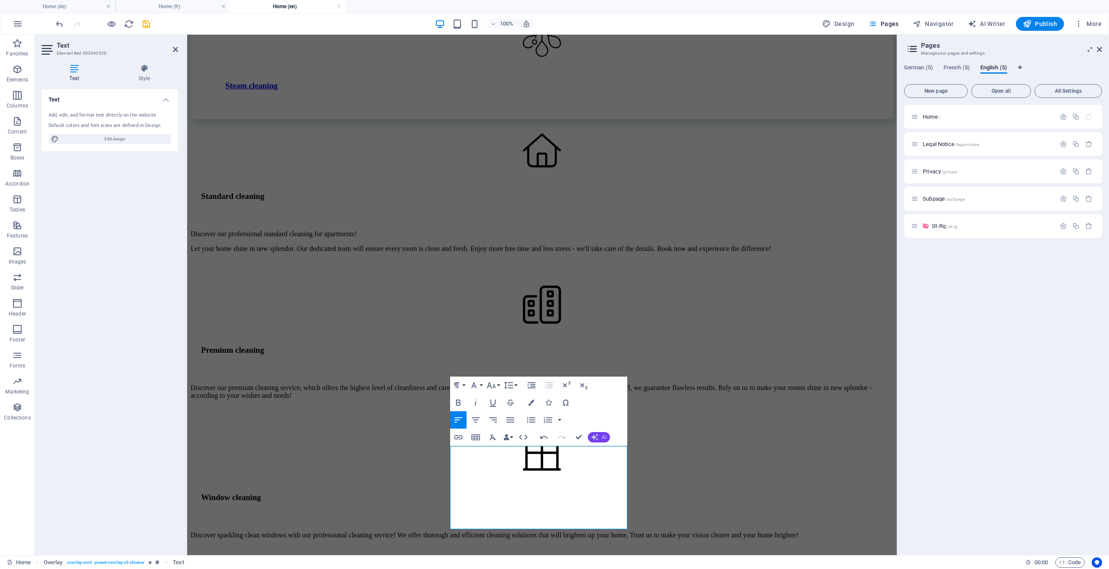
click at [598, 439] on icon "button" at bounding box center [594, 437] width 7 height 7
click at [639, 507] on link "Translate to English" at bounding box center [630, 503] width 84 height 13
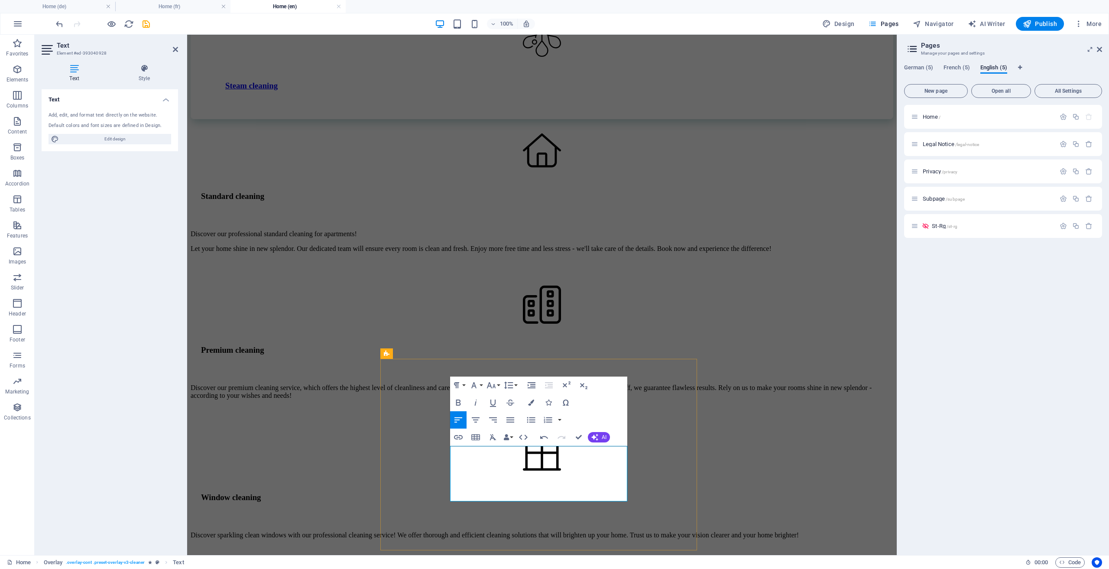
drag, startPoint x: 489, startPoint y: 492, endPoint x: 421, endPoint y: 451, distance: 80.2
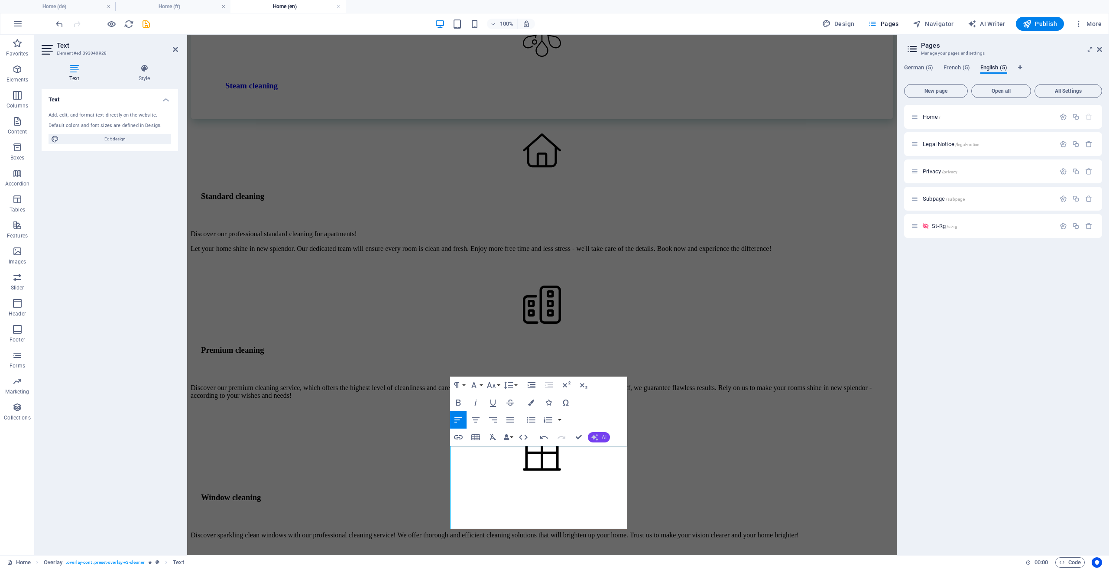
click at [593, 436] on icon "button" at bounding box center [594, 437] width 7 height 7
click at [616, 504] on link "Translate to English" at bounding box center [630, 503] width 84 height 13
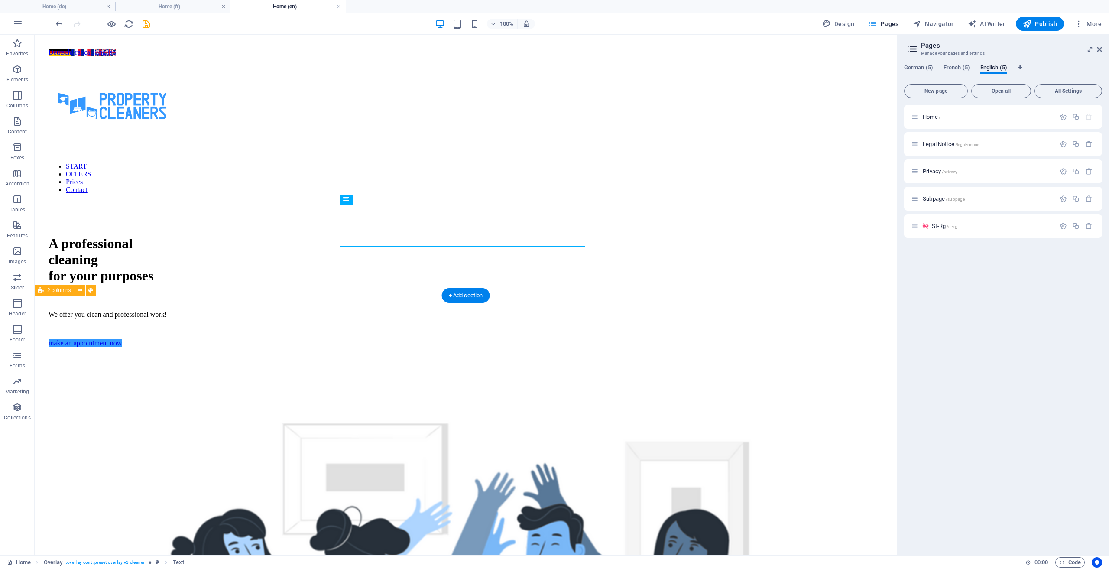
scroll to position [1603, 0]
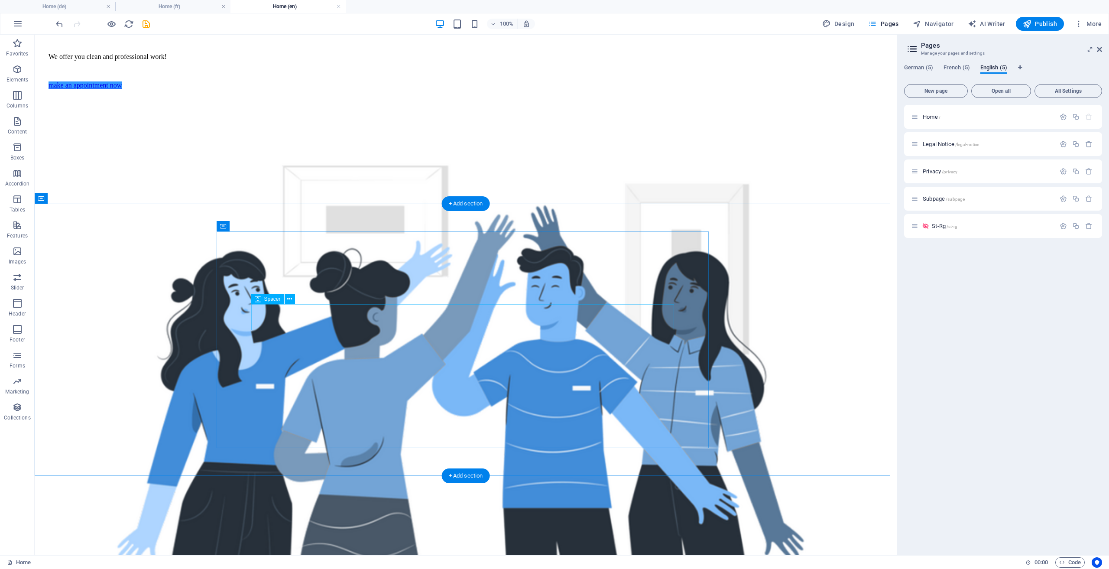
scroll to position [0, 0]
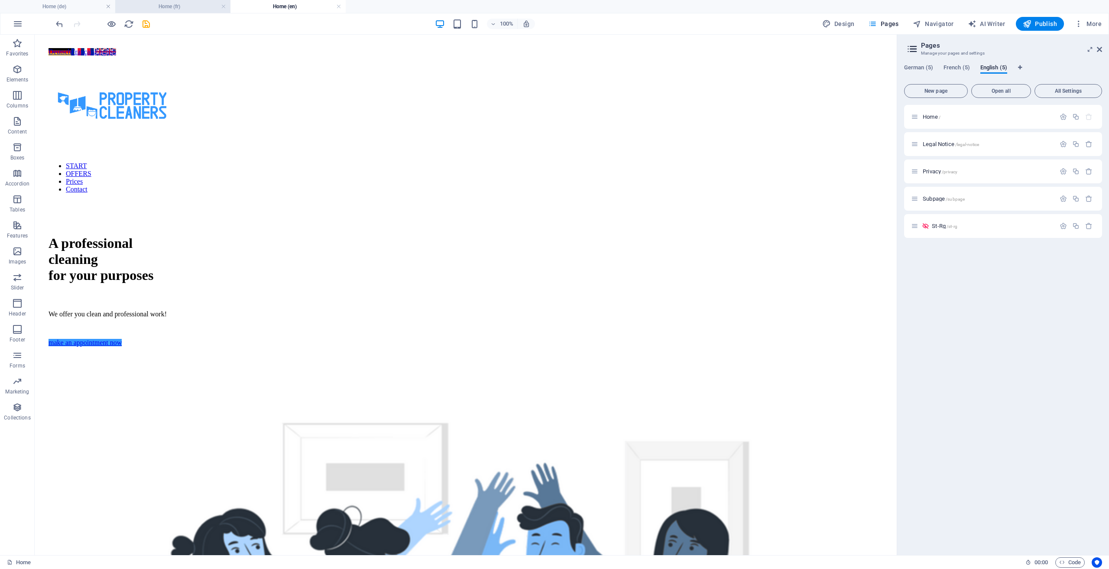
drag, startPoint x: 164, startPoint y: 10, endPoint x: 248, endPoint y: 80, distance: 109.2
click at [164, 10] on h4 "Home (fr)" at bounding box center [172, 7] width 115 height 10
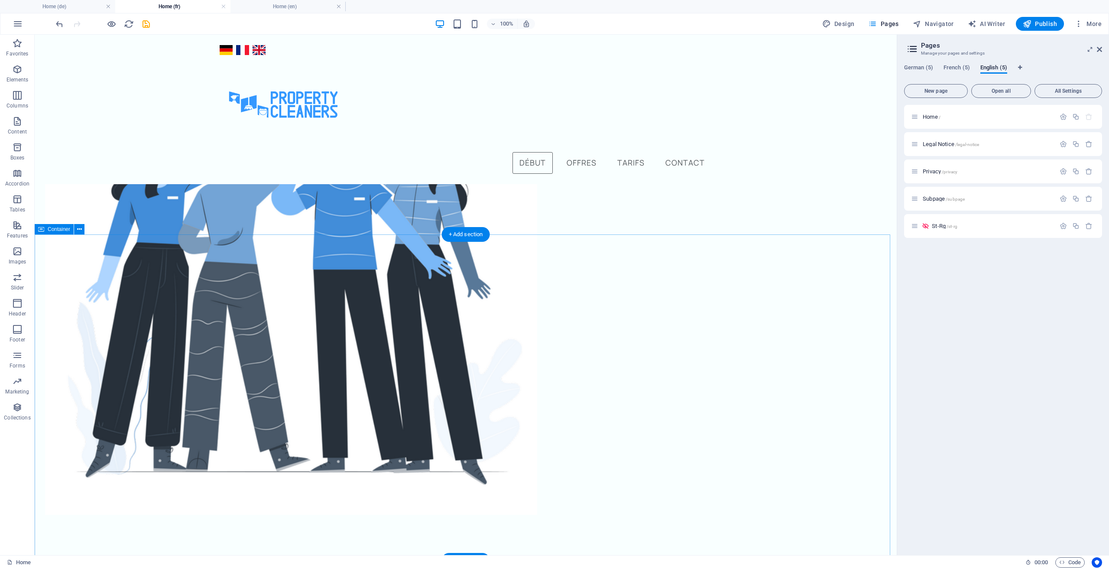
scroll to position [217, 0]
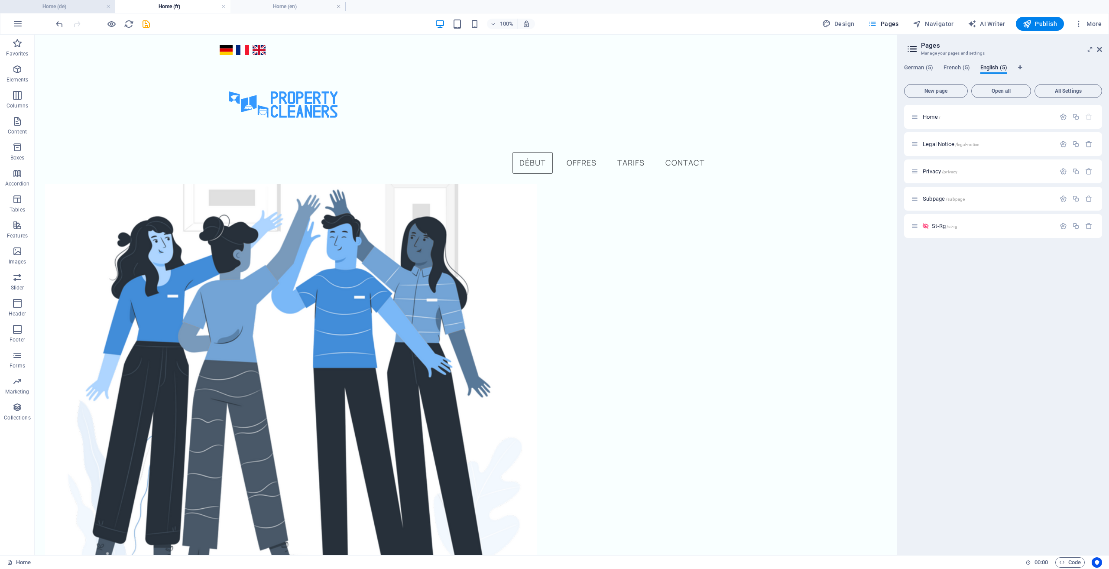
click at [86, 6] on h4 "Home (de)" at bounding box center [57, 7] width 115 height 10
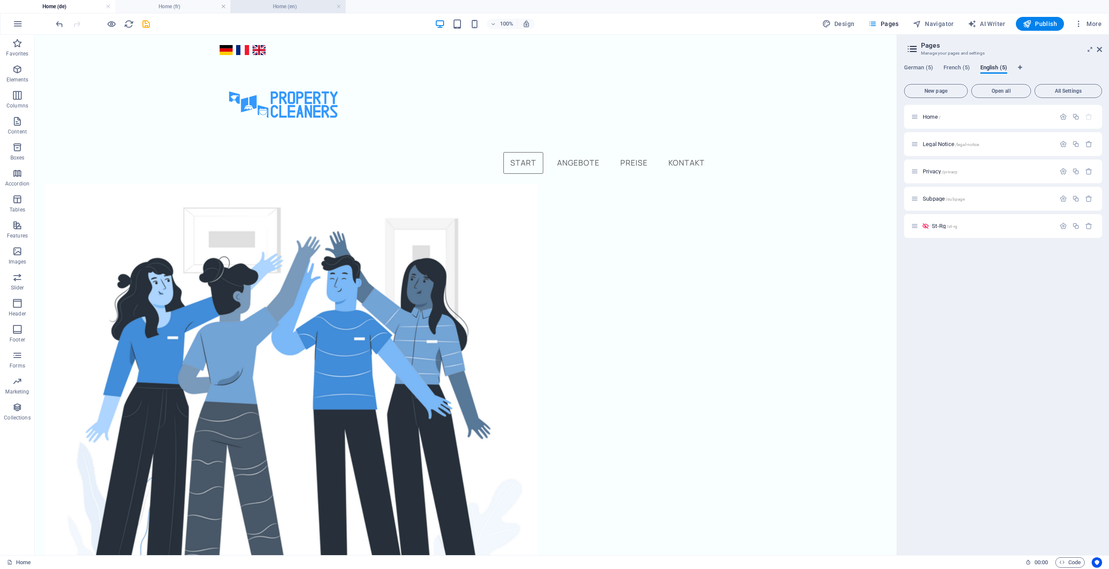
click at [298, 7] on h4 "Home (en)" at bounding box center [287, 7] width 115 height 10
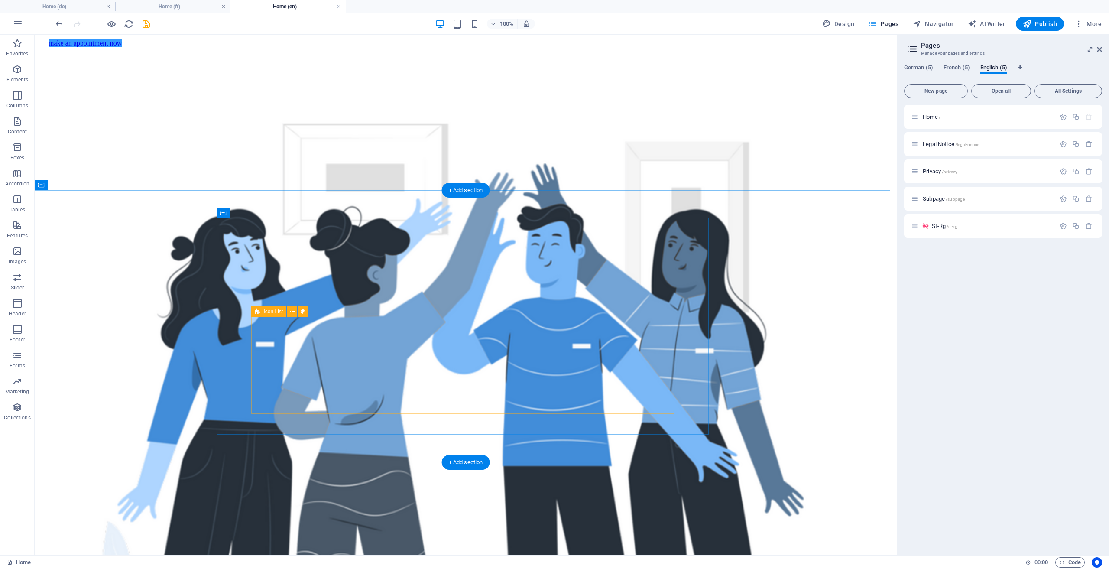
scroll to position [434, 0]
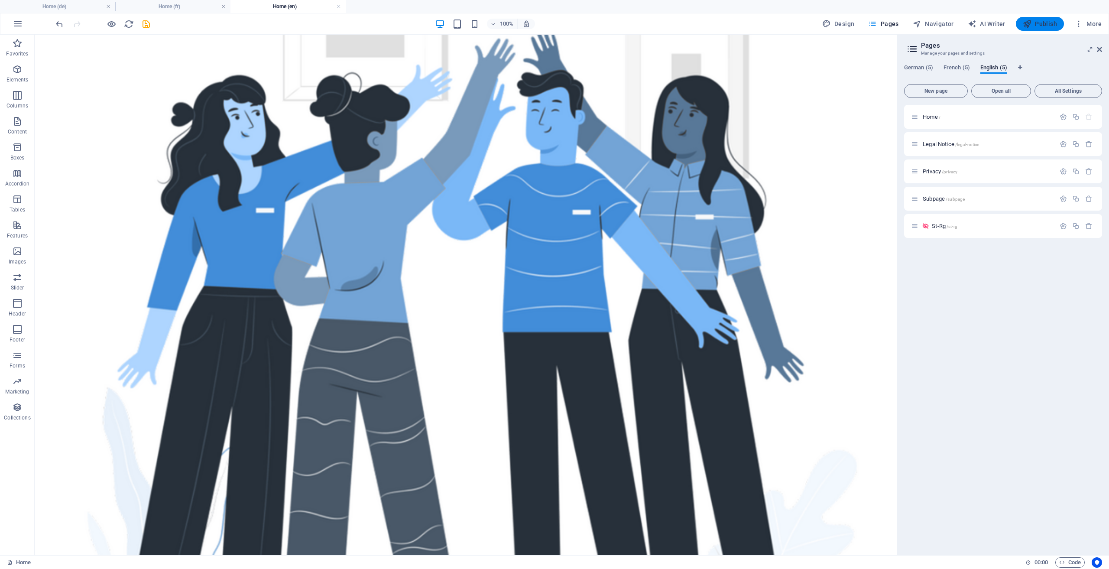
click at [1035, 24] on span "Publish" at bounding box center [1040, 23] width 34 height 9
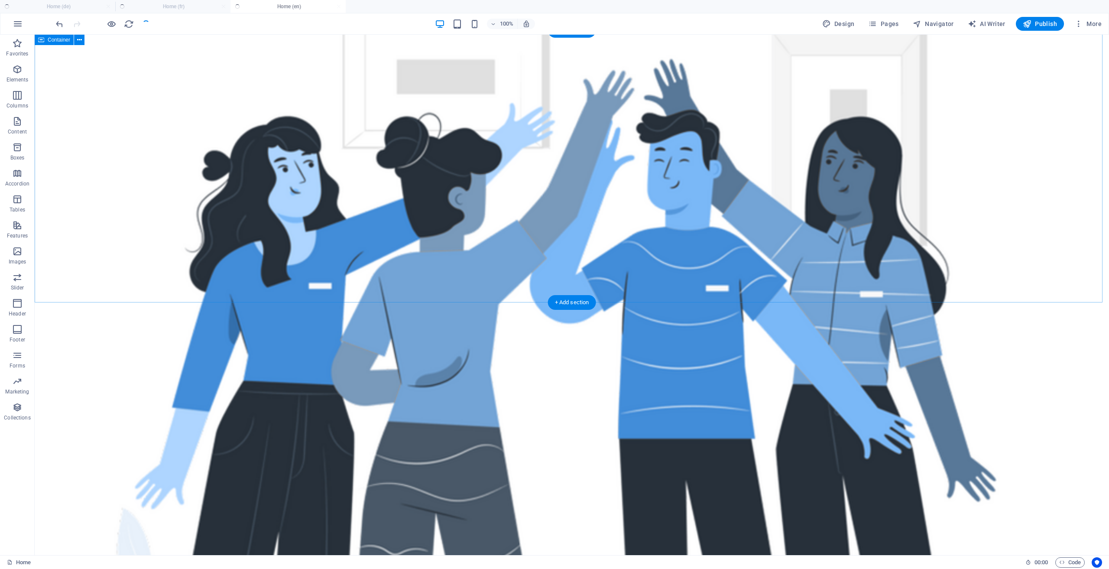
checkbox input "false"
